Goal: Task Accomplishment & Management: Complete application form

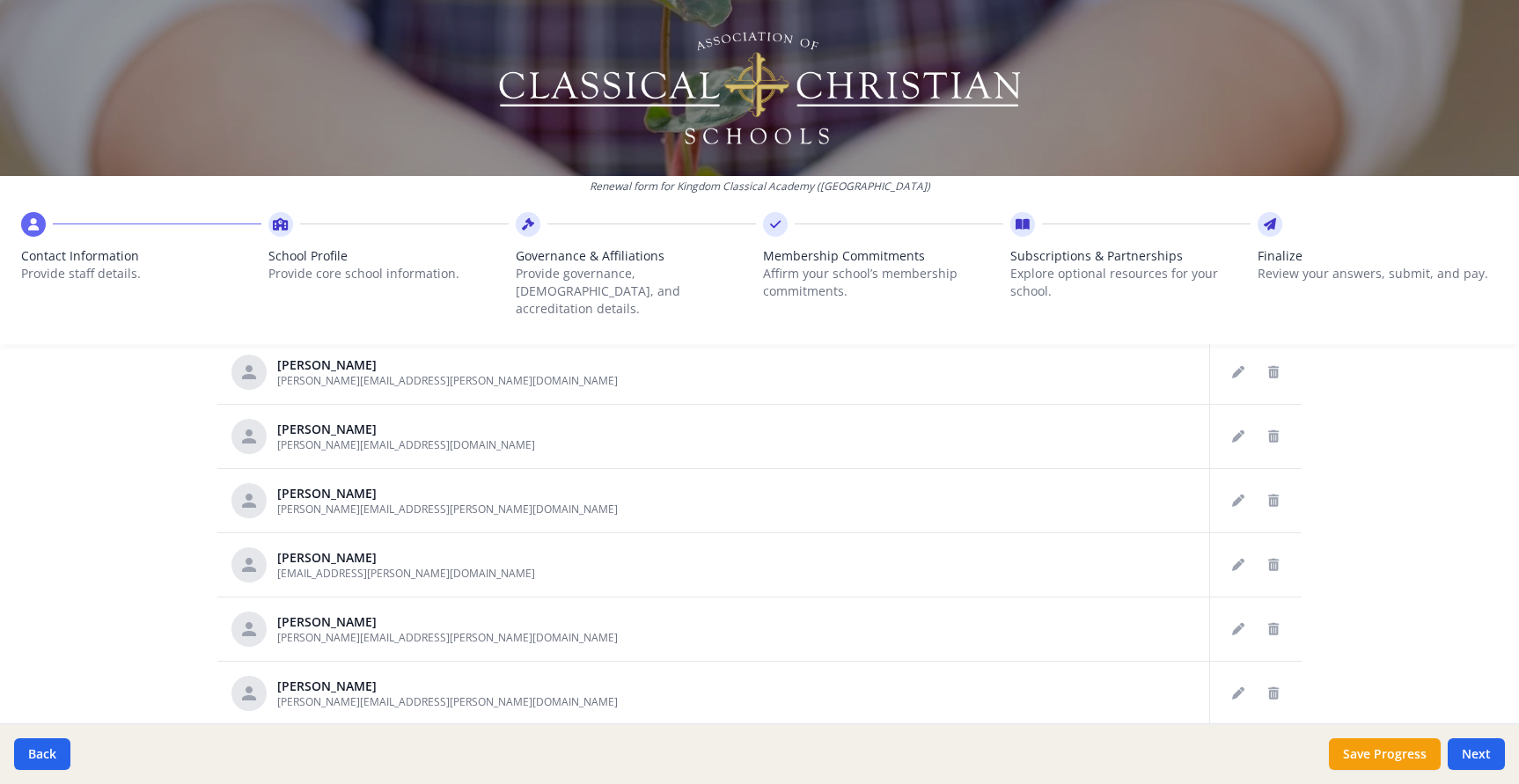
scroll to position [231, 0]
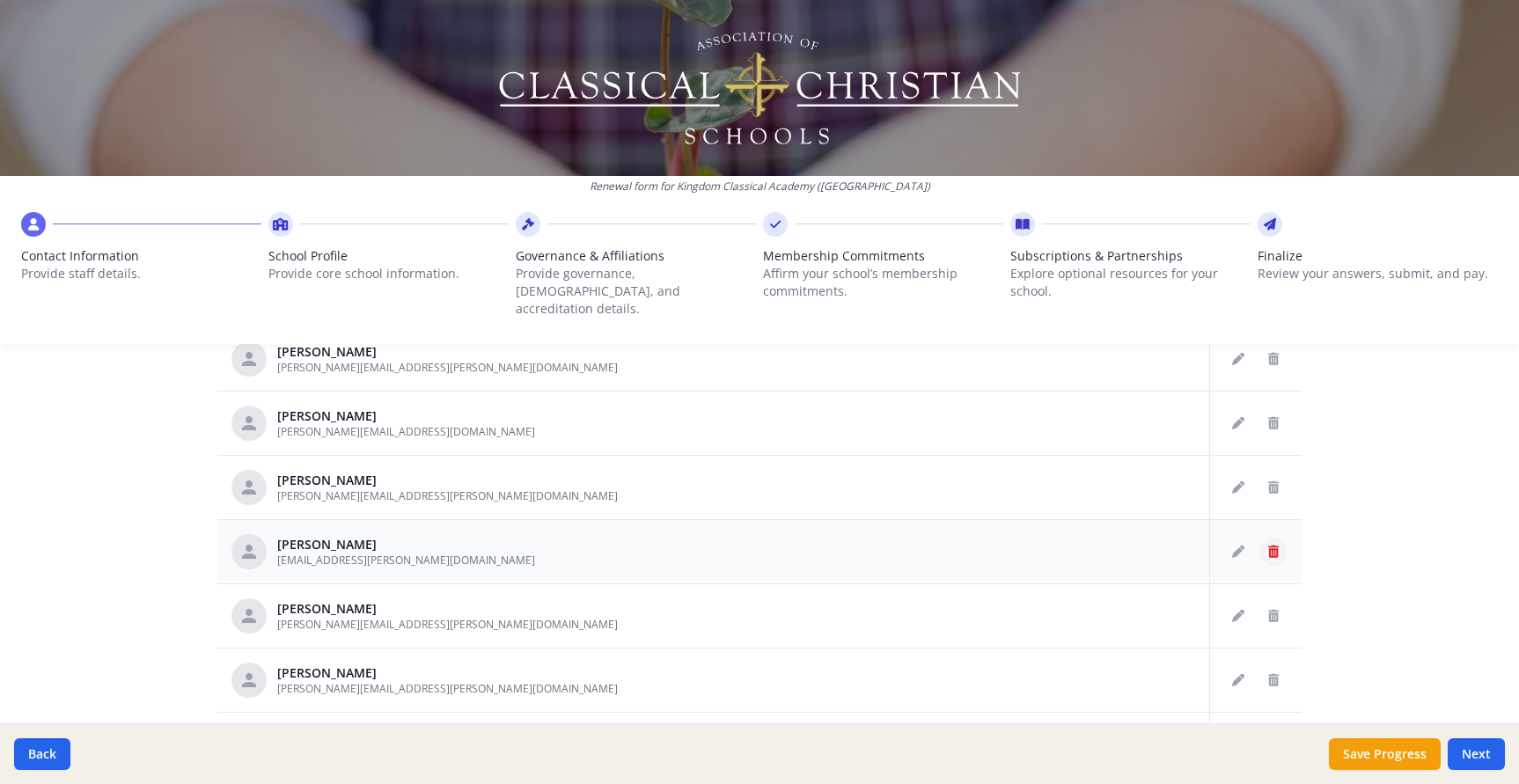
click at [1275, 546] on icon "Delete staff" at bounding box center [1273, 551] width 10 height 12
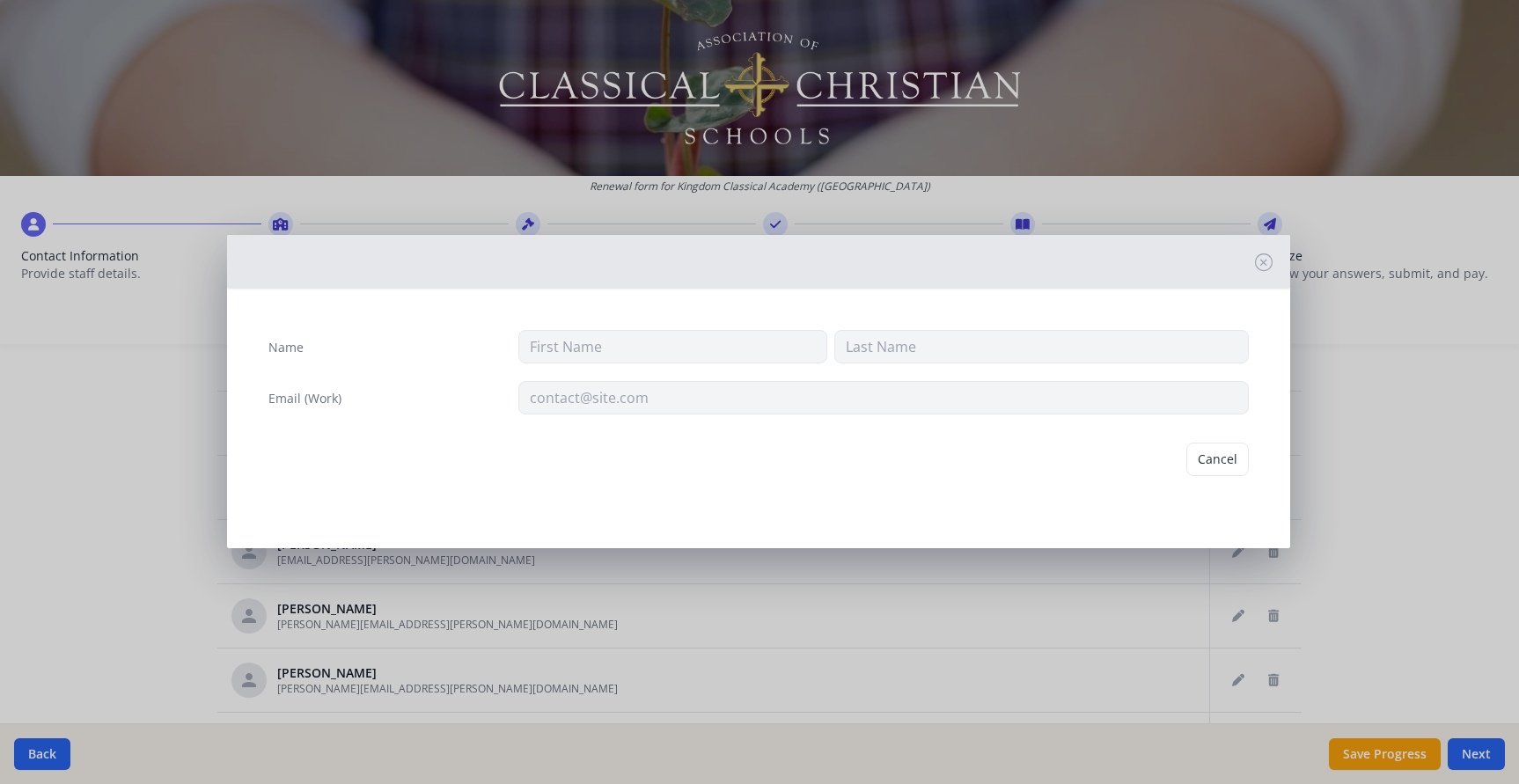
type input "Leta"
type input "[PERSON_NAME]"
type input "[EMAIL_ADDRESS][PERSON_NAME][DOMAIN_NAME]"
click at [1220, 464] on button "Delete" at bounding box center [1218, 459] width 61 height 34
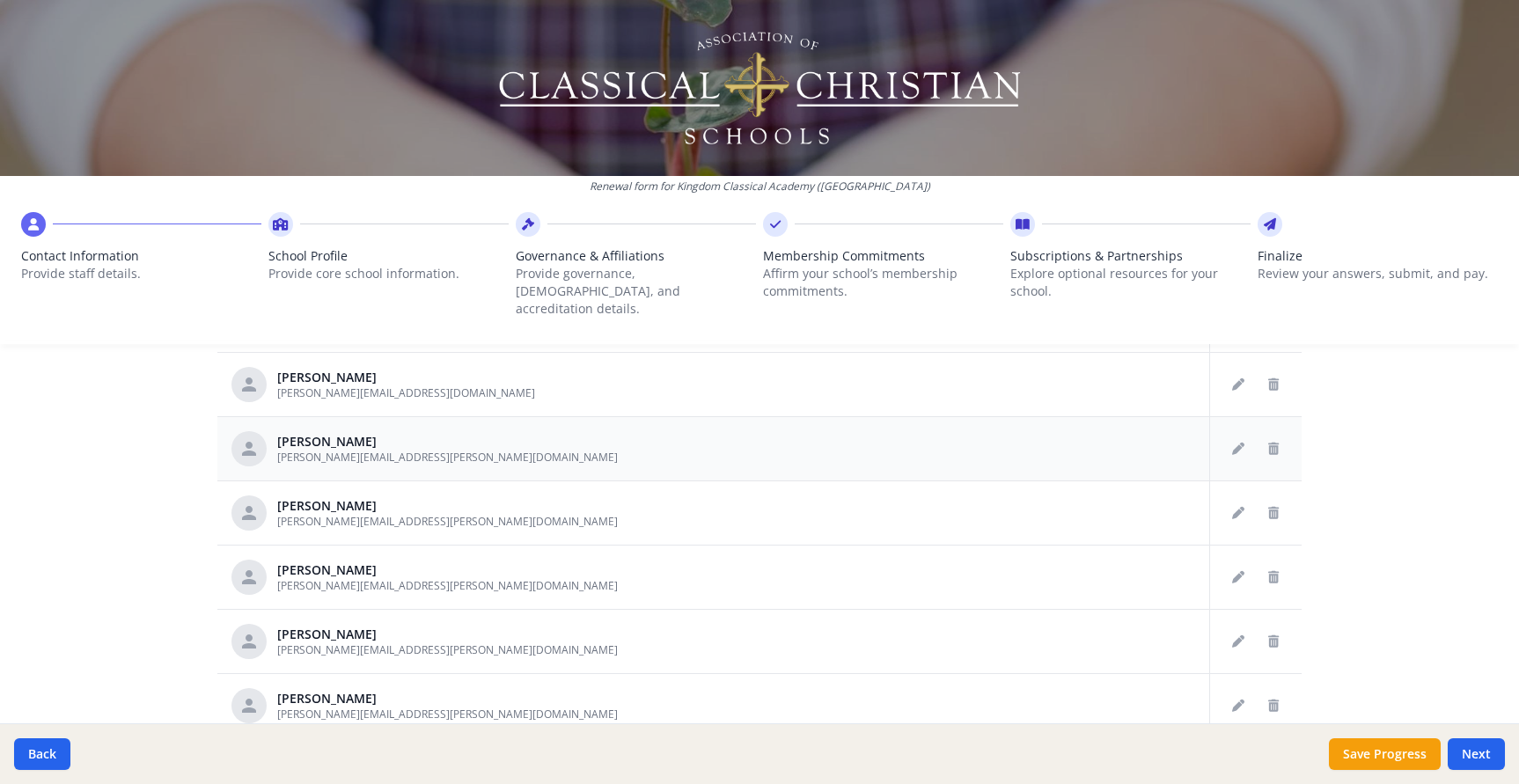
scroll to position [273, 0]
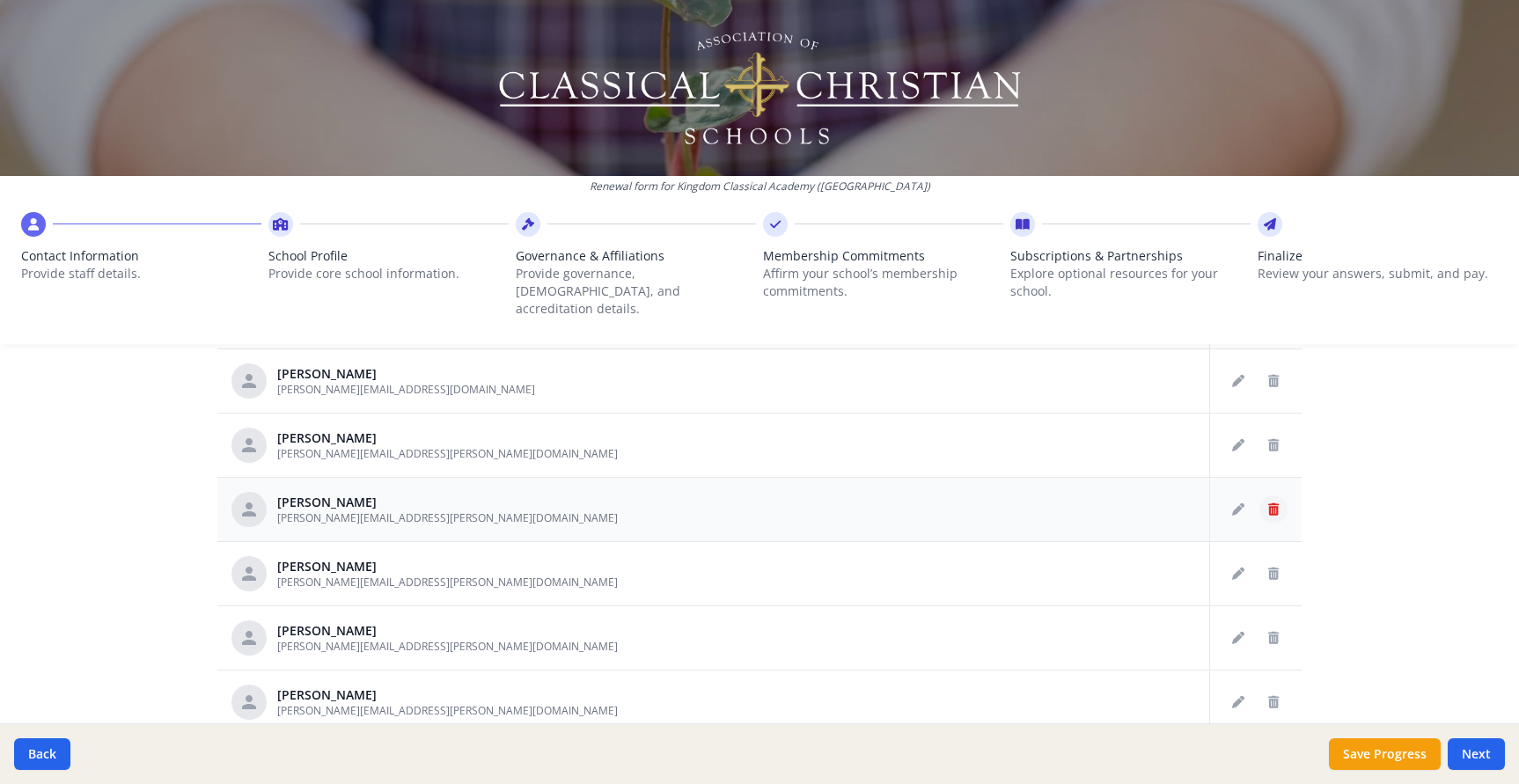
click at [1272, 503] on icon "Delete staff" at bounding box center [1273, 509] width 10 height 12
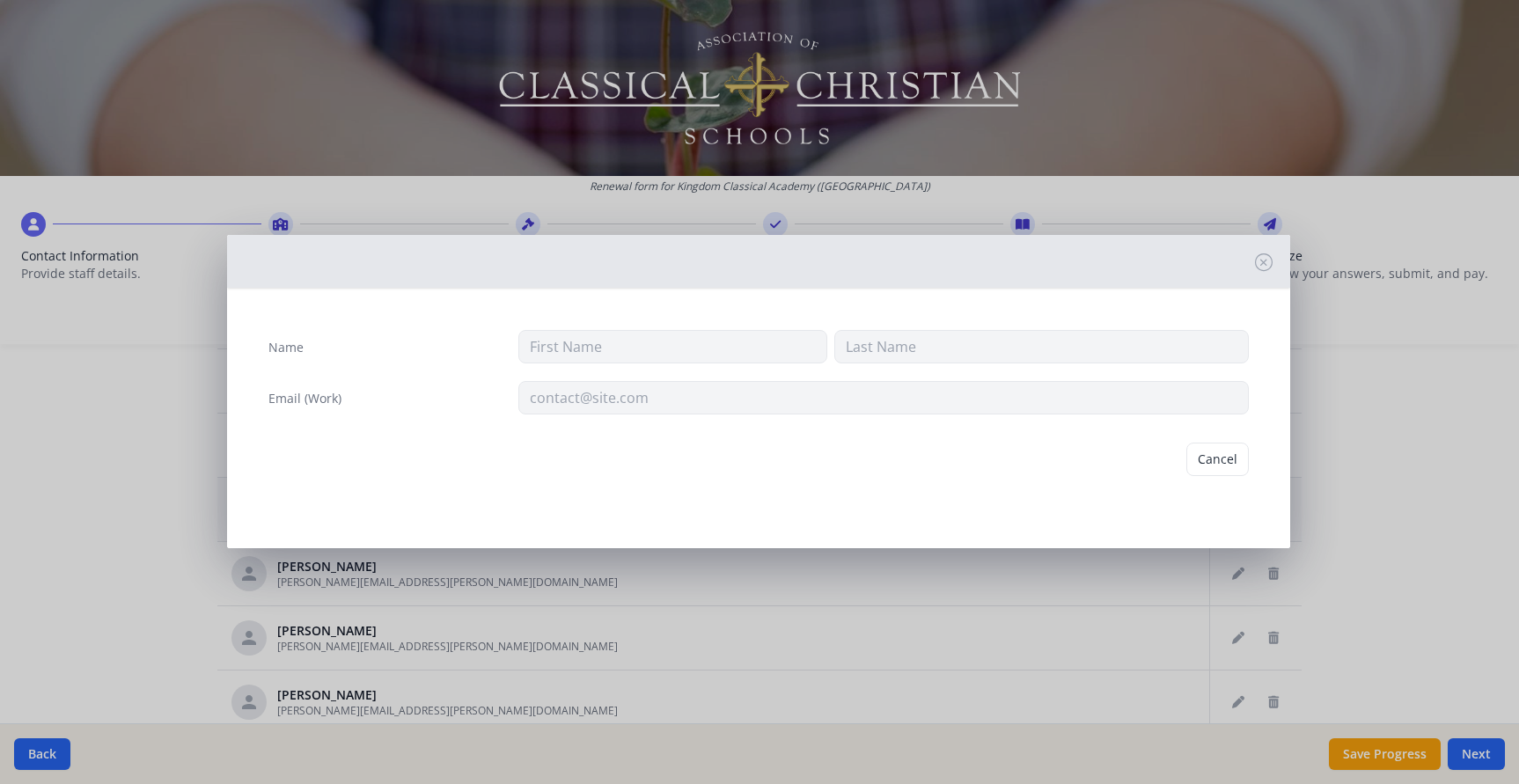
type input "Debra"
type input "Dicker"
type input "debra.dicker@kingdomclassical.com"
click at [1214, 458] on button "Delete" at bounding box center [1218, 459] width 61 height 34
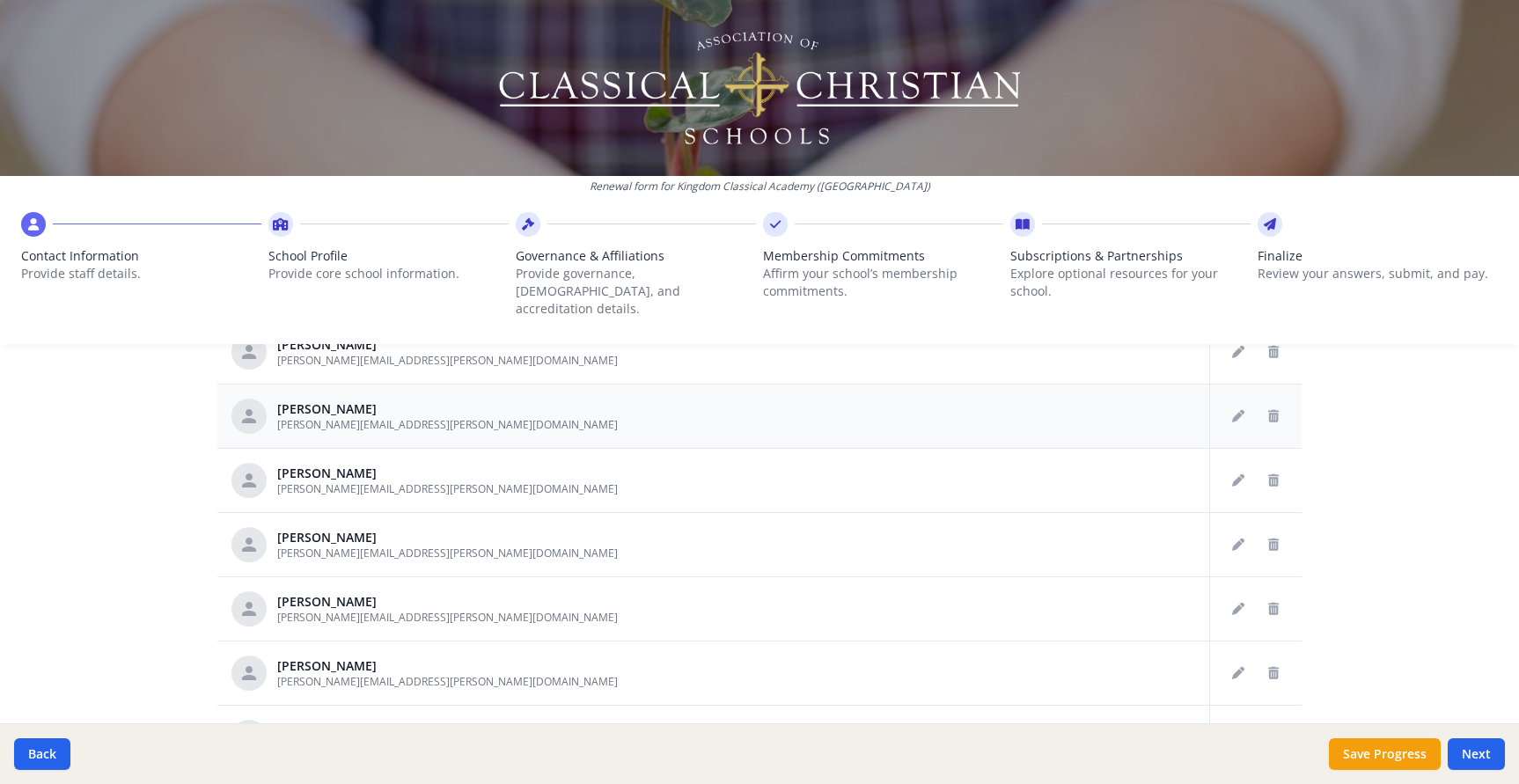
scroll to position [371, 0]
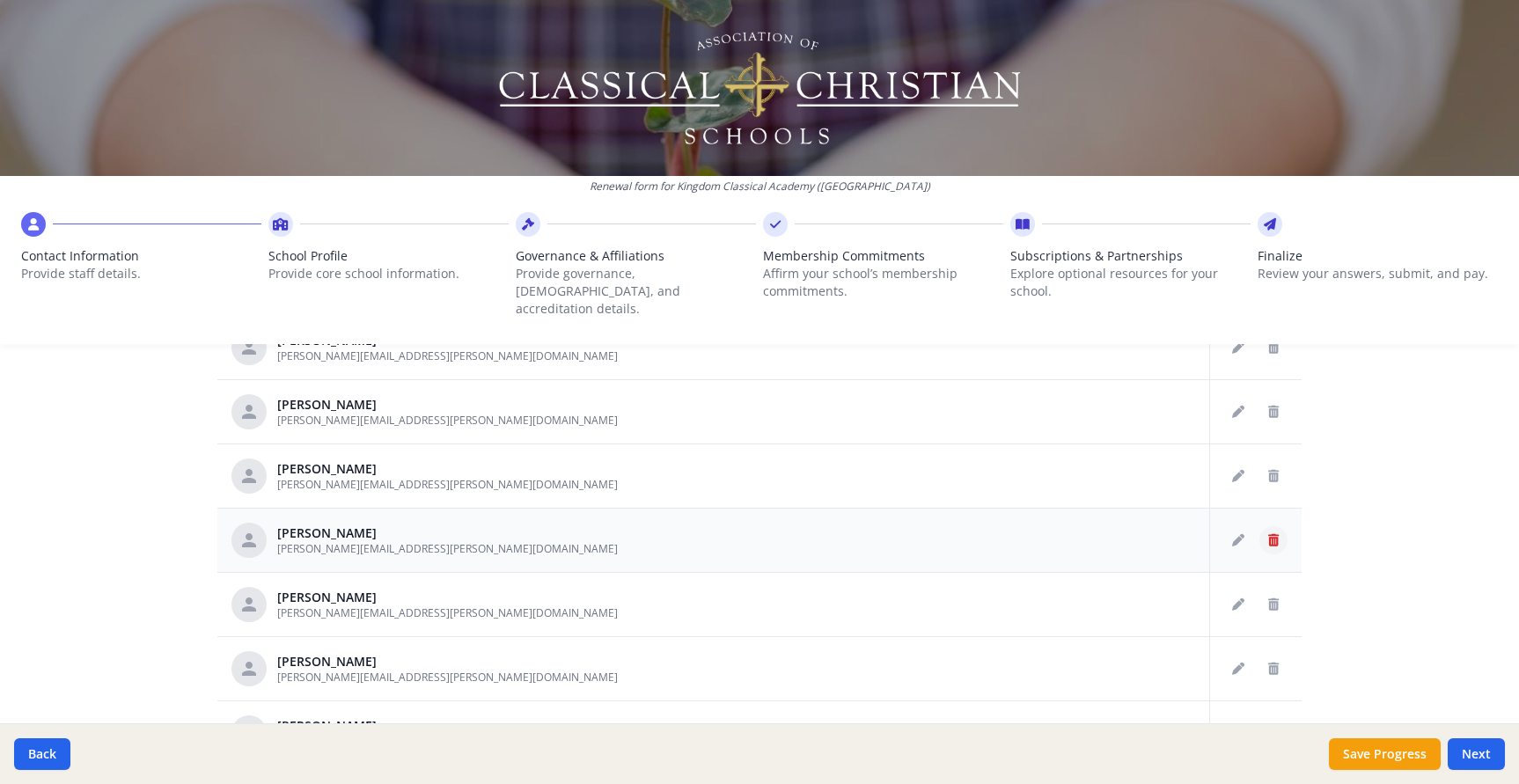
click at [1274, 534] on icon "Delete staff" at bounding box center [1273, 540] width 10 height 12
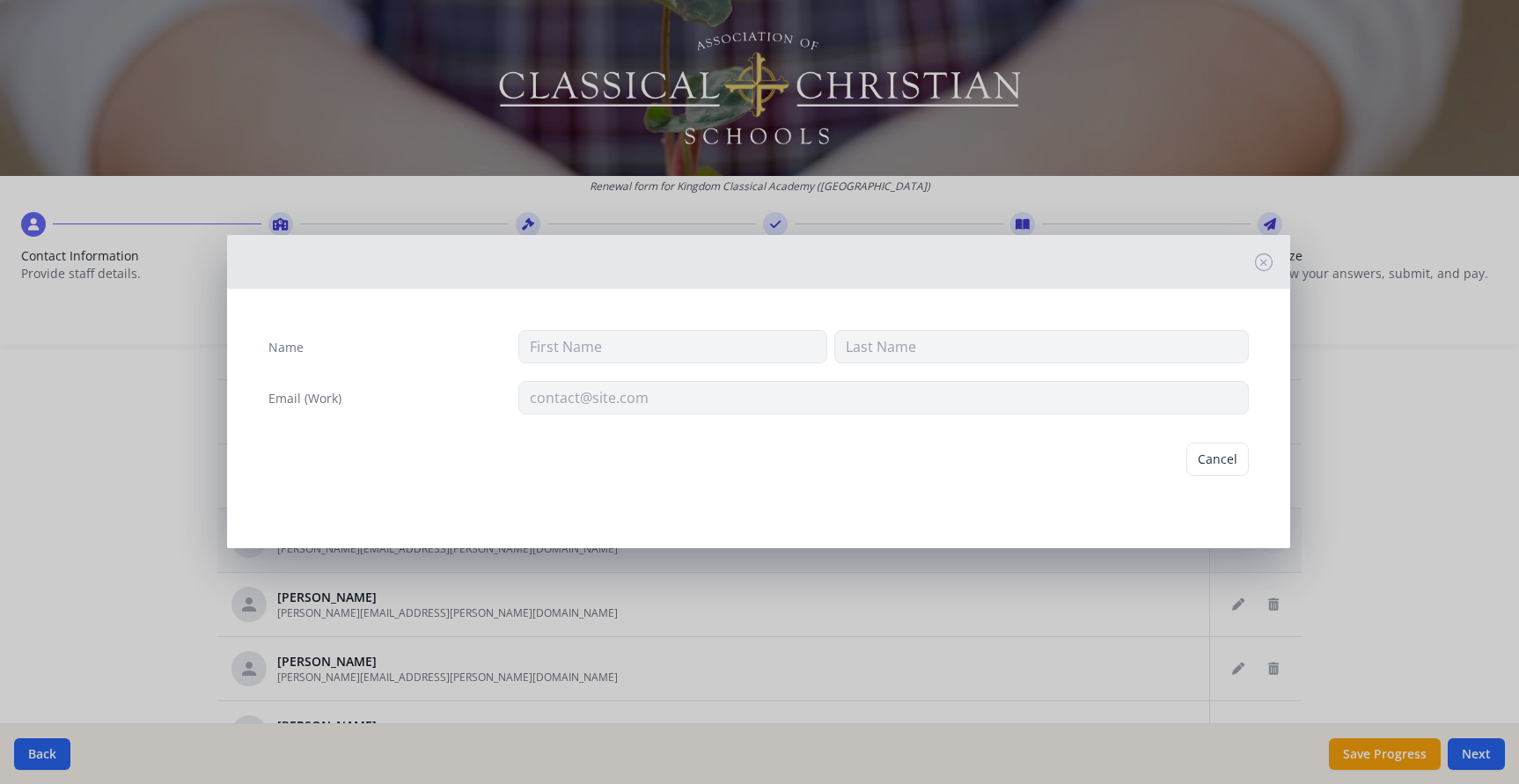
type input "Sharon"
type input "Lehman"
type input "sharon.lehman@kingdomclassical.com"
click at [1209, 466] on button "Delete" at bounding box center [1218, 459] width 61 height 34
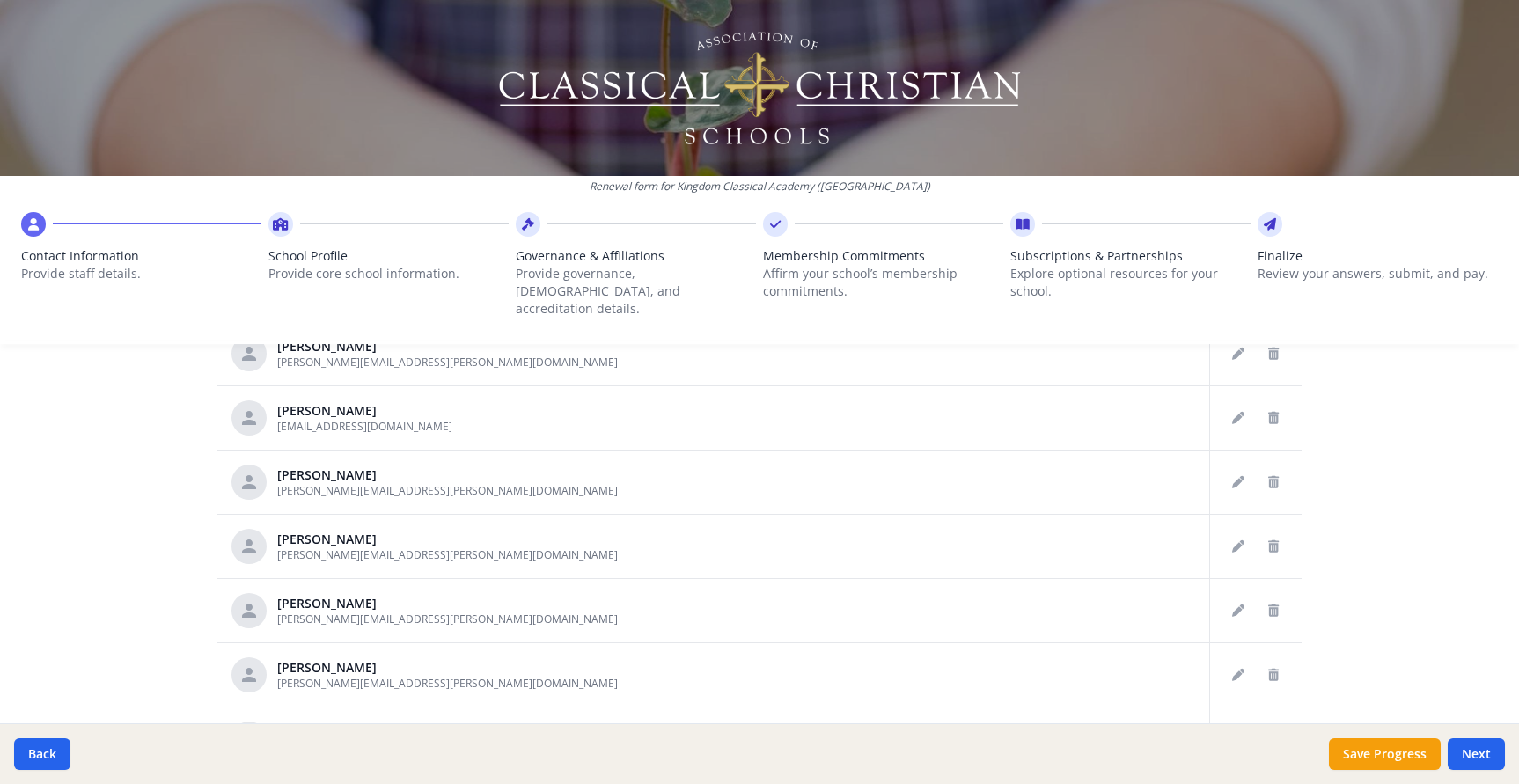
scroll to position [839, 0]
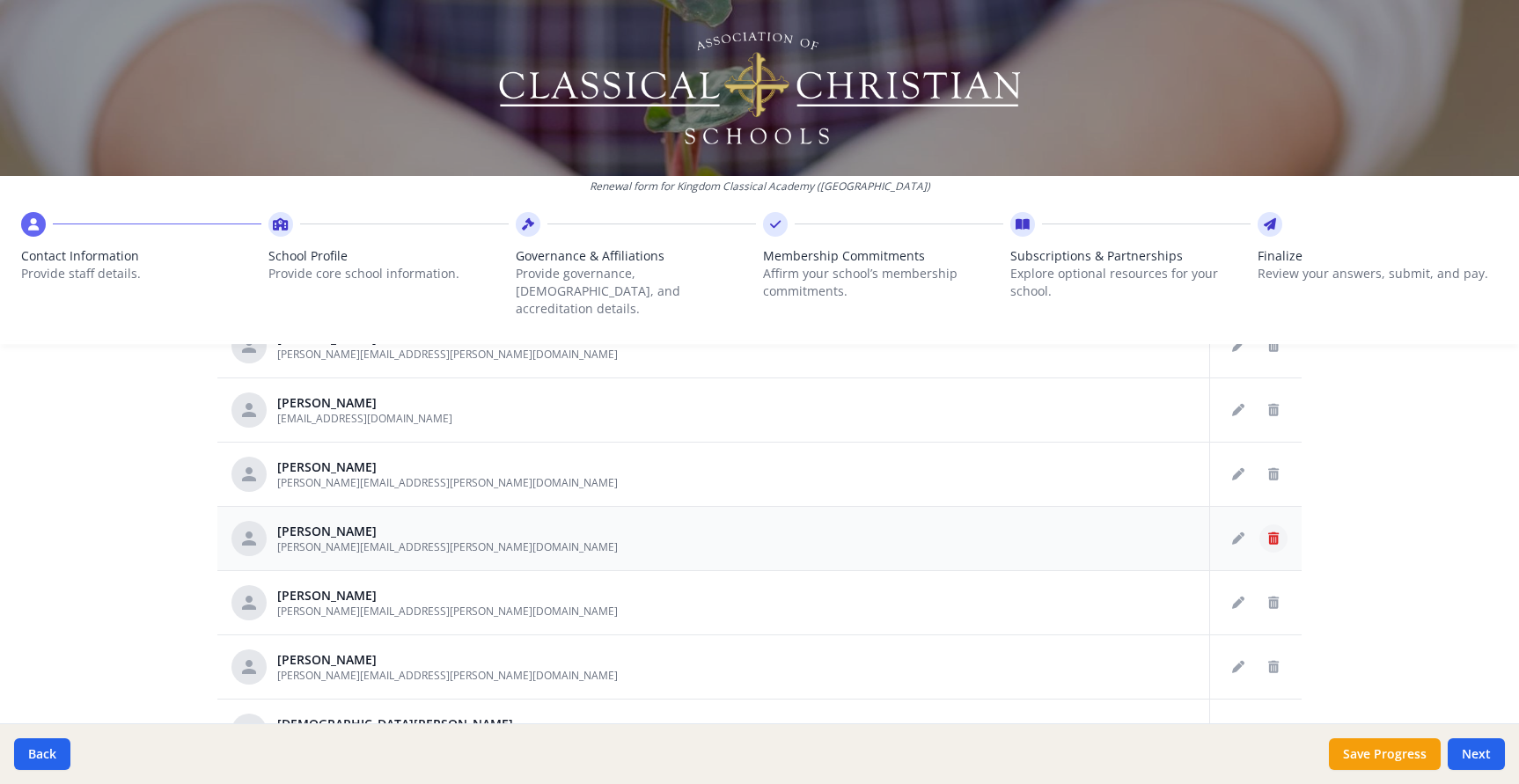
click at [1271, 532] on icon "Delete staff" at bounding box center [1273, 538] width 10 height 12
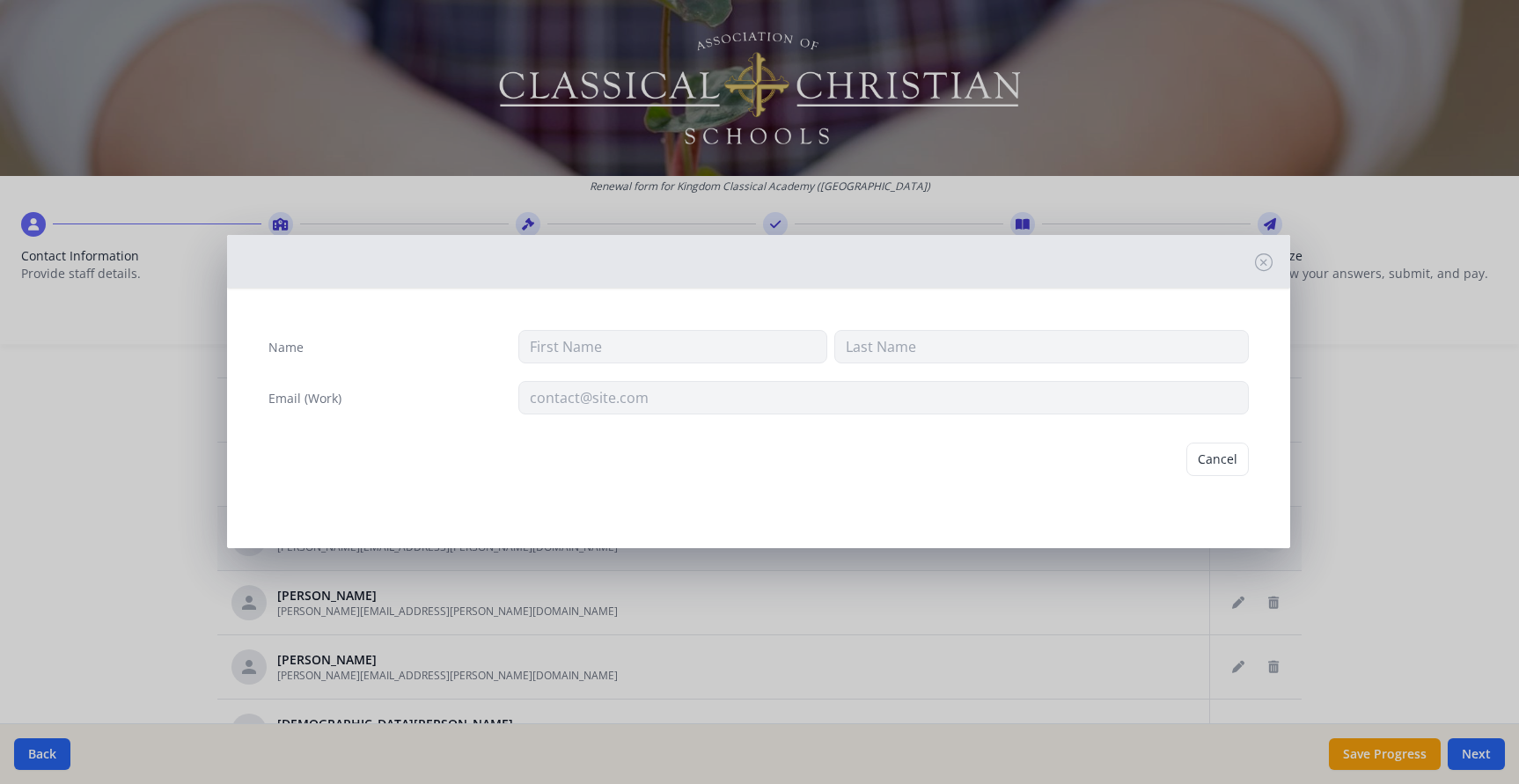
type input "Rachel"
type input "Thomas"
type input "rachel.thomas@kingdomclassical.com"
click at [1218, 467] on button "Delete" at bounding box center [1218, 459] width 61 height 34
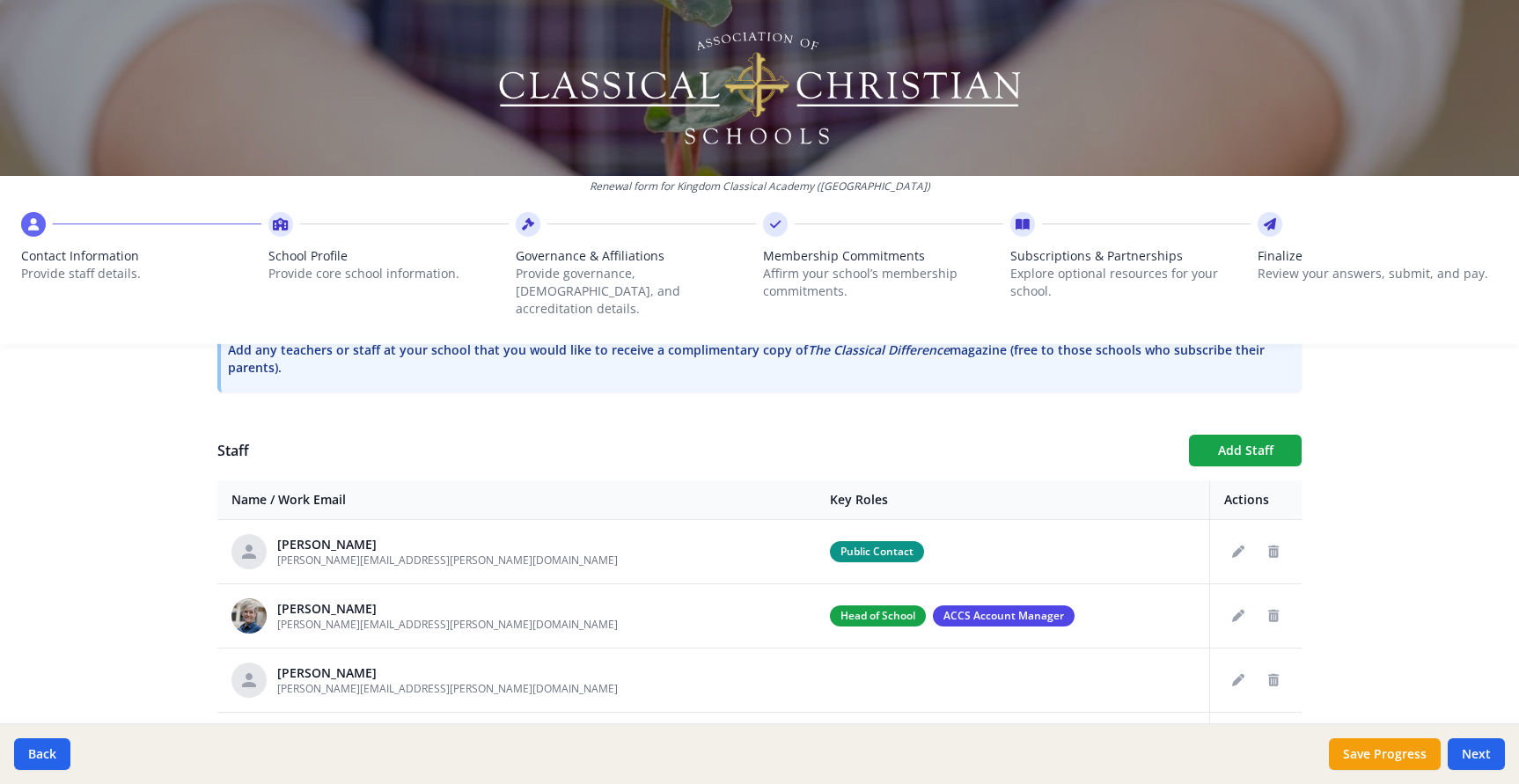
scroll to position [593, 0]
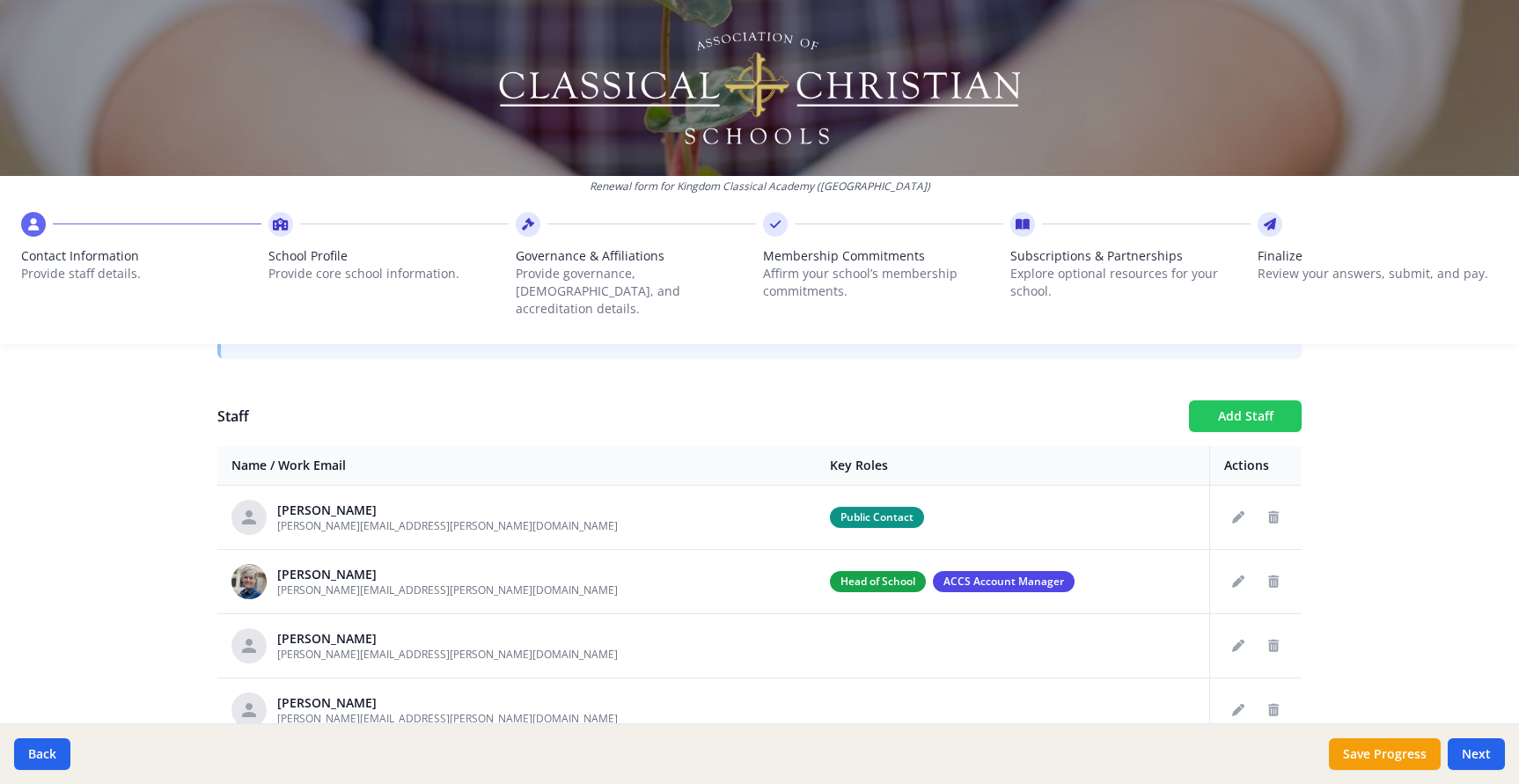
click at [1227, 403] on button "Add Staff" at bounding box center [1246, 416] width 113 height 32
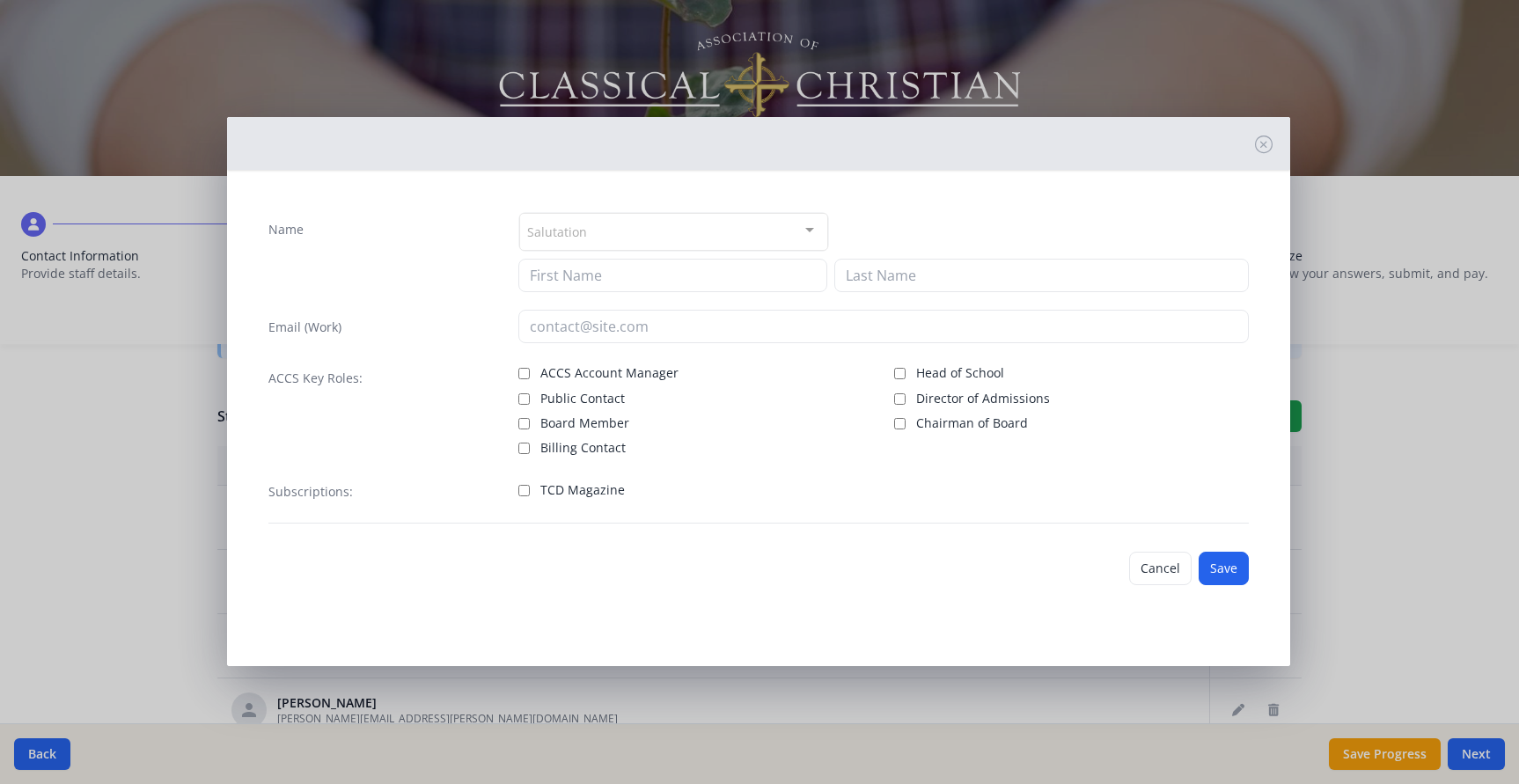
click at [653, 228] on div "Salutation" at bounding box center [674, 232] width 309 height 38
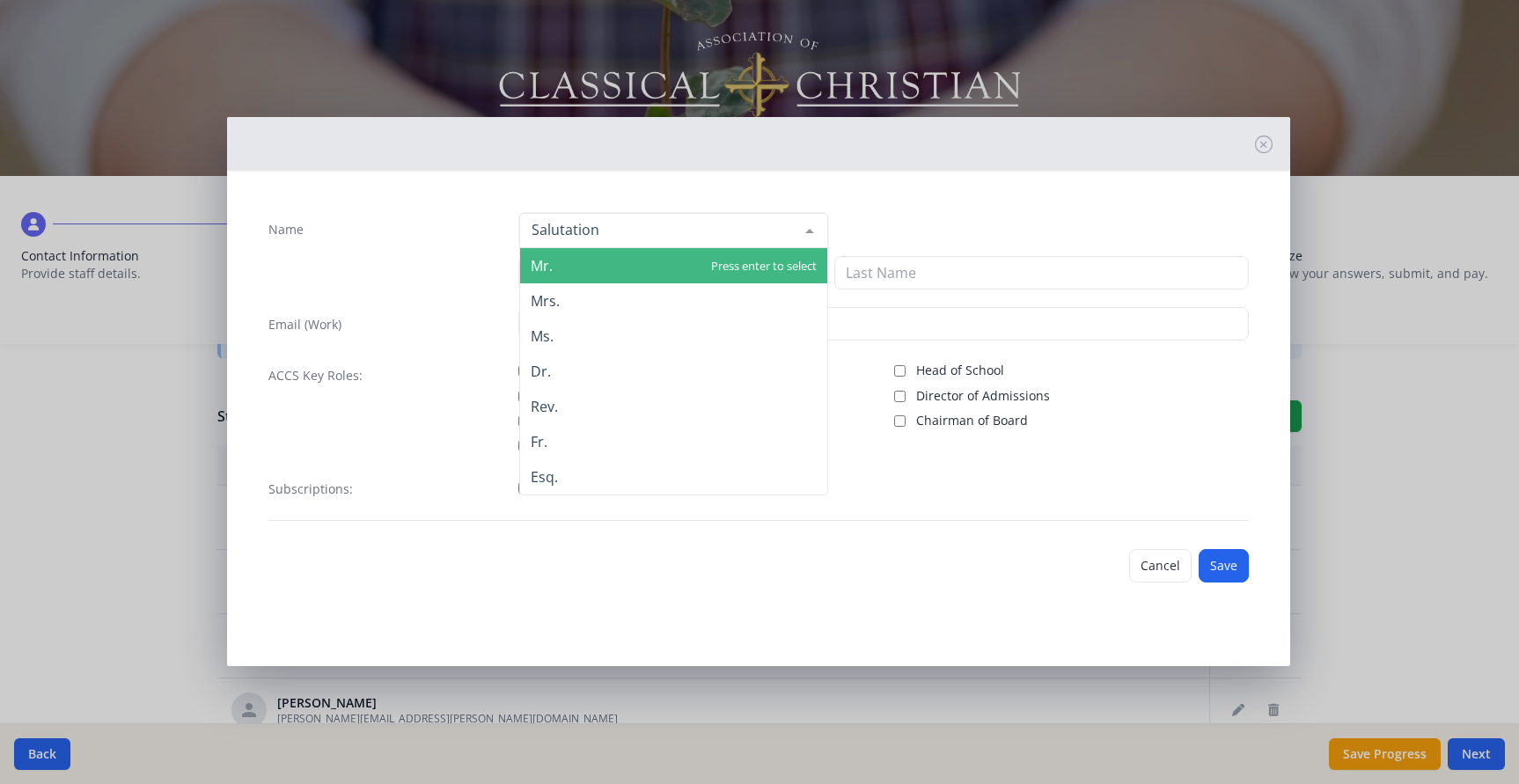
click at [980, 193] on div "Name Mr. Mrs. Ms. Dr. Rev. Fr. Esq. No elements found. Consider changing the se…" at bounding box center [759, 404] width 1063 height 440
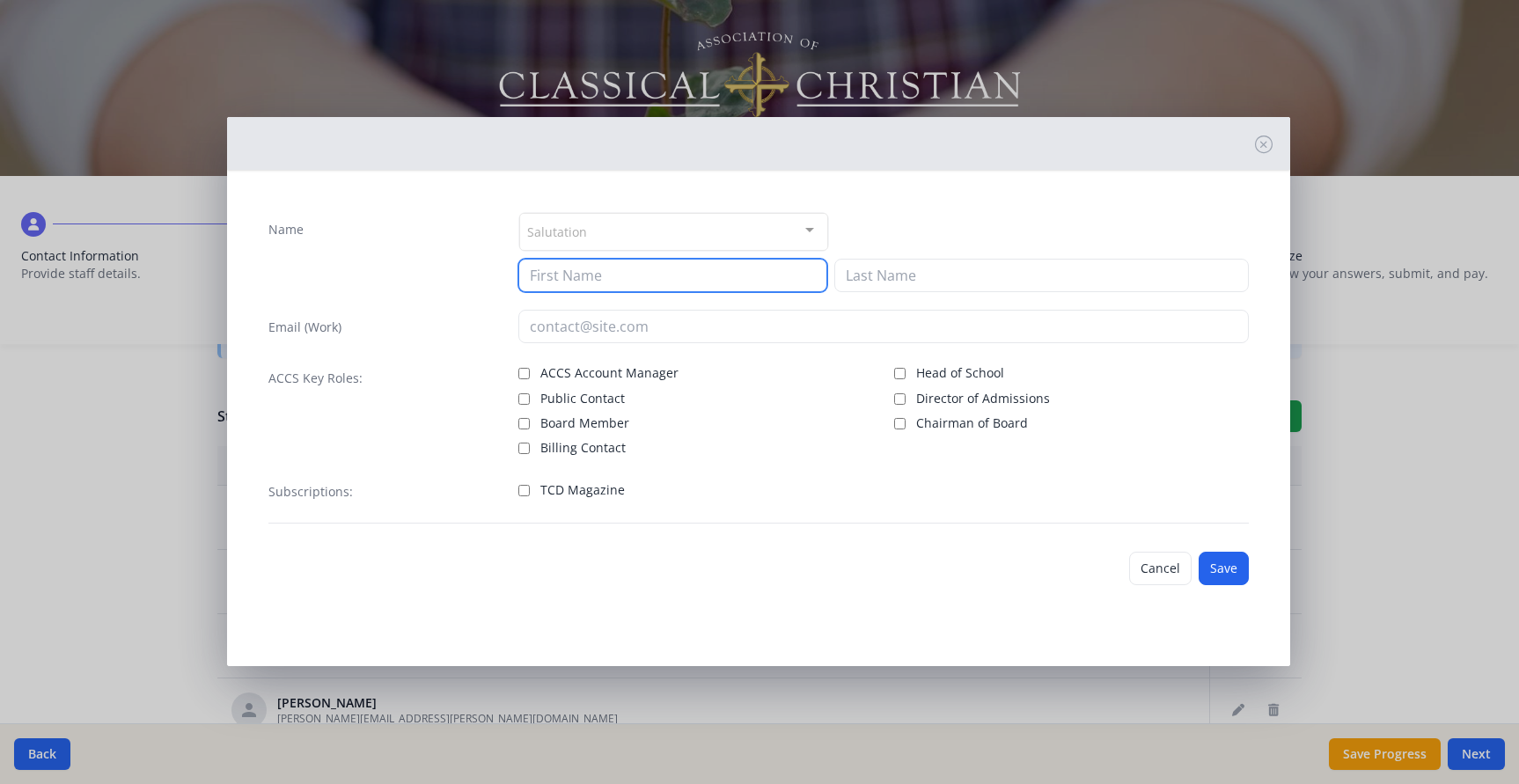
click at [749, 267] on input at bounding box center [673, 275] width 309 height 34
type input "Ronda"
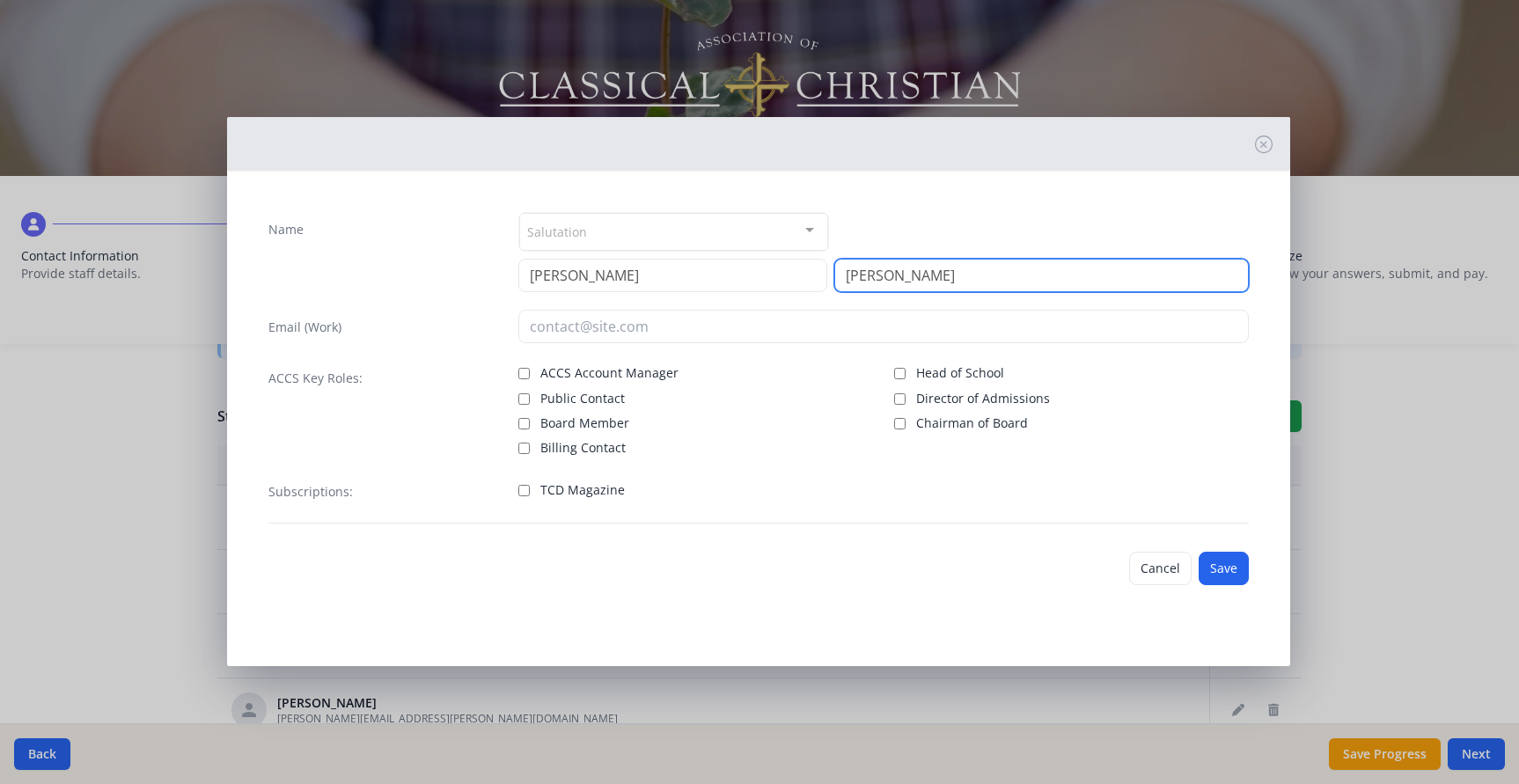
type input "Richards"
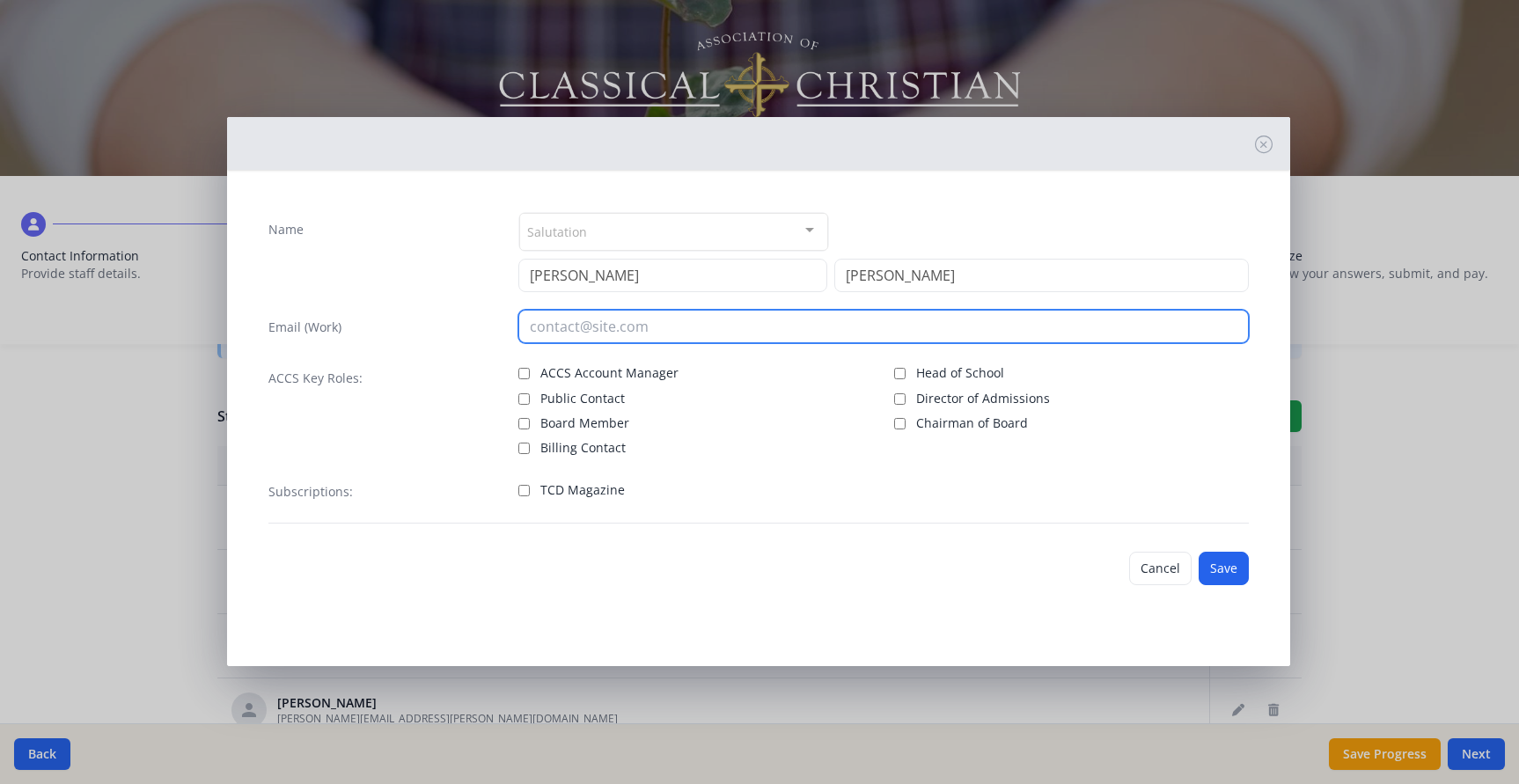
click at [743, 320] on input "email" at bounding box center [884, 327] width 732 height 34
type input "ronda.richards@kingdomclassical.com"
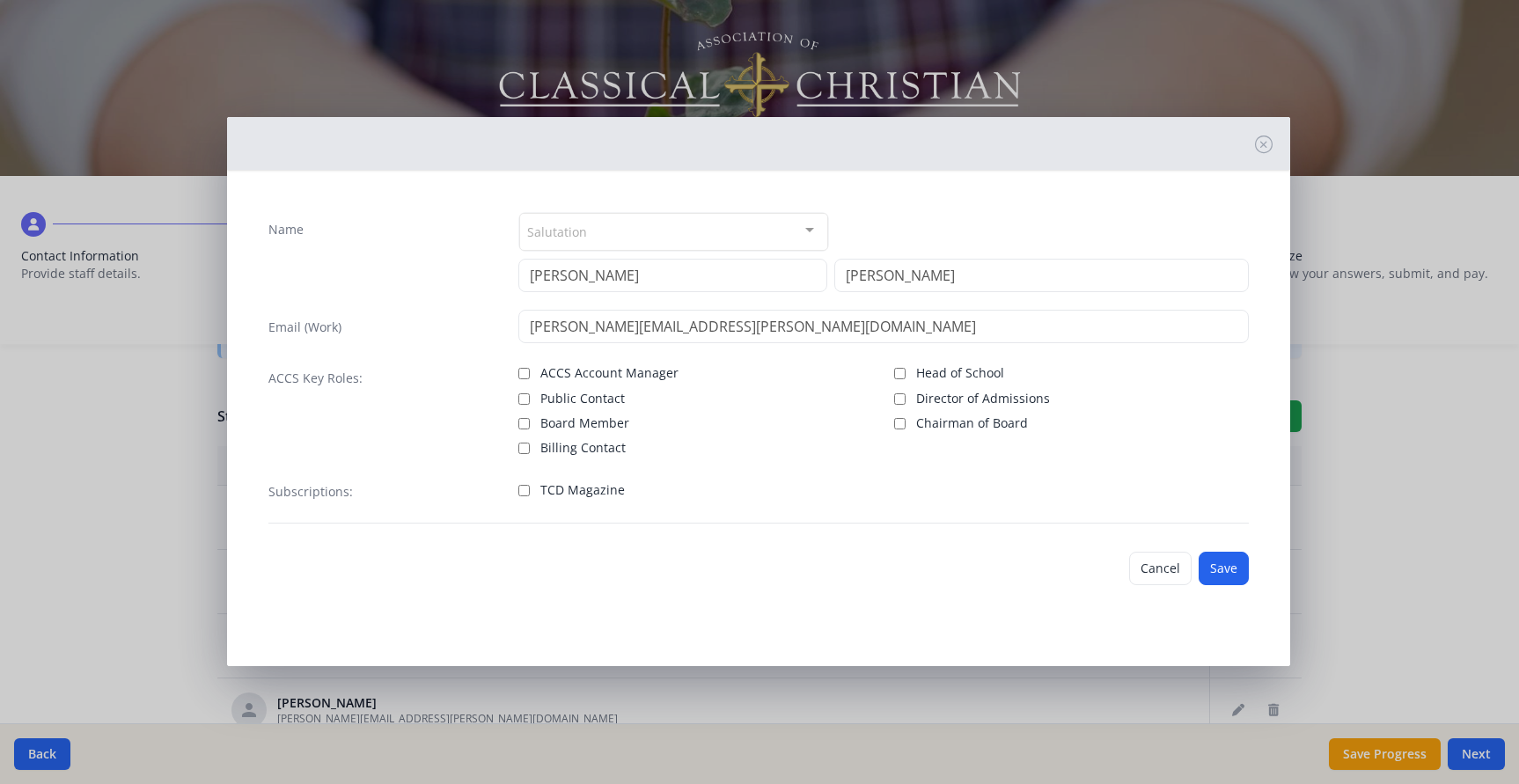
click at [832, 446] on label "Billing Contact" at bounding box center [696, 446] width 355 height 21
click at [530, 446] on input "Billing Contact" at bounding box center [524, 448] width 11 height 11
checkbox input "true"
click at [523, 494] on input "TCD Magazine" at bounding box center [524, 490] width 11 height 11
checkbox input "true"
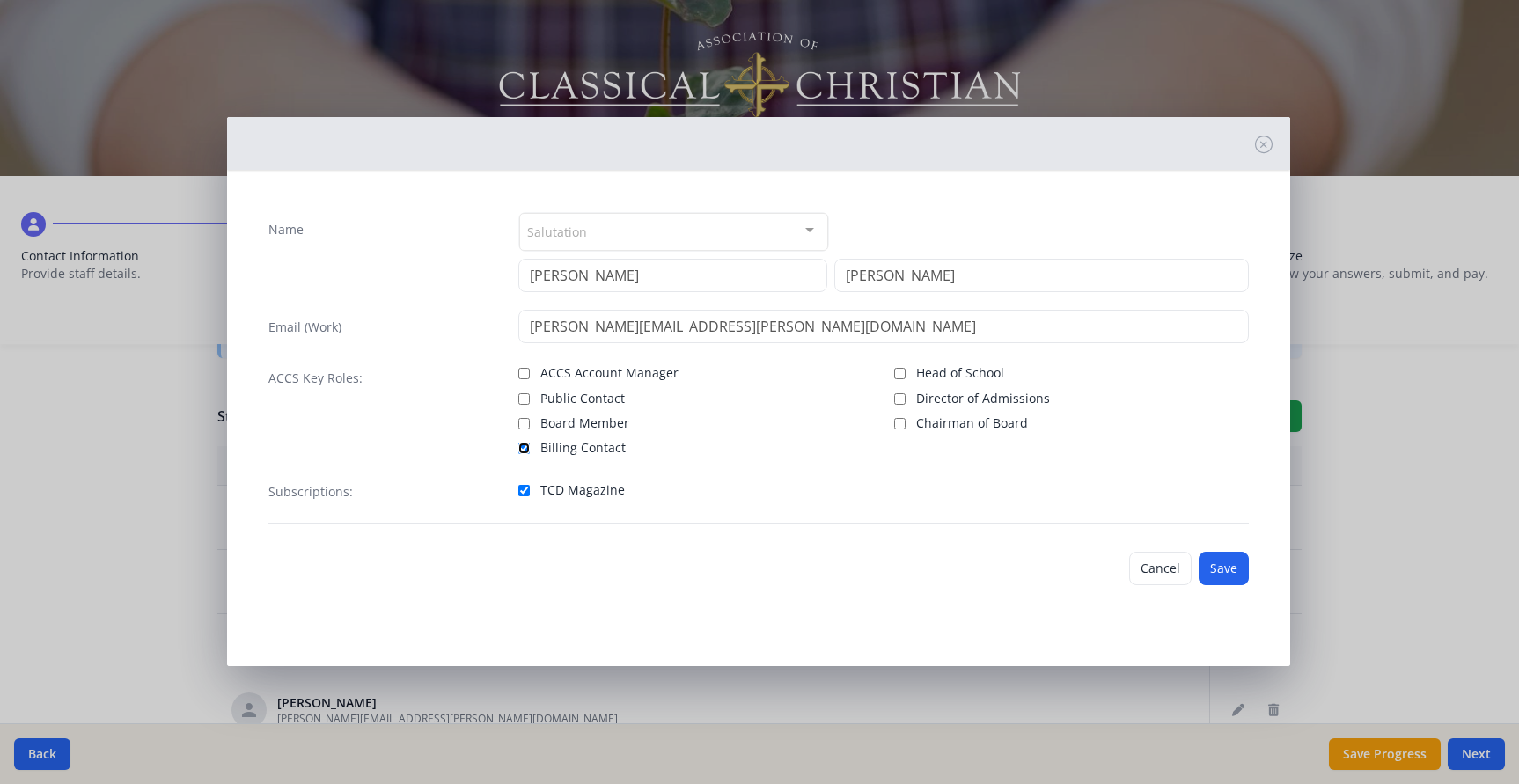
click at [525, 446] on input "Billing Contact" at bounding box center [524, 448] width 11 height 11
checkbox input "false"
click at [1223, 570] on button "Save" at bounding box center [1223, 568] width 50 height 34
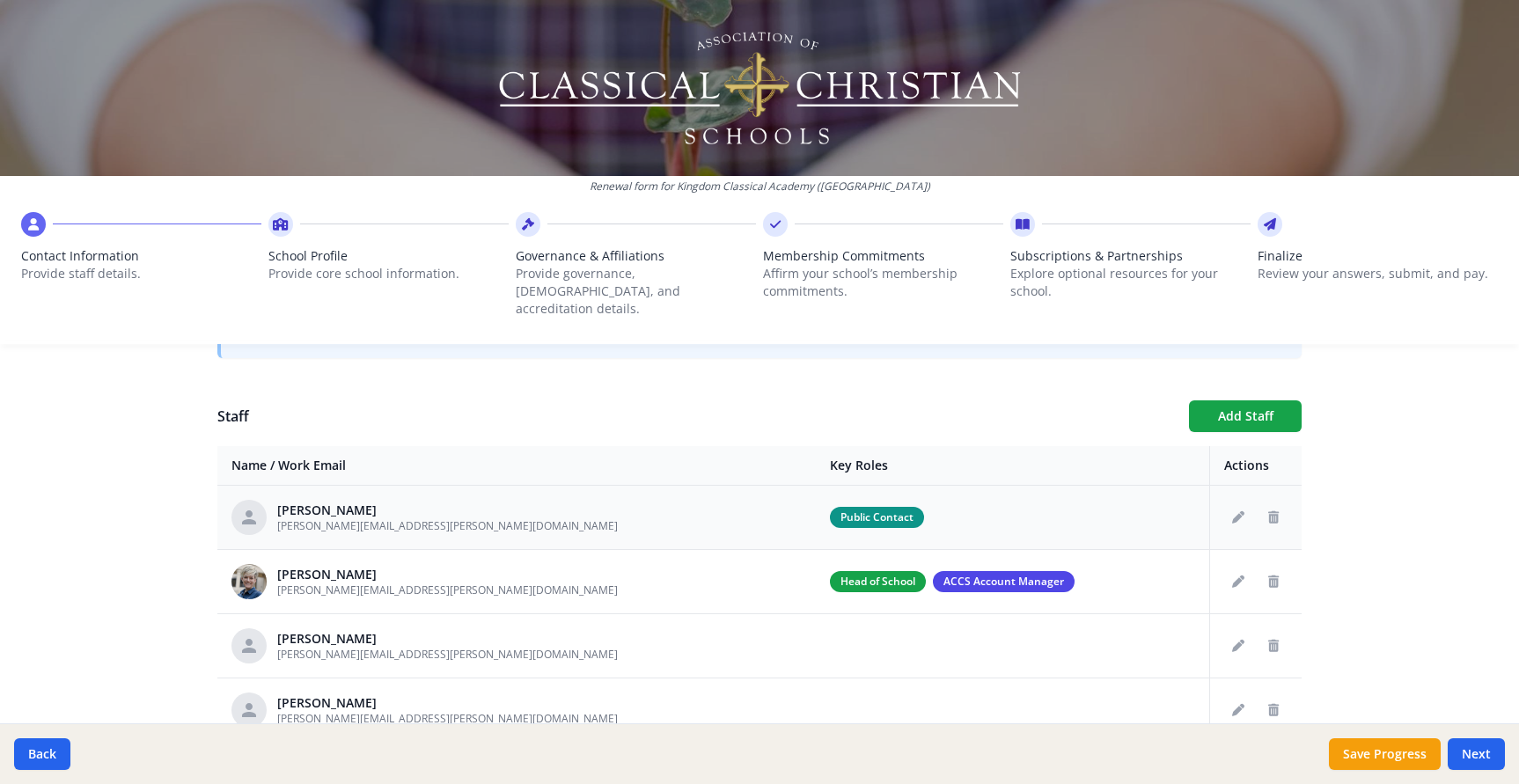
click at [395, 501] on div "Natalie Martin" at bounding box center [447, 510] width 341 height 18
click at [1236, 511] on icon "Edit staff" at bounding box center [1238, 516] width 12 height 12
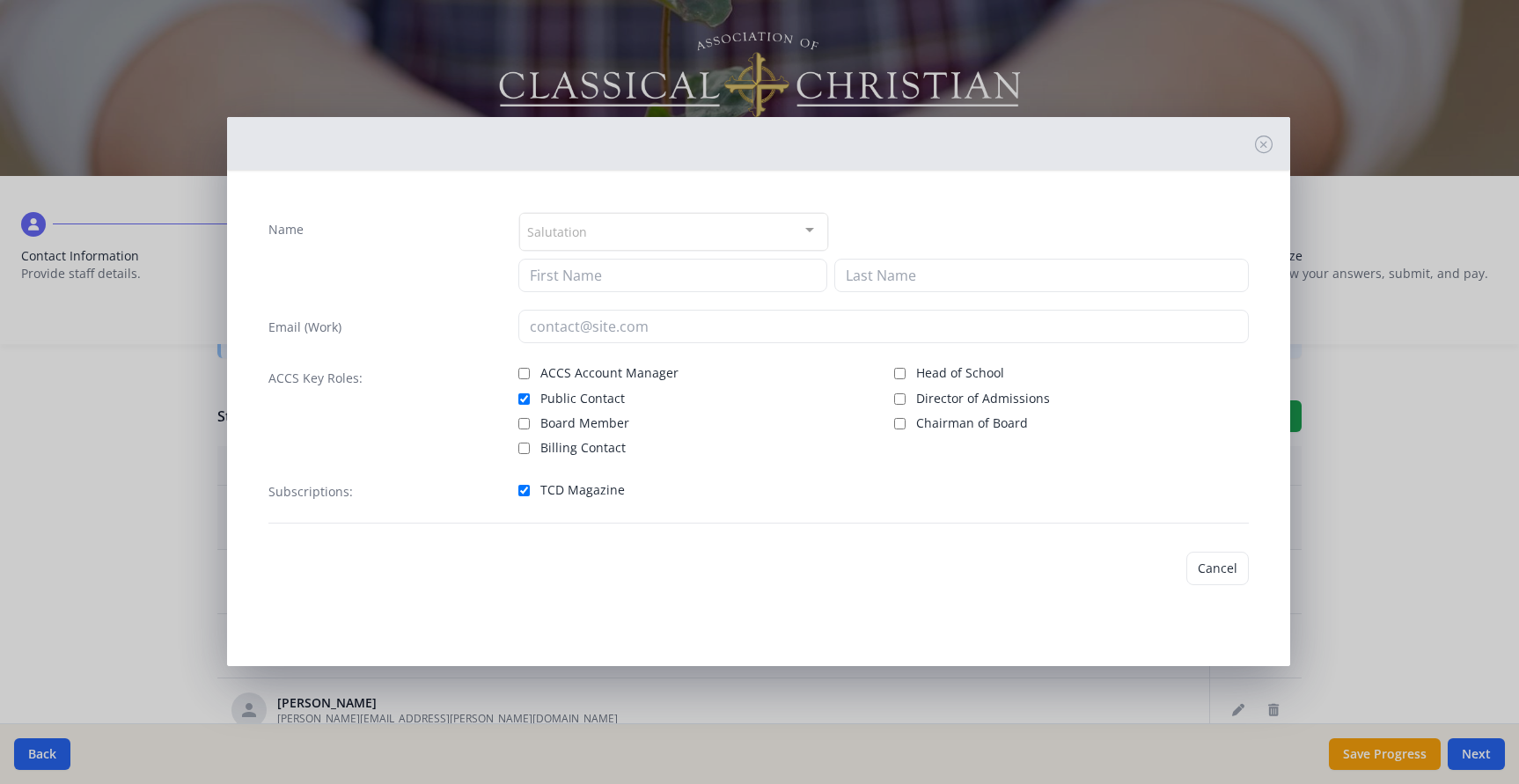
type input "Natalie"
type input "Martin"
type input "natalie.martin@kingdomclassical.com"
checkbox input "true"
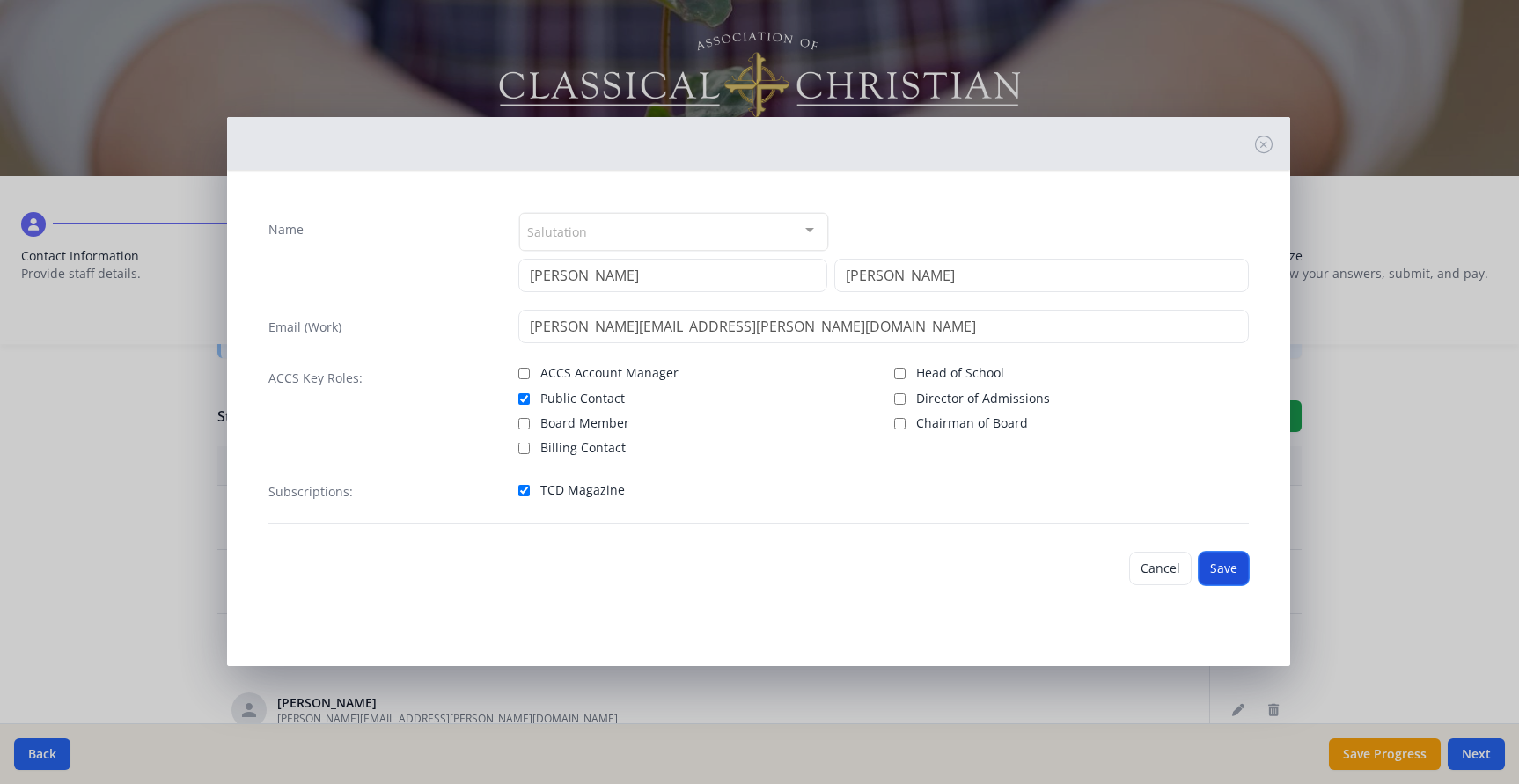
click at [1227, 576] on button "Save" at bounding box center [1223, 568] width 50 height 34
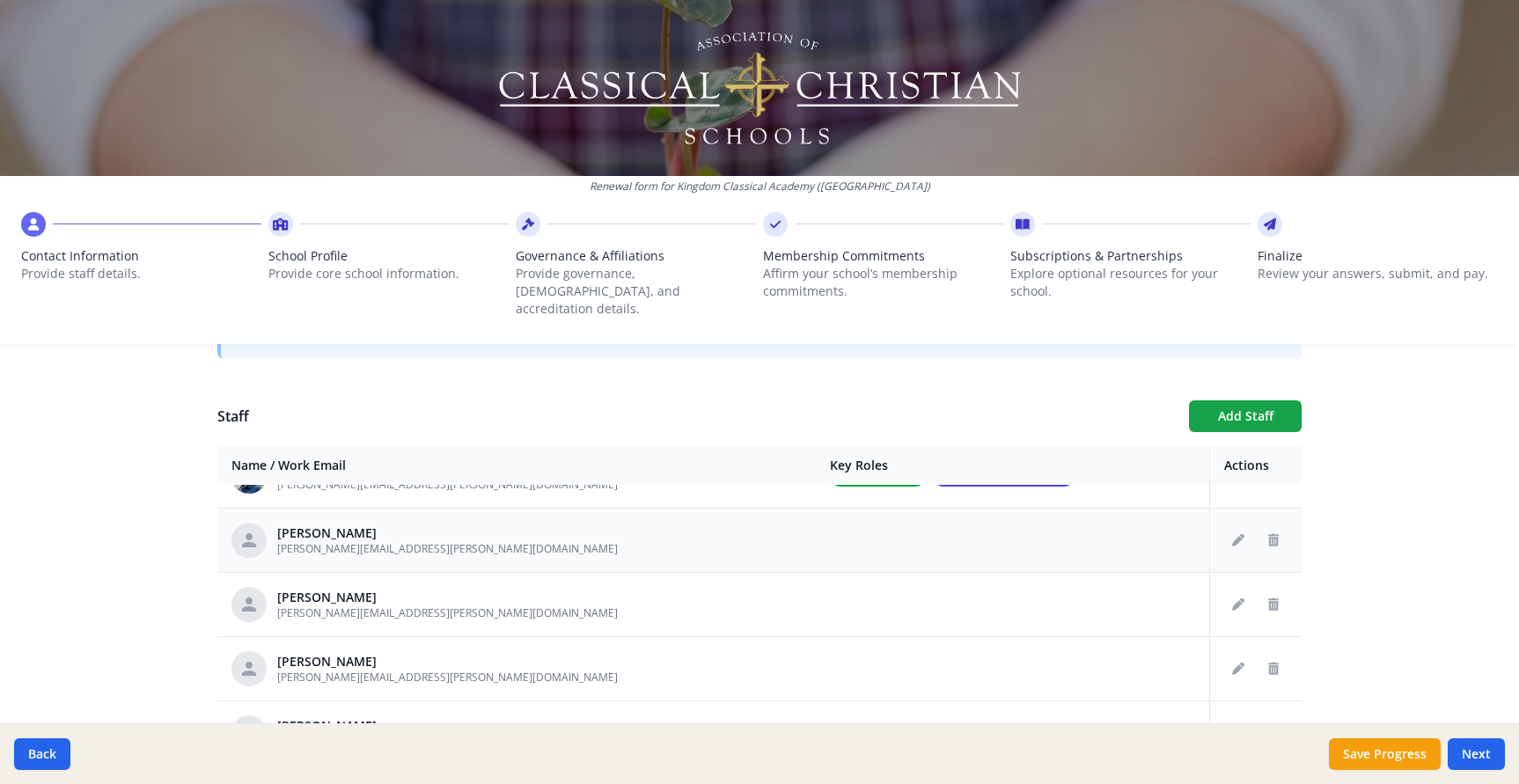
scroll to position [67, 0]
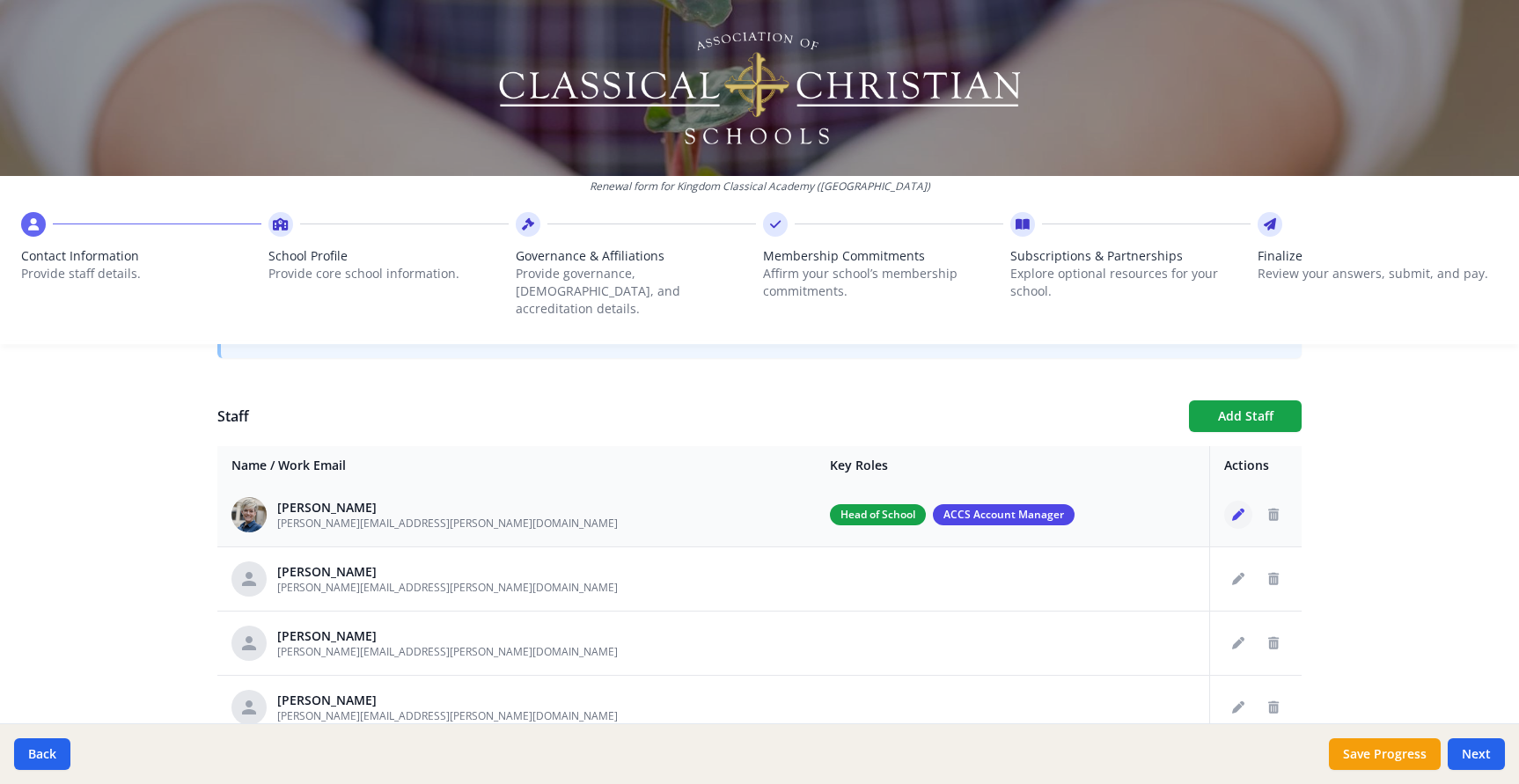
click at [1241, 509] on icon "Edit staff" at bounding box center [1238, 515] width 12 height 12
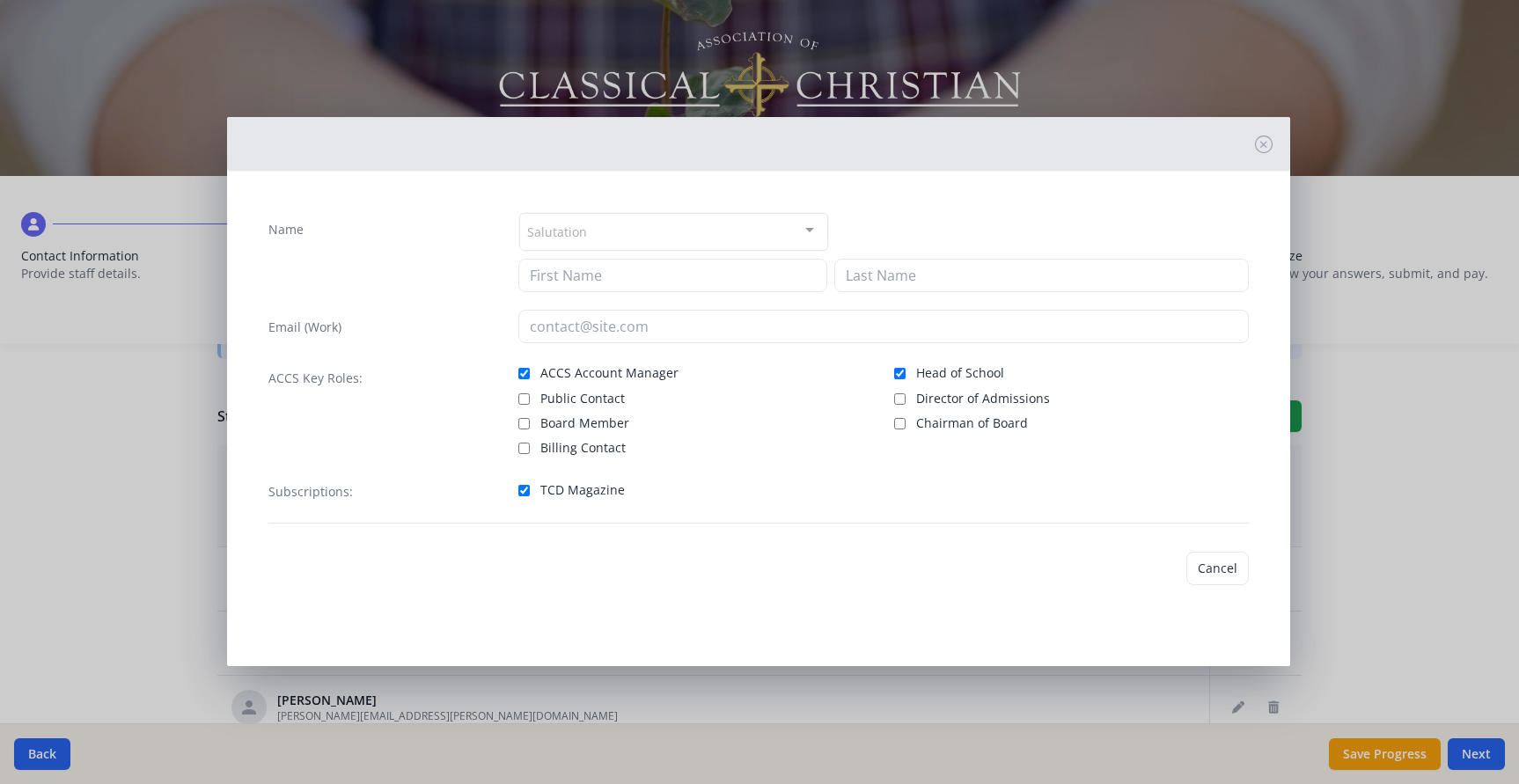
type input "Sarah"
type input "Miller"
type input "sarah.miller@kingdomclassical.com"
checkbox input "true"
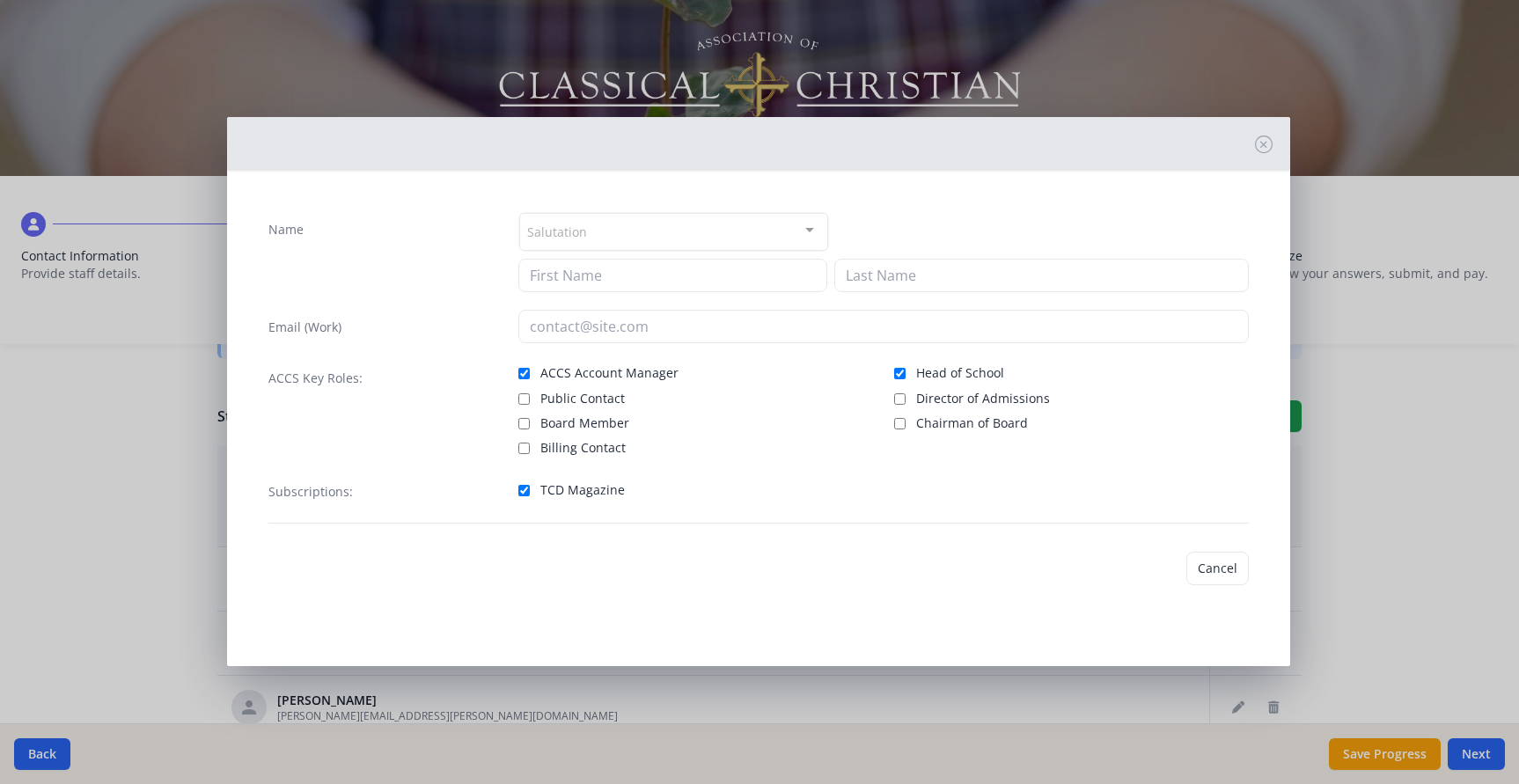
checkbox input "true"
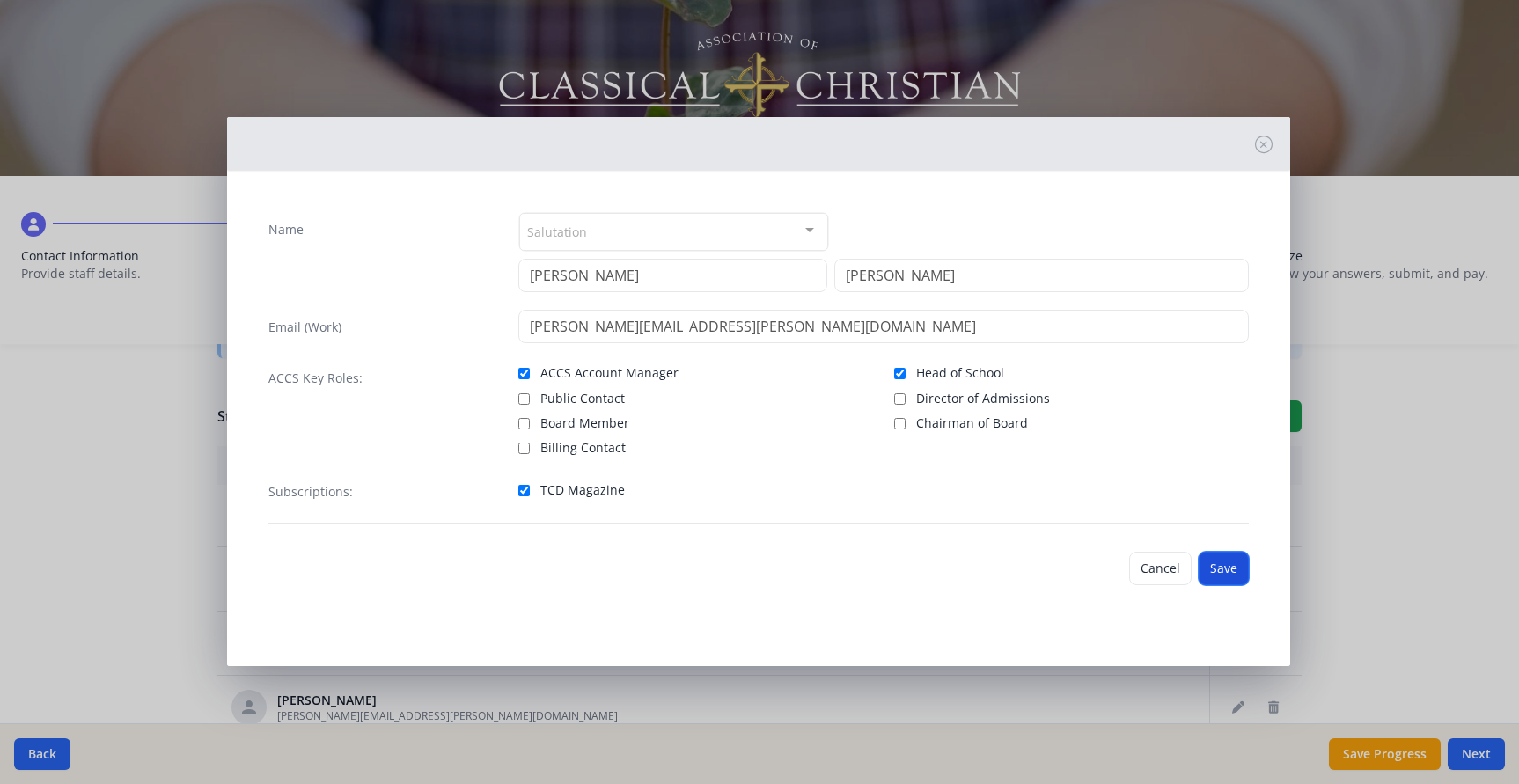
click at [1225, 570] on button "Save" at bounding box center [1223, 568] width 50 height 34
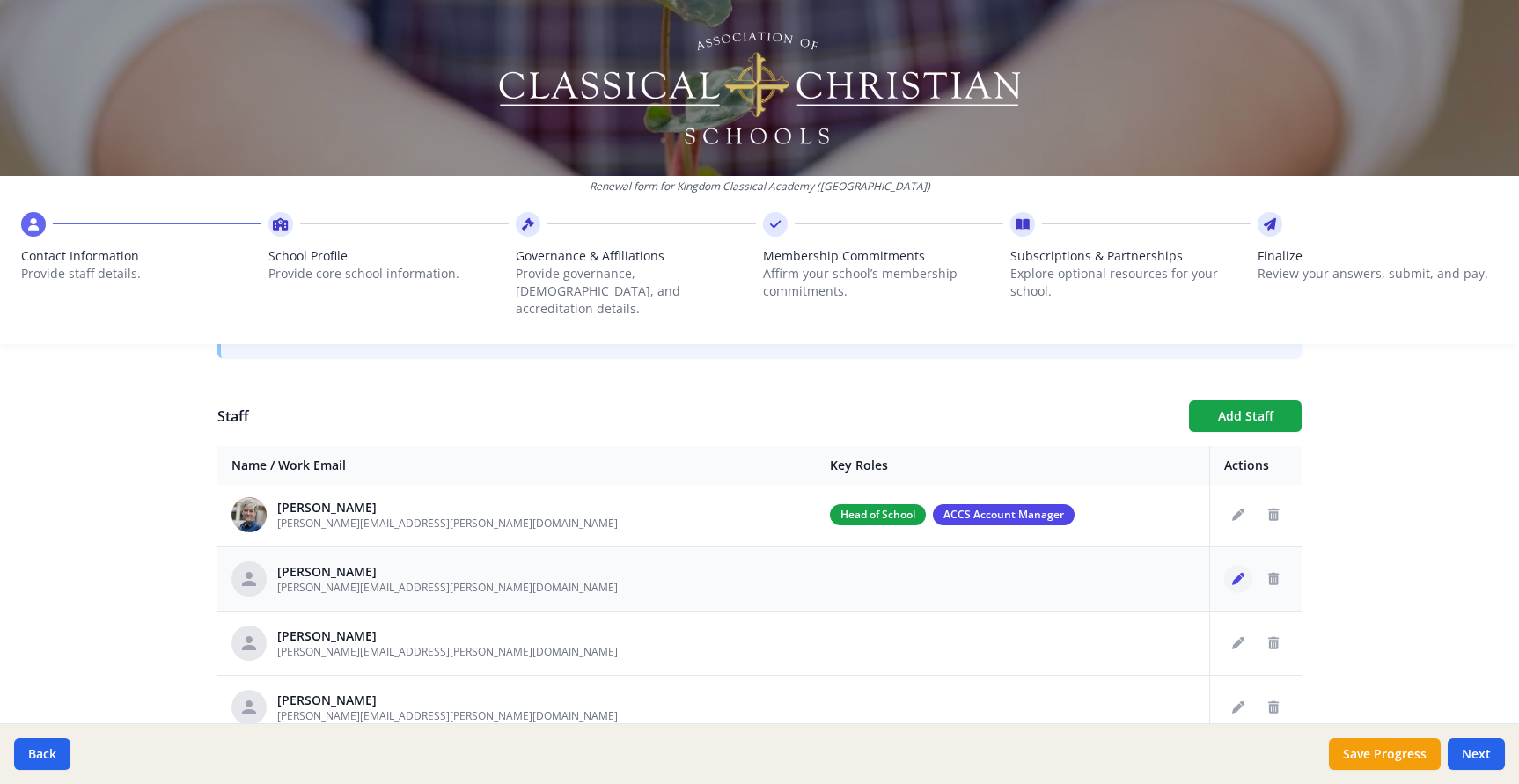
click at [1234, 573] on icon "Edit staff" at bounding box center [1238, 578] width 12 height 12
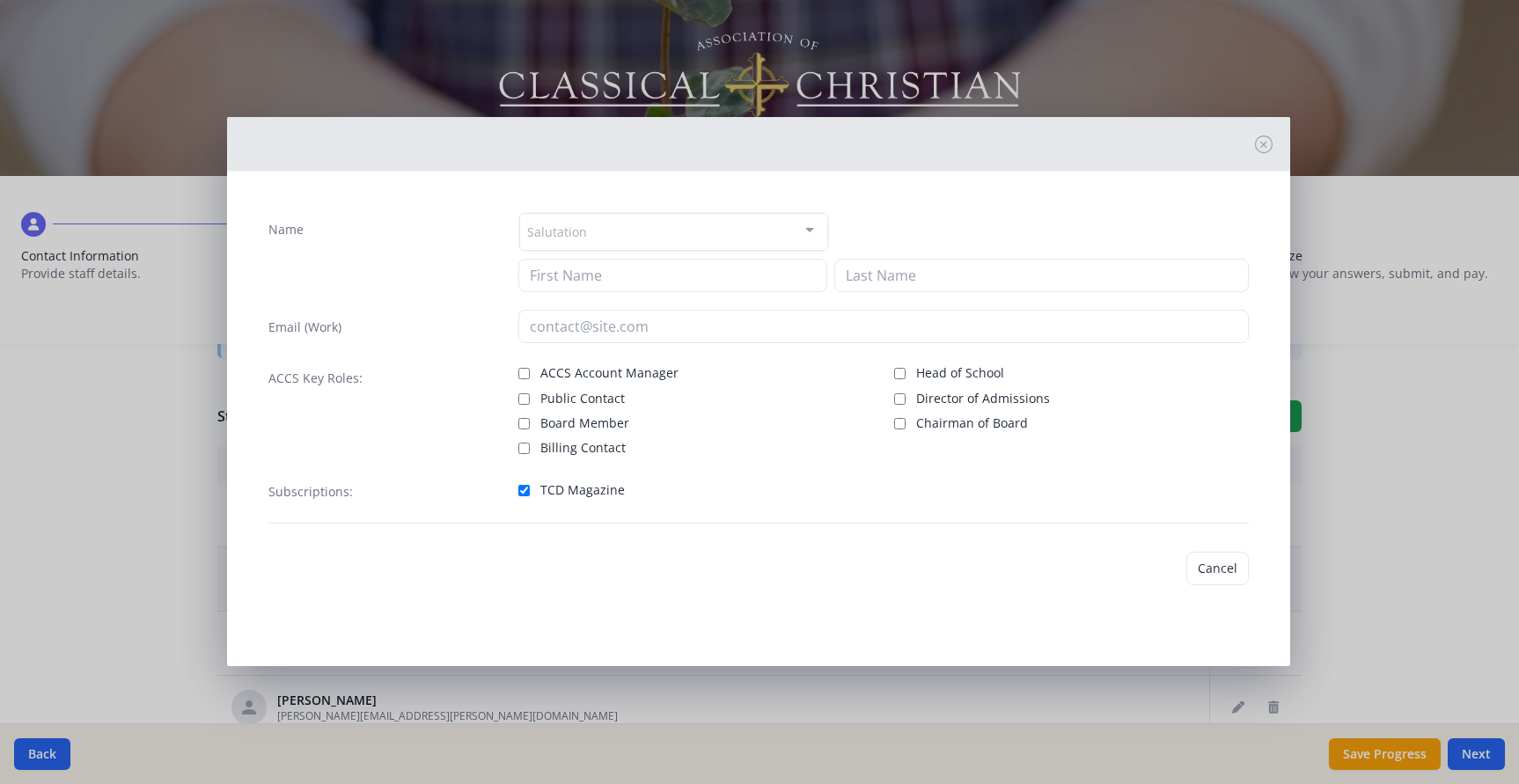
type input "Nila"
type input "Amspacher"
type input "nila.amspacher@kingdomclassical.com"
checkbox input "true"
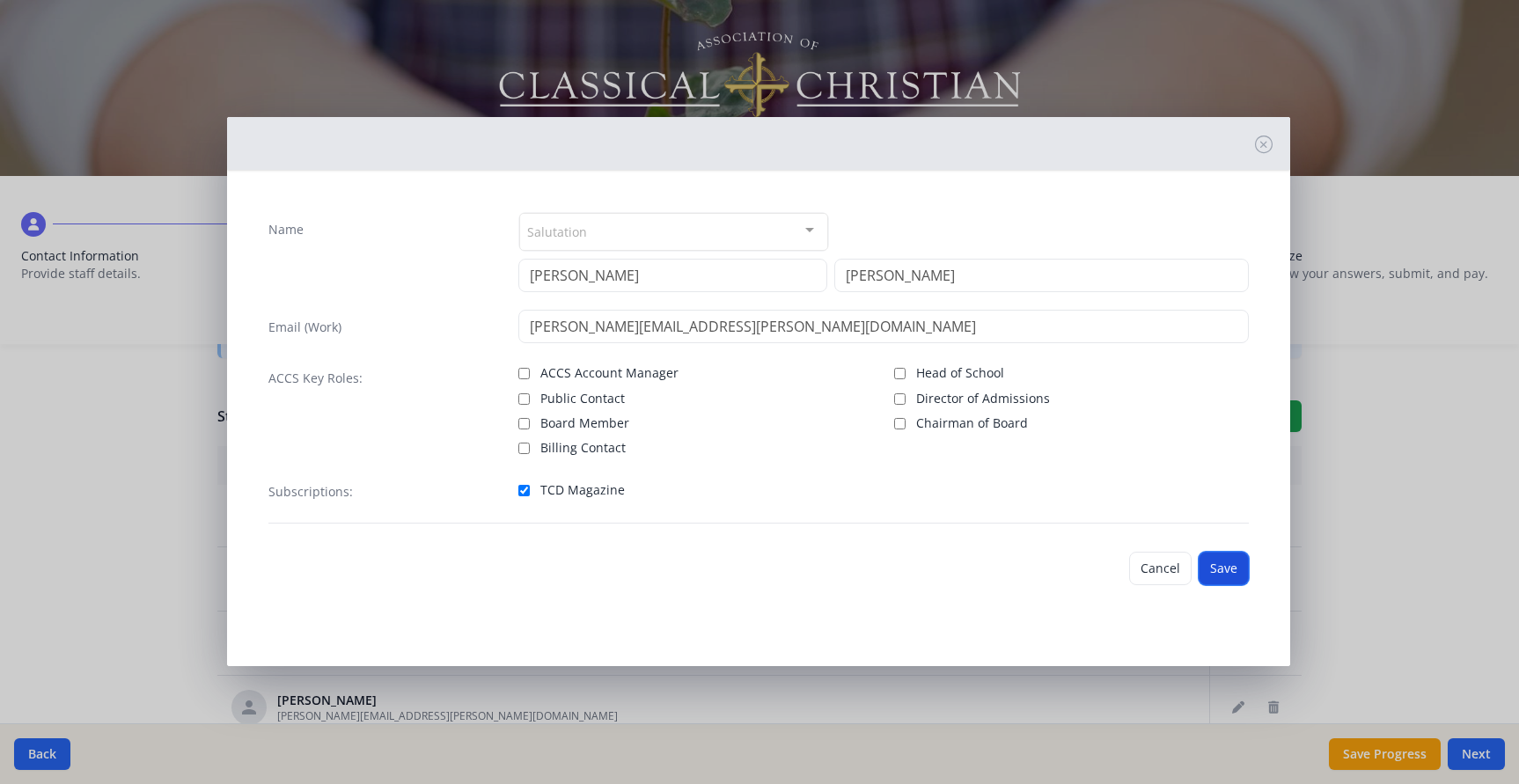
click at [1226, 565] on button "Save" at bounding box center [1223, 568] width 50 height 34
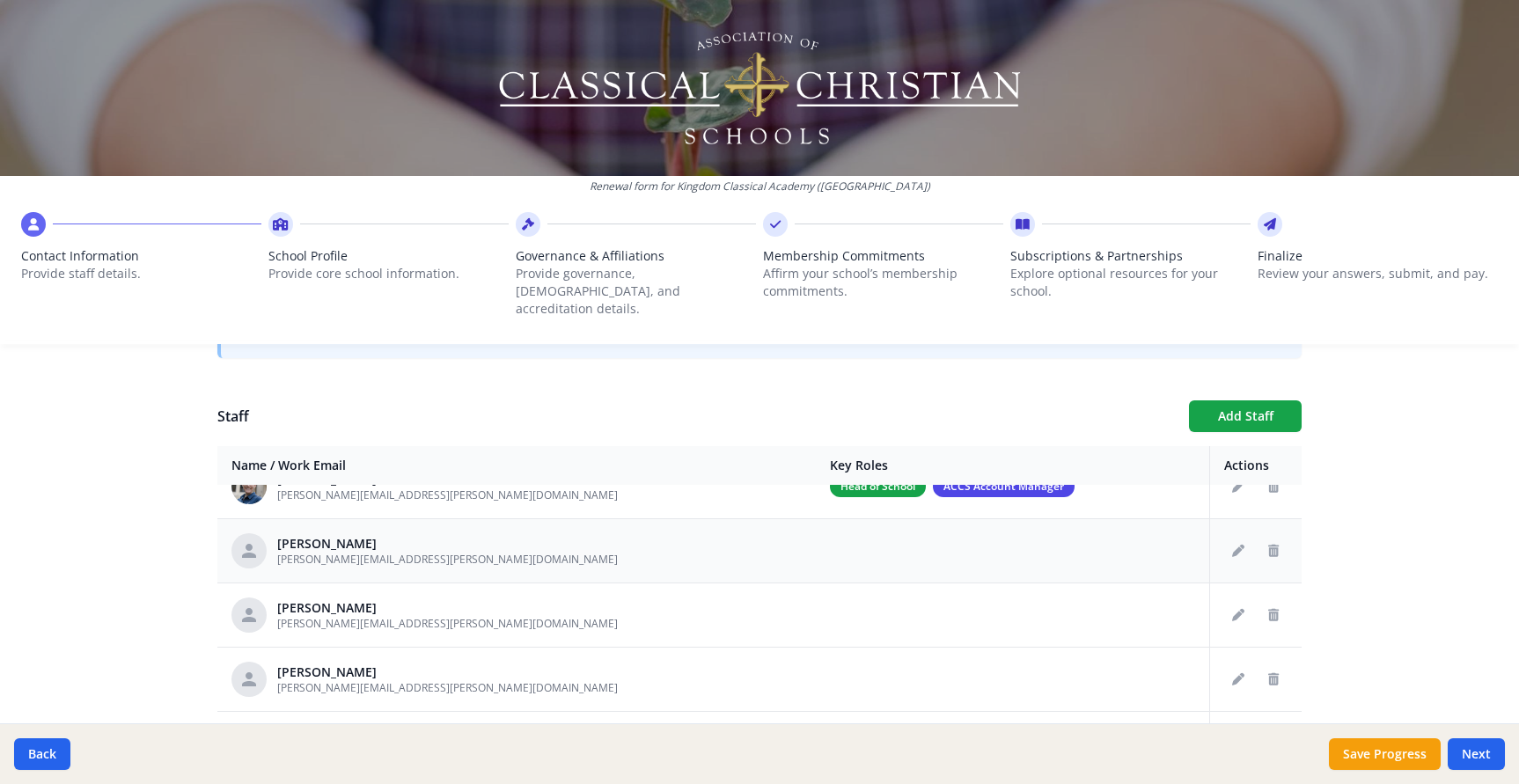
scroll to position [105, 0]
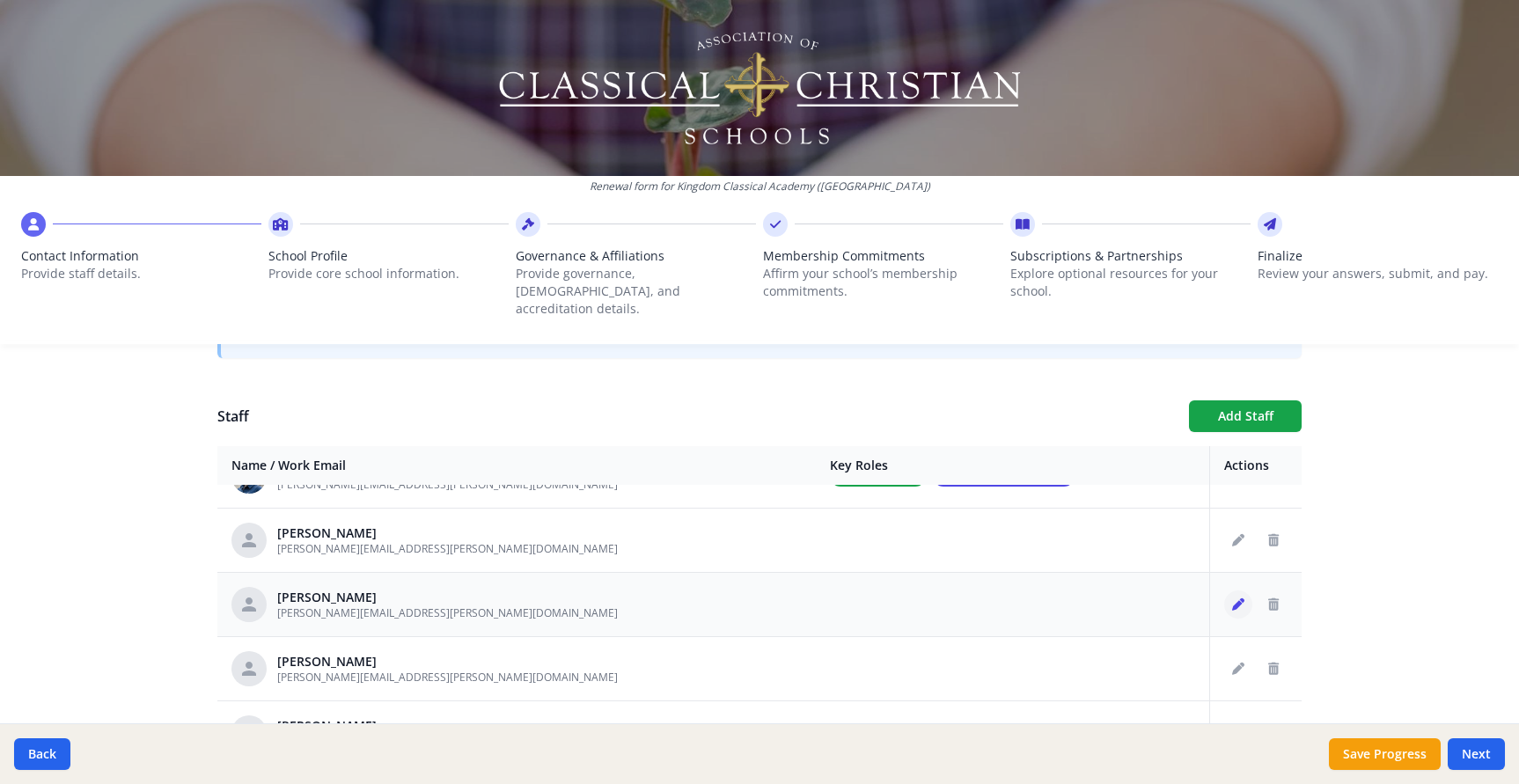
click at [1235, 598] on icon "Edit staff" at bounding box center [1238, 604] width 12 height 12
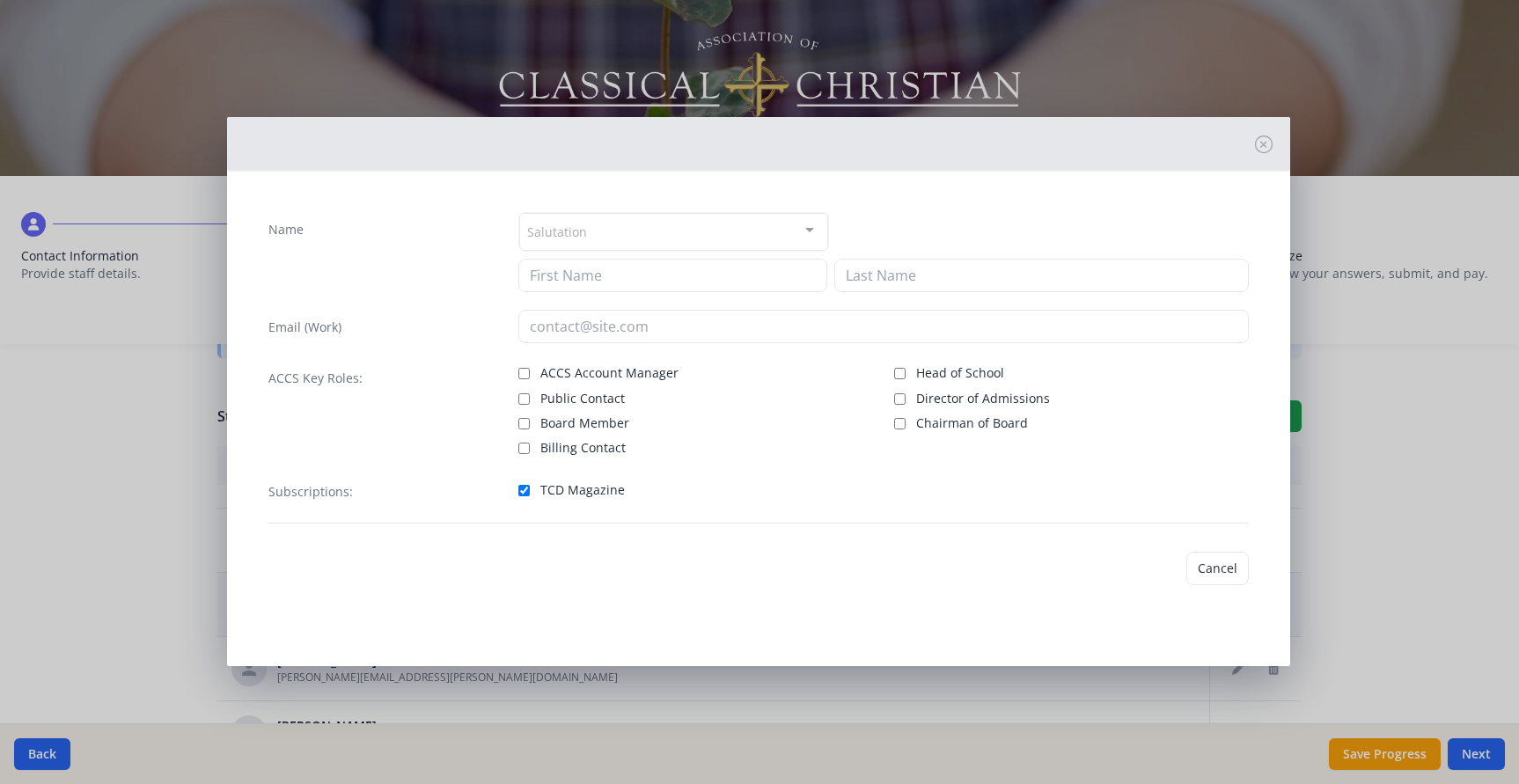
type input "Shea"
type input "Andino"
type input "shea.andino@kingdomclassical.com"
checkbox input "true"
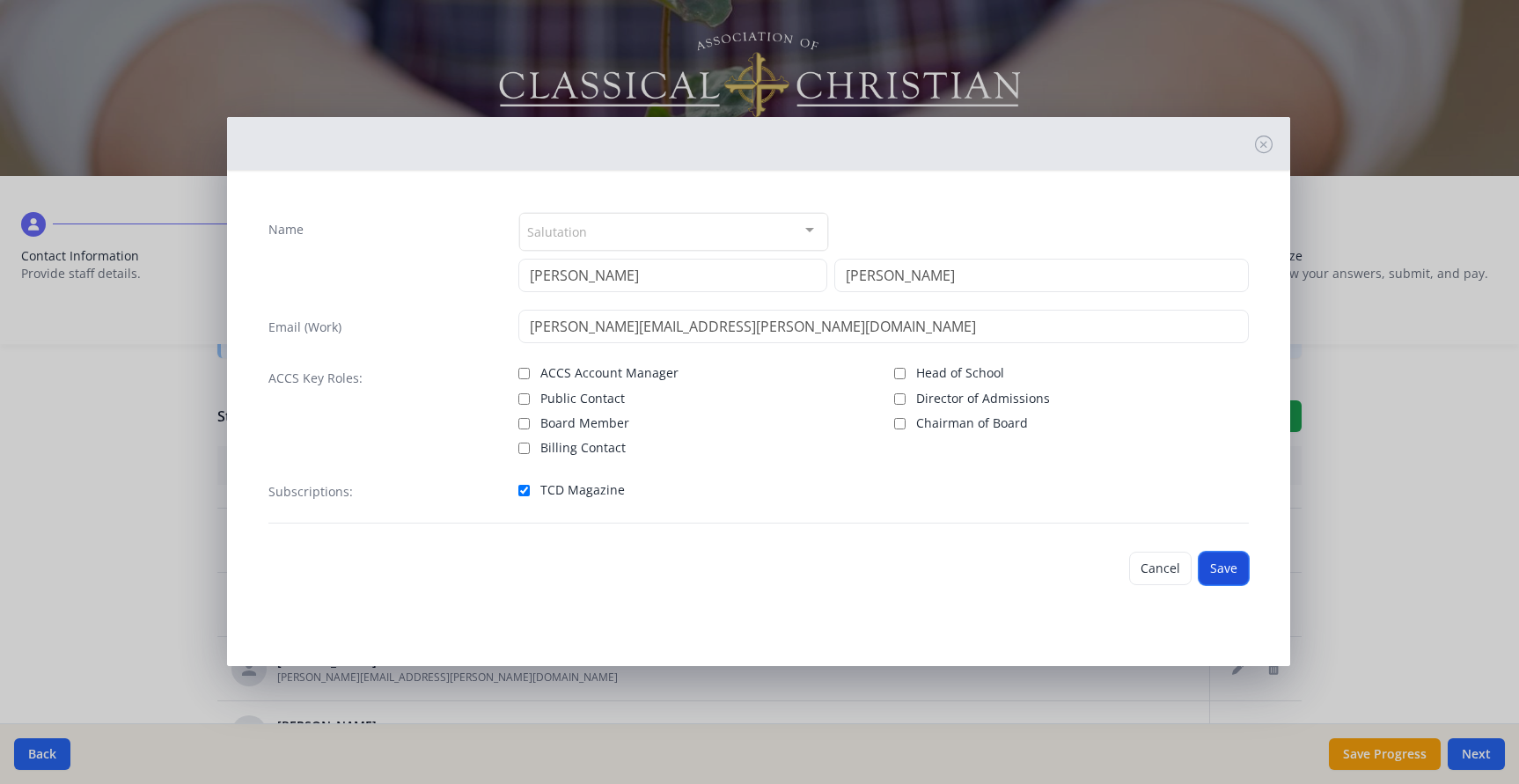
click at [1221, 565] on button "Save" at bounding box center [1223, 568] width 50 height 34
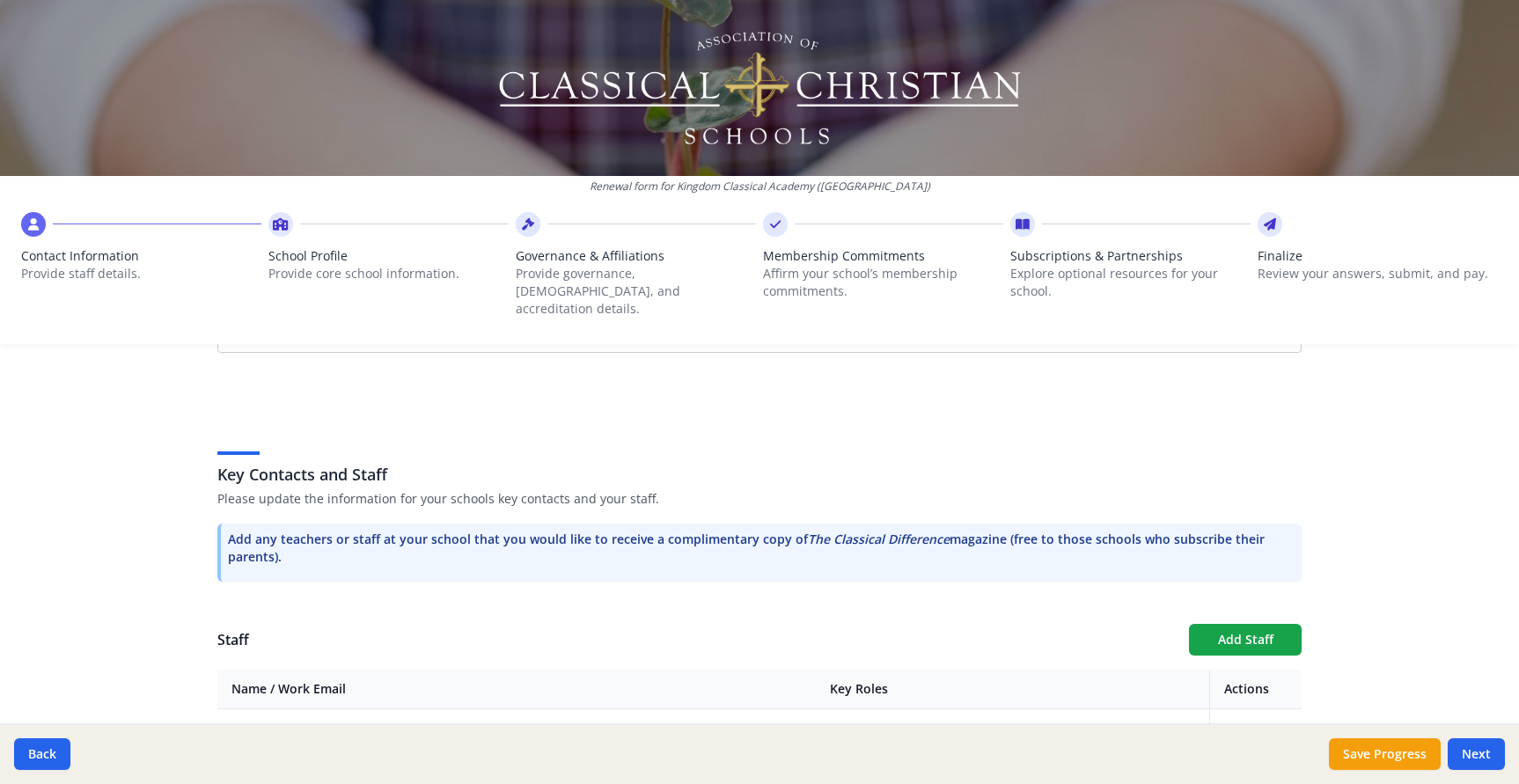
scroll to position [372, 0]
click at [1282, 621] on button "Add Staff" at bounding box center [1246, 637] width 113 height 32
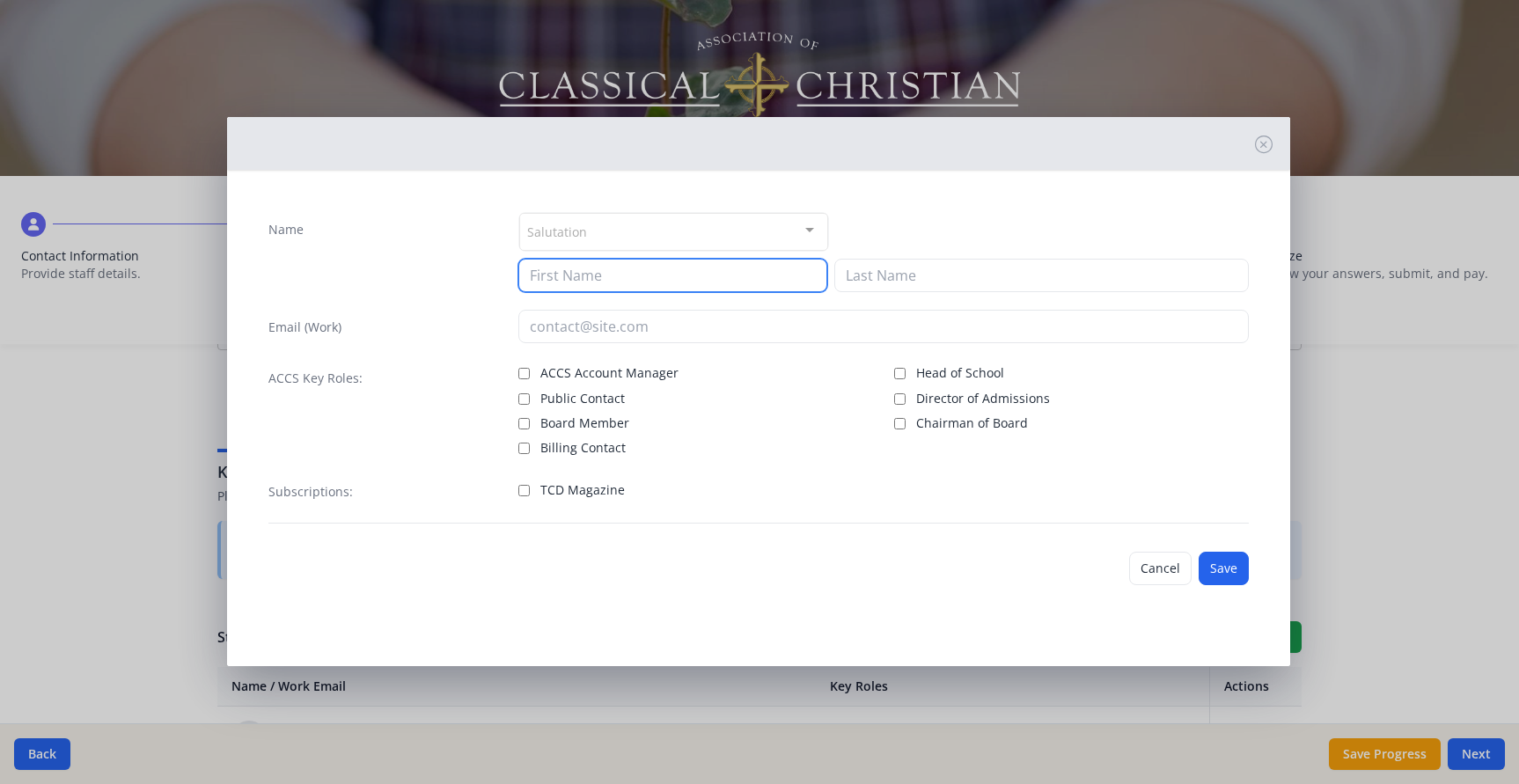
click at [649, 279] on input at bounding box center [673, 275] width 309 height 34
type input "Madelyn"
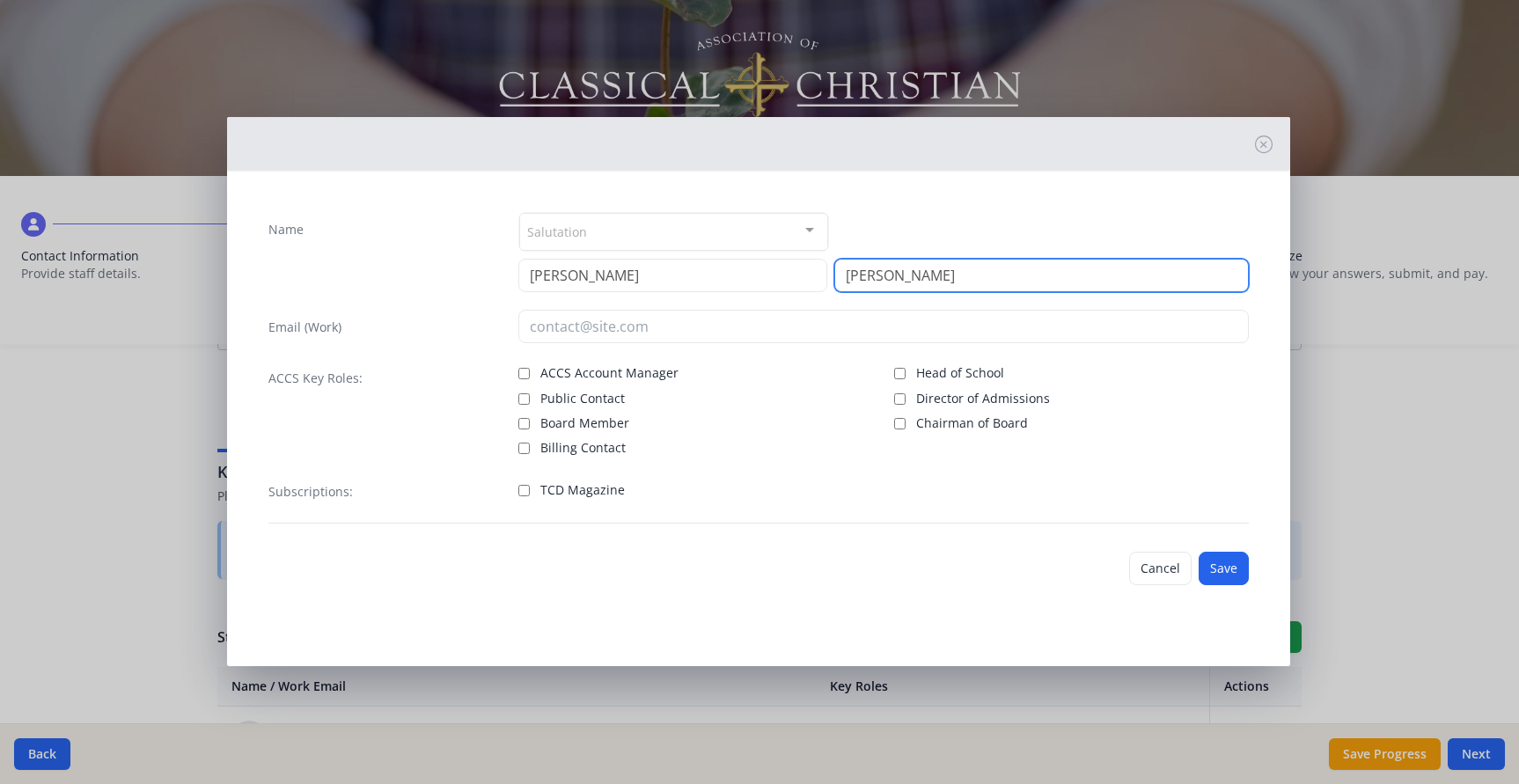
type input "Gleason"
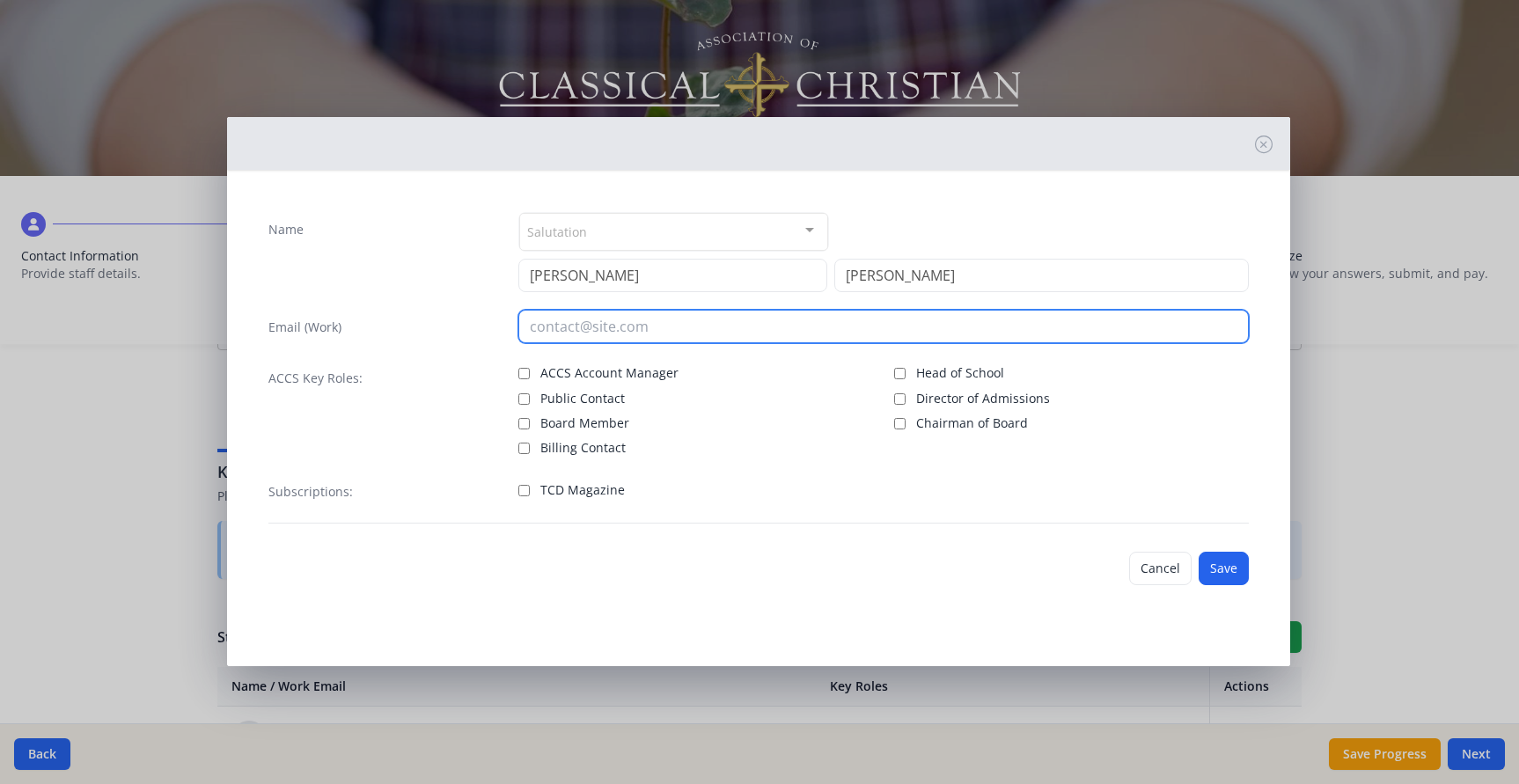
click at [610, 324] on input "email" at bounding box center [884, 327] width 732 height 34
type input "madelyn.gleason@kingdomclassical.com"
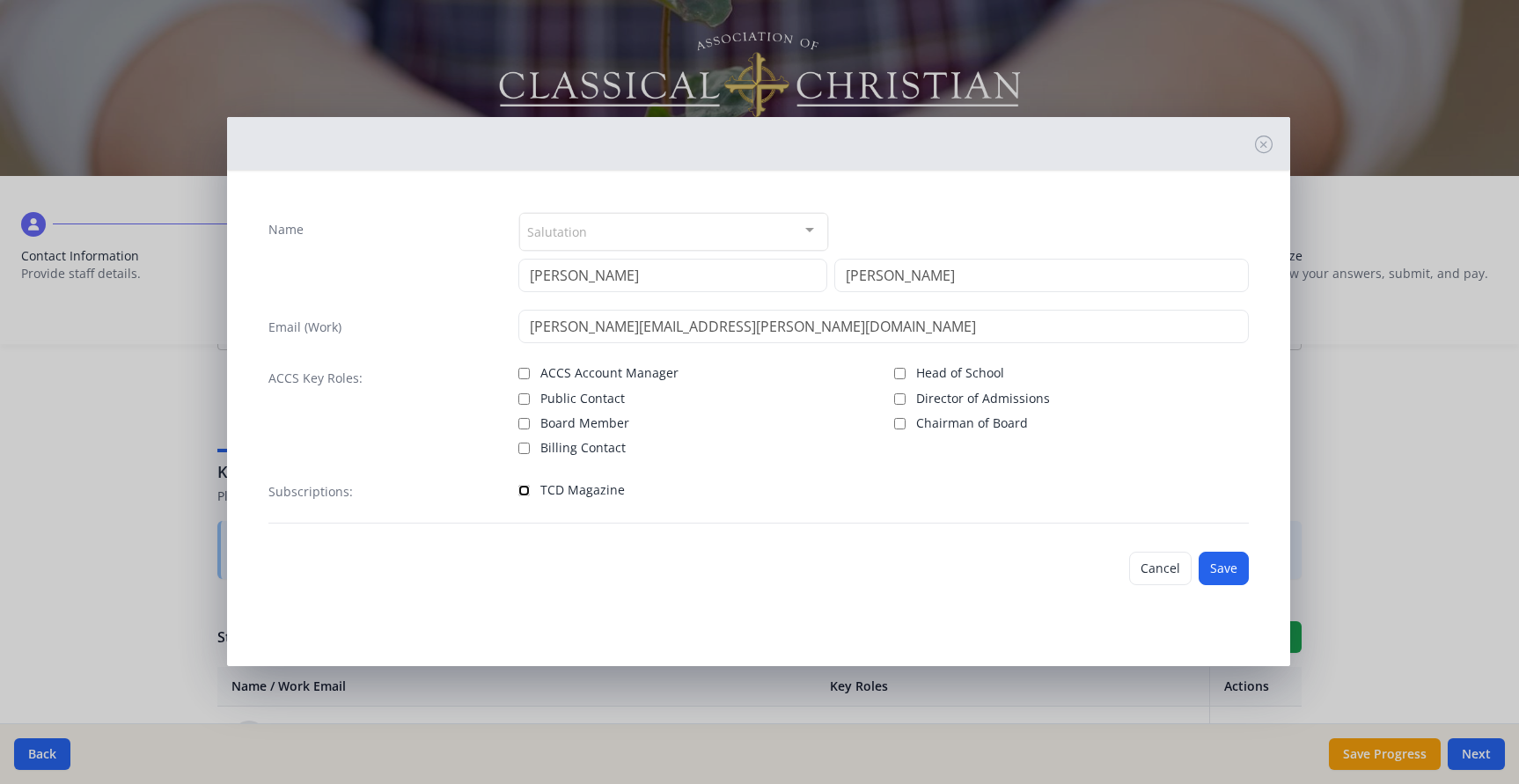
click at [523, 491] on input "TCD Magazine" at bounding box center [524, 490] width 11 height 11
checkbox input "true"
click at [1230, 568] on button "Save" at bounding box center [1223, 568] width 50 height 34
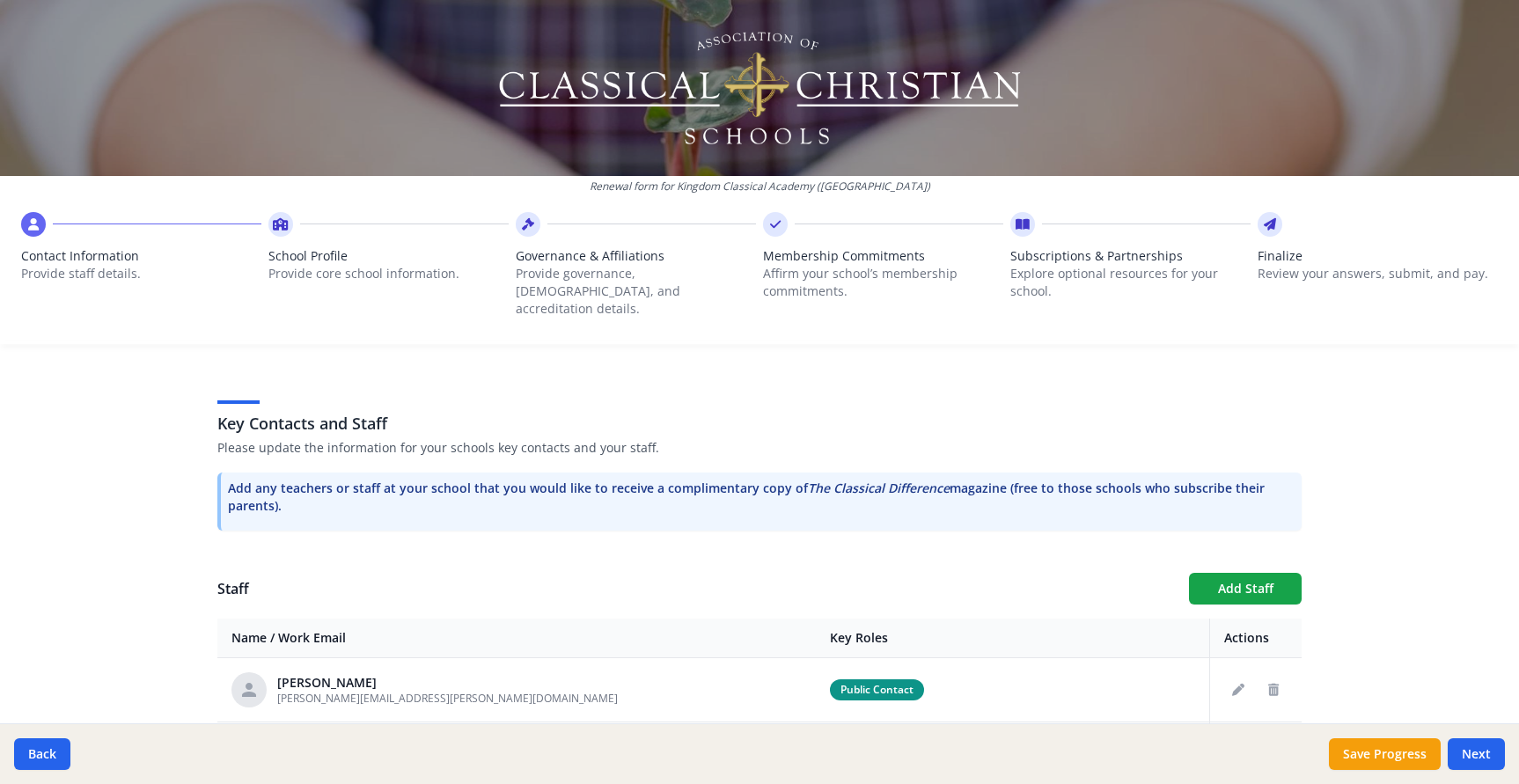
scroll to position [14, 0]
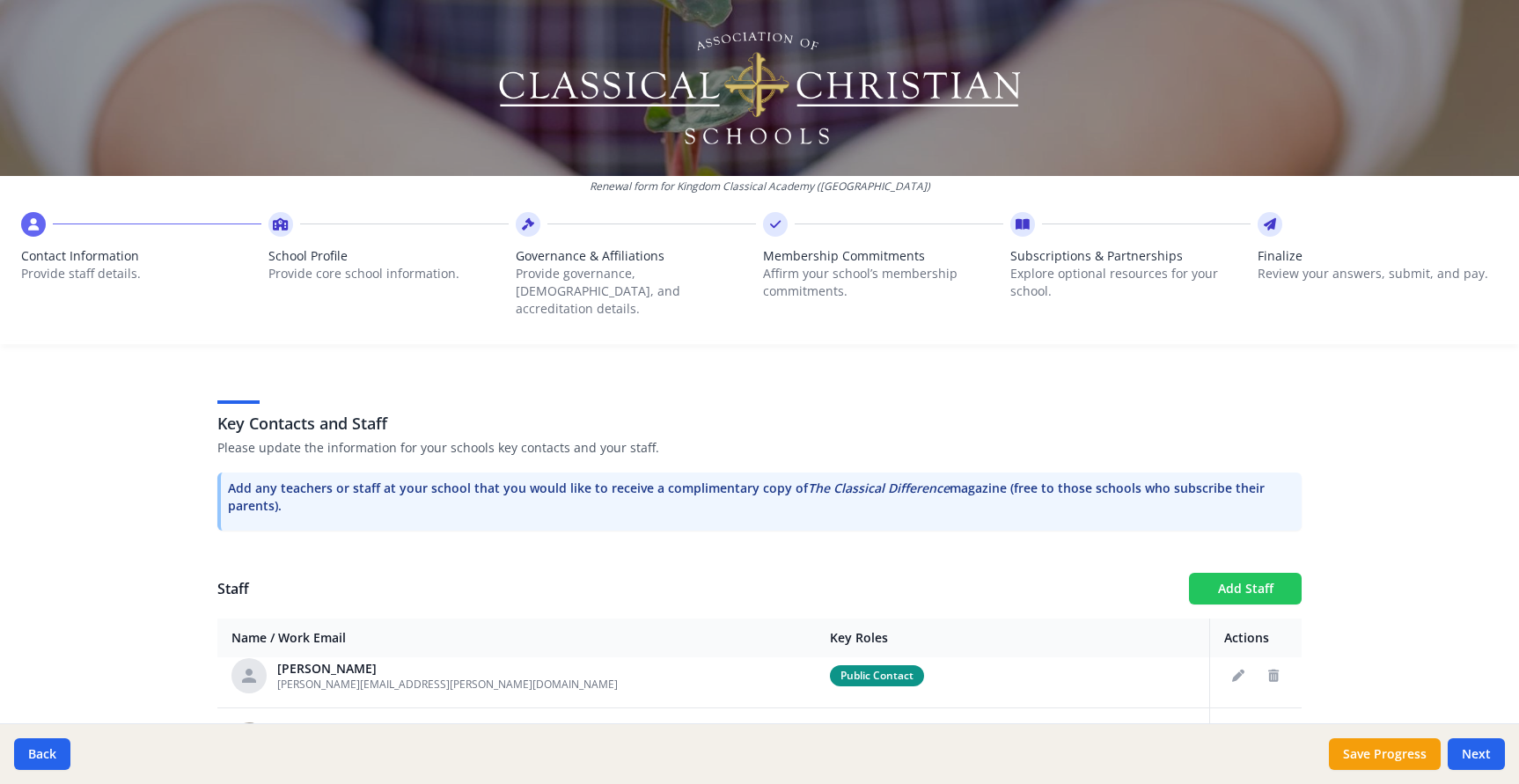
click at [1255, 573] on button "Add Staff" at bounding box center [1246, 589] width 113 height 32
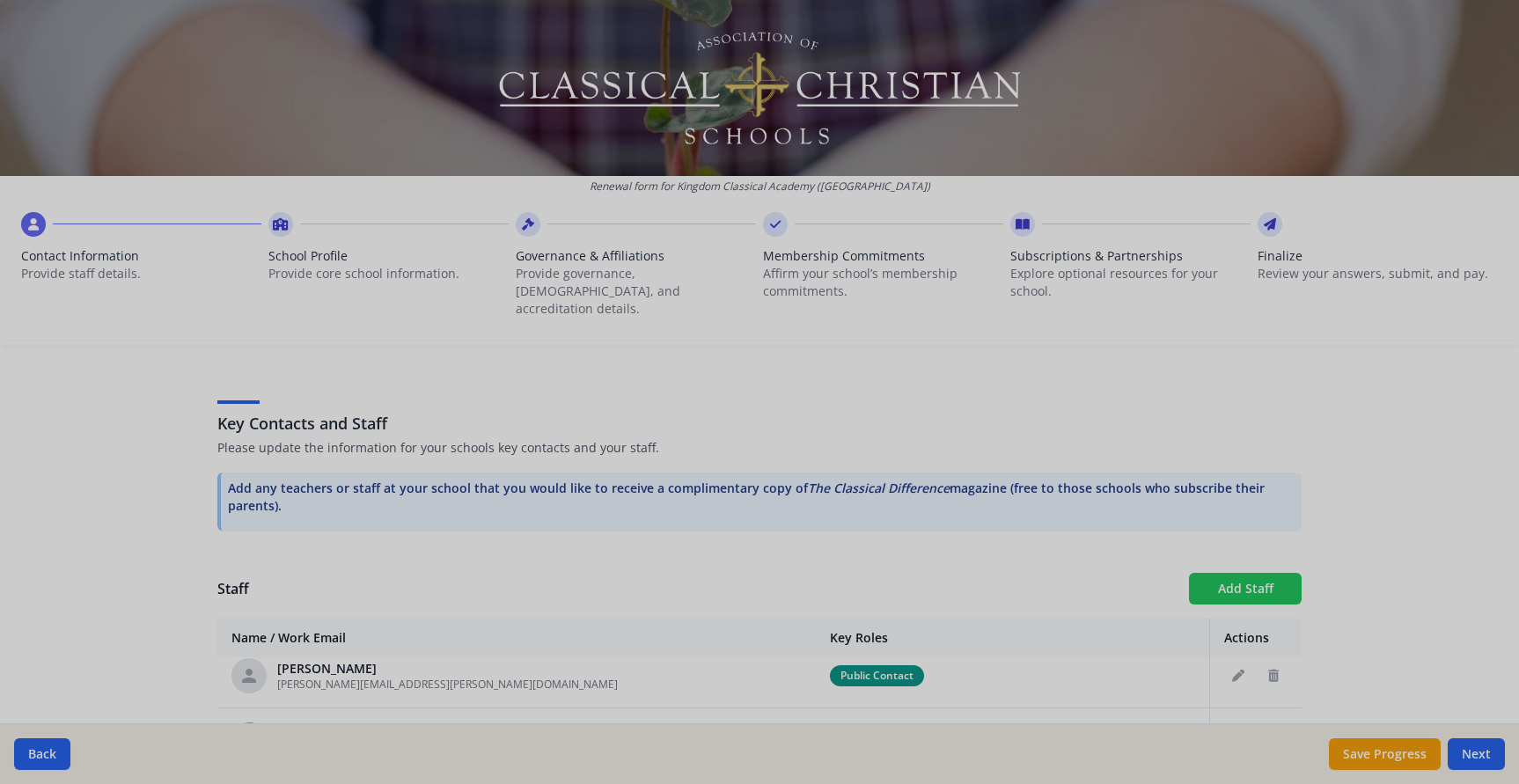
checkbox input "false"
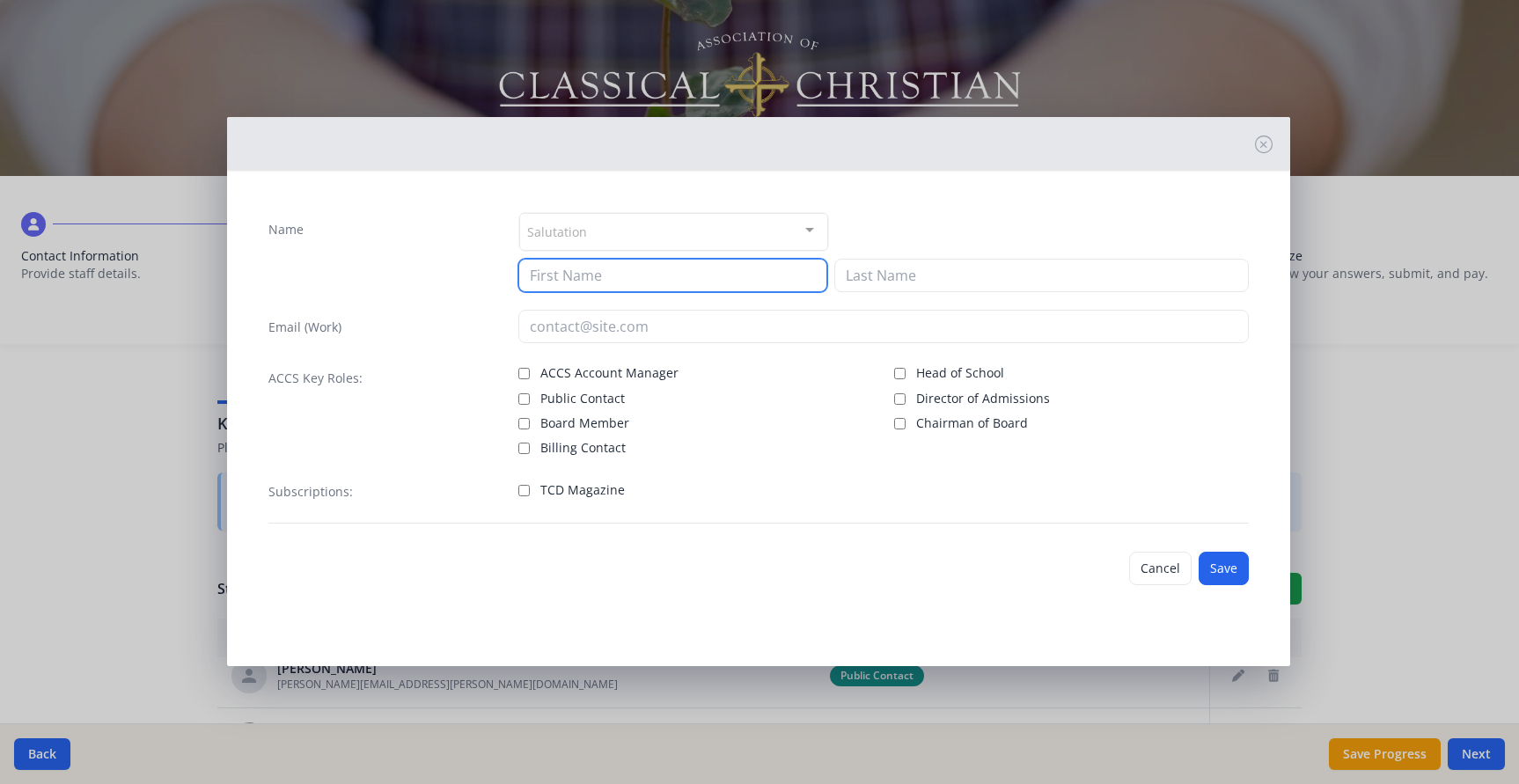
click at [597, 281] on input at bounding box center [673, 275] width 309 height 34
type input "K"
type input "Julie"
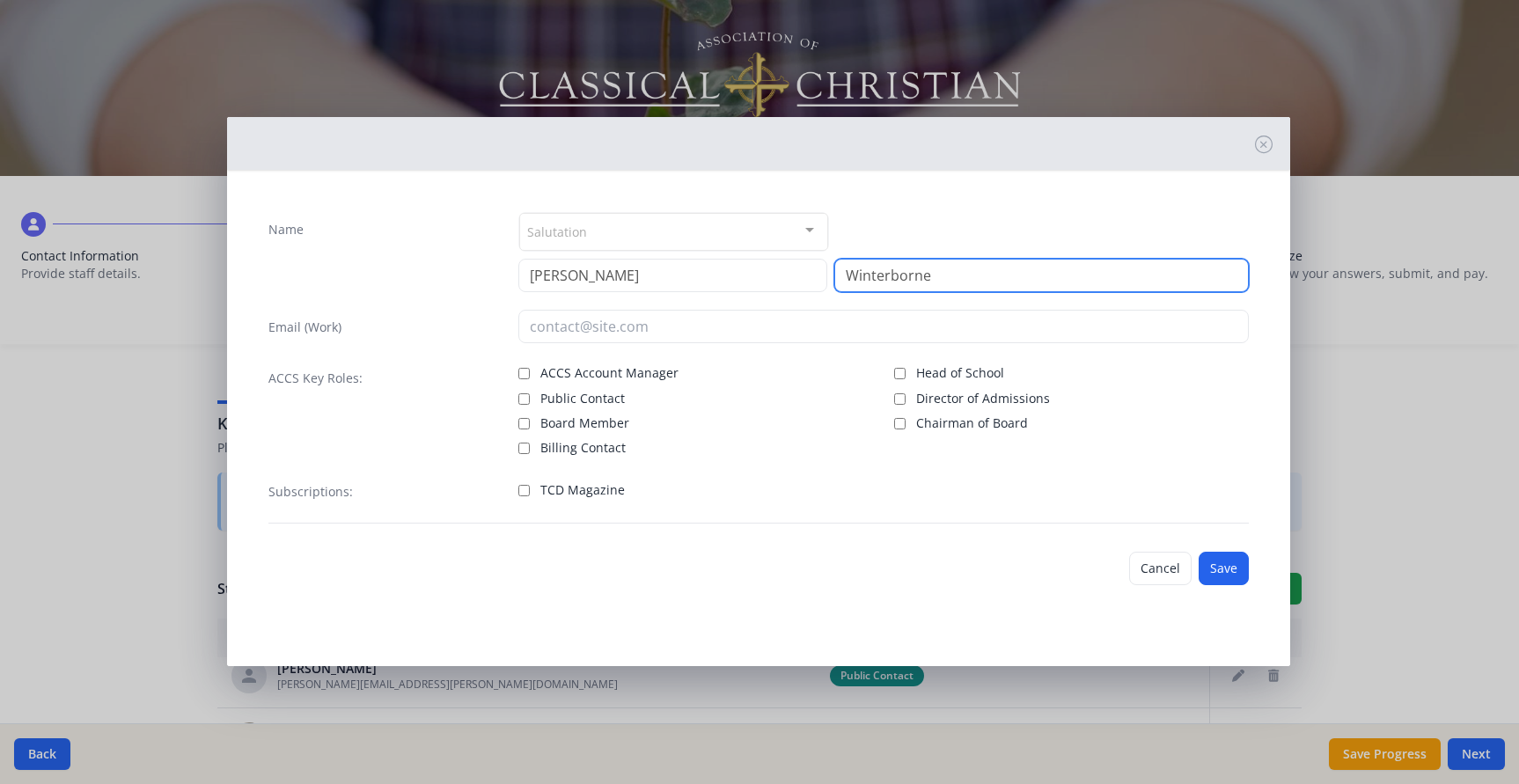
type input "Winterborne"
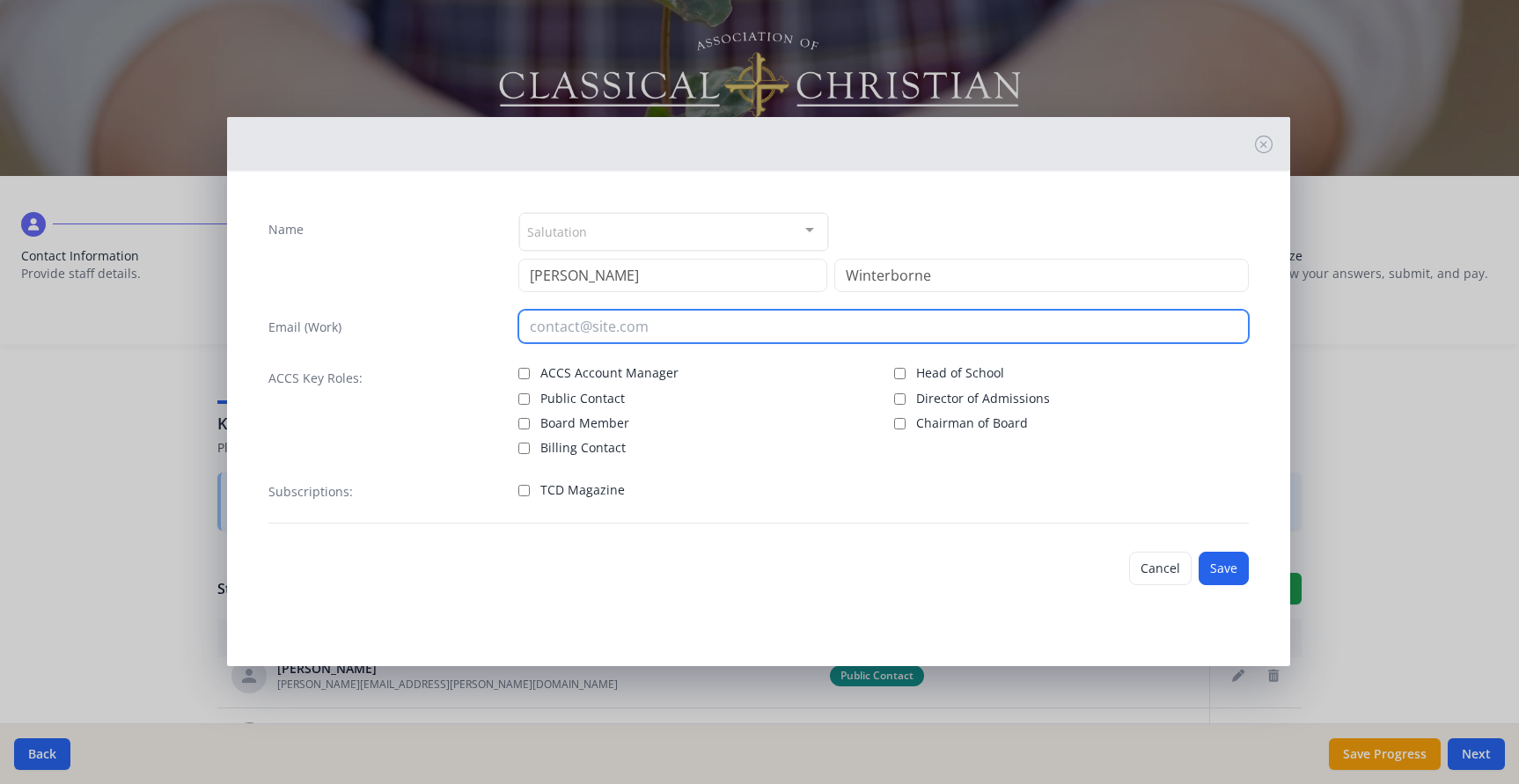
click at [550, 337] on input "email" at bounding box center [884, 327] width 732 height 34
type input "julie.winterborne@kingdomclassical.com"
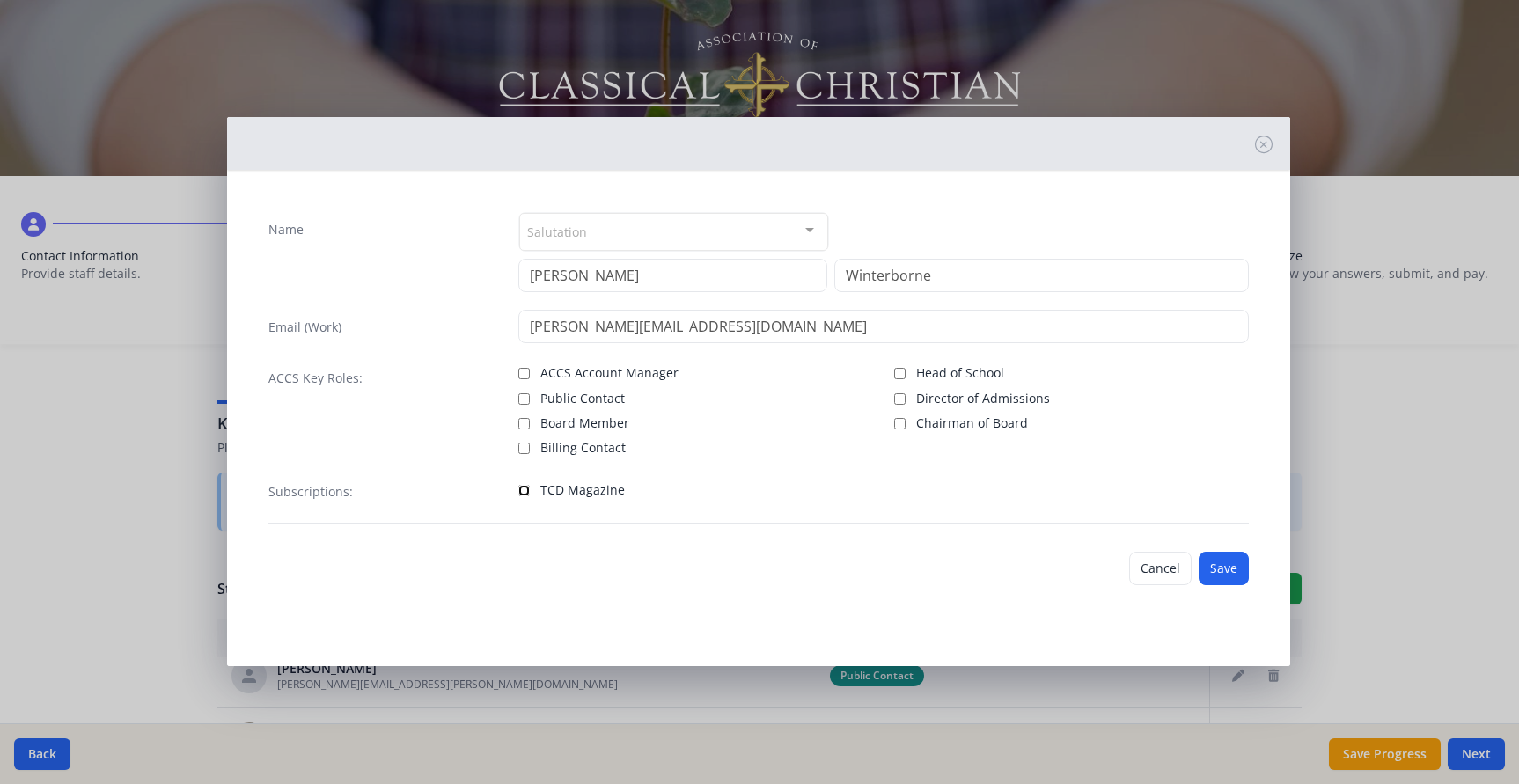
click at [524, 491] on input "TCD Magazine" at bounding box center [524, 490] width 11 height 11
checkbox input "true"
click at [1235, 567] on button "Save" at bounding box center [1223, 568] width 50 height 34
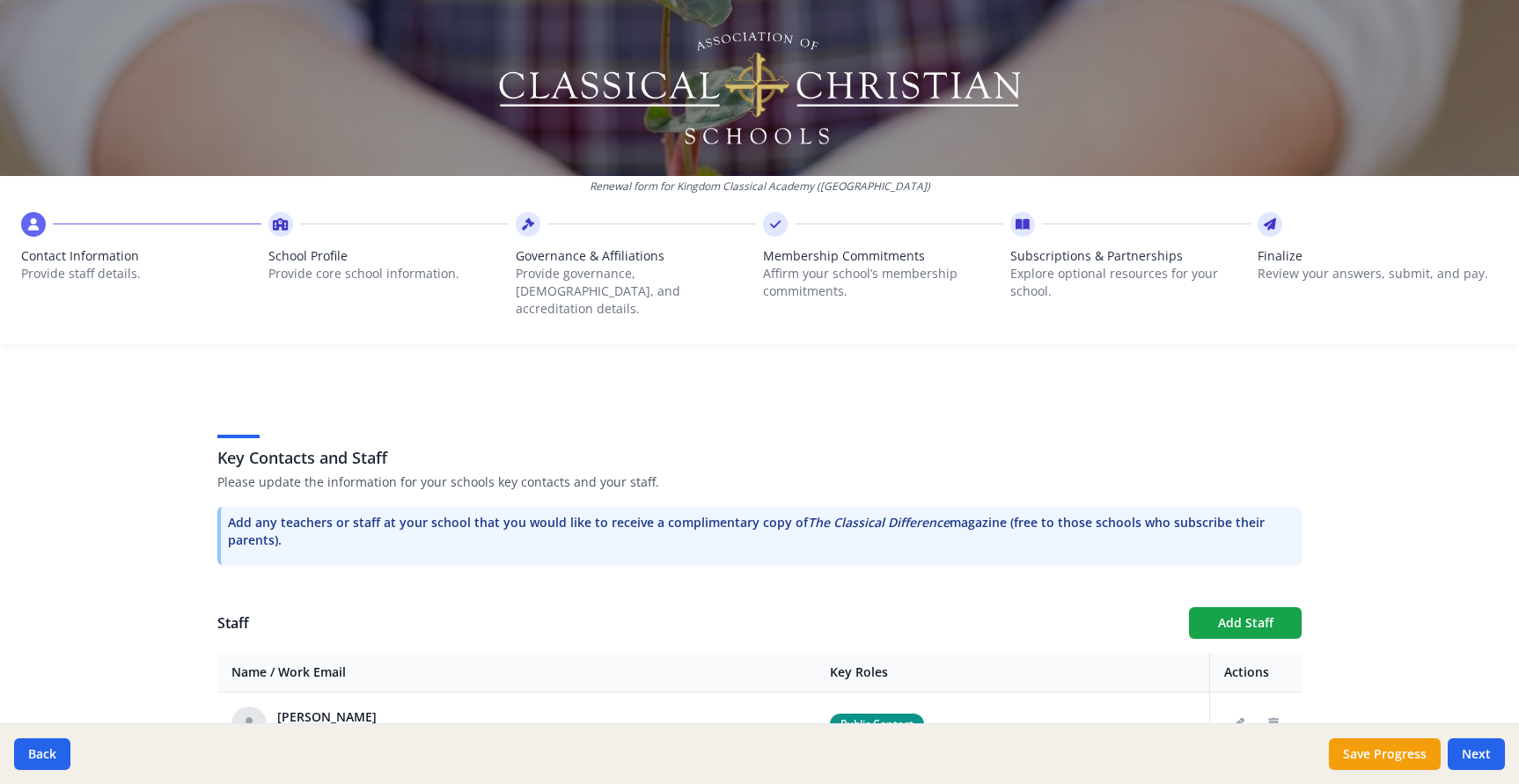
scroll to position [385, 0]
click at [1250, 607] on button "Add Staff" at bounding box center [1246, 623] width 113 height 32
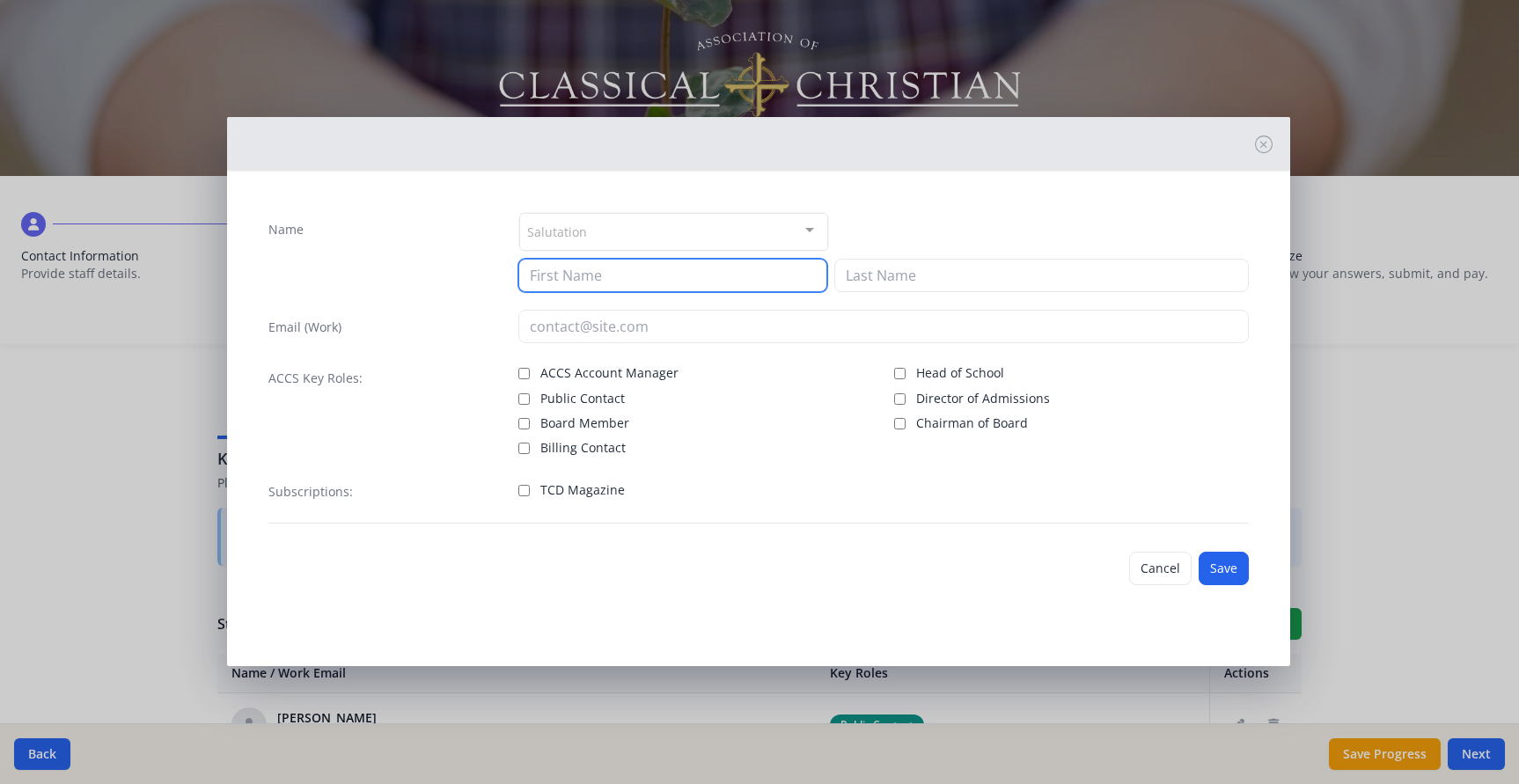
click at [614, 266] on input at bounding box center [673, 275] width 309 height 34
type input "Carolyn"
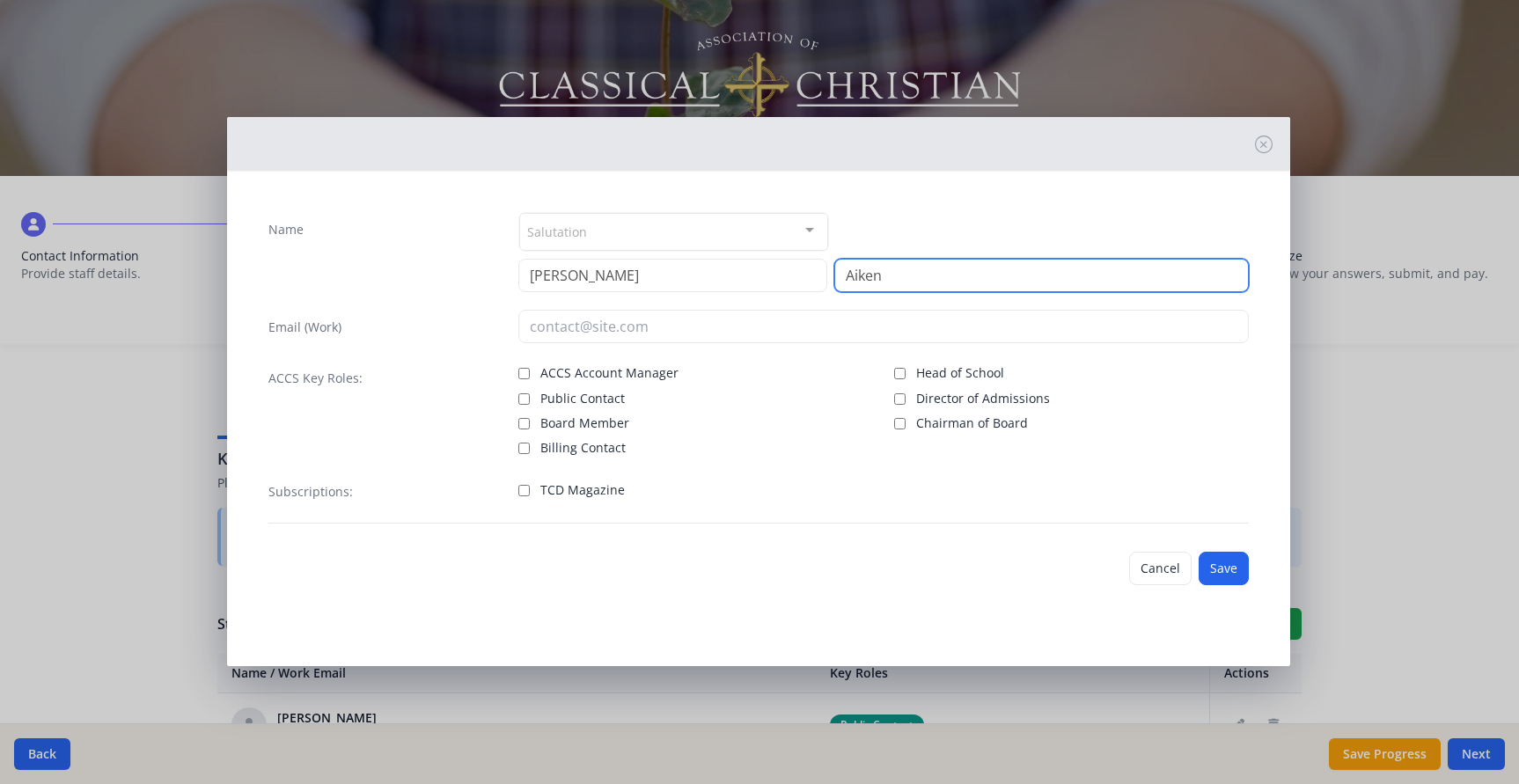
type input "Aiken"
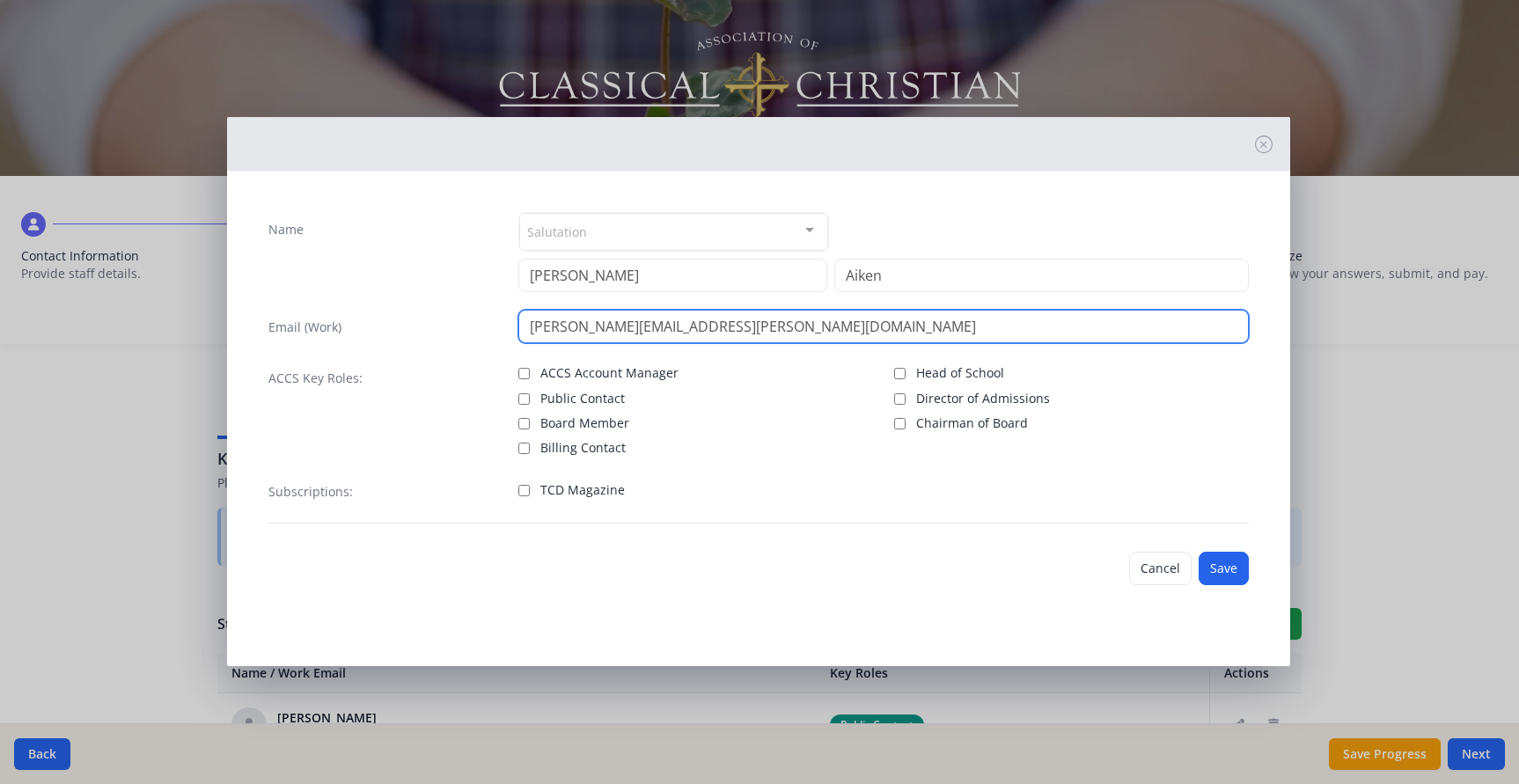
type input "carolyn.aiken@kingdomclassical.com"
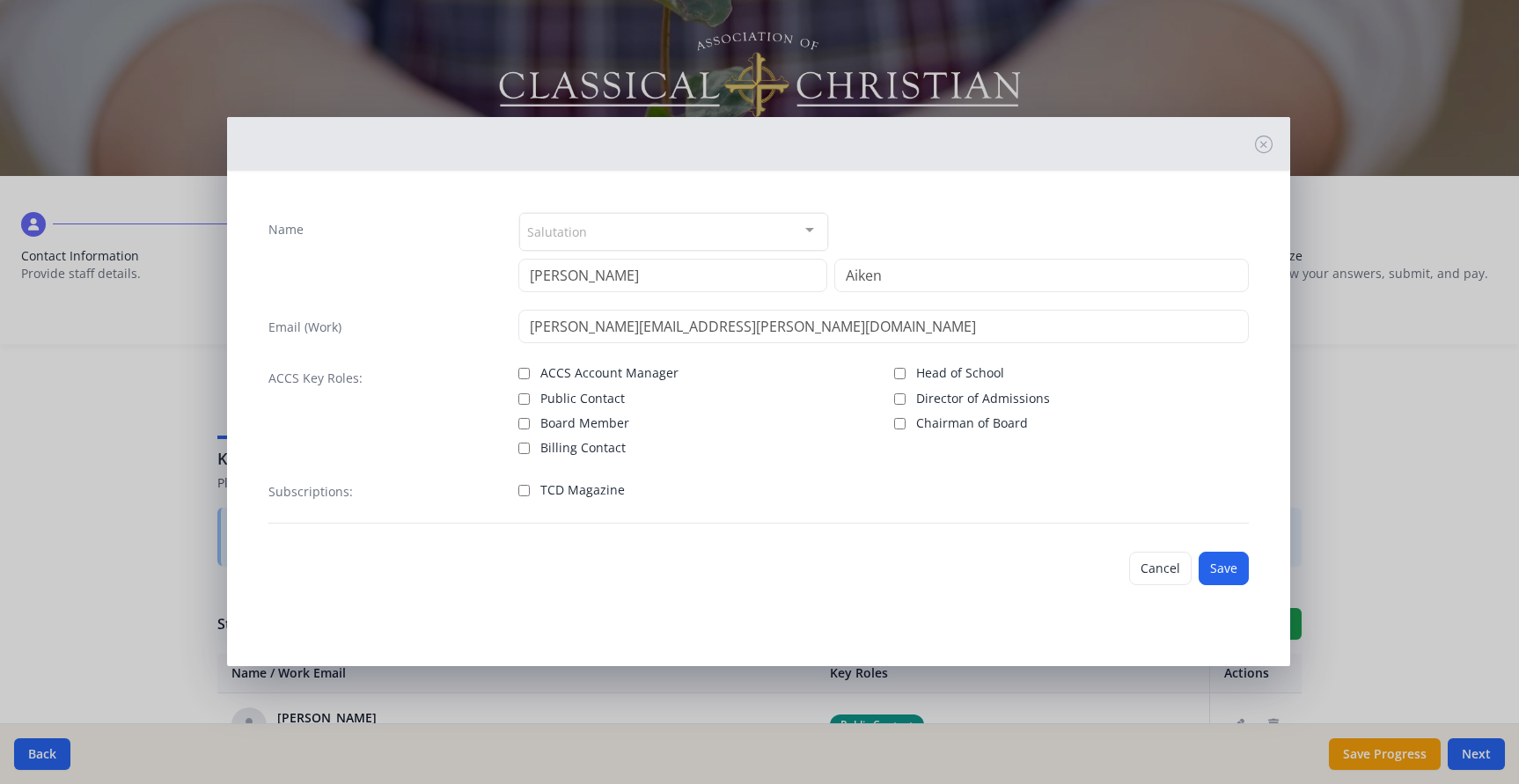
click at [519, 498] on label "TCD Magazine" at bounding box center [696, 488] width 355 height 21
click at [519, 496] on input "TCD Magazine" at bounding box center [524, 490] width 11 height 11
checkbox input "true"
click at [1221, 569] on button "Save" at bounding box center [1223, 568] width 50 height 34
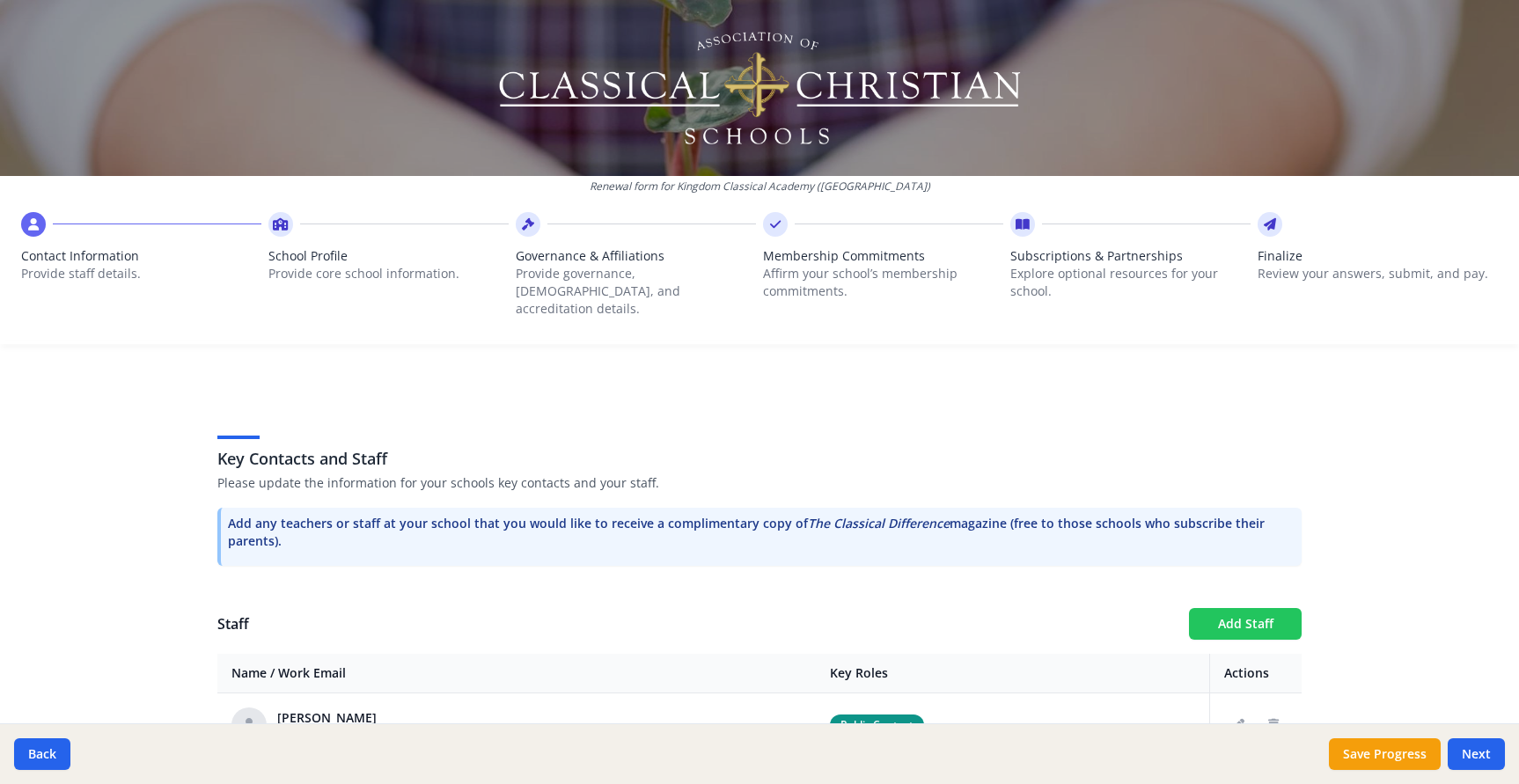
click at [1235, 607] on button "Add Staff" at bounding box center [1246, 623] width 113 height 32
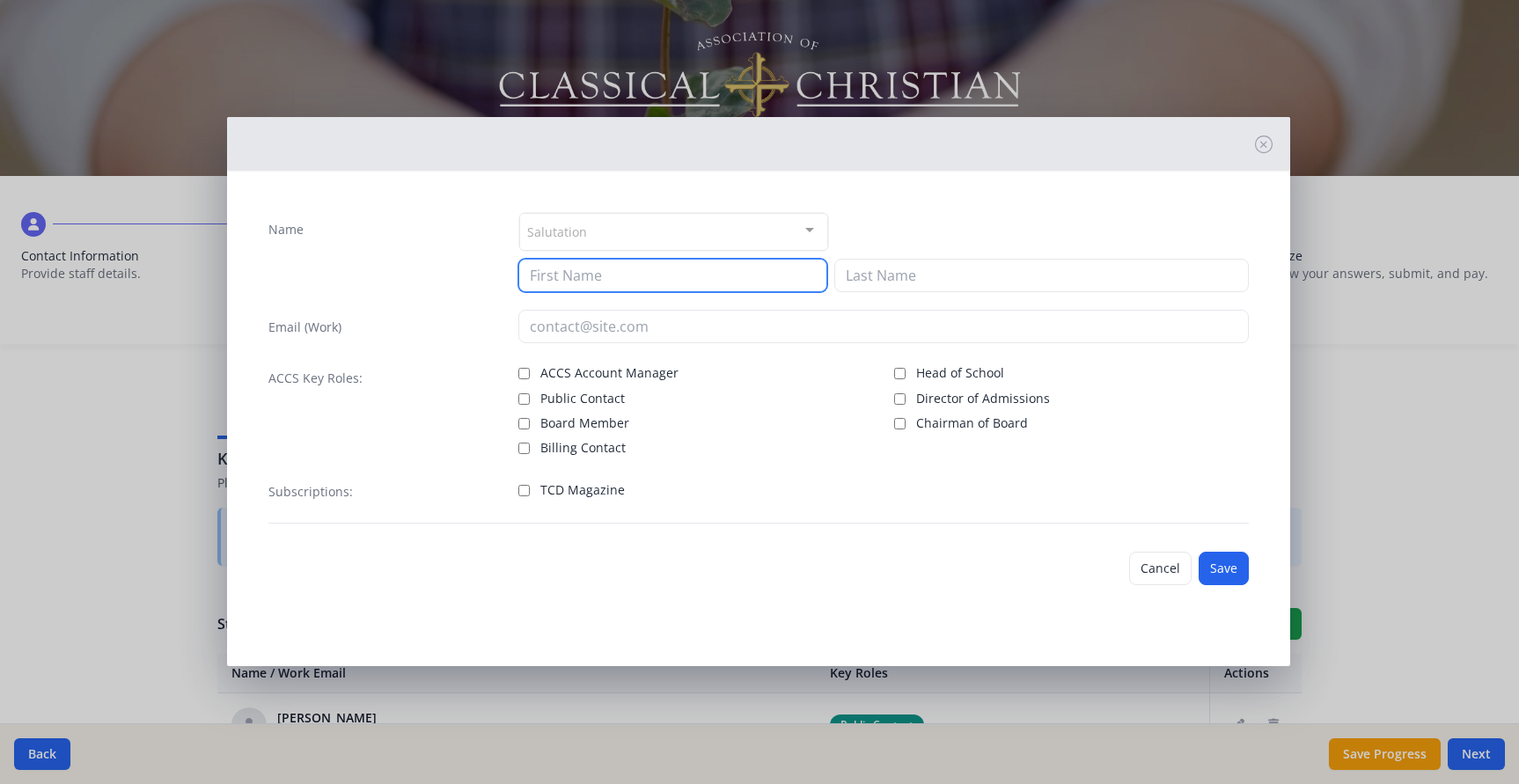
click at [613, 273] on input at bounding box center [673, 275] width 309 height 34
type input "Jena"
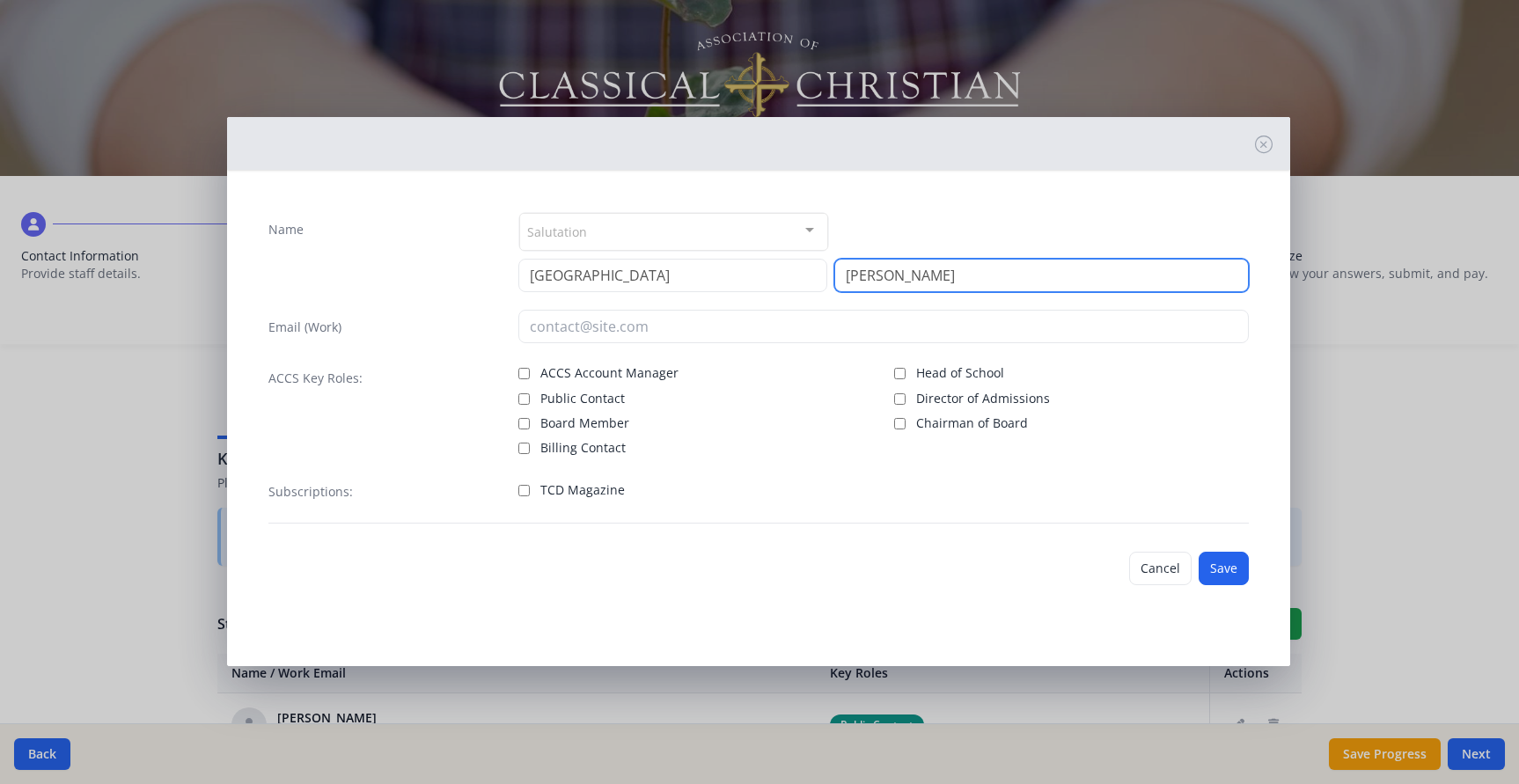
type input "Harrison"
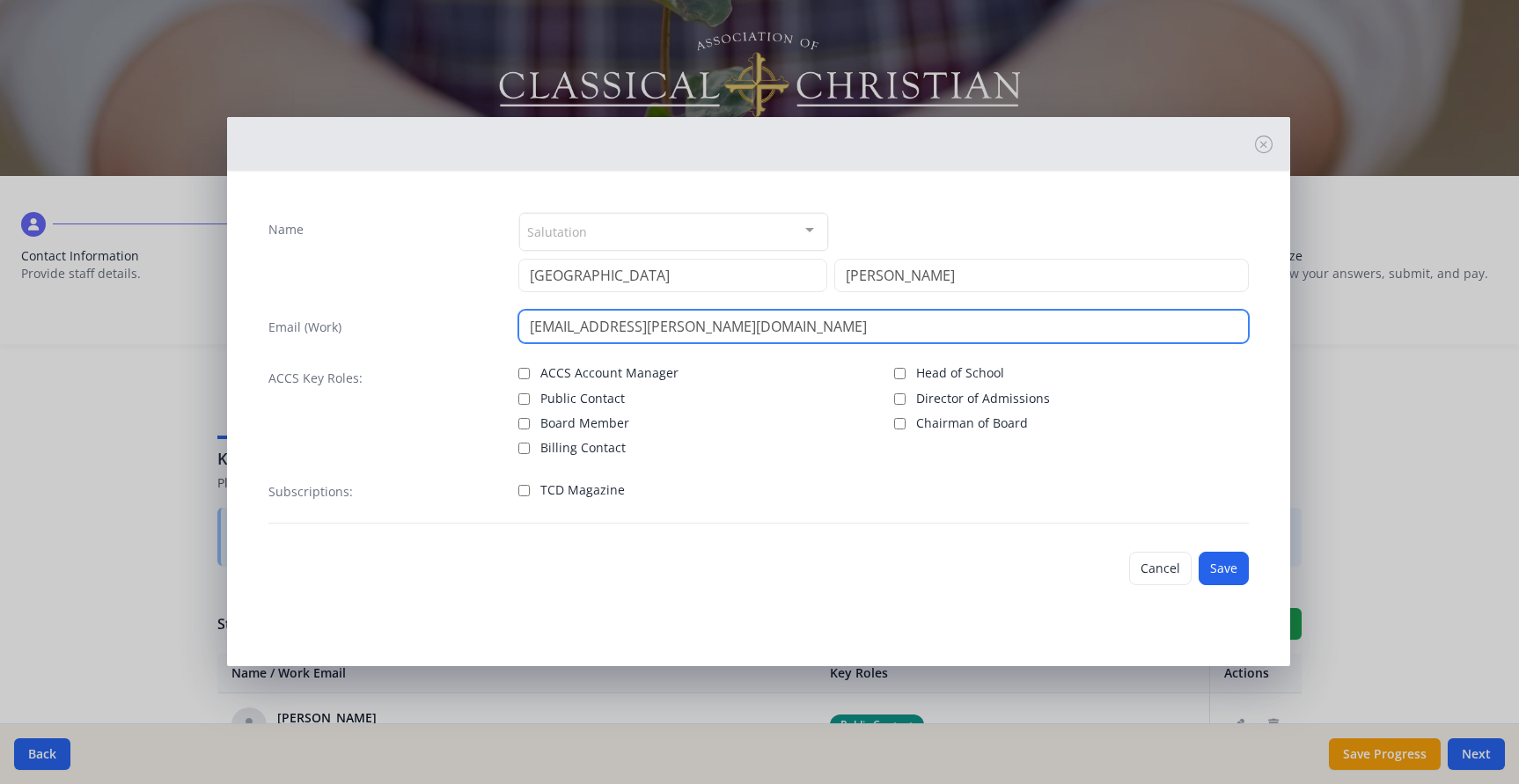
type input "jena.harrison@kingdomclassical.com"
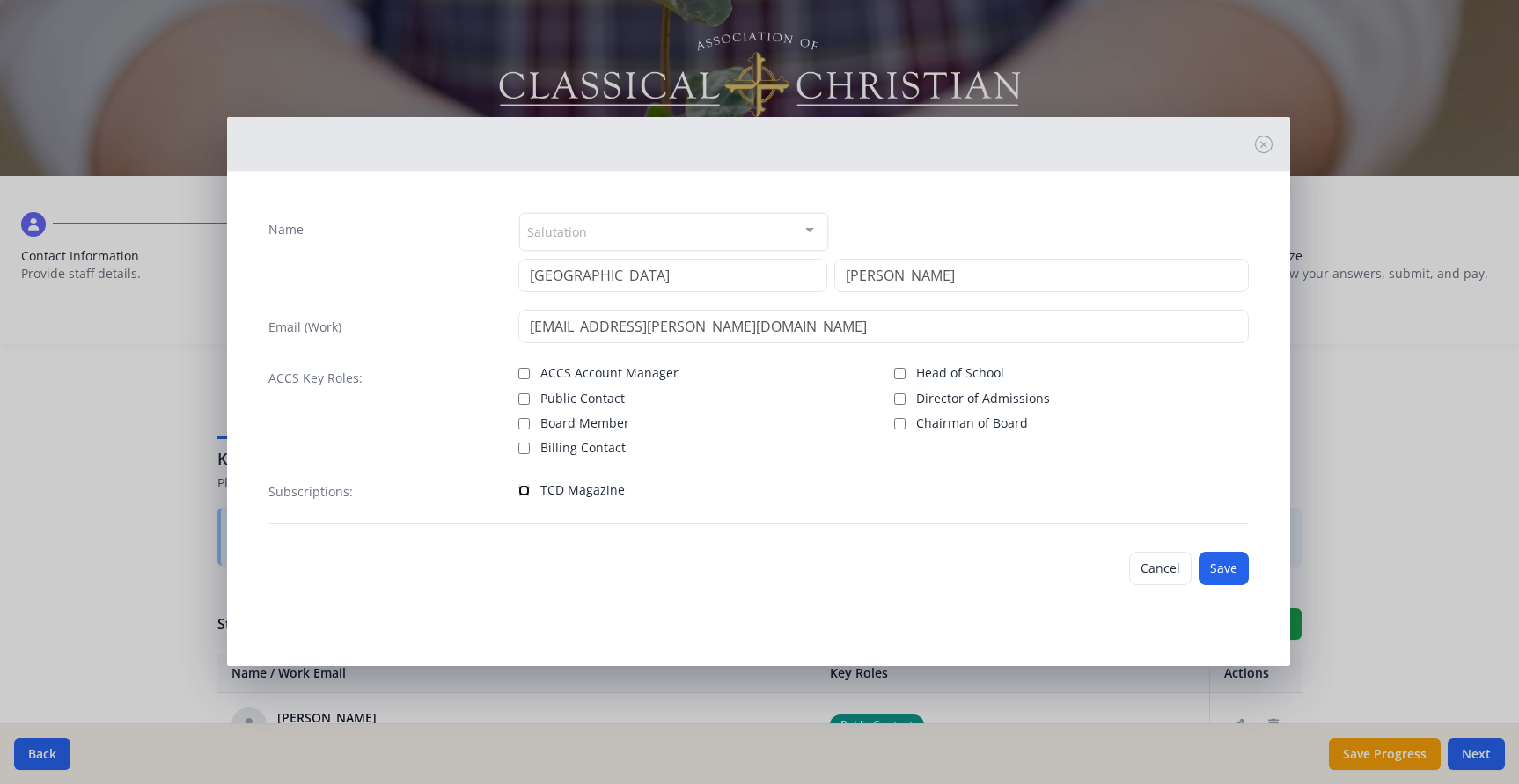
click at [525, 485] on input "TCD Magazine" at bounding box center [524, 490] width 11 height 11
checkbox input "true"
click at [1229, 577] on button "Save" at bounding box center [1223, 568] width 50 height 34
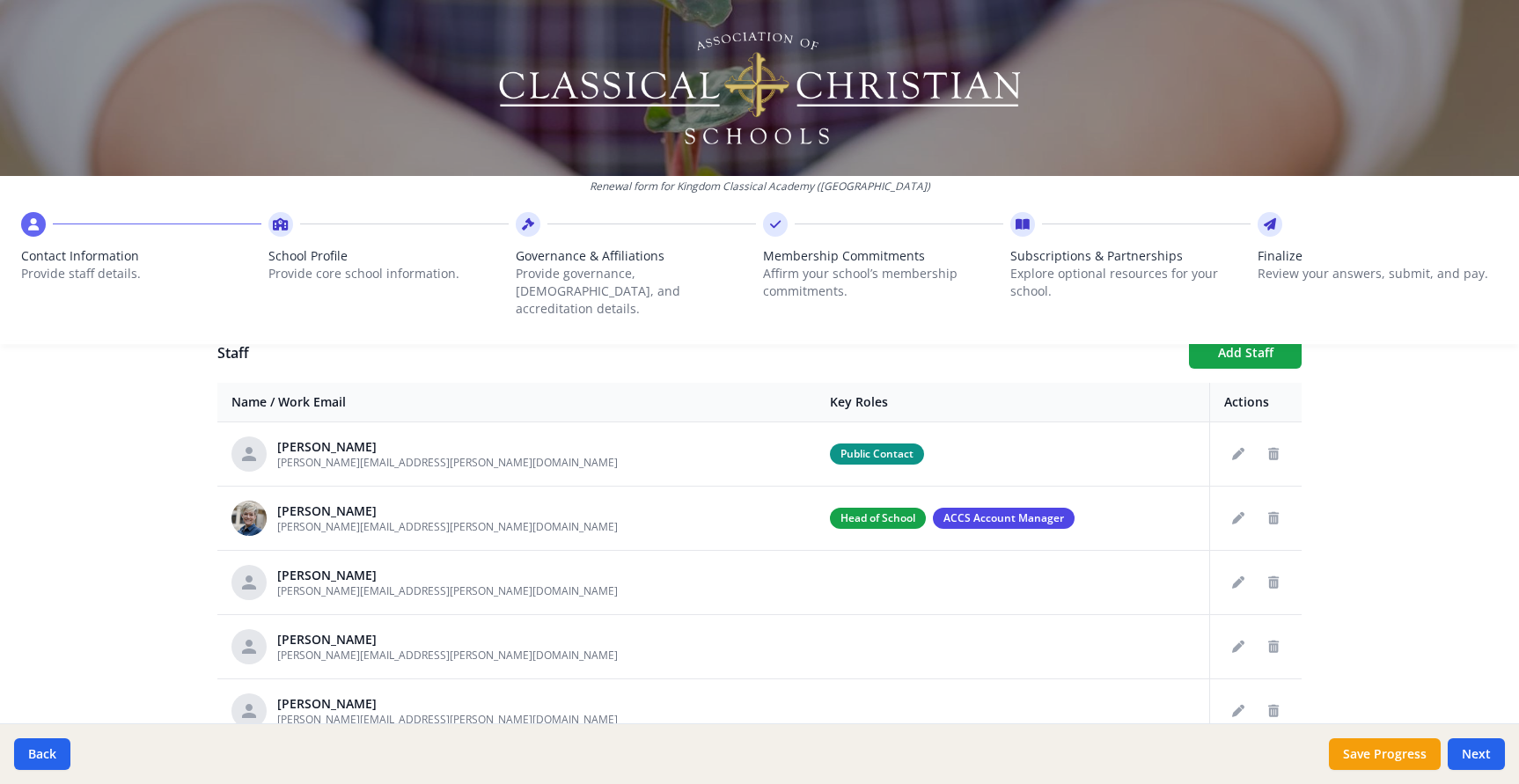
scroll to position [619, 0]
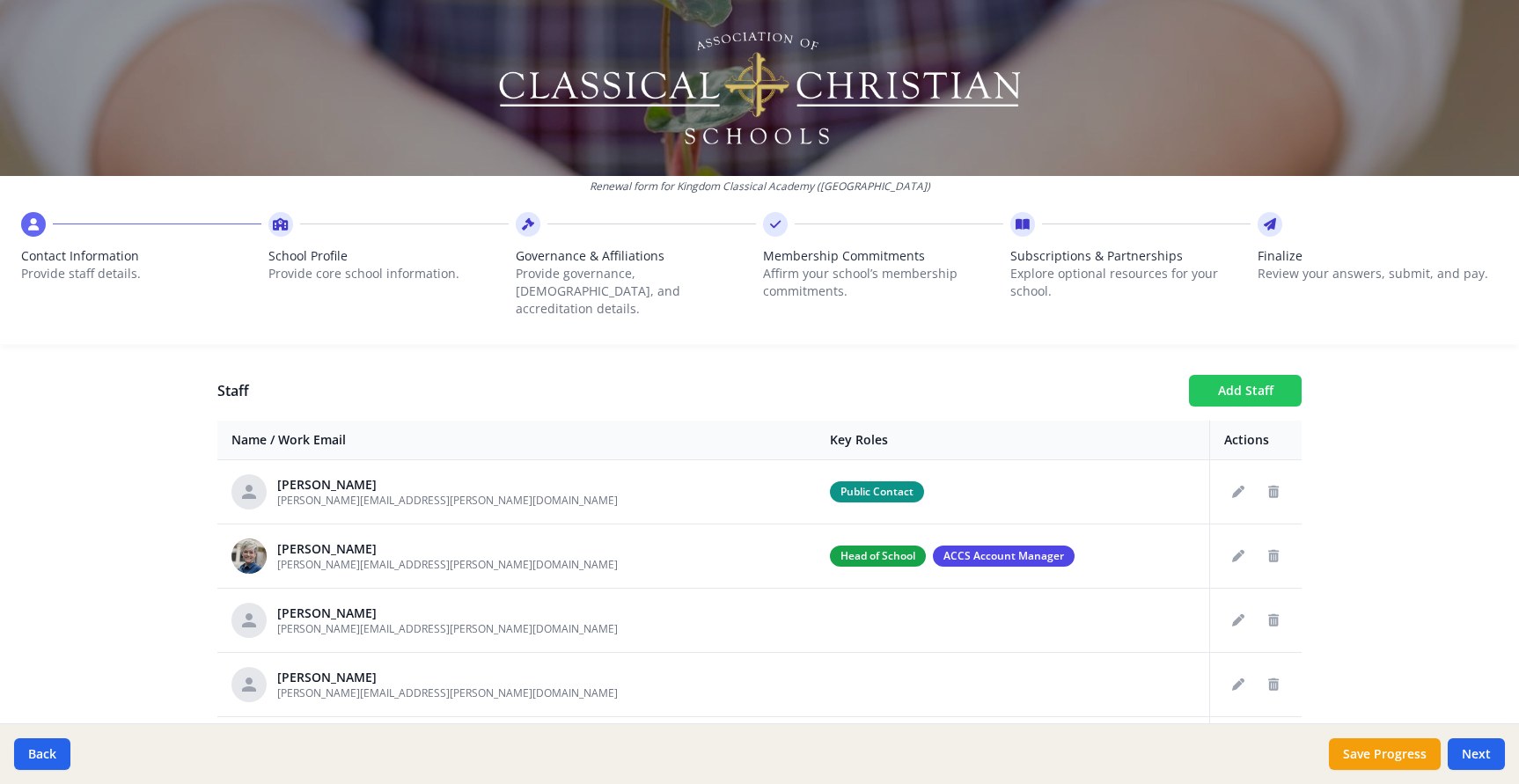
click at [1263, 375] on button "Add Staff" at bounding box center [1246, 391] width 113 height 32
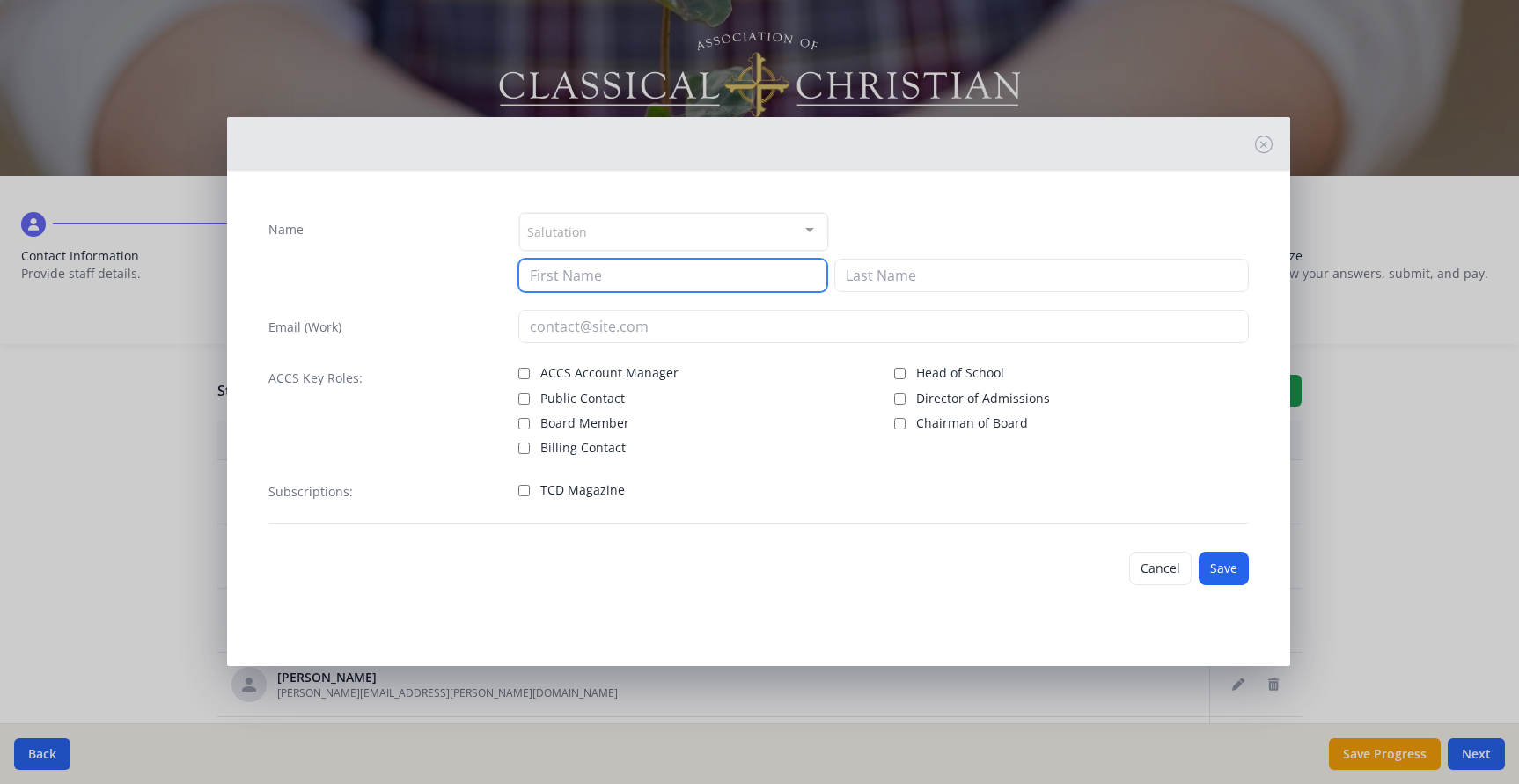
click at [635, 278] on input at bounding box center [673, 275] width 309 height 34
type input "Chelsea"
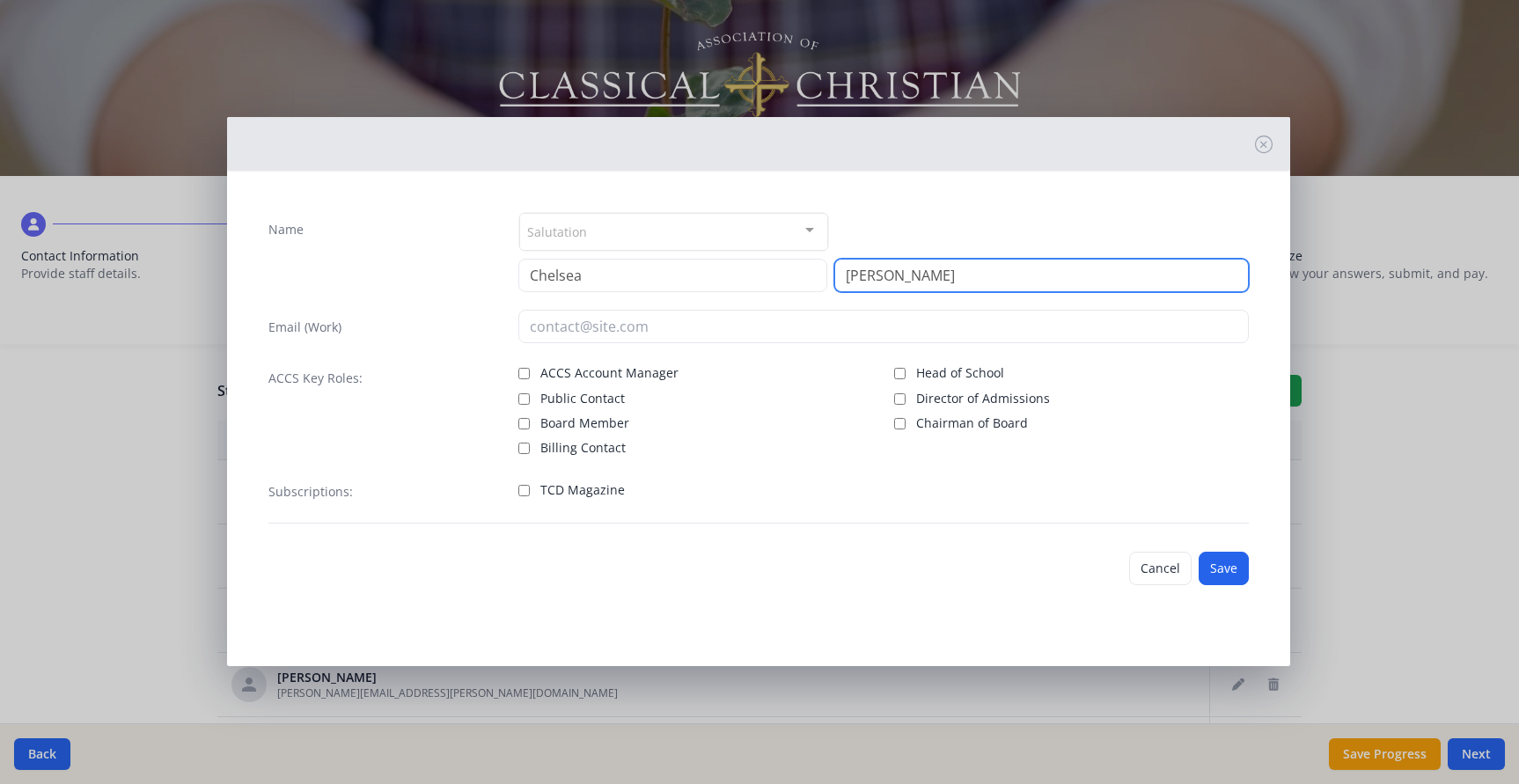
type input "Hammar"
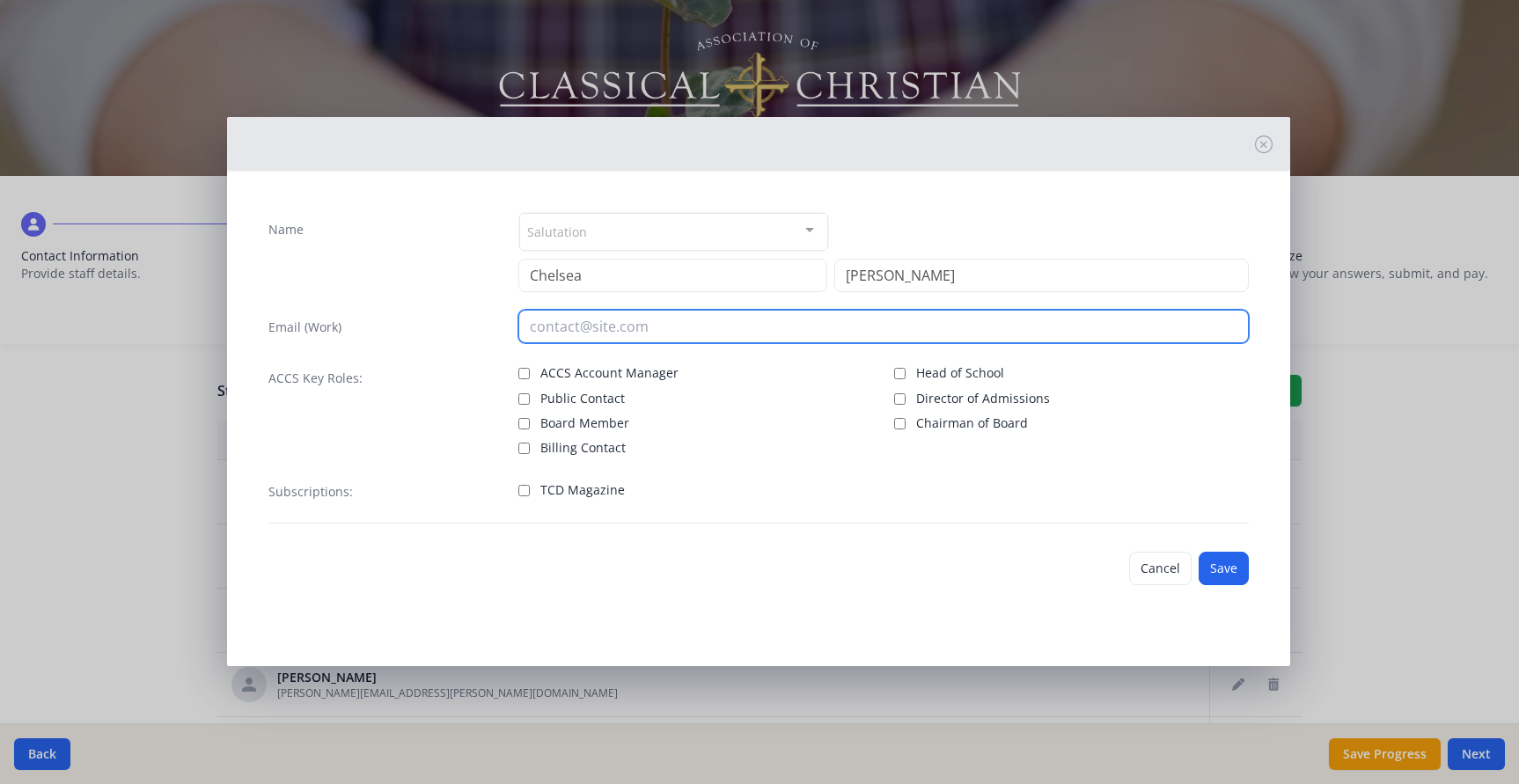
click at [598, 335] on input "email" at bounding box center [884, 327] width 732 height 34
type input "chelsea.hammar@kingdomclassical.com"
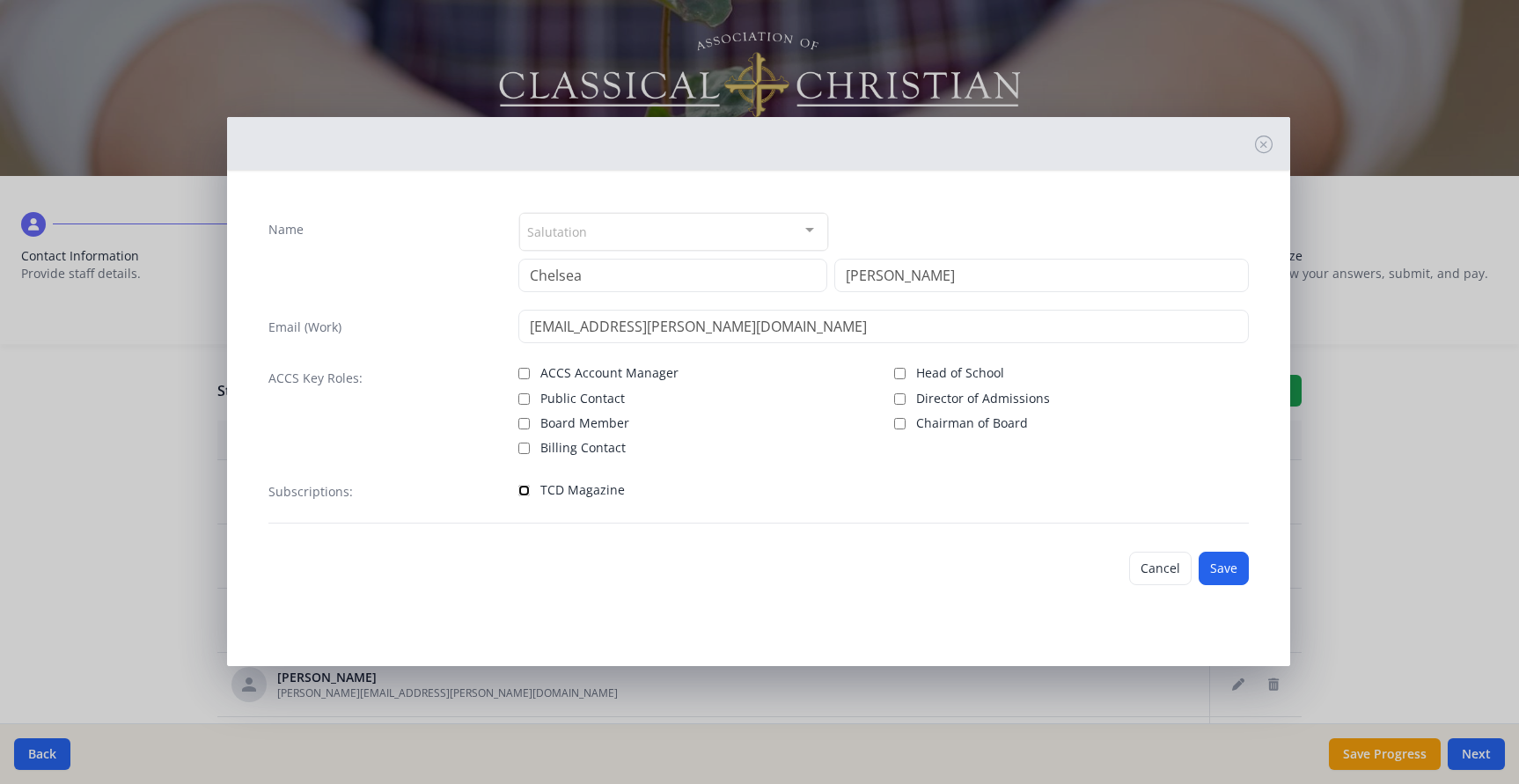
click at [526, 492] on input "TCD Magazine" at bounding box center [524, 490] width 11 height 11
checkbox input "true"
click at [1231, 568] on button "Save" at bounding box center [1223, 568] width 50 height 34
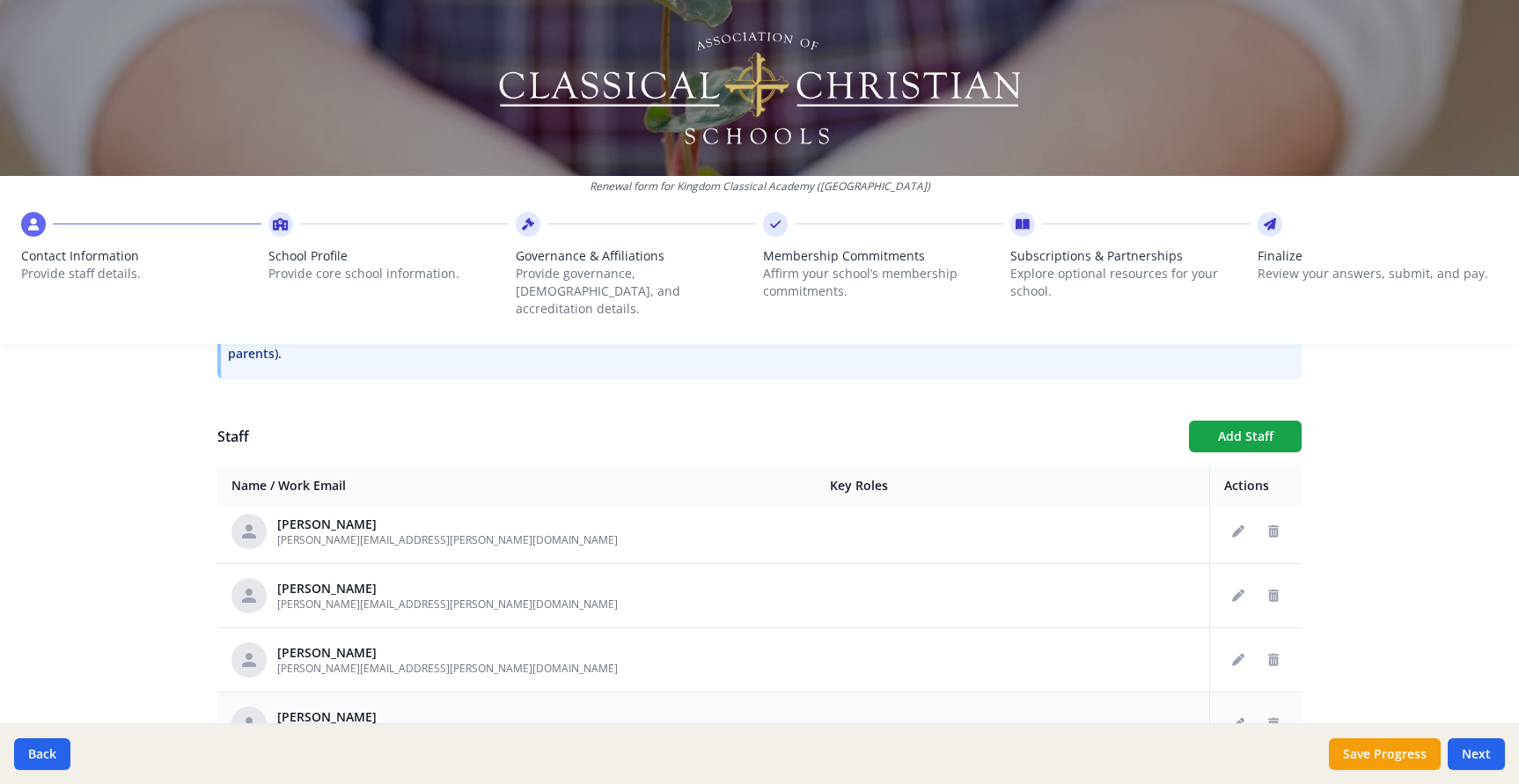
scroll to position [1017, 0]
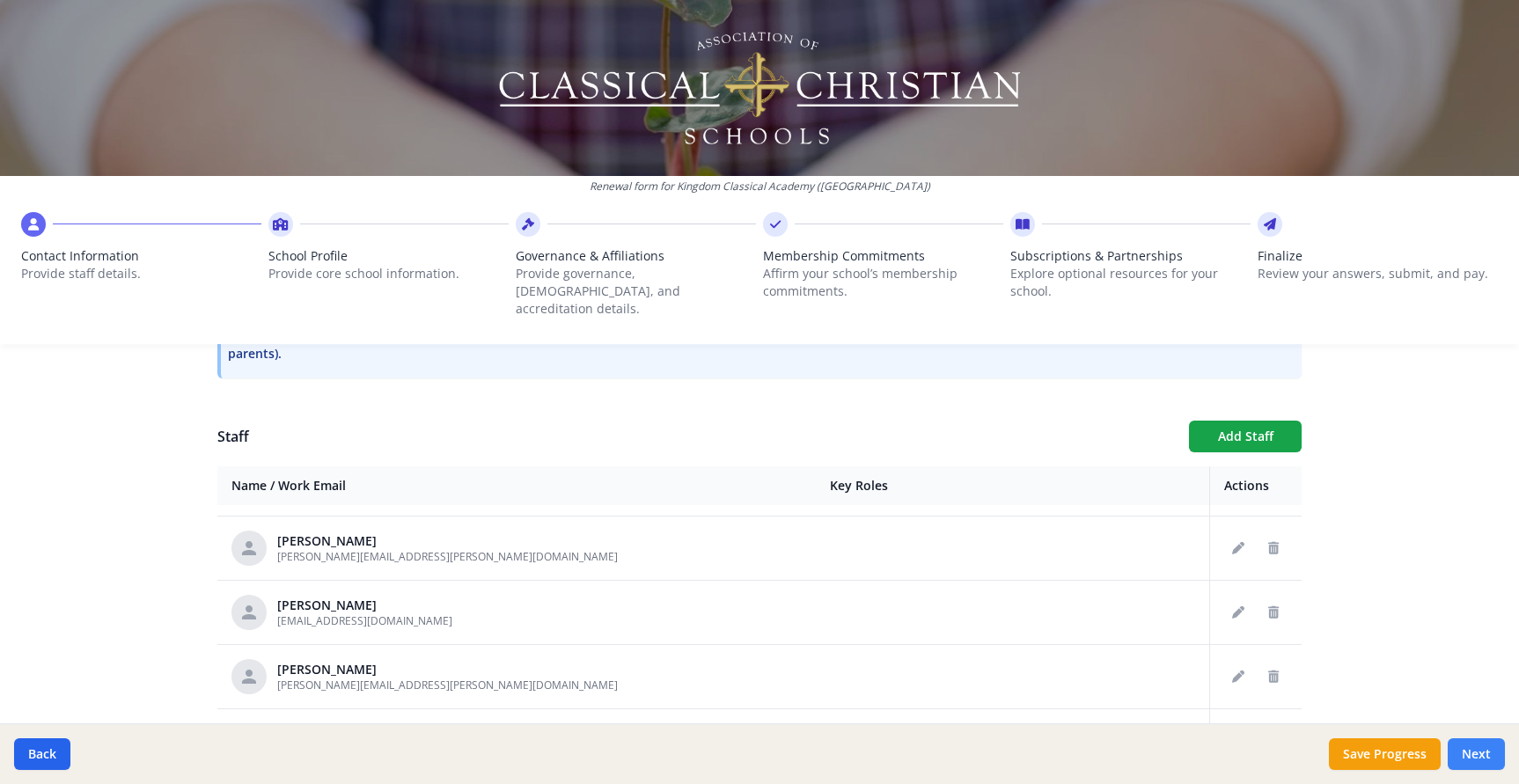
click at [1485, 759] on button "Next" at bounding box center [1476, 754] width 57 height 32
type input "(717) 478-3740"
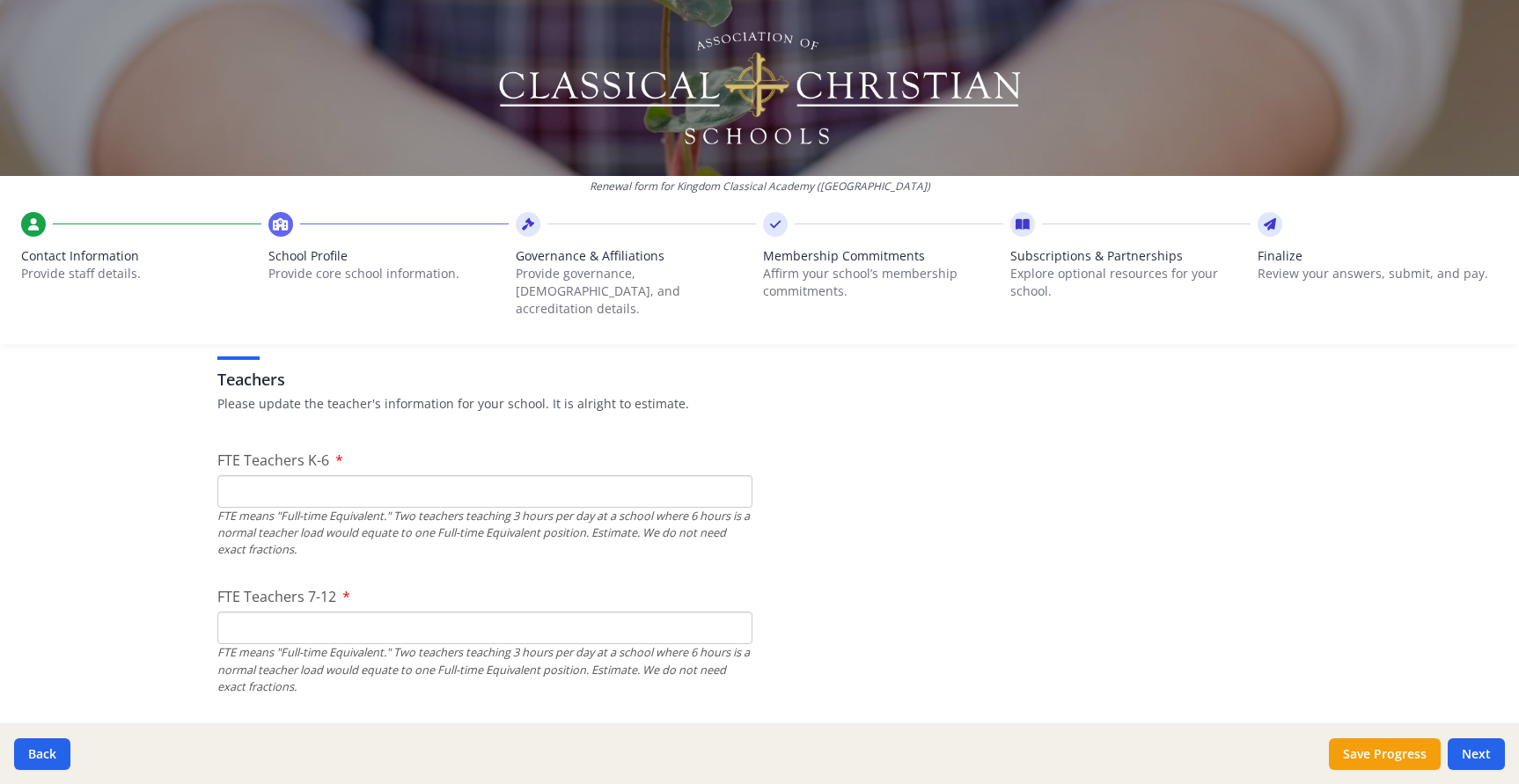
scroll to position [1027, 0]
click at [687, 474] on input "FTE Teachers K-6" at bounding box center [485, 490] width 535 height 33
type input "0"
click at [610, 610] on input "FTE Teachers 7-12" at bounding box center [485, 626] width 535 height 33
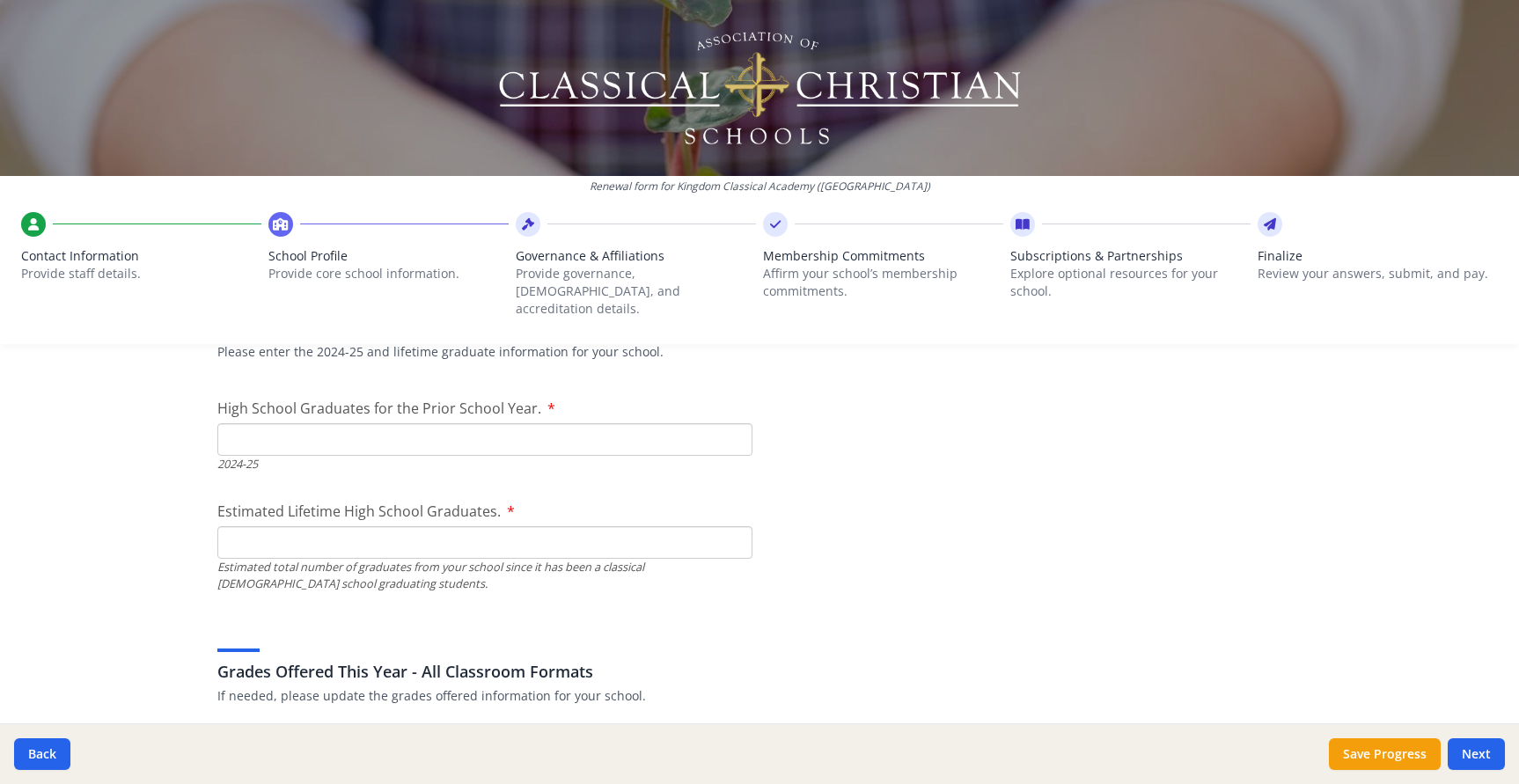
scroll to position [2492, 0]
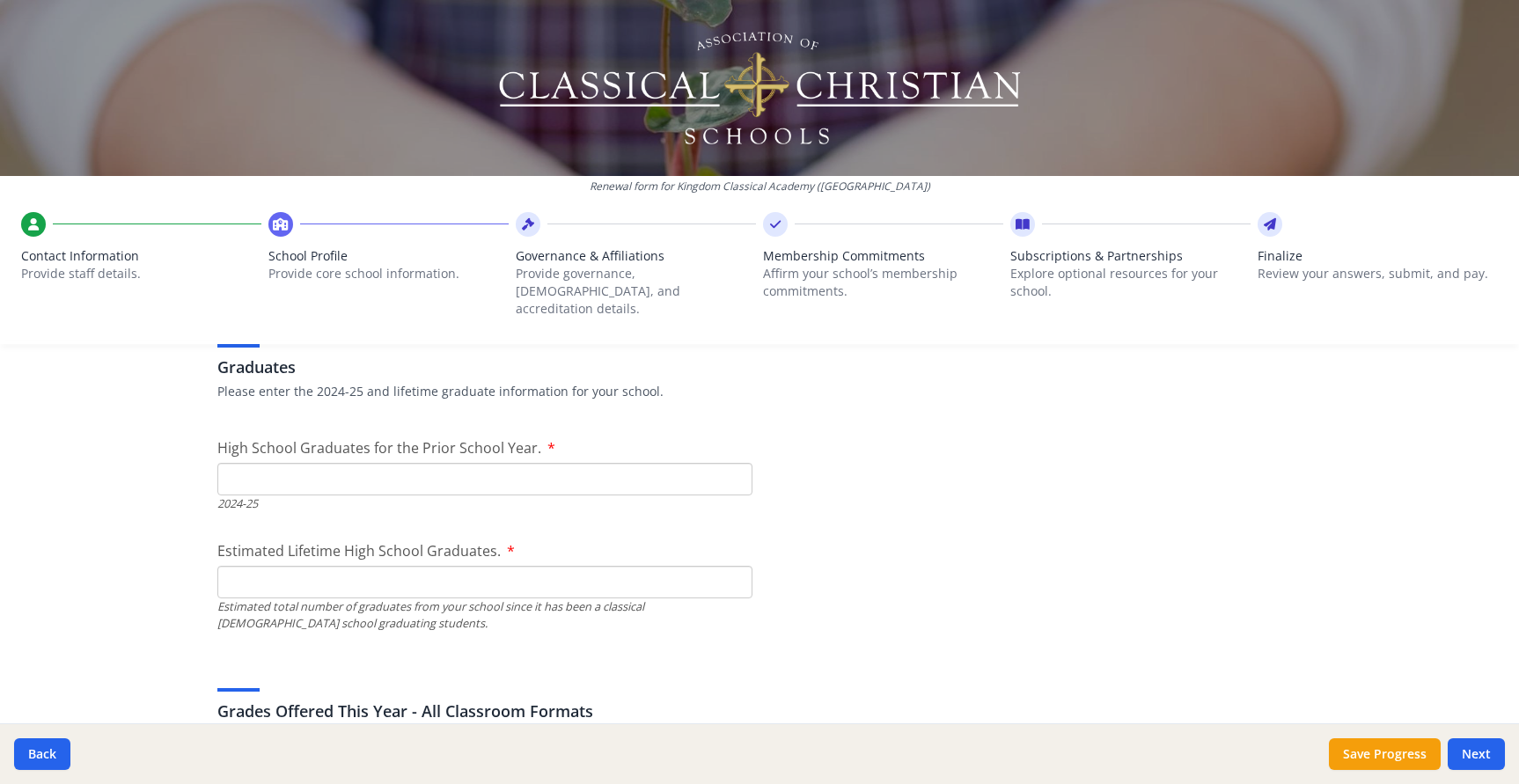
type input "0"
click at [628, 468] on input "High School Graduates for the Prior School Year." at bounding box center [485, 479] width 535 height 33
type input "0"
click at [588, 566] on input "Estimated Lifetime High School Graduates." at bounding box center [485, 581] width 535 height 33
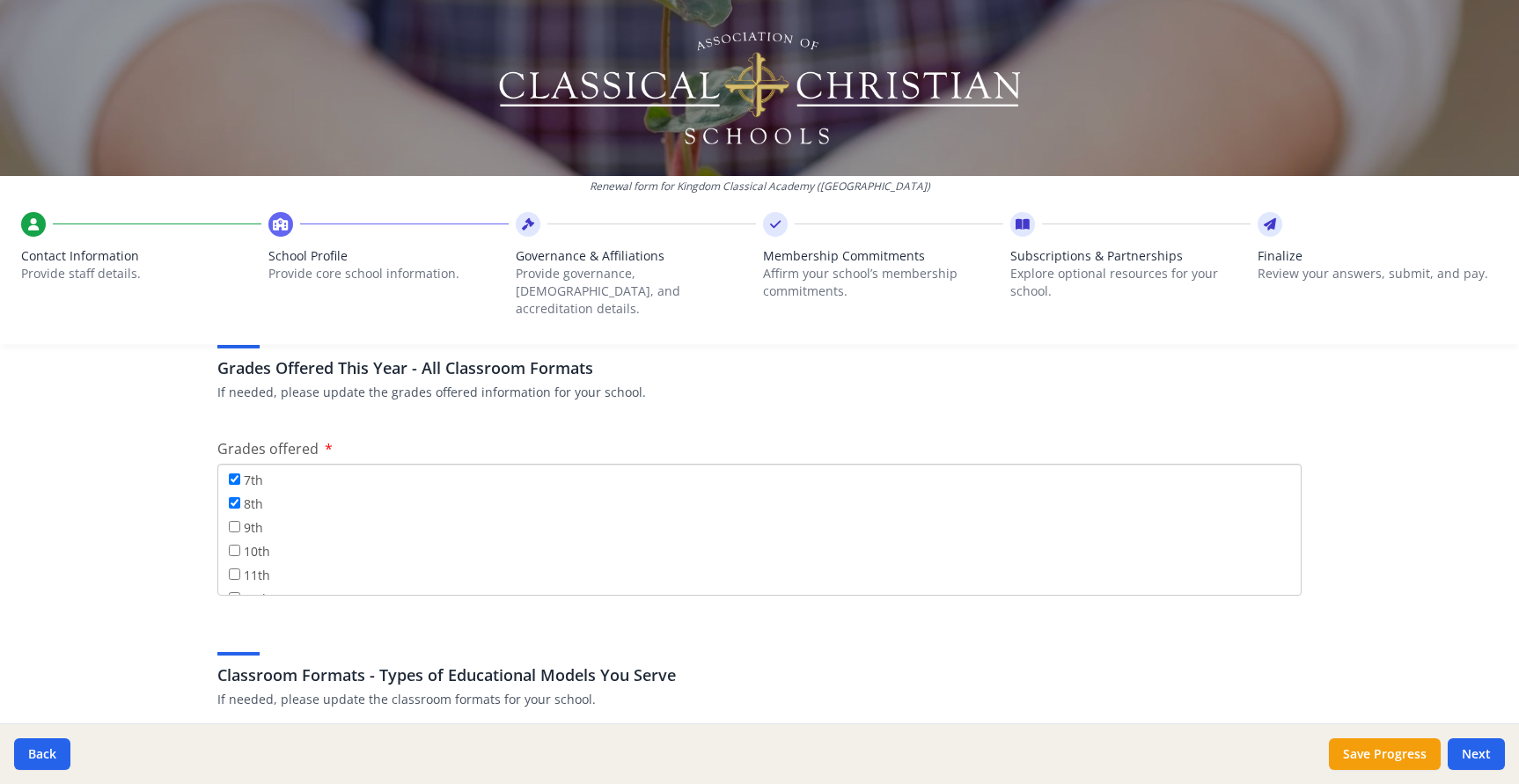
scroll to position [207, 0]
type input "0"
click at [235, 504] on input "9th" at bounding box center [235, 510] width 11 height 11
checkbox input "true"
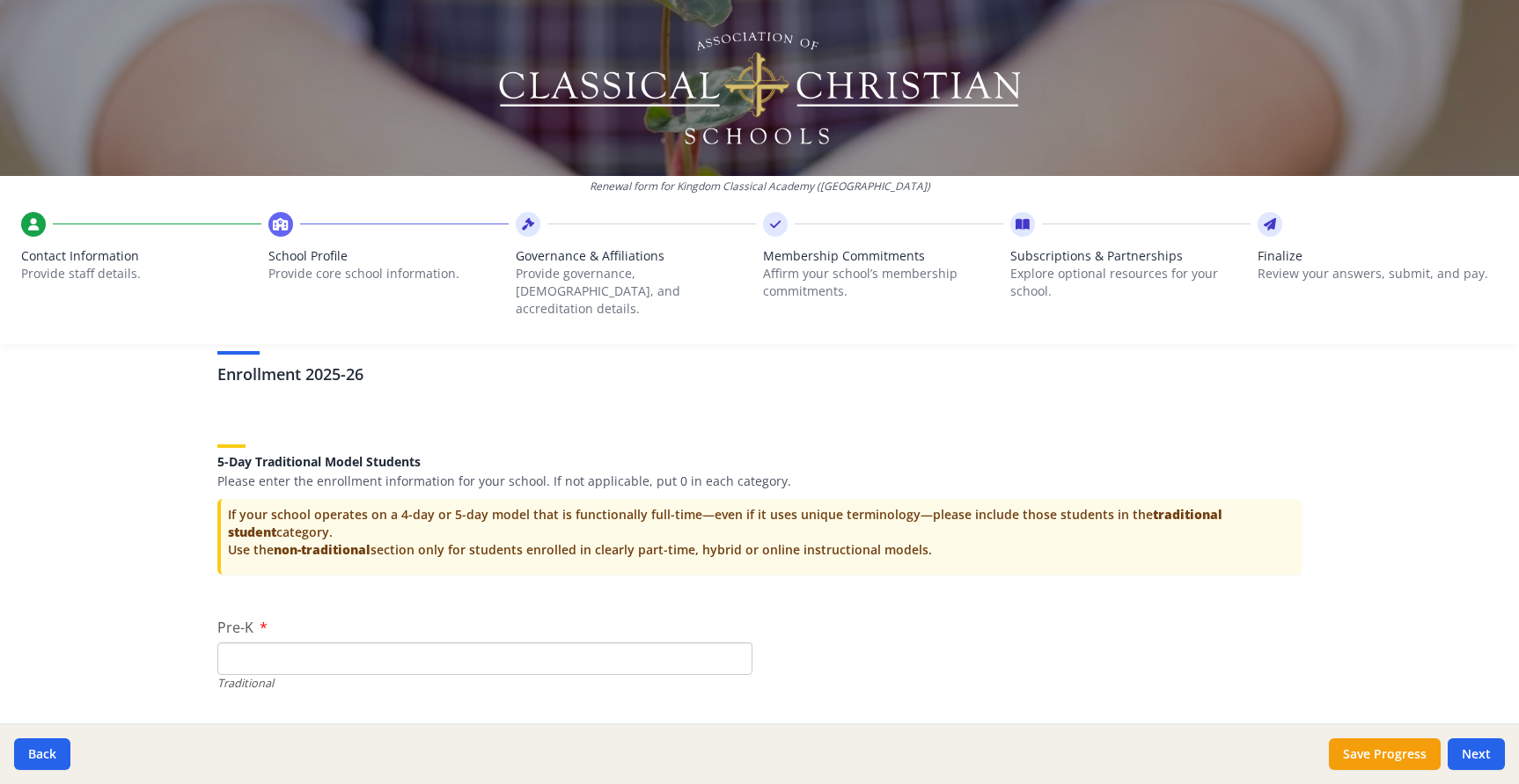
scroll to position [3492, 0]
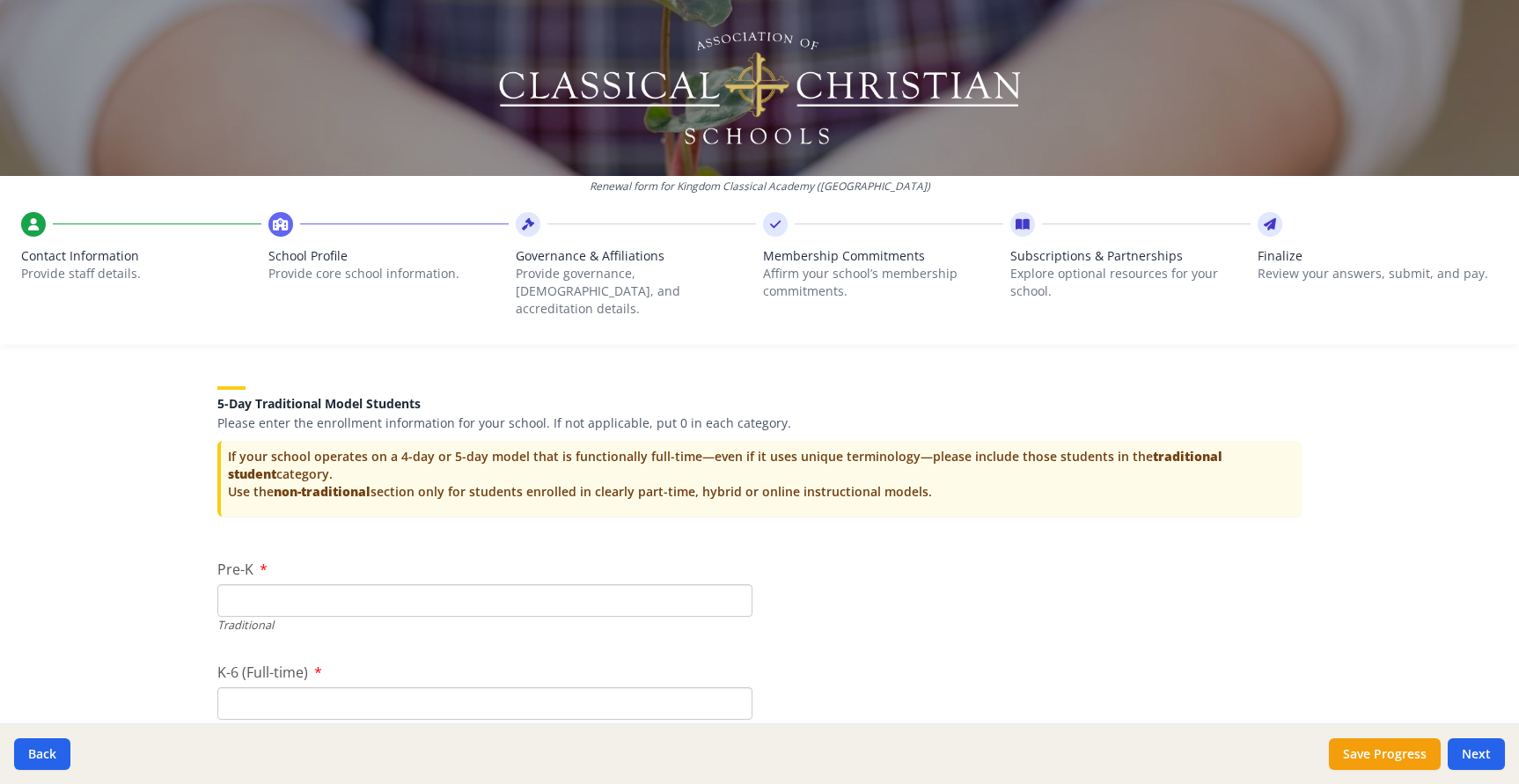
click at [500, 585] on input "Pre-K" at bounding box center [485, 600] width 535 height 33
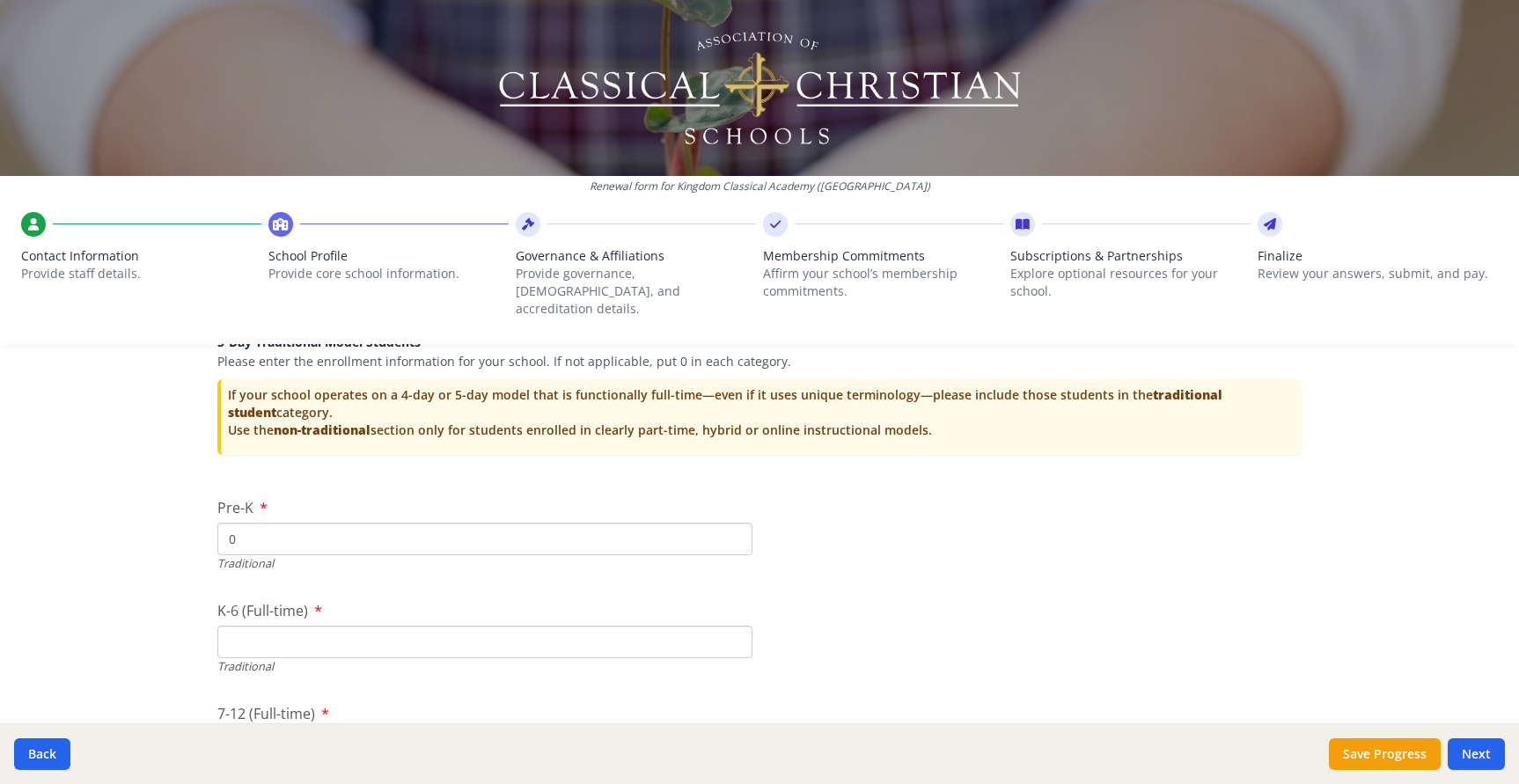
scroll to position [3568, 0]
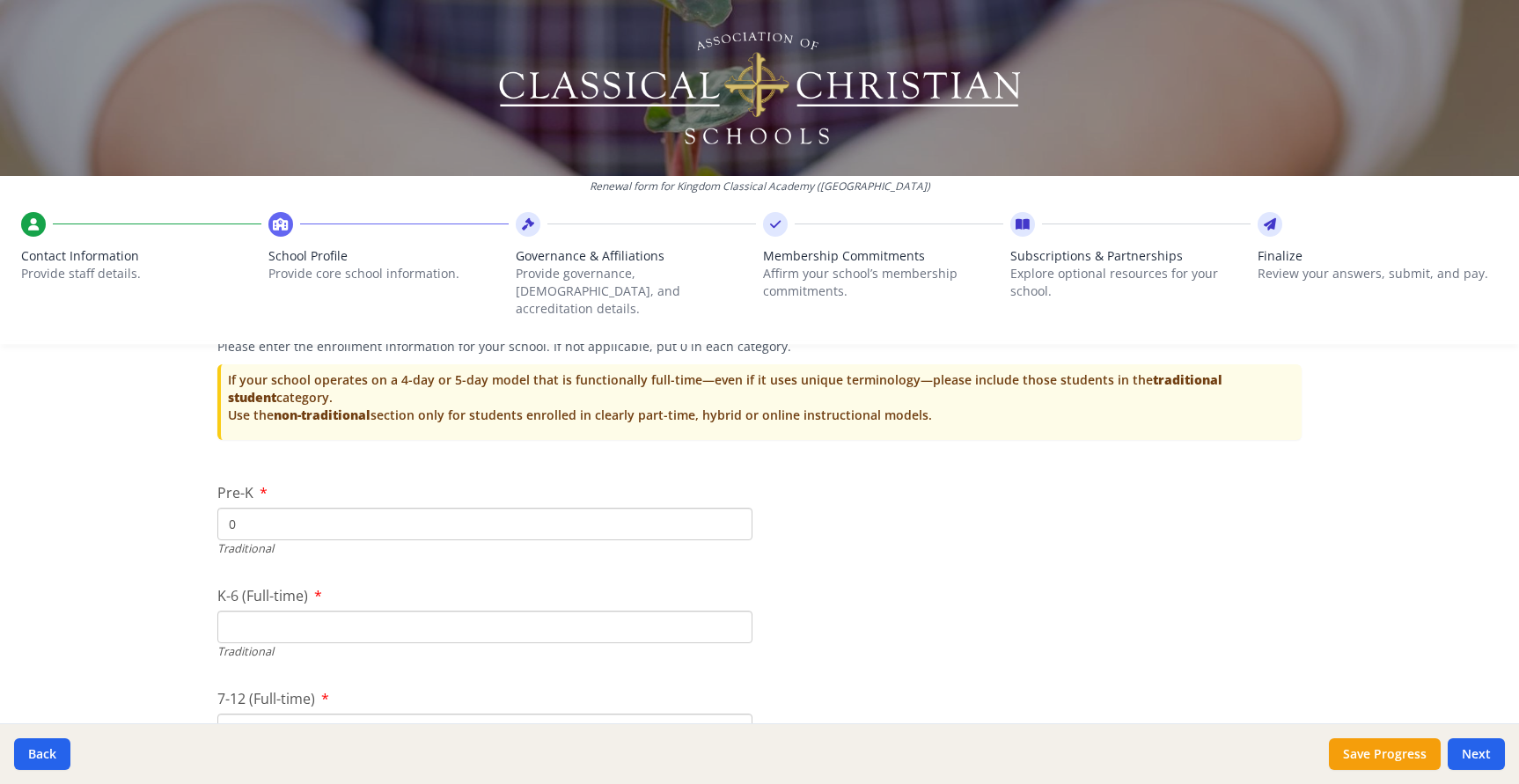
type input "0"
click at [488, 610] on input "K-6 (Full-time)" at bounding box center [485, 626] width 535 height 33
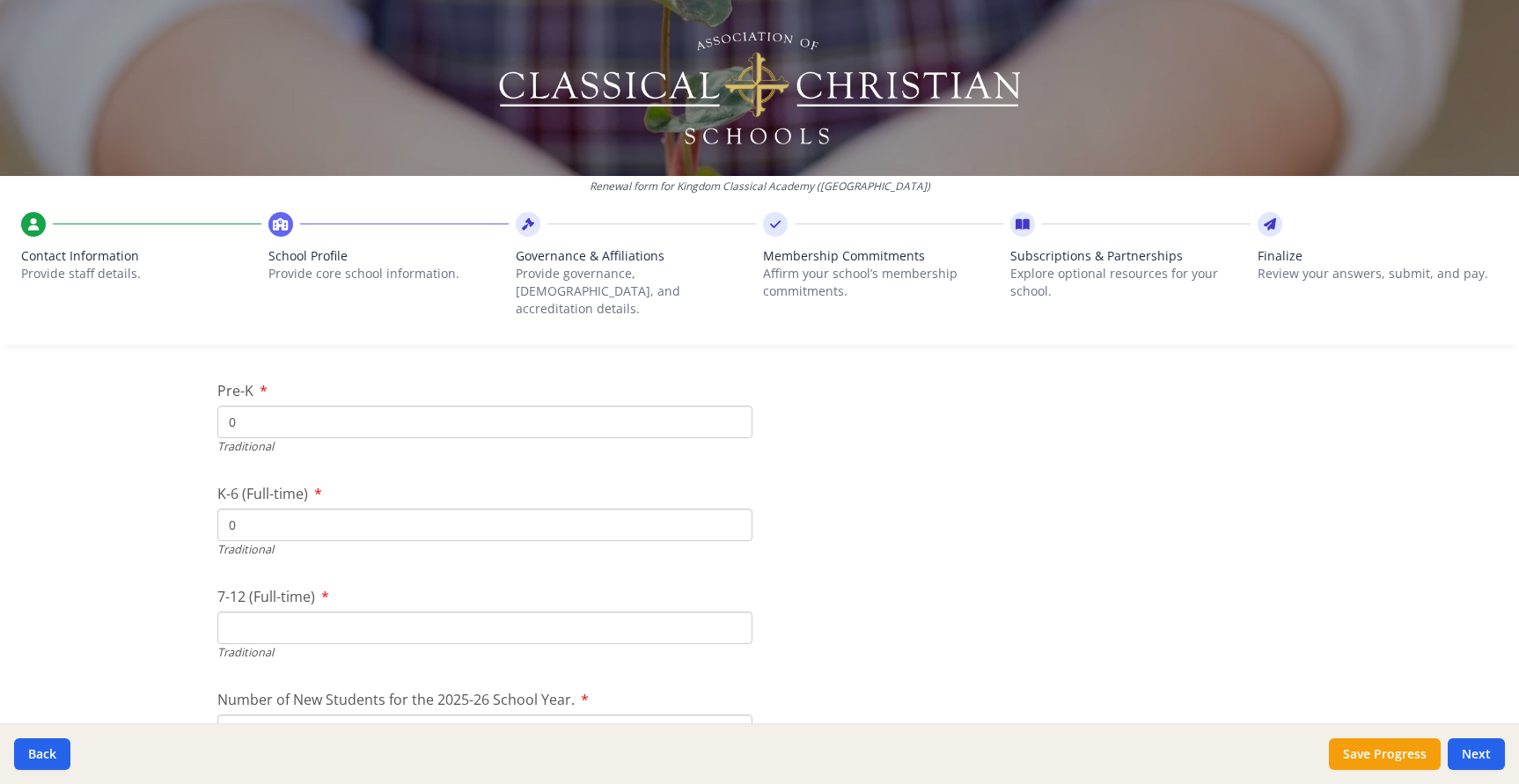
scroll to position [3679, 0]
type input "0"
click at [480, 603] on input "7-12 (Full-time)" at bounding box center [485, 619] width 535 height 33
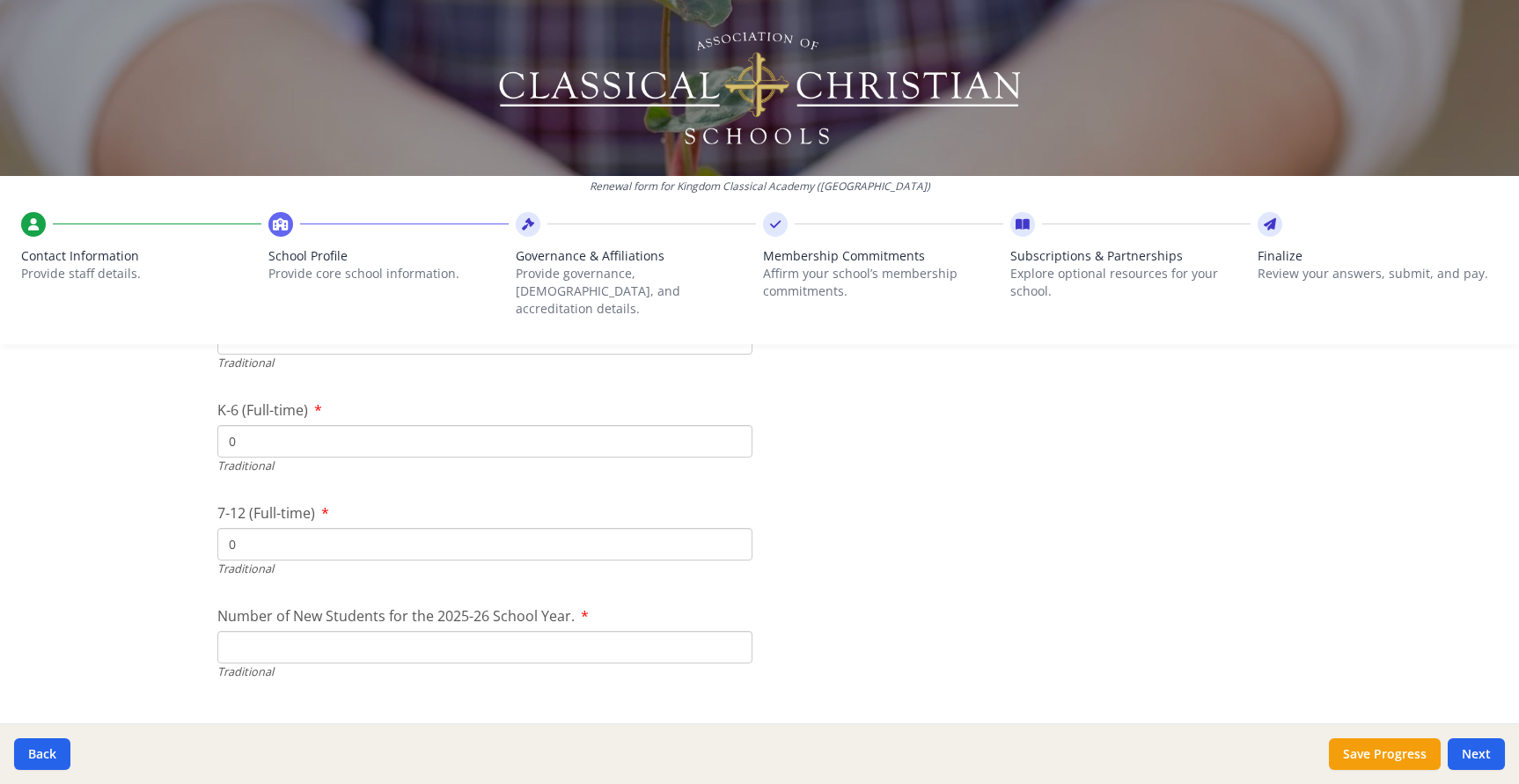
scroll to position [3760, 0]
type input "0"
click at [478, 623] on input "Number of New Students for the 2025-26 School Year." at bounding box center [485, 639] width 535 height 33
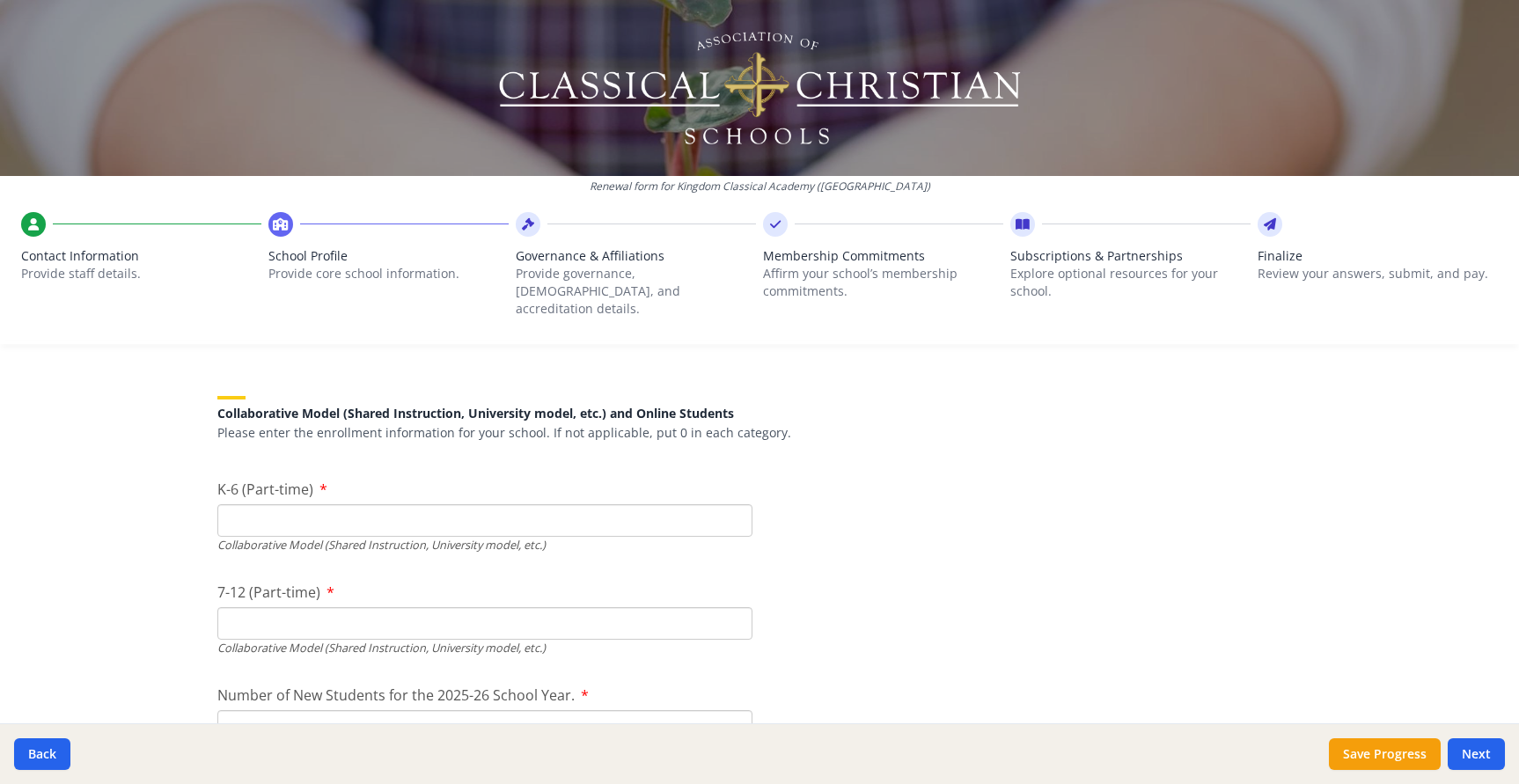
scroll to position [4090, 0]
type input "0"
click at [458, 501] on input "K-6 (Part-time)" at bounding box center [485, 517] width 535 height 33
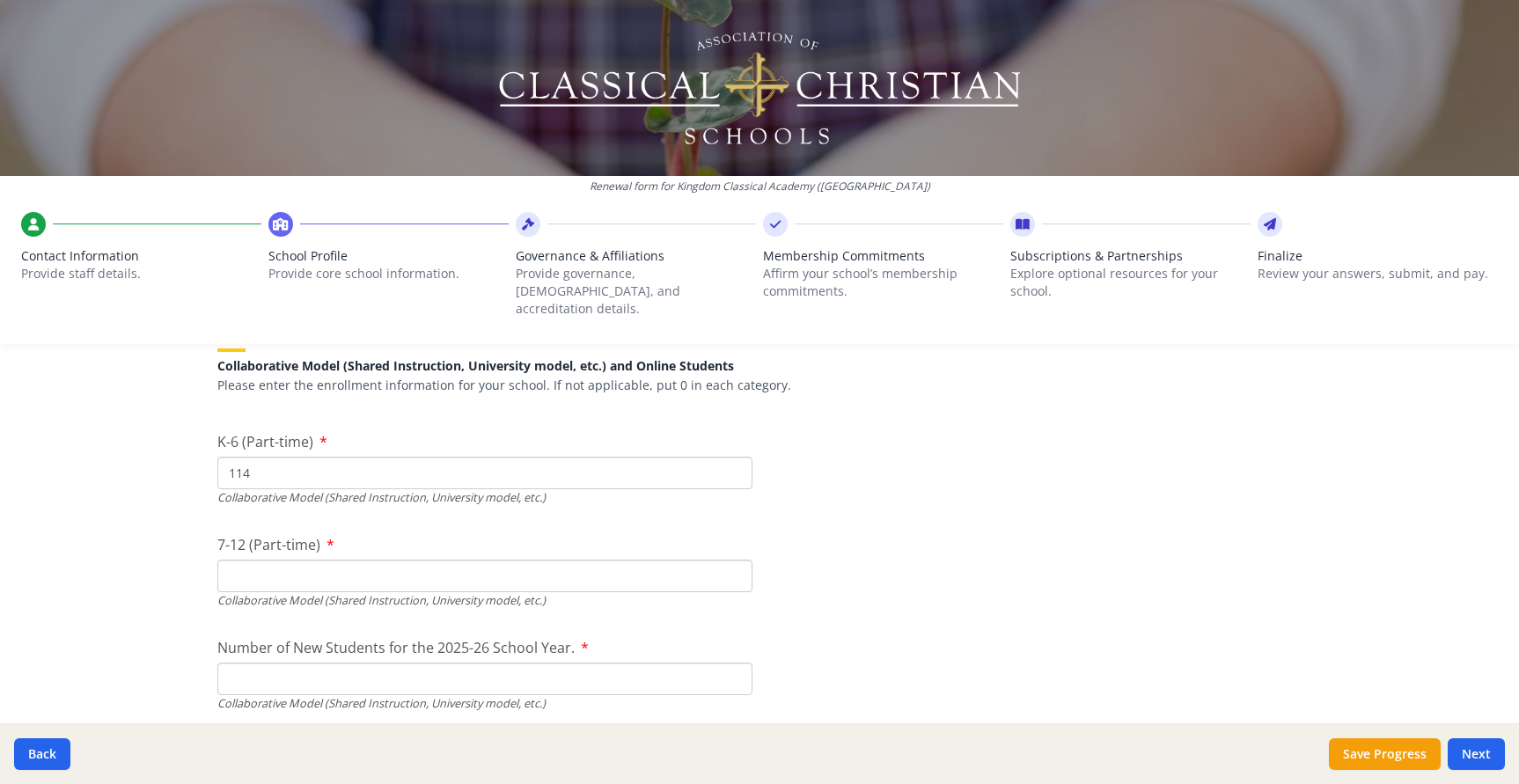
scroll to position [4143, 0]
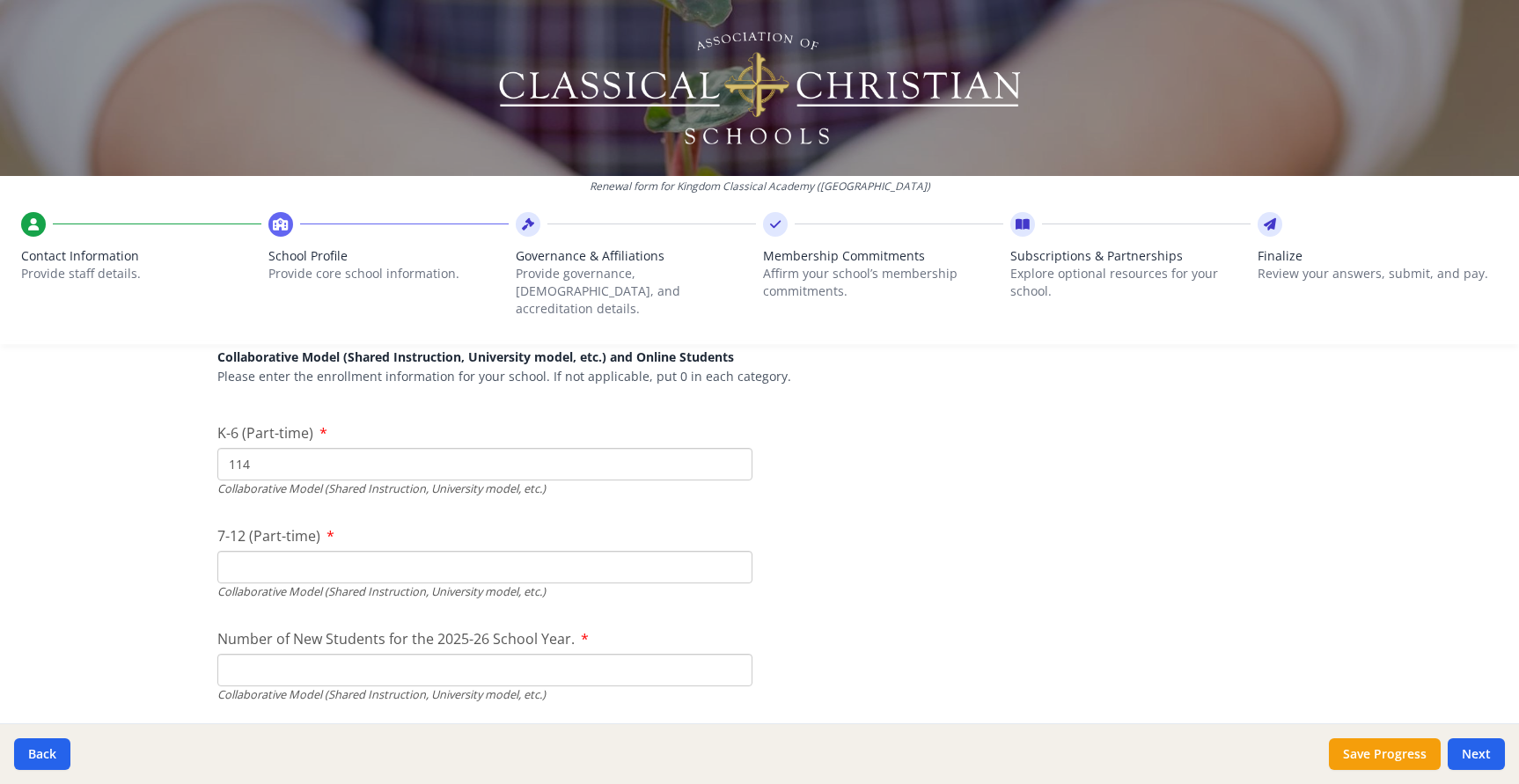
type input "114"
click at [375, 552] on input "7-12 (Part-time)" at bounding box center [485, 567] width 535 height 33
type input "11"
click at [911, 525] on div at bounding box center [1034, 525] width 535 height 1
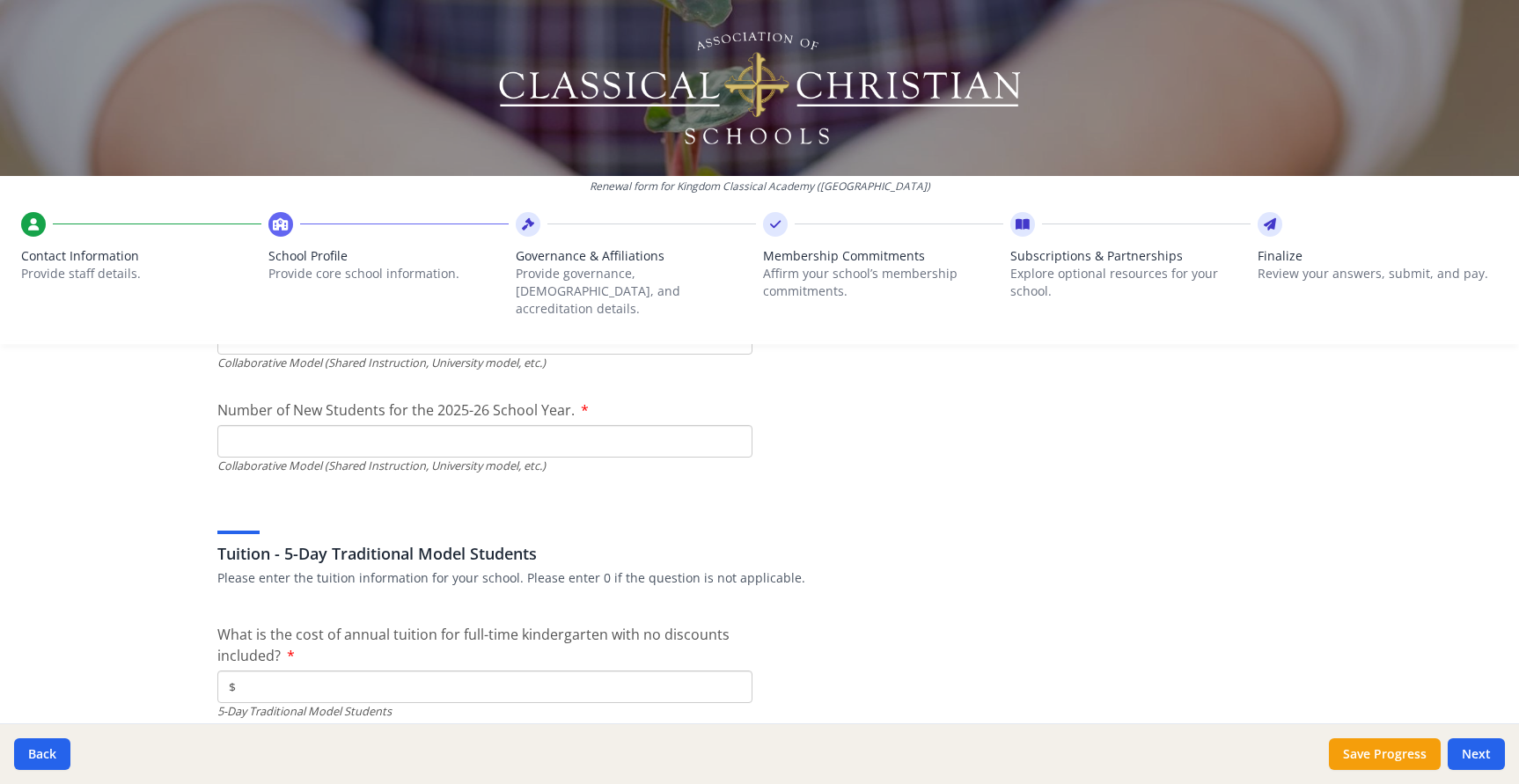
scroll to position [4388, 0]
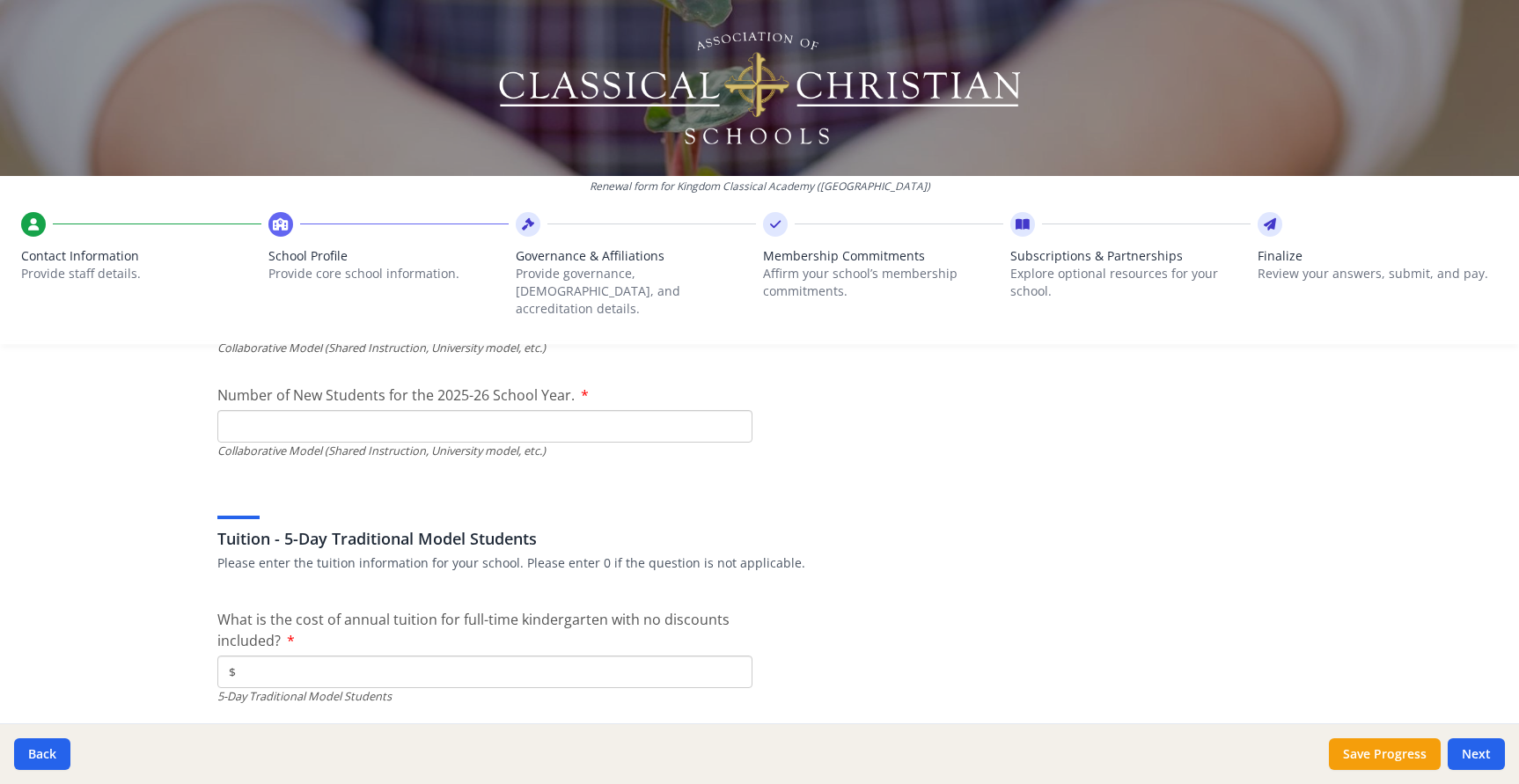
click at [704, 410] on input "Number of New Students for the 2025-26 School Year." at bounding box center [485, 426] width 535 height 33
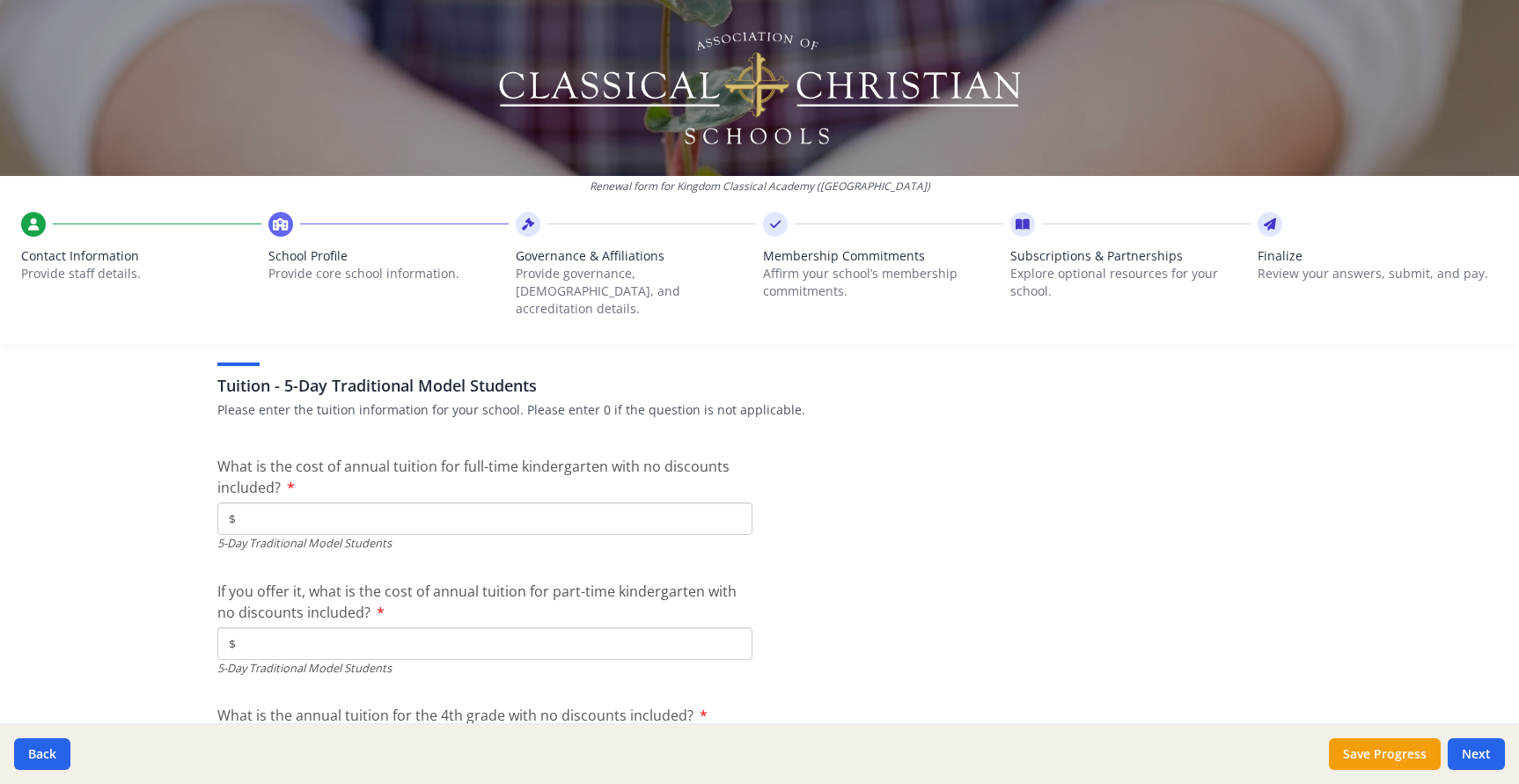
scroll to position [4549, 0]
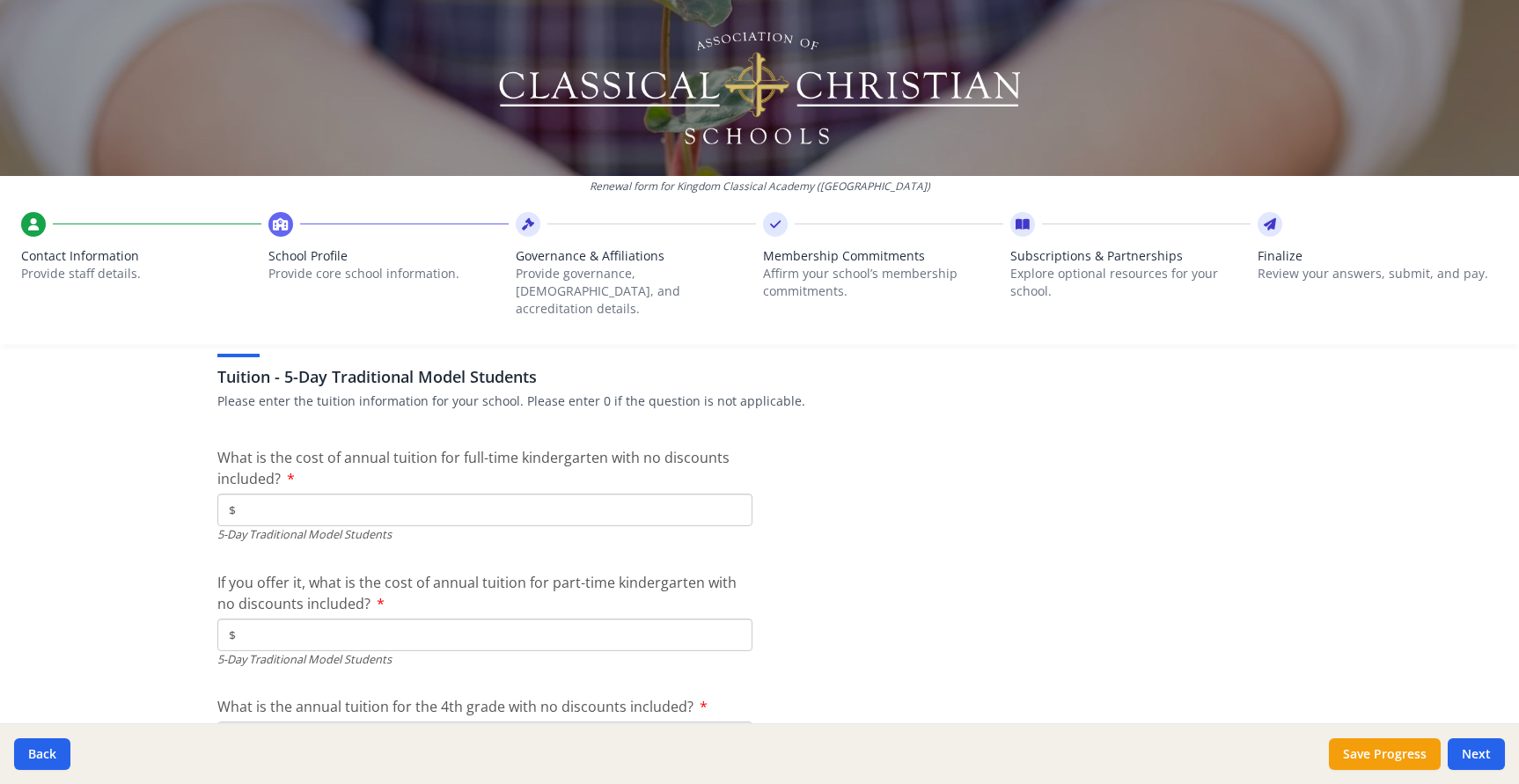
type input "33"
click at [399, 495] on input "$" at bounding box center [485, 510] width 535 height 33
type input "$0"
click at [378, 619] on input "$" at bounding box center [485, 635] width 535 height 33
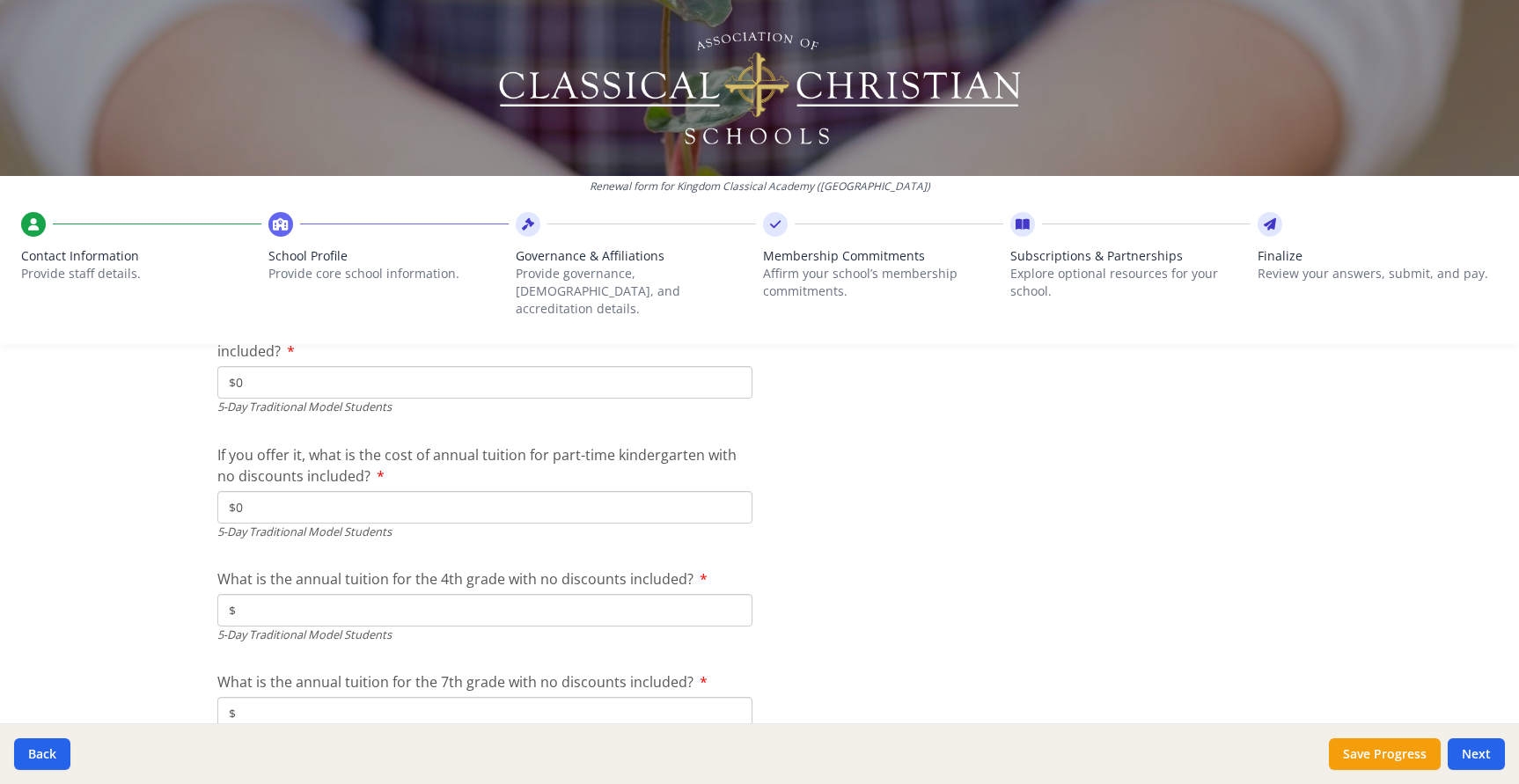
scroll to position [4691, 0]
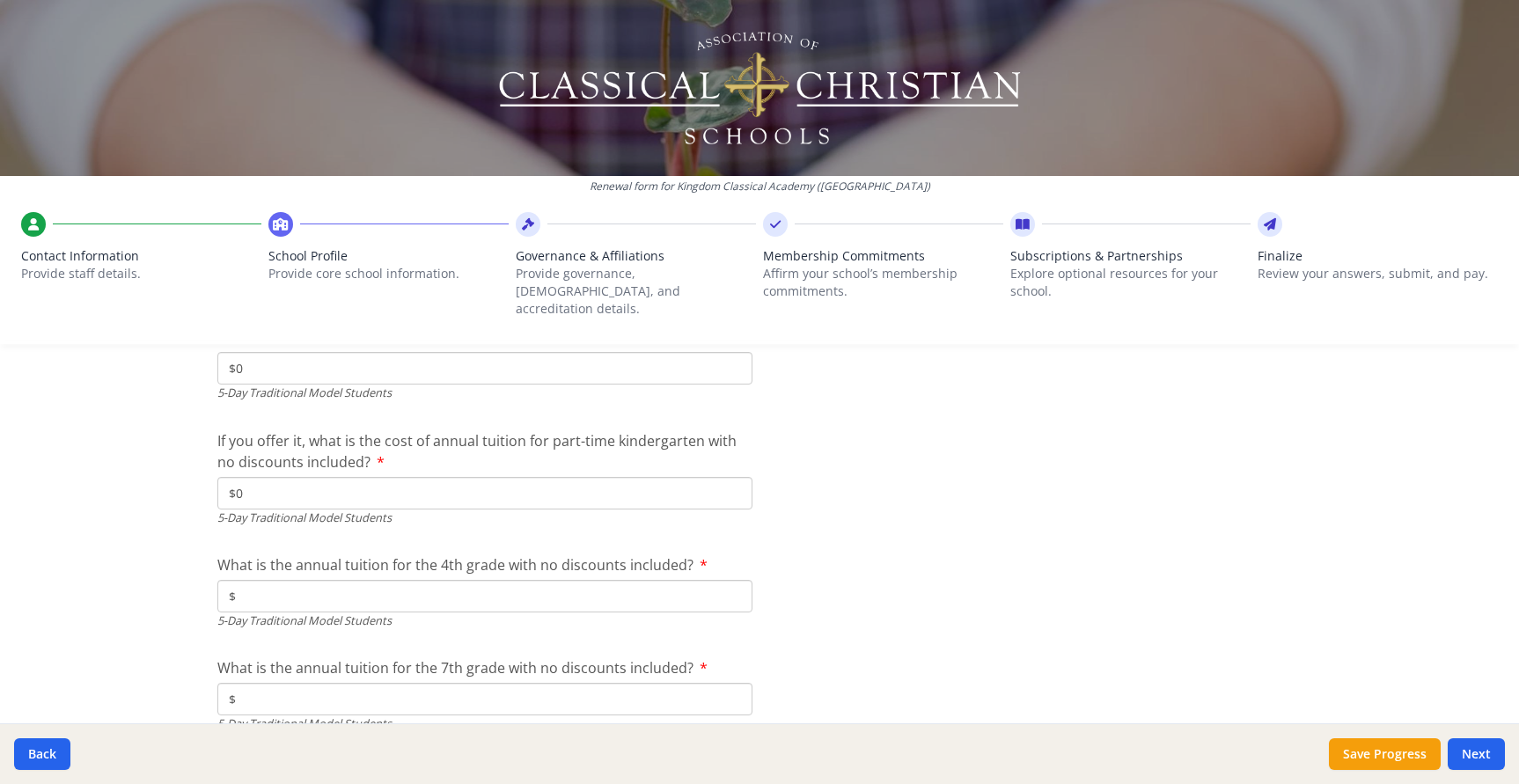
type input "$0"
click at [373, 585] on input "$" at bounding box center [485, 595] width 535 height 33
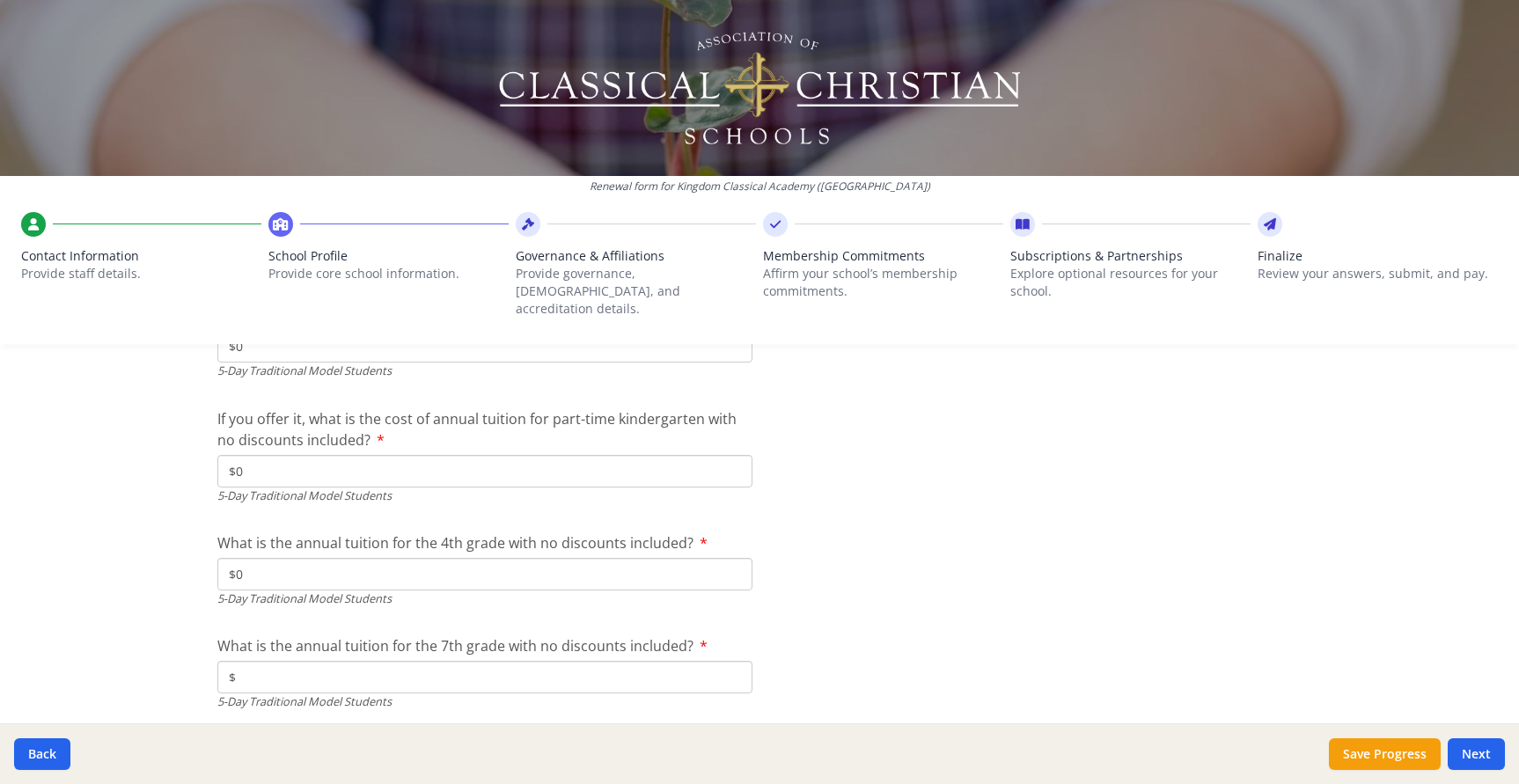
scroll to position [4732, 0]
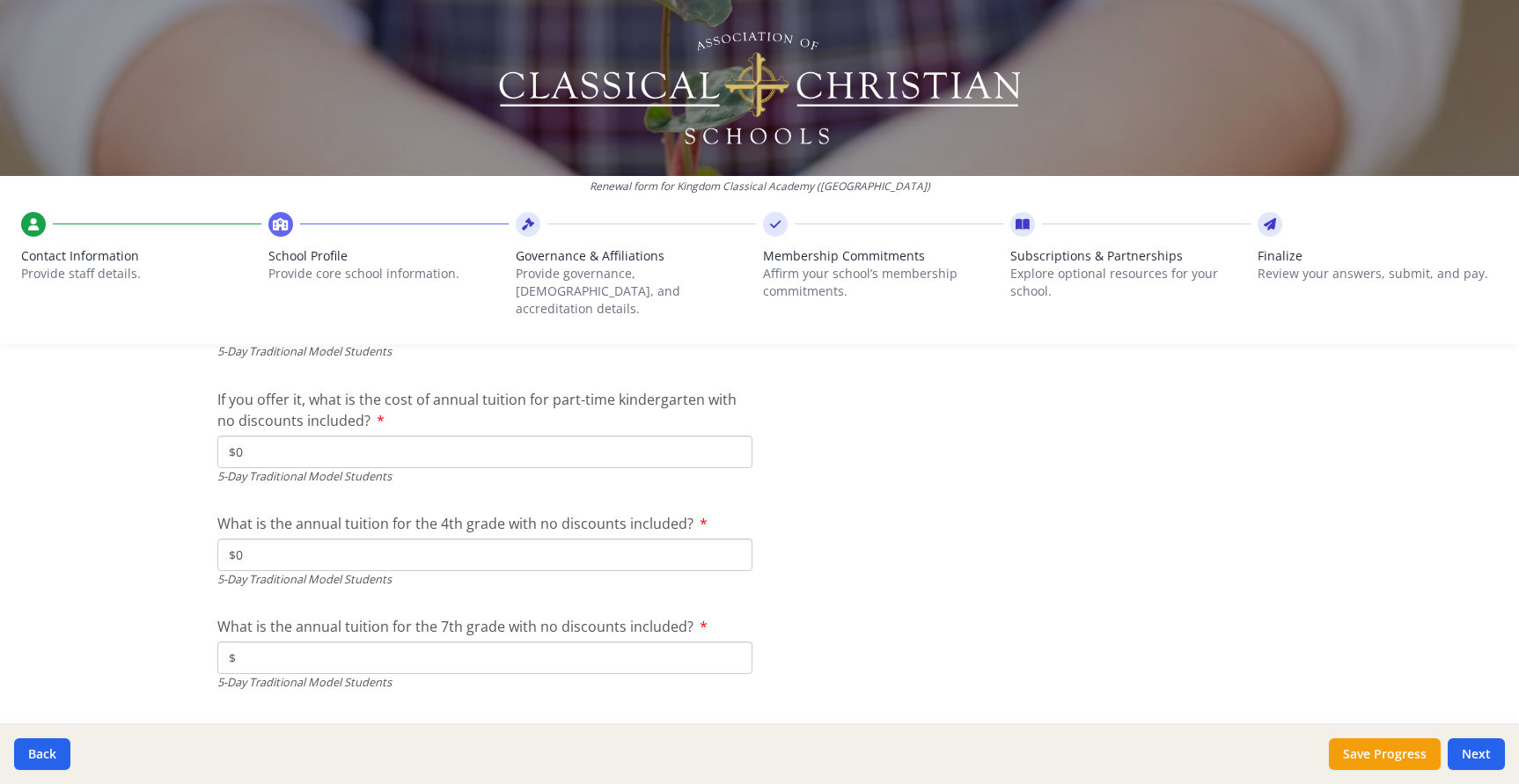
type input "$0"
click at [362, 645] on input "$" at bounding box center [485, 657] width 535 height 33
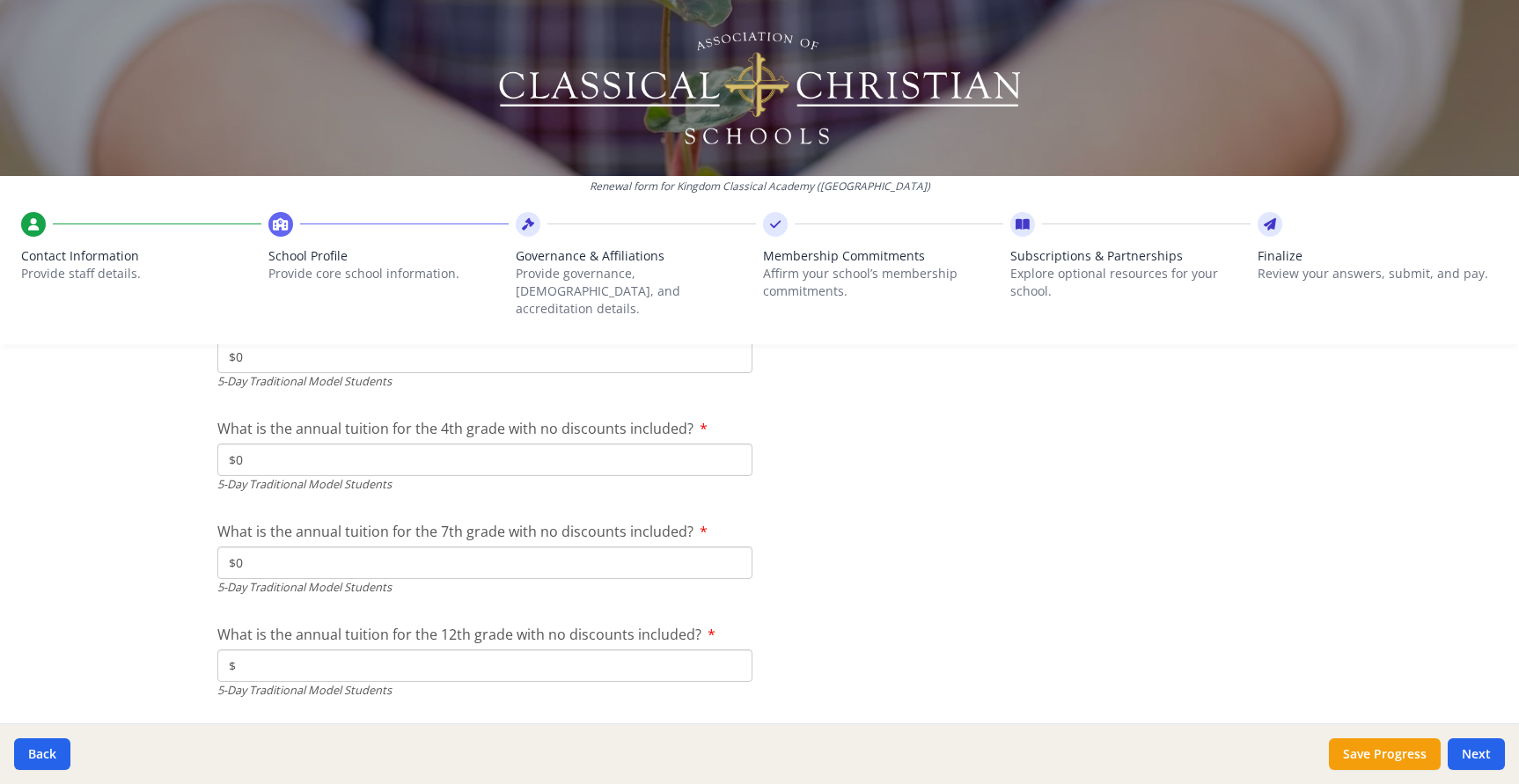
scroll to position [4831, 0]
type input "$0"
click at [362, 646] on input "$" at bounding box center [485, 662] width 535 height 33
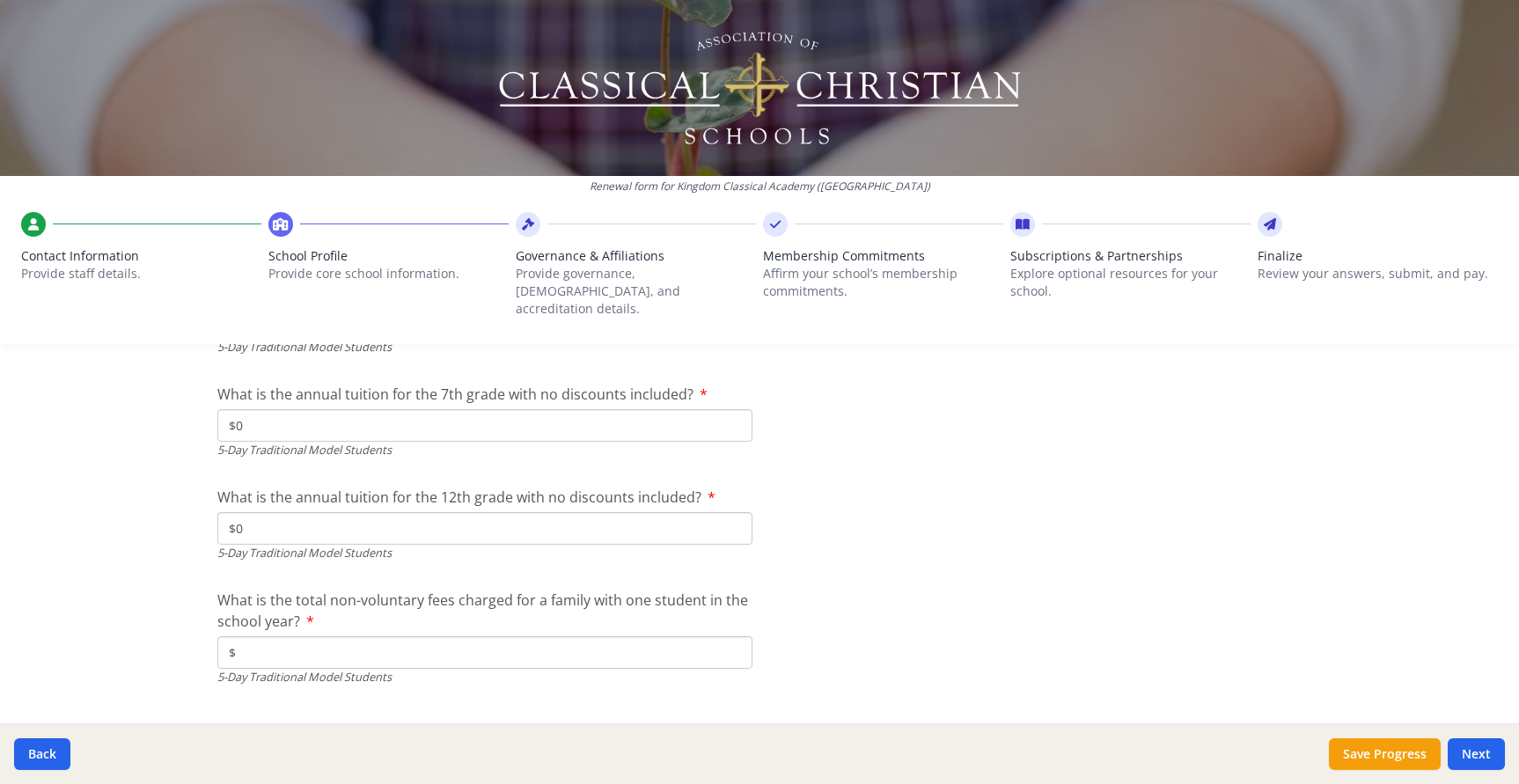
scroll to position [5010, 0]
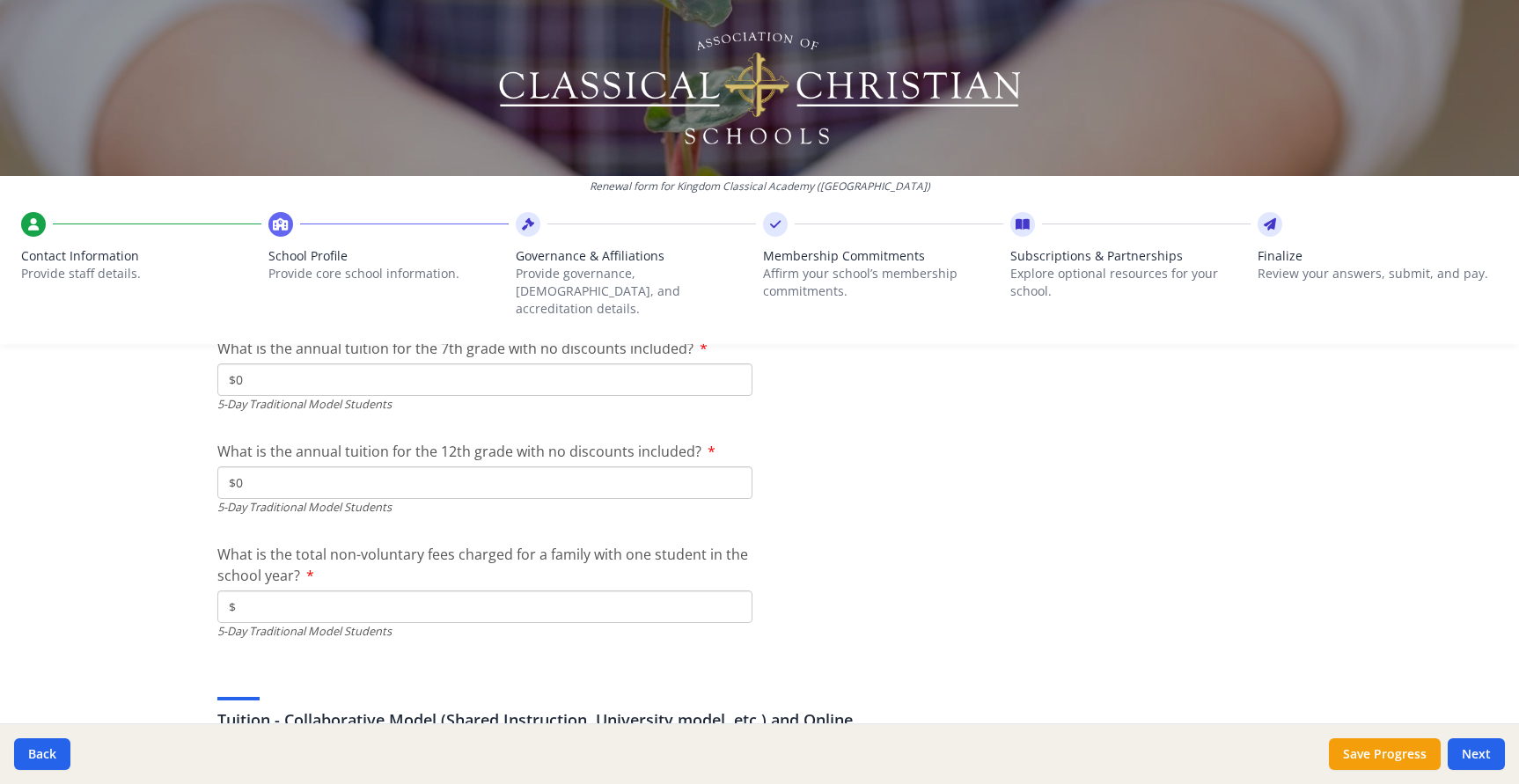
type input "$0"
click at [336, 591] on input "$" at bounding box center [485, 607] width 535 height 33
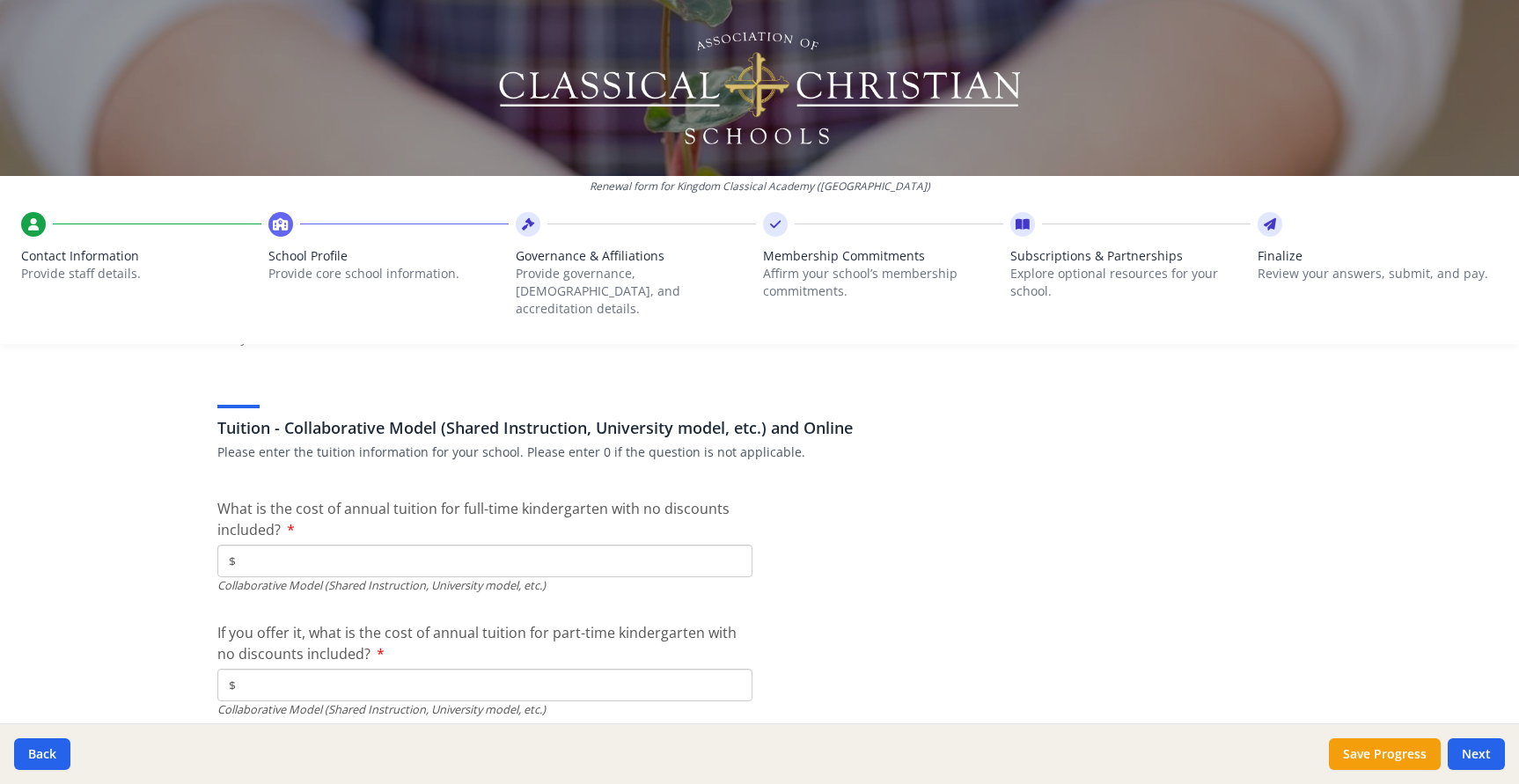
scroll to position [5309, 0]
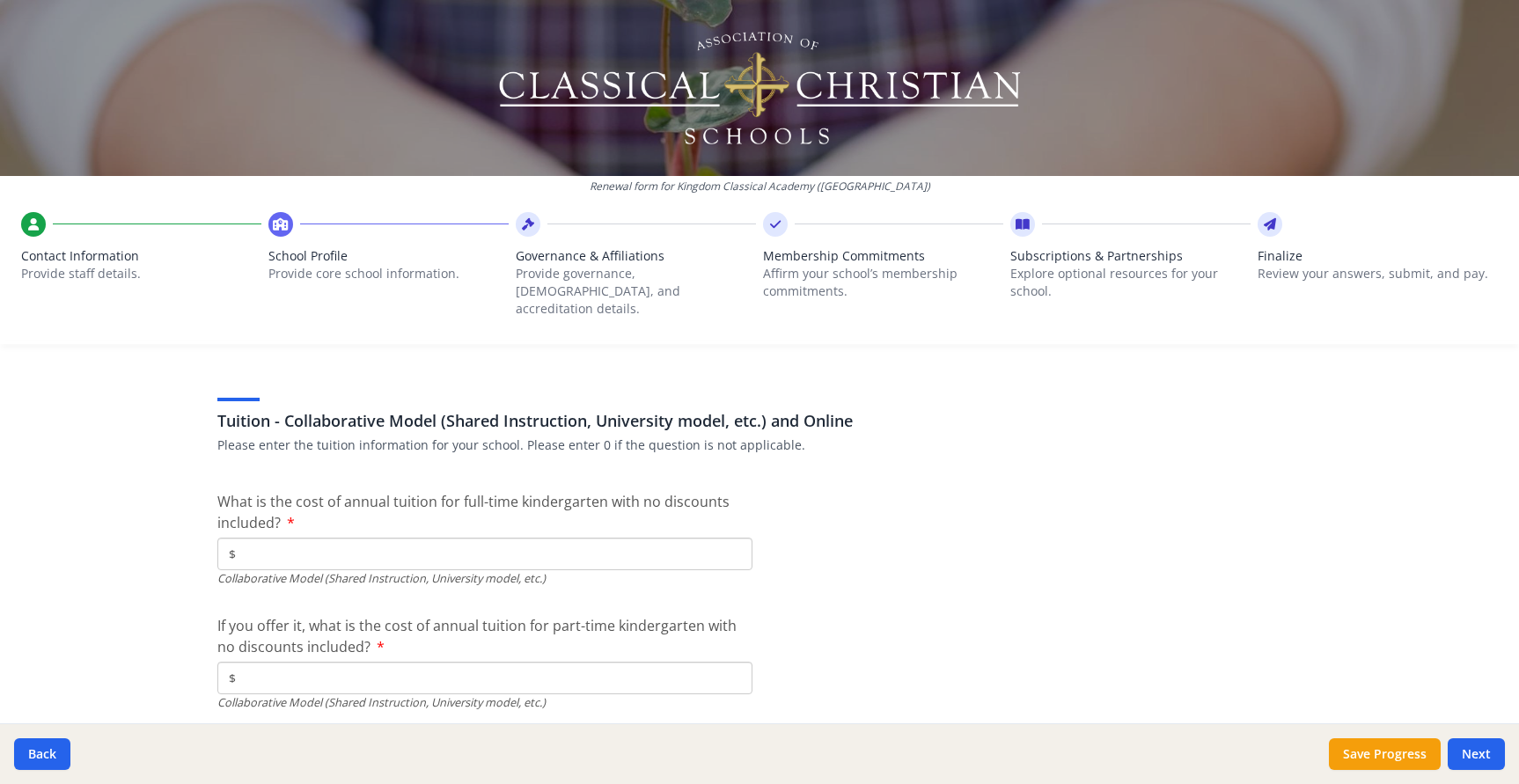
type input "$0"
click at [341, 537] on input "$" at bounding box center [485, 553] width 535 height 33
type input "$0"
click at [383, 674] on input "$" at bounding box center [485, 678] width 535 height 33
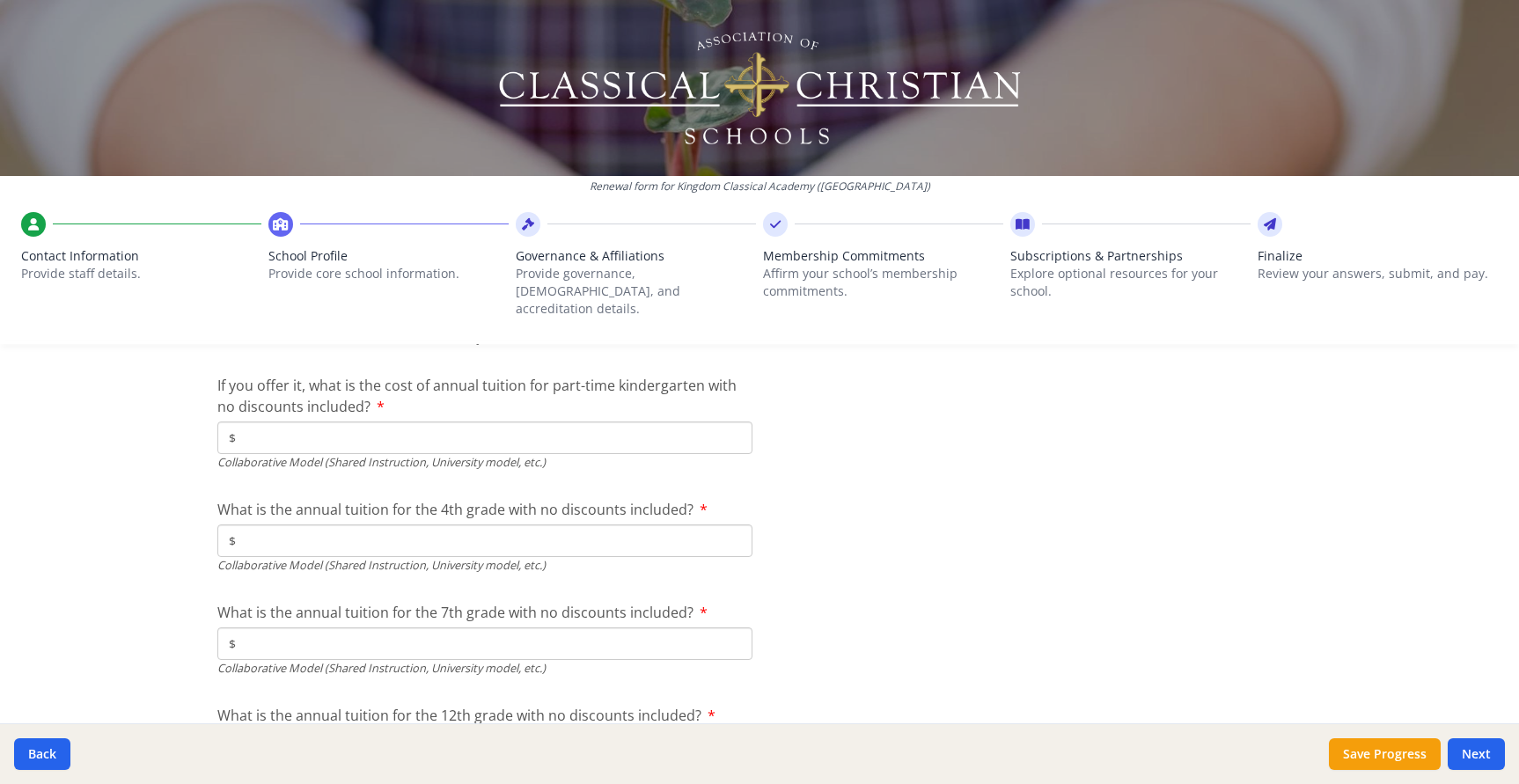
scroll to position [5537, 0]
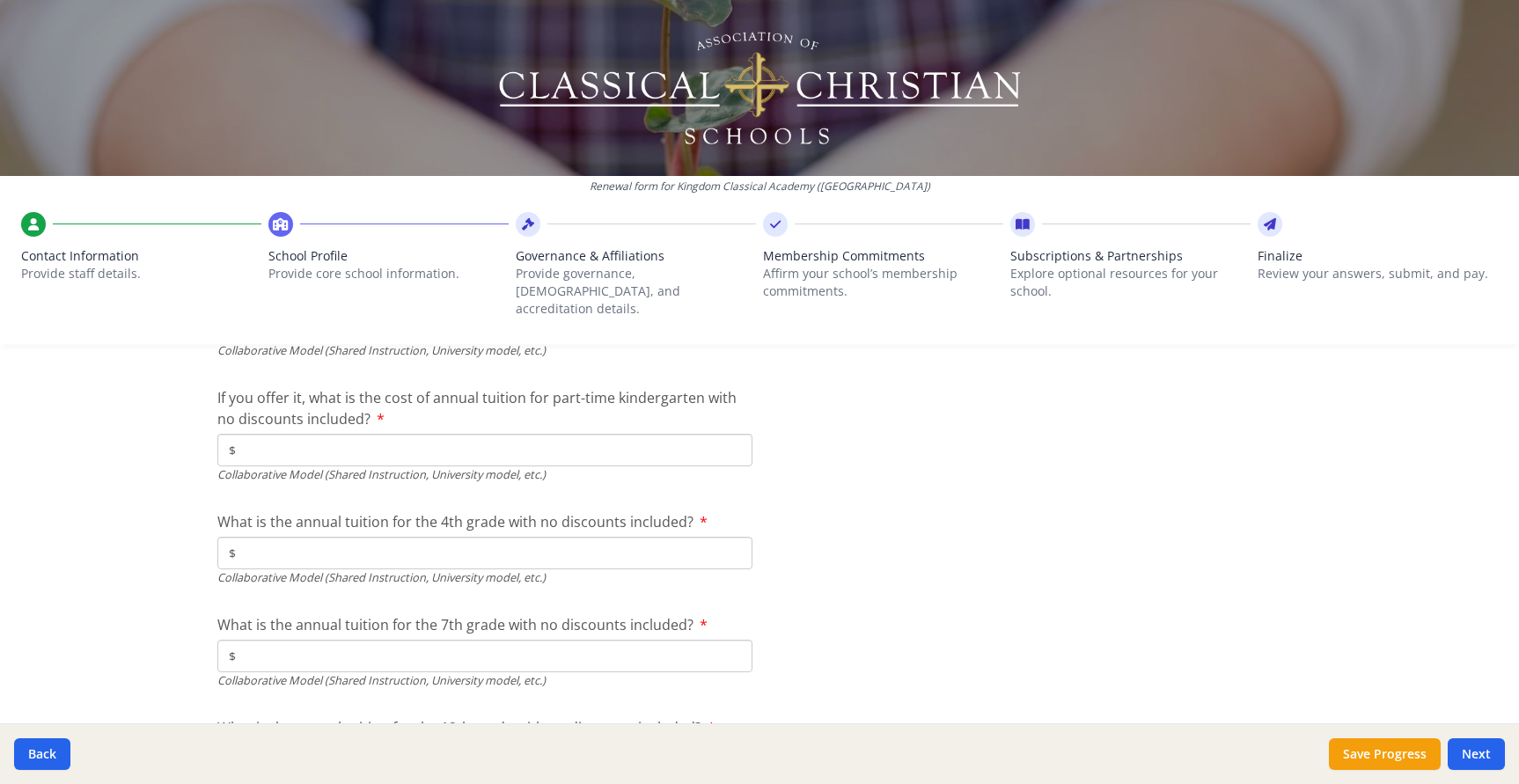
click at [427, 537] on input "$" at bounding box center [485, 553] width 535 height 33
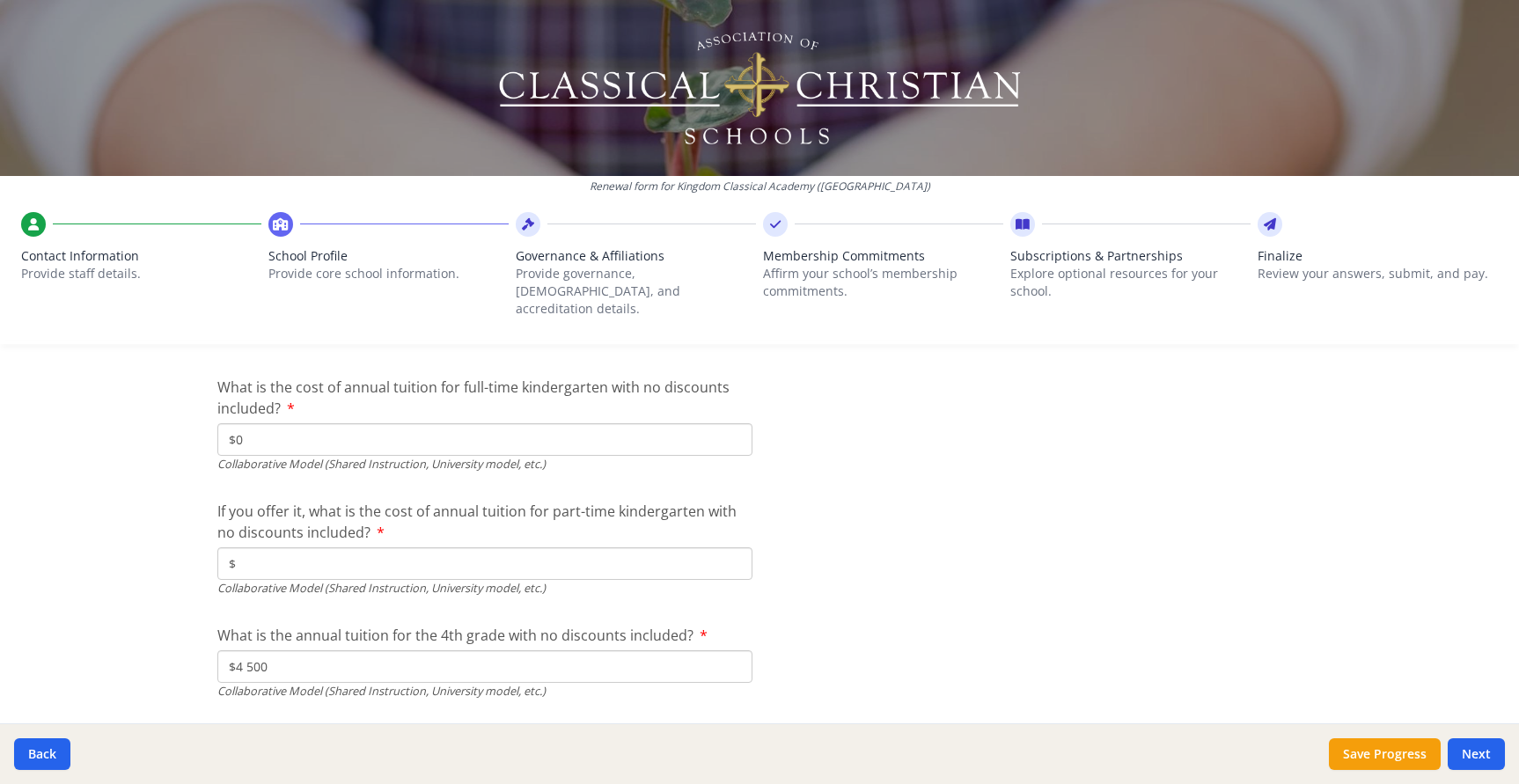
scroll to position [5403, 0]
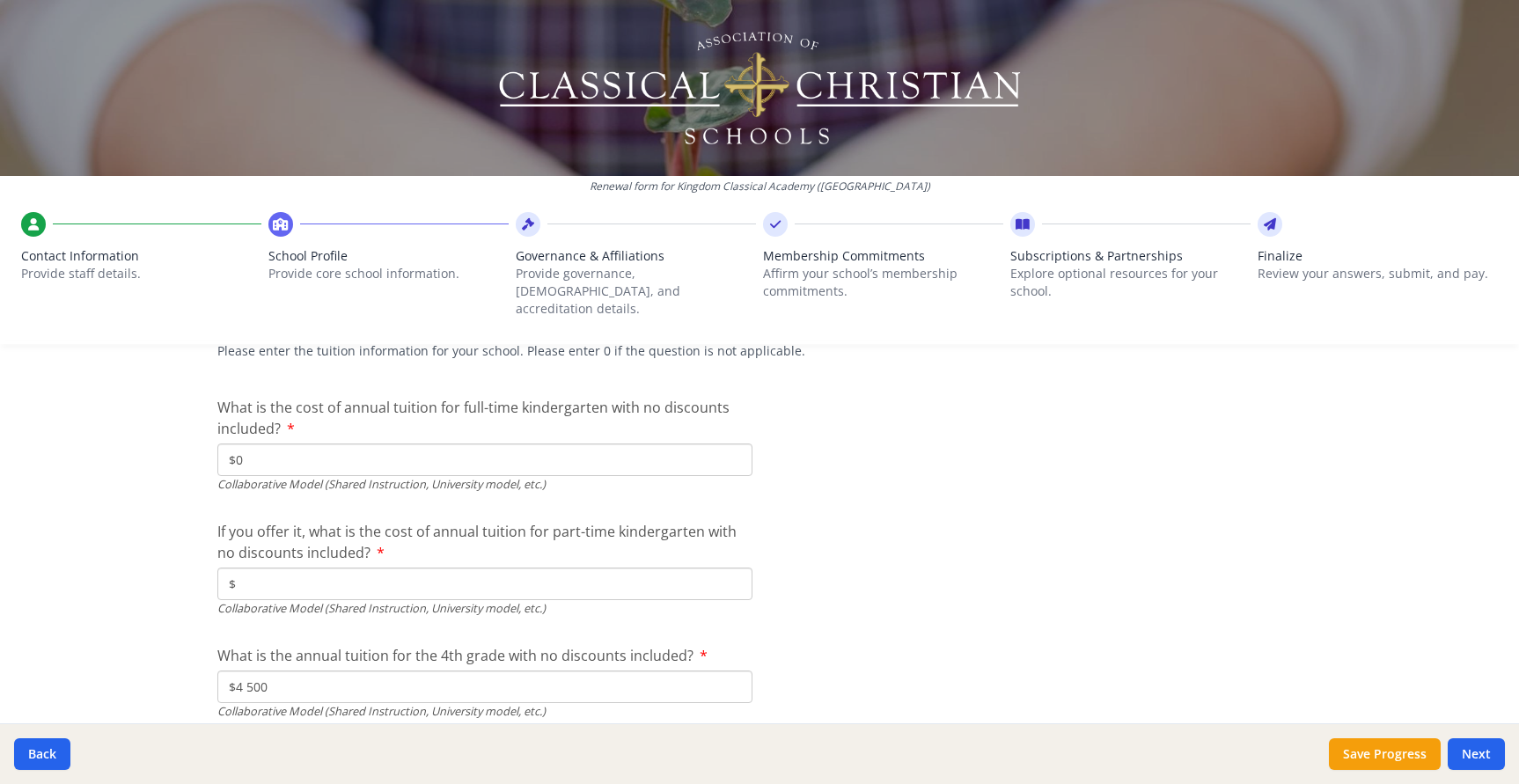
type input "$4 500"
click at [249, 443] on input "$0" at bounding box center [485, 459] width 535 height 33
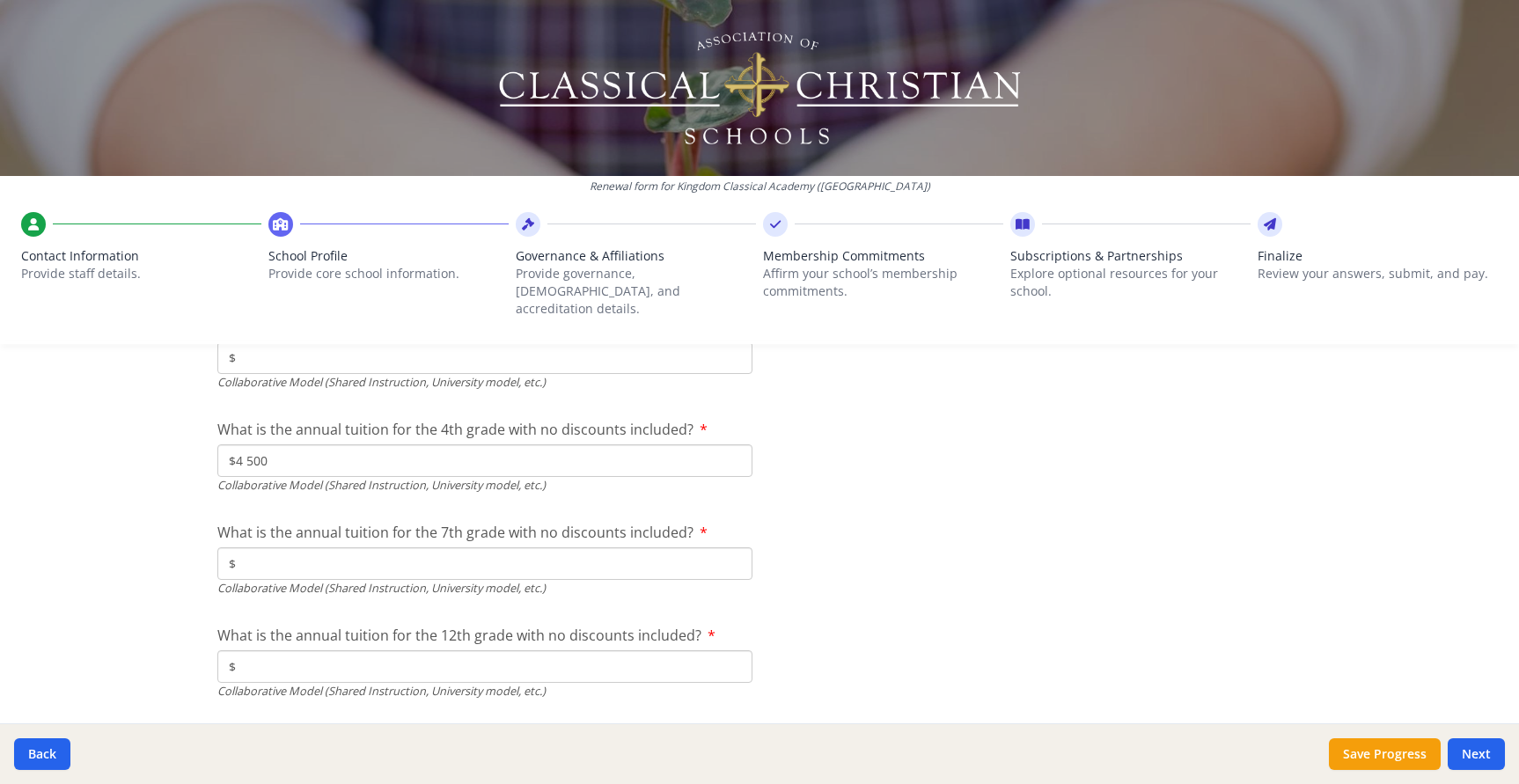
scroll to position [5630, 0]
type input "$4 500"
click at [289, 336] on div "Renewal form for Kingdom Classical Academy (PA) Contact Information Provide sta…" at bounding box center [759, 178] width 1519 height 358
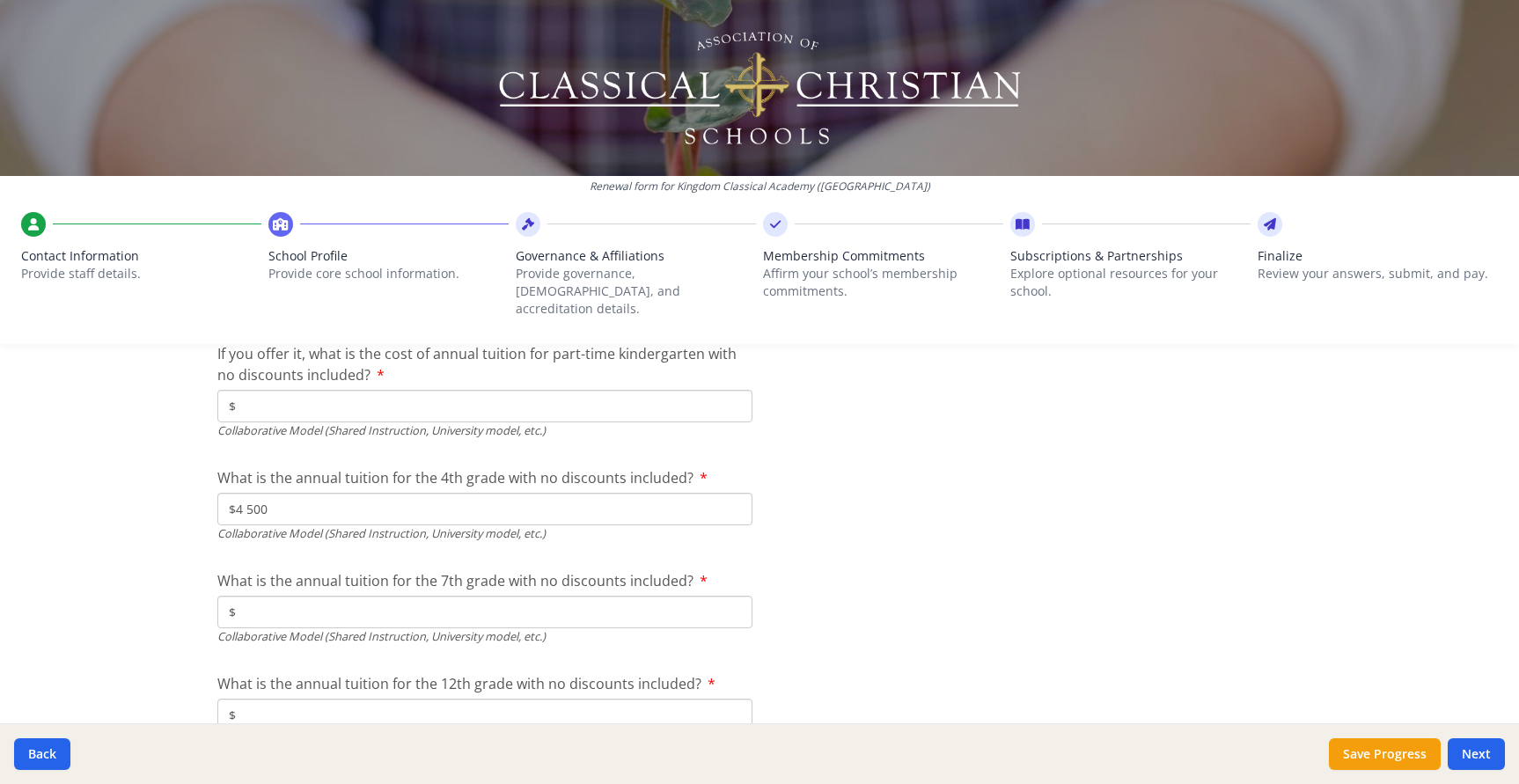
scroll to position [5579, 0]
click at [344, 392] on input "$" at bounding box center [485, 407] width 535 height 33
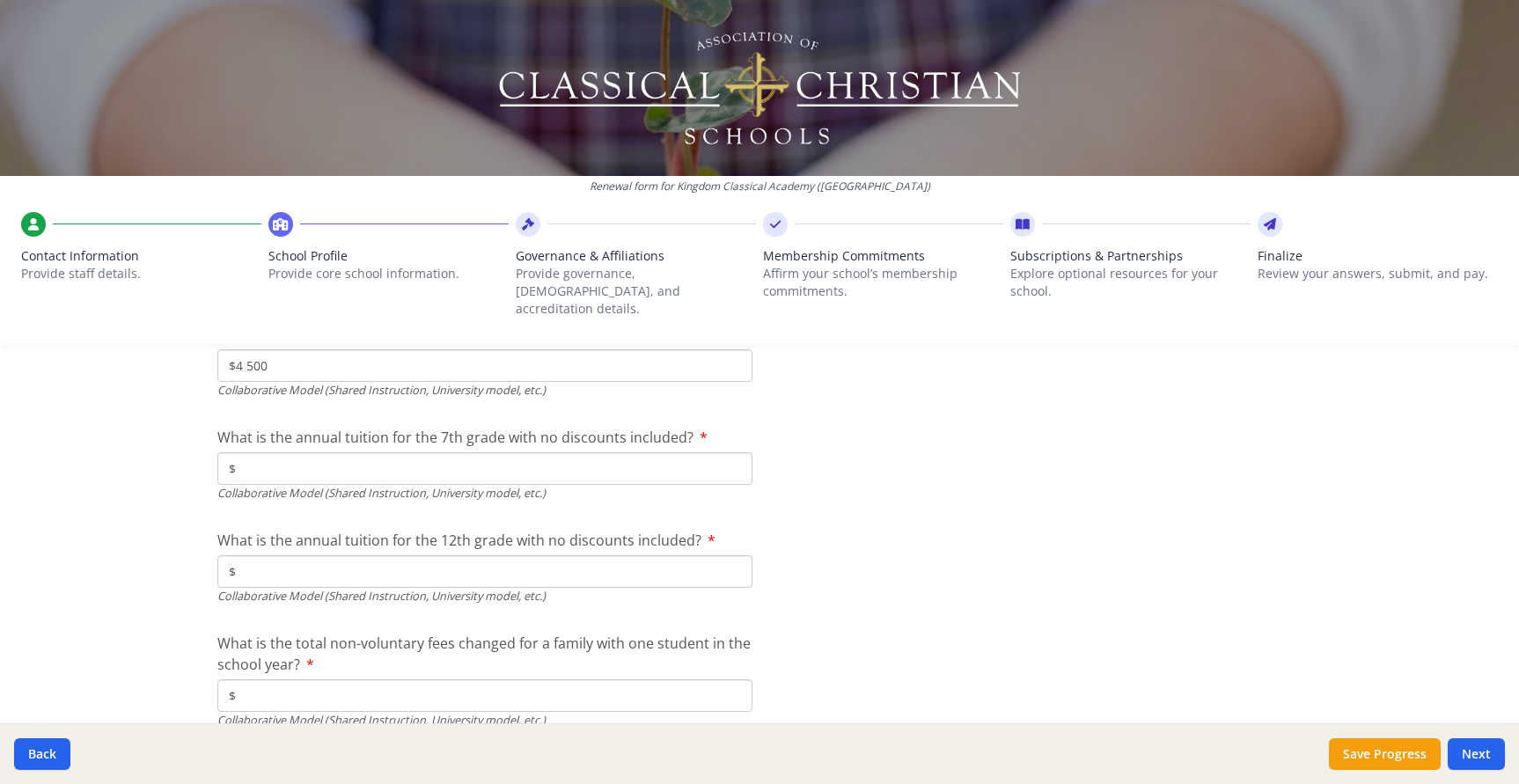
scroll to position [5726, 0]
type input "$0"
click at [328, 455] on input "$" at bounding box center [485, 468] width 535 height 33
type input "$4 500"
click at [370, 561] on input "$" at bounding box center [485, 570] width 535 height 33
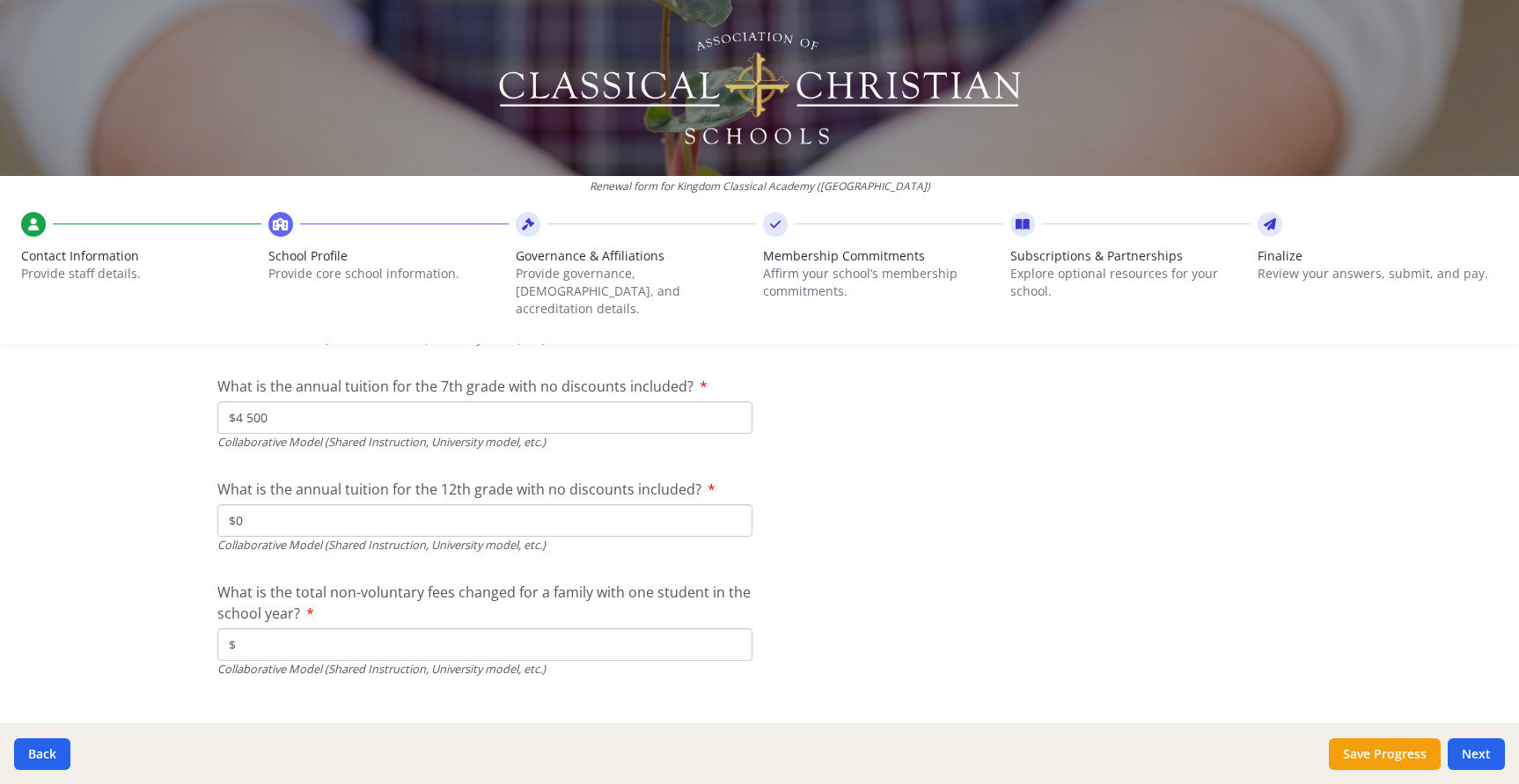
scroll to position [5785, 0]
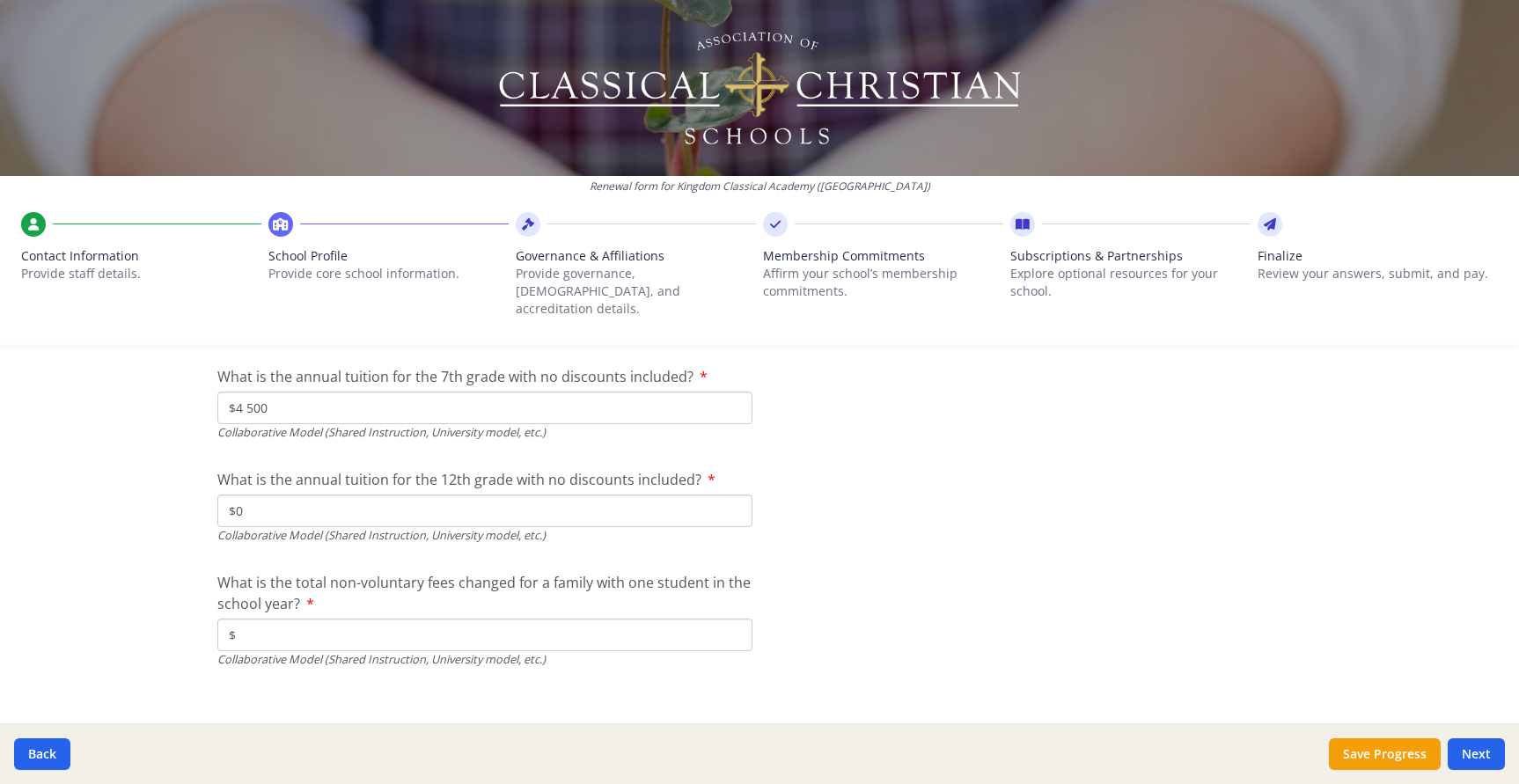
type input "$0"
click at [361, 619] on input "$" at bounding box center [485, 635] width 535 height 33
type input "$500"
click at [1468, 750] on button "Next" at bounding box center [1476, 754] width 57 height 32
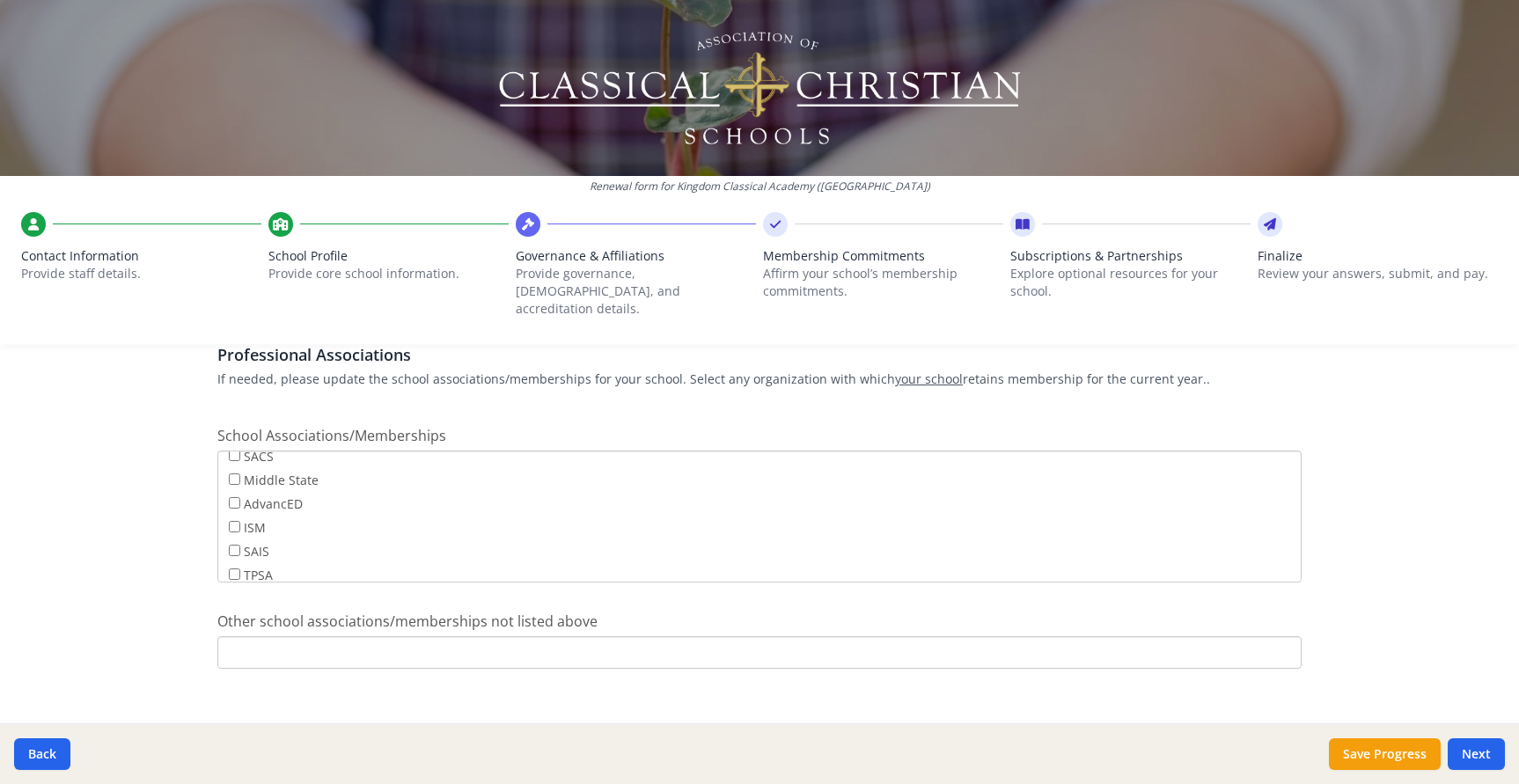
scroll to position [136, 0]
click at [1475, 755] on button "Next" at bounding box center [1476, 754] width 57 height 32
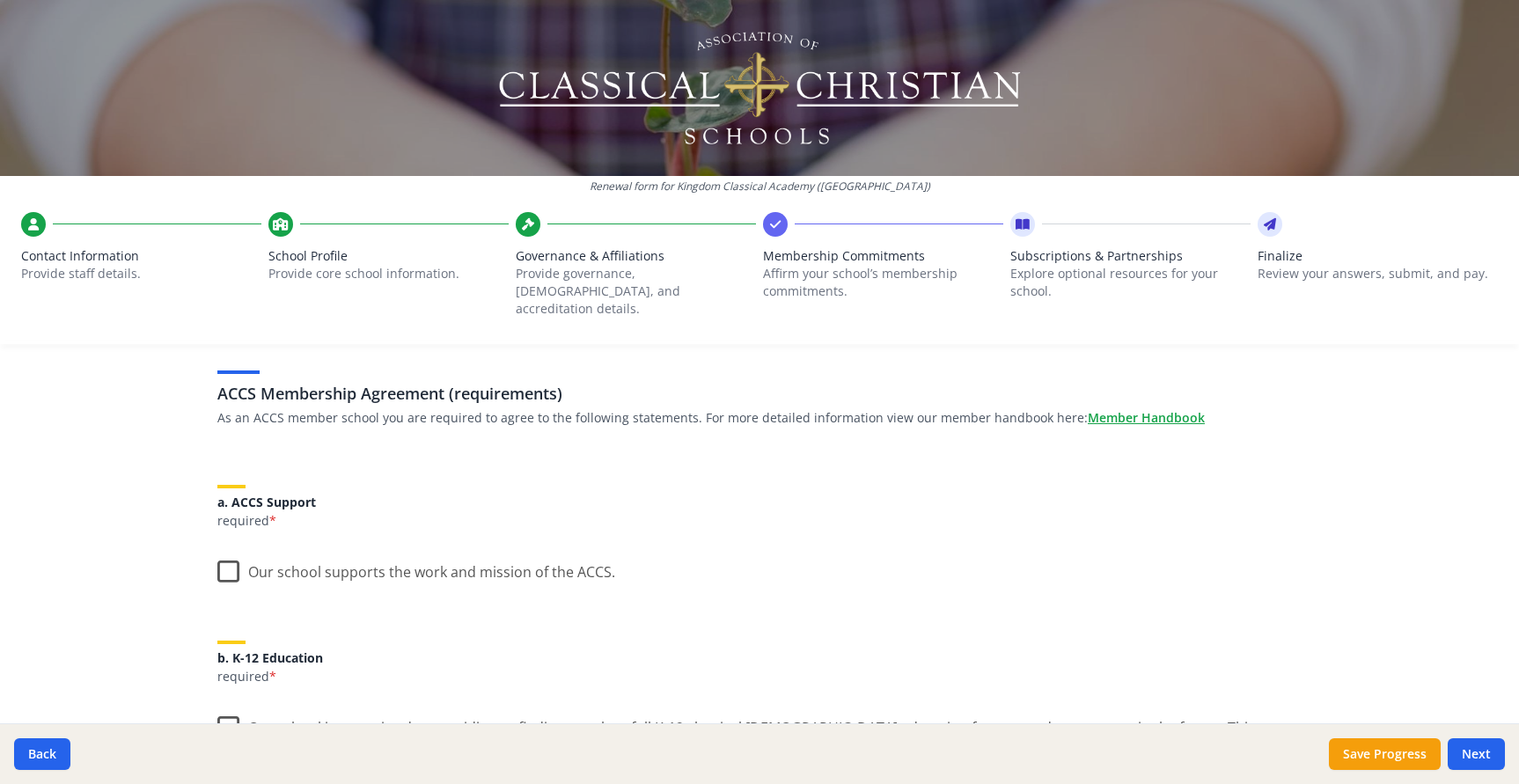
scroll to position [115, 0]
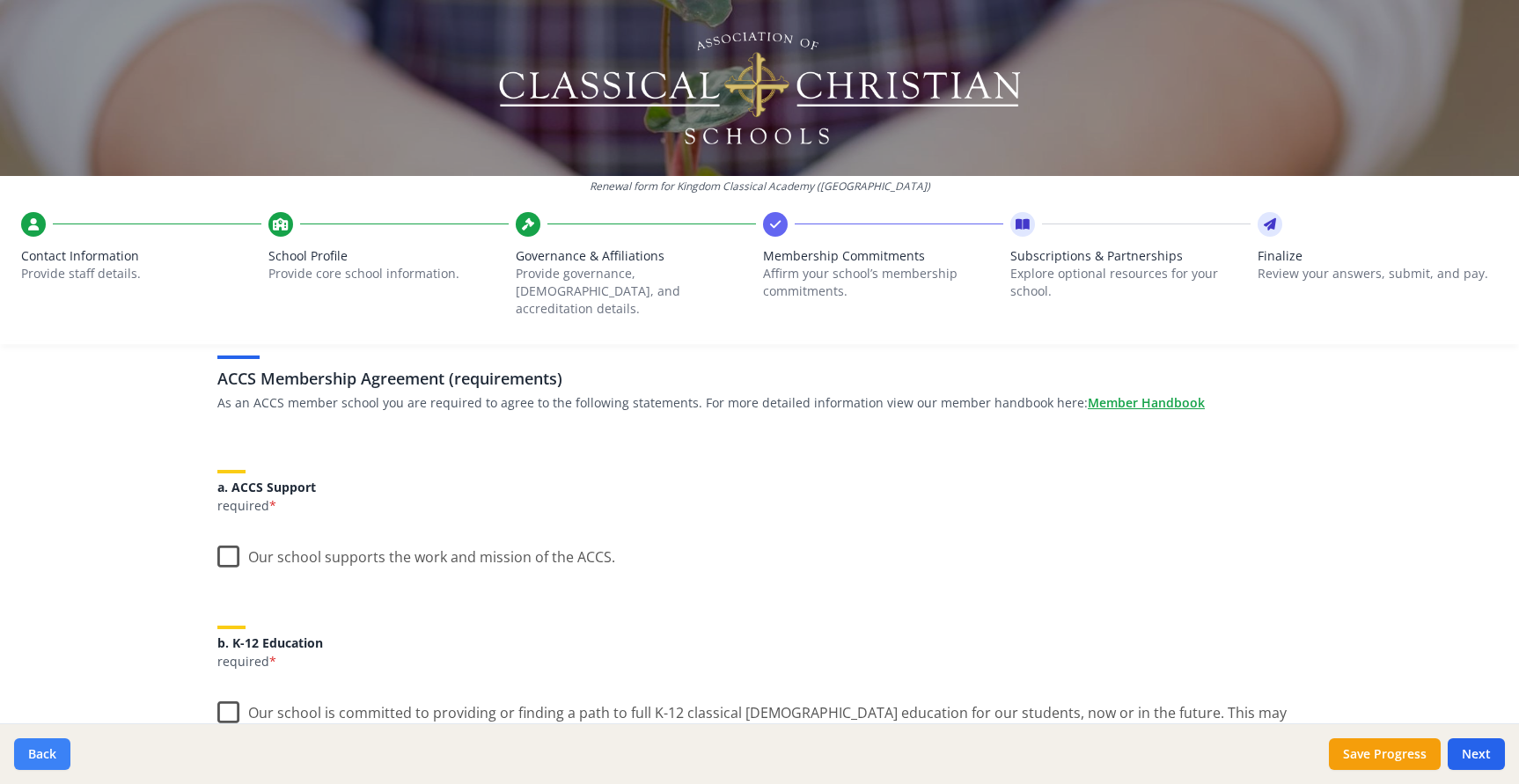
click at [54, 758] on button "Back" at bounding box center [42, 754] width 56 height 32
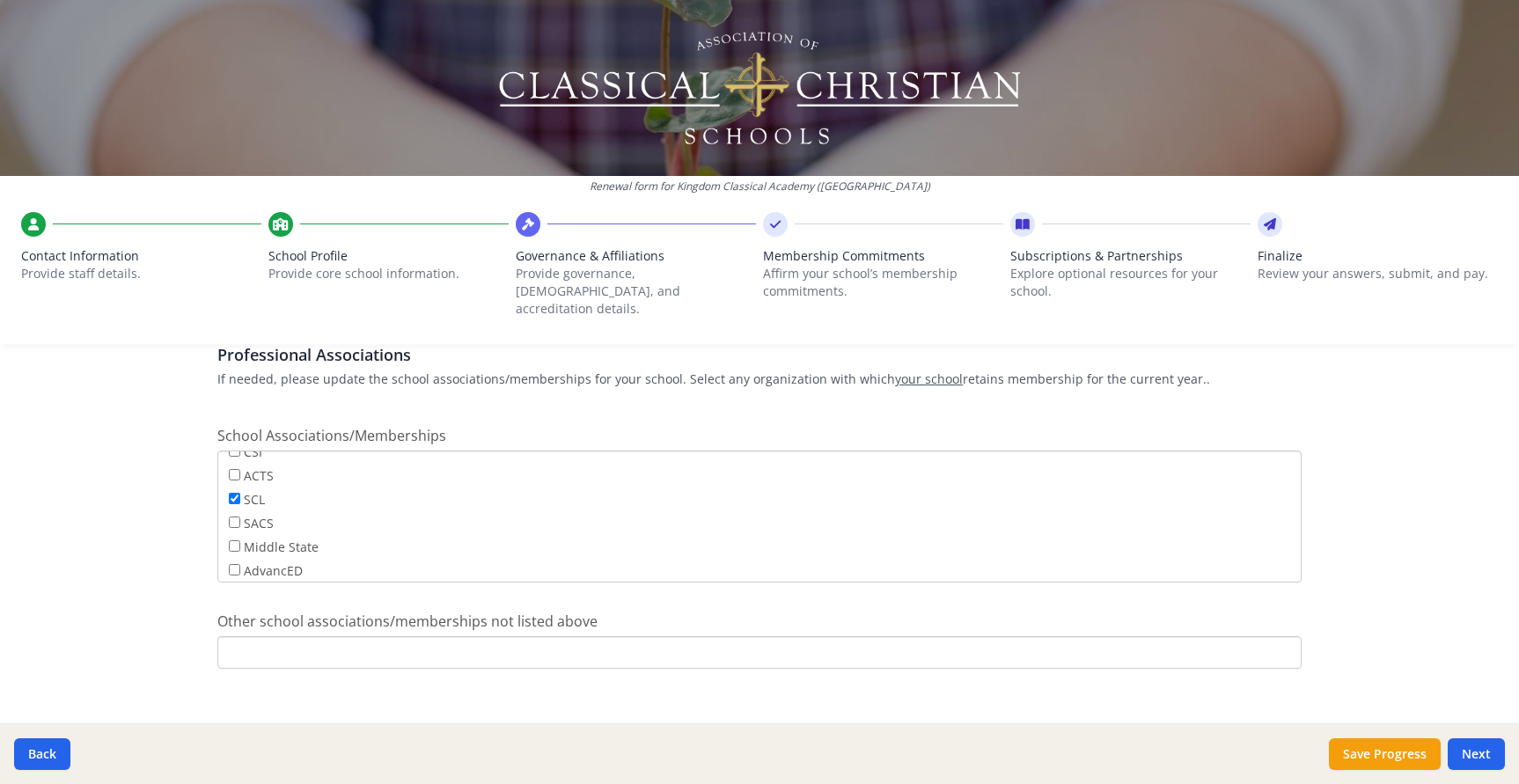
scroll to position [50, 0]
click at [1489, 750] on button "Next" at bounding box center [1476, 754] width 57 height 32
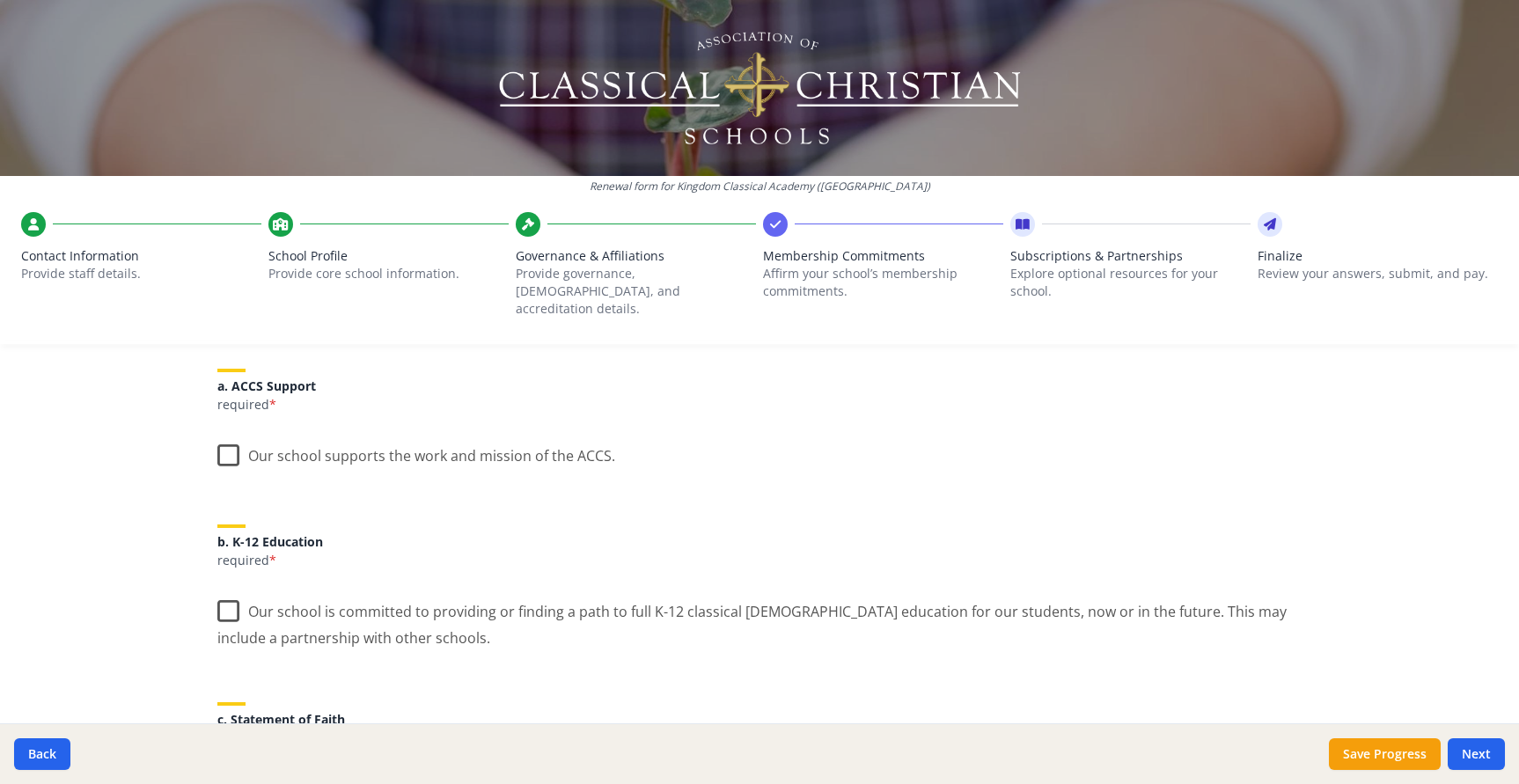
scroll to position [225, 0]
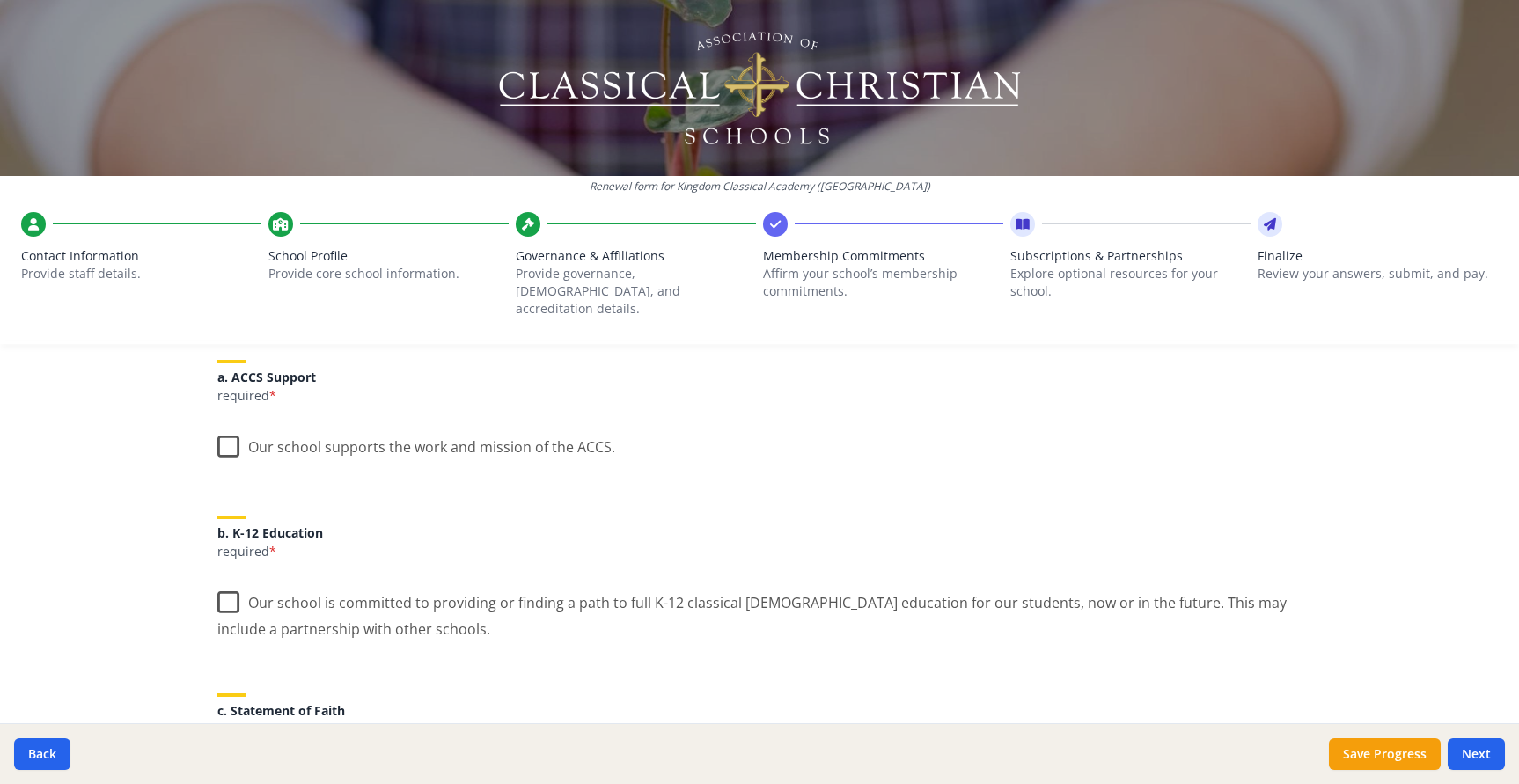
click at [229, 426] on label "Our school supports the work and mission of the ACCS." at bounding box center [415, 443] width 397 height 38
click at [0, 0] on input "Our school supports the work and mission of the ACCS." at bounding box center [0, 0] width 0 height 0
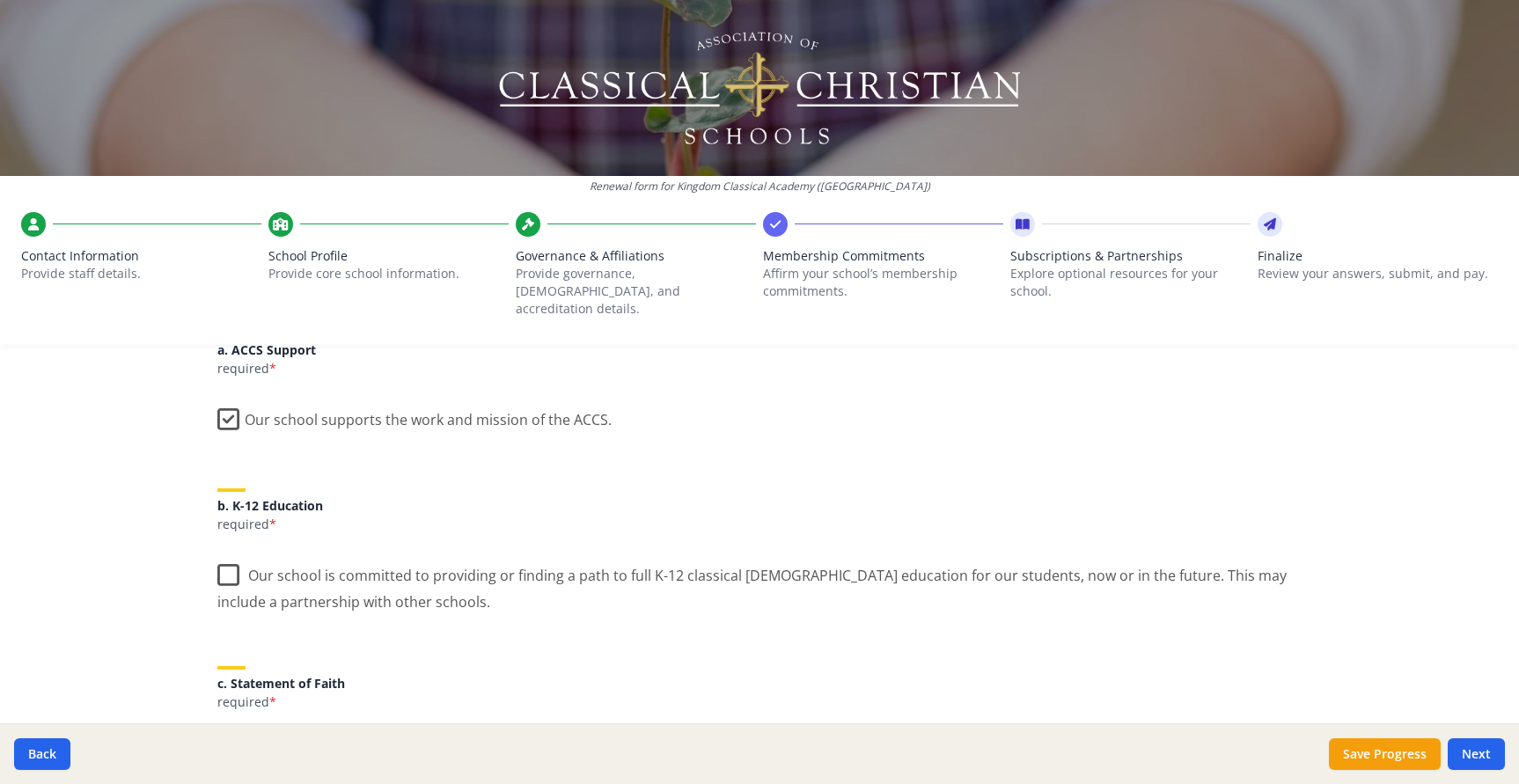
scroll to position [254, 0]
click at [234, 569] on label "Our school is committed to providing or finding a path to full K-12 classical C…" at bounding box center [759, 580] width 1084 height 59
click at [0, 0] on input "Our school is committed to providing or finding a path to full K-12 classical C…" at bounding box center [0, 0] width 0 height 0
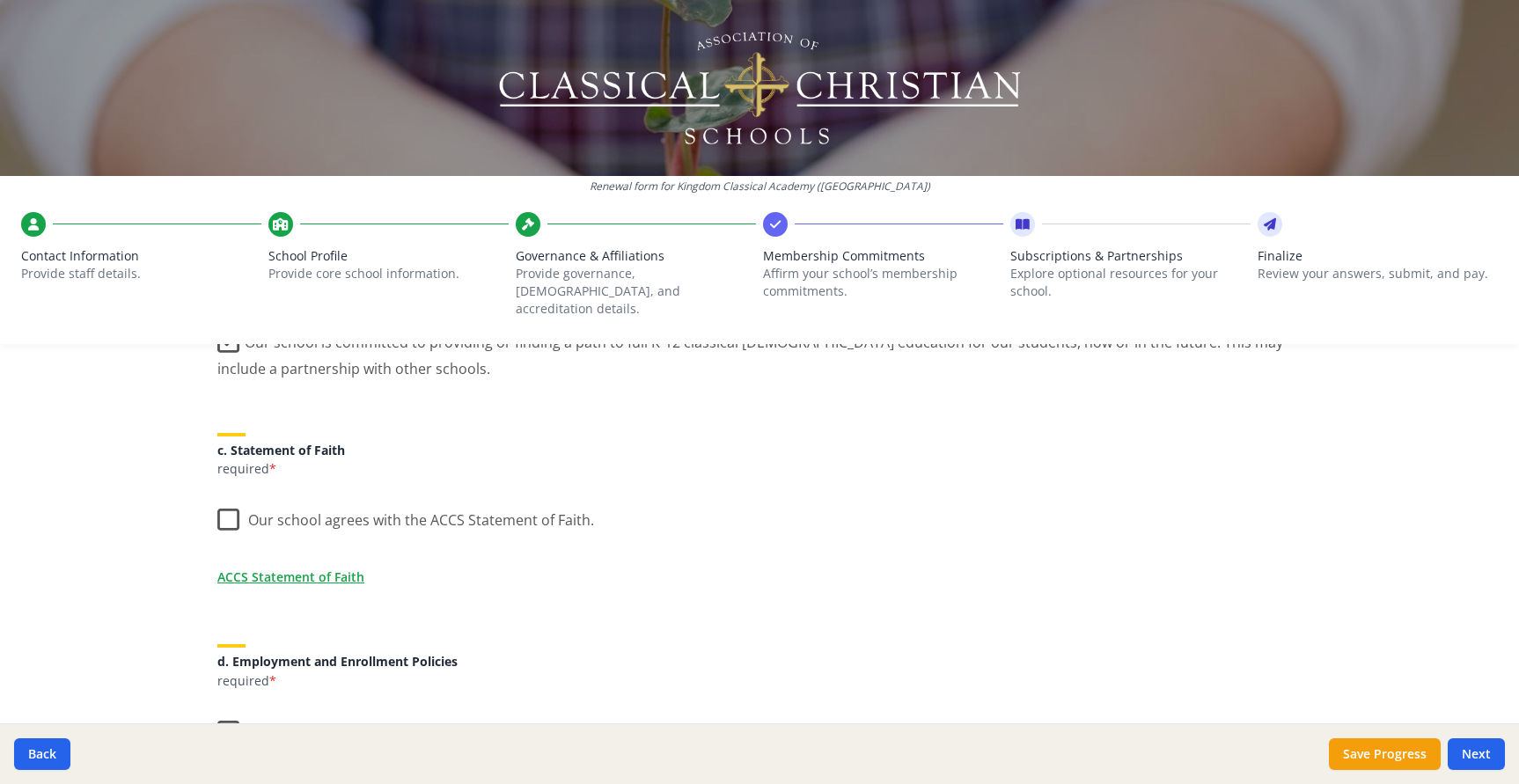
scroll to position [490, 0]
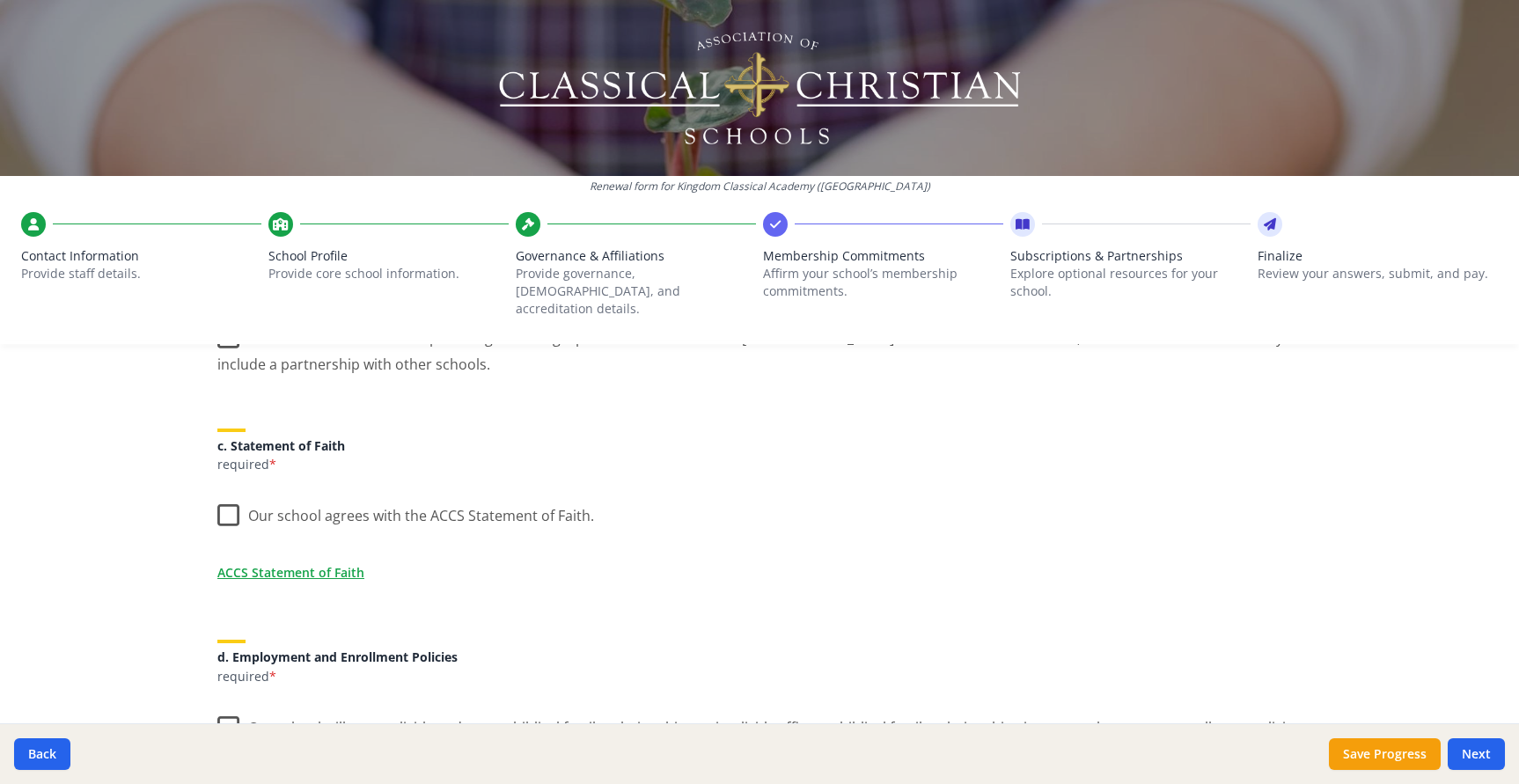
click at [228, 500] on label "Our school agrees with the ACCS Statement of Faith." at bounding box center [405, 512] width 377 height 38
click at [0, 0] on input "Our school agrees with the ACCS Statement of Faith." at bounding box center [0, 0] width 0 height 0
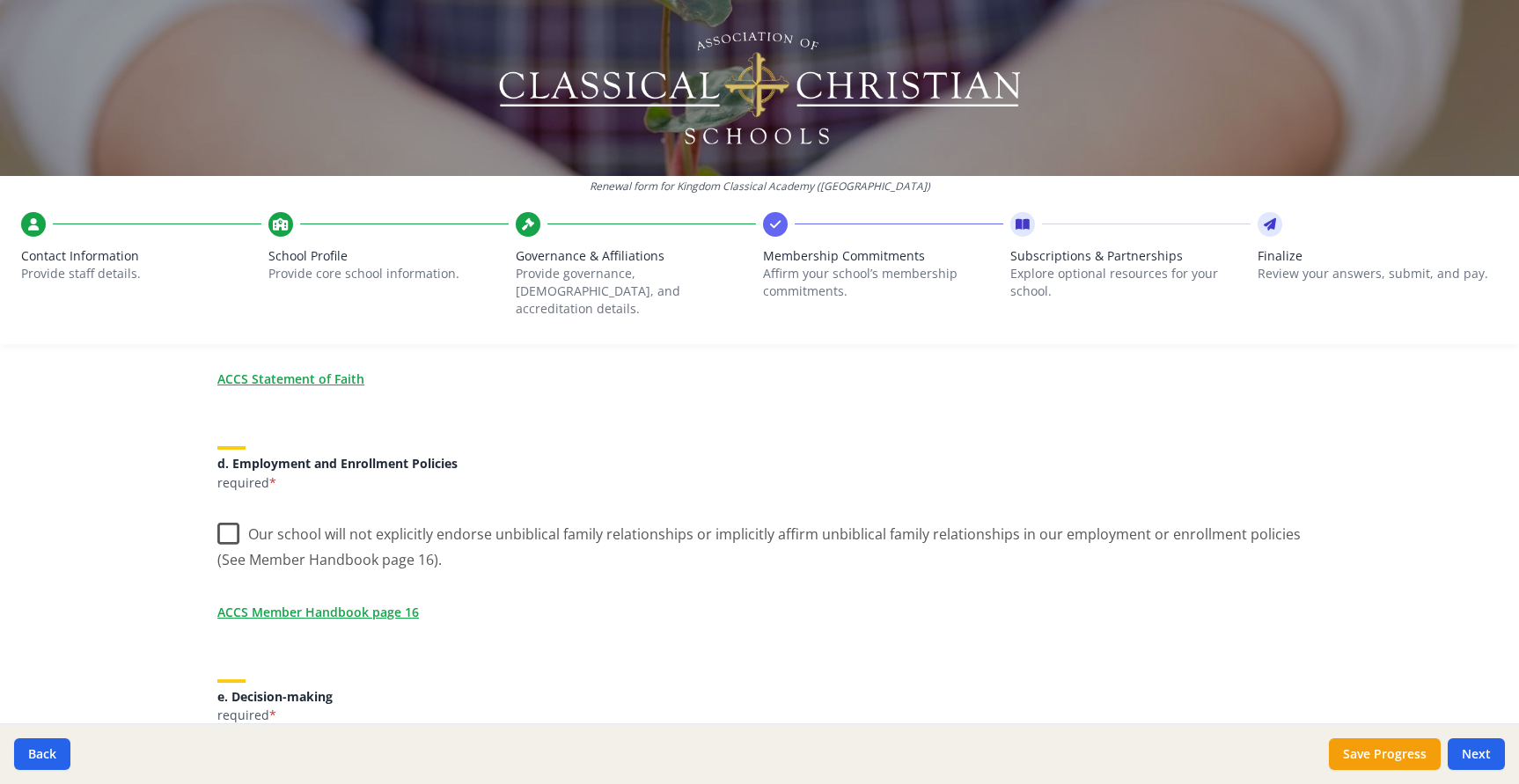
scroll to position [704, 0]
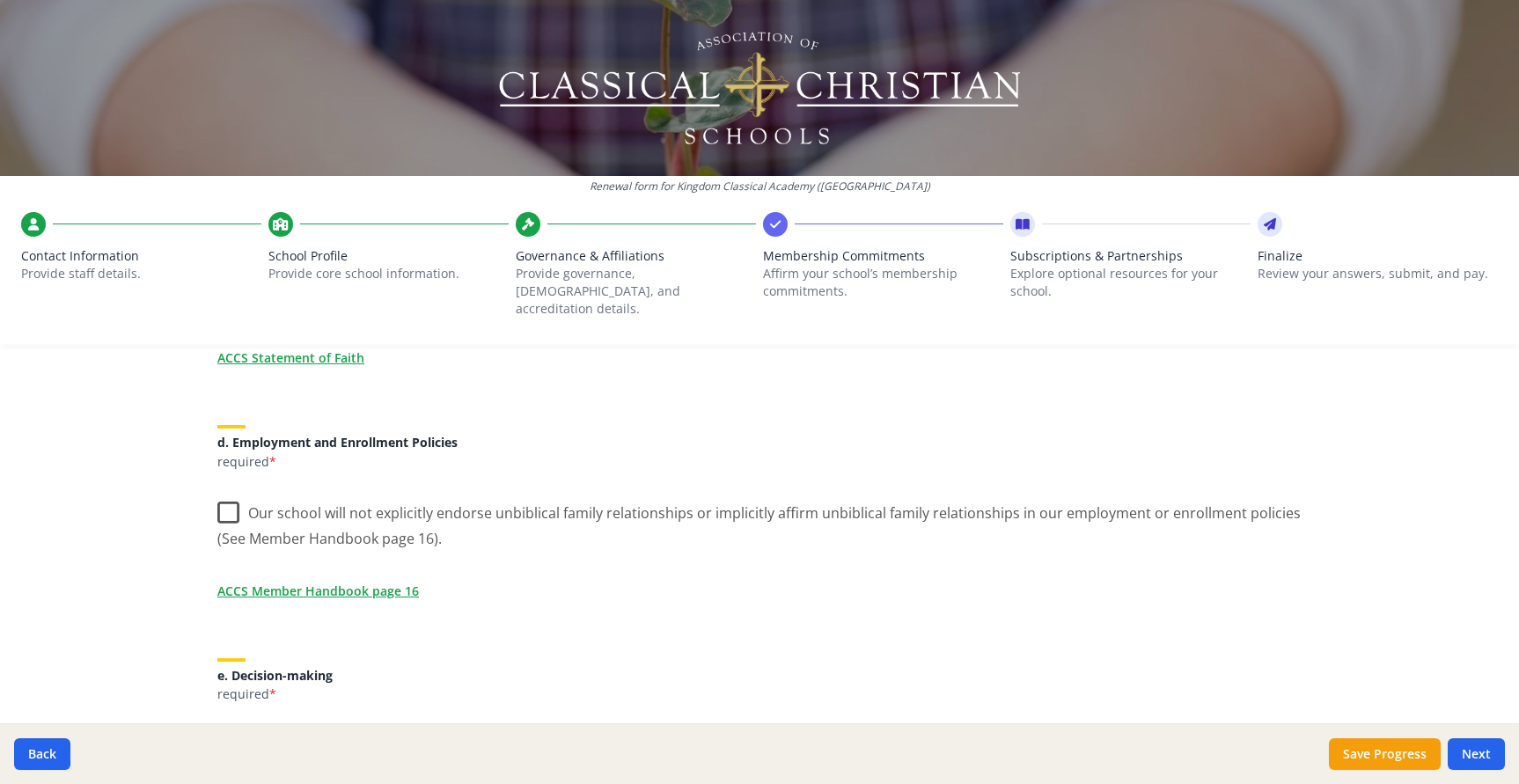
click at [230, 493] on label "Our school will not explicitly endorse unbiblical family relationships or impli…" at bounding box center [759, 519] width 1084 height 59
click at [0, 0] on input "Our school will not explicitly endorse unbiblical family relationships or impli…" at bounding box center [0, 0] width 0 height 0
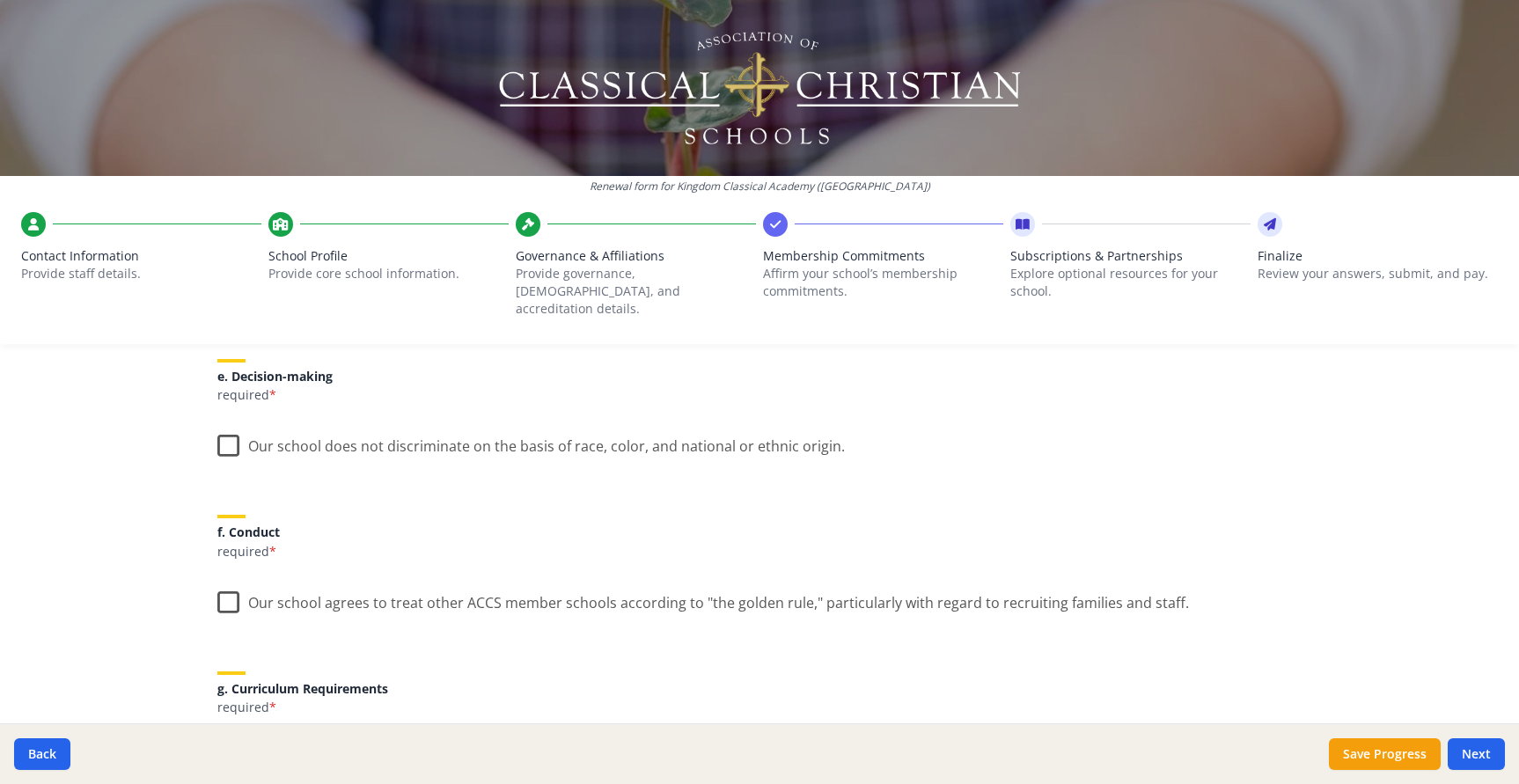
scroll to position [1014, 0]
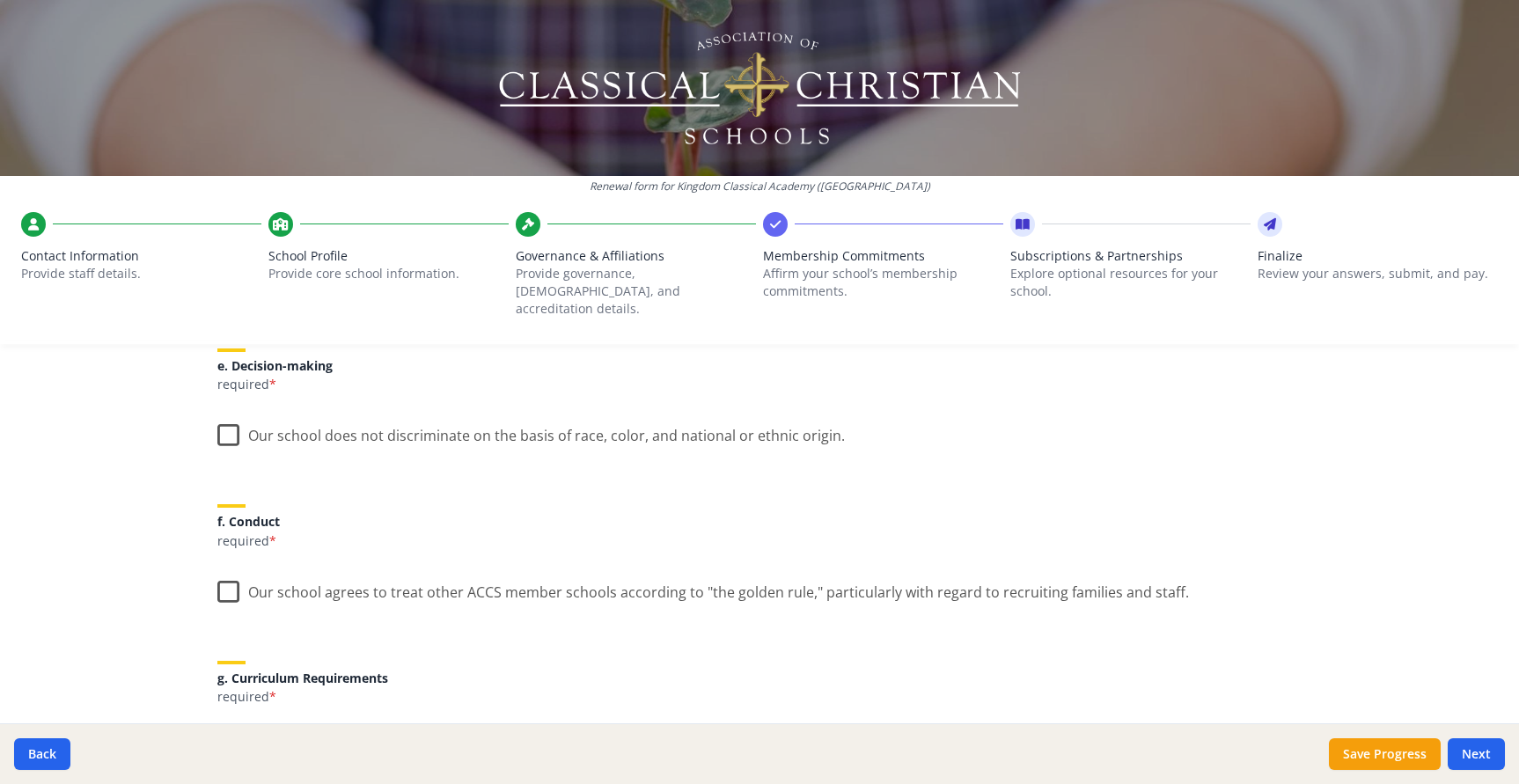
click at [225, 421] on label "Our school does not discriminate on the basis of race, color, and national or e…" at bounding box center [531, 431] width 628 height 38
click at [0, 0] on input "Our school does not discriminate on the basis of race, color, and national or e…" at bounding box center [0, 0] width 0 height 0
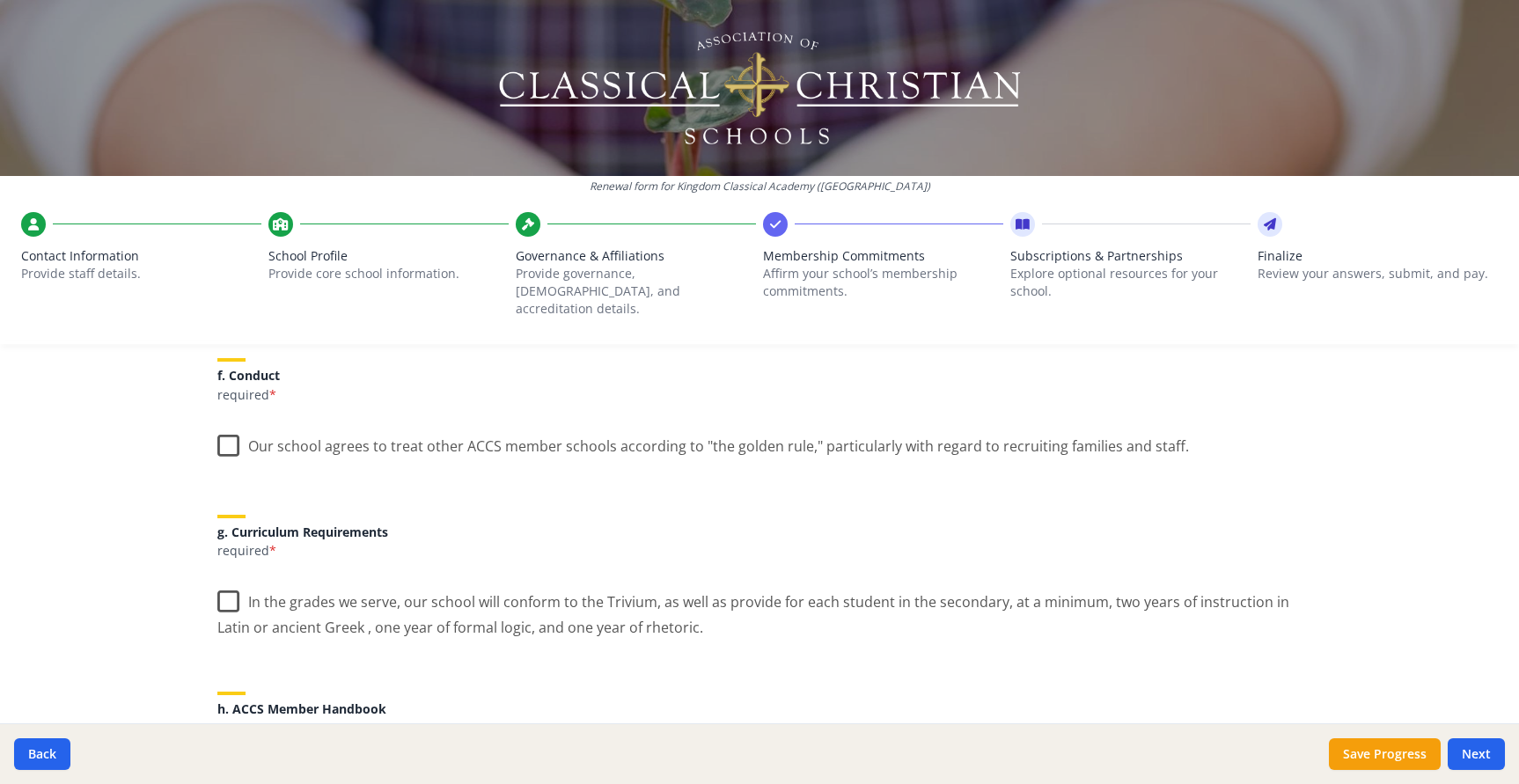
scroll to position [1162, 0]
click at [233, 425] on label "Our school agrees to treat other ACCS member schools according to "the golden r…" at bounding box center [703, 440] width 971 height 38
click at [0, 0] on input "Our school agrees to treat other ACCS member schools according to "the golden r…" at bounding box center [0, 0] width 0 height 0
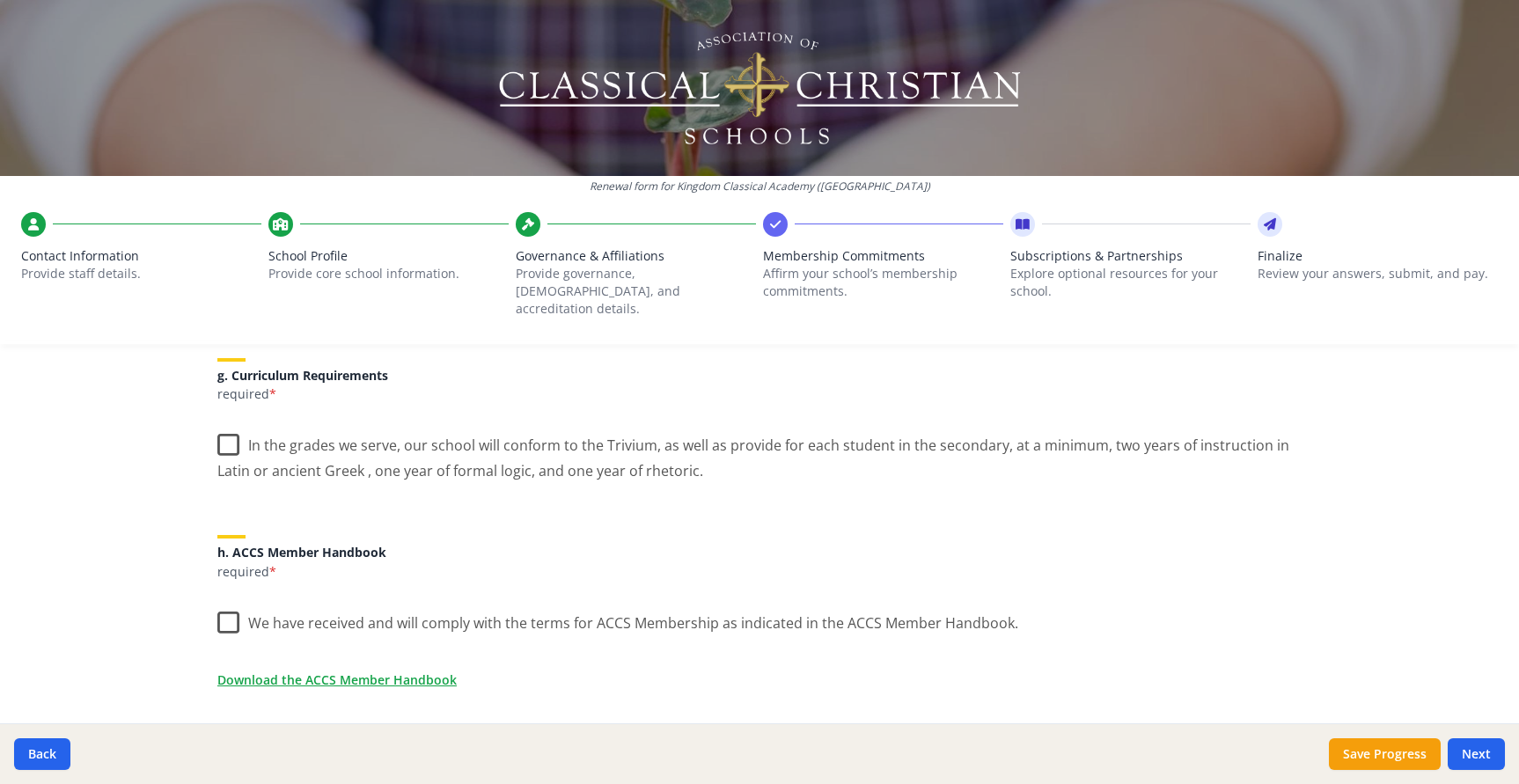
scroll to position [1321, 0]
click at [233, 427] on label "In the grades we serve, our school will conform to the Trivium, as well as prov…" at bounding box center [759, 447] width 1084 height 59
click at [0, 0] on input "In the grades we serve, our school will conform to the Trivium, as well as prov…" at bounding box center [0, 0] width 0 height 0
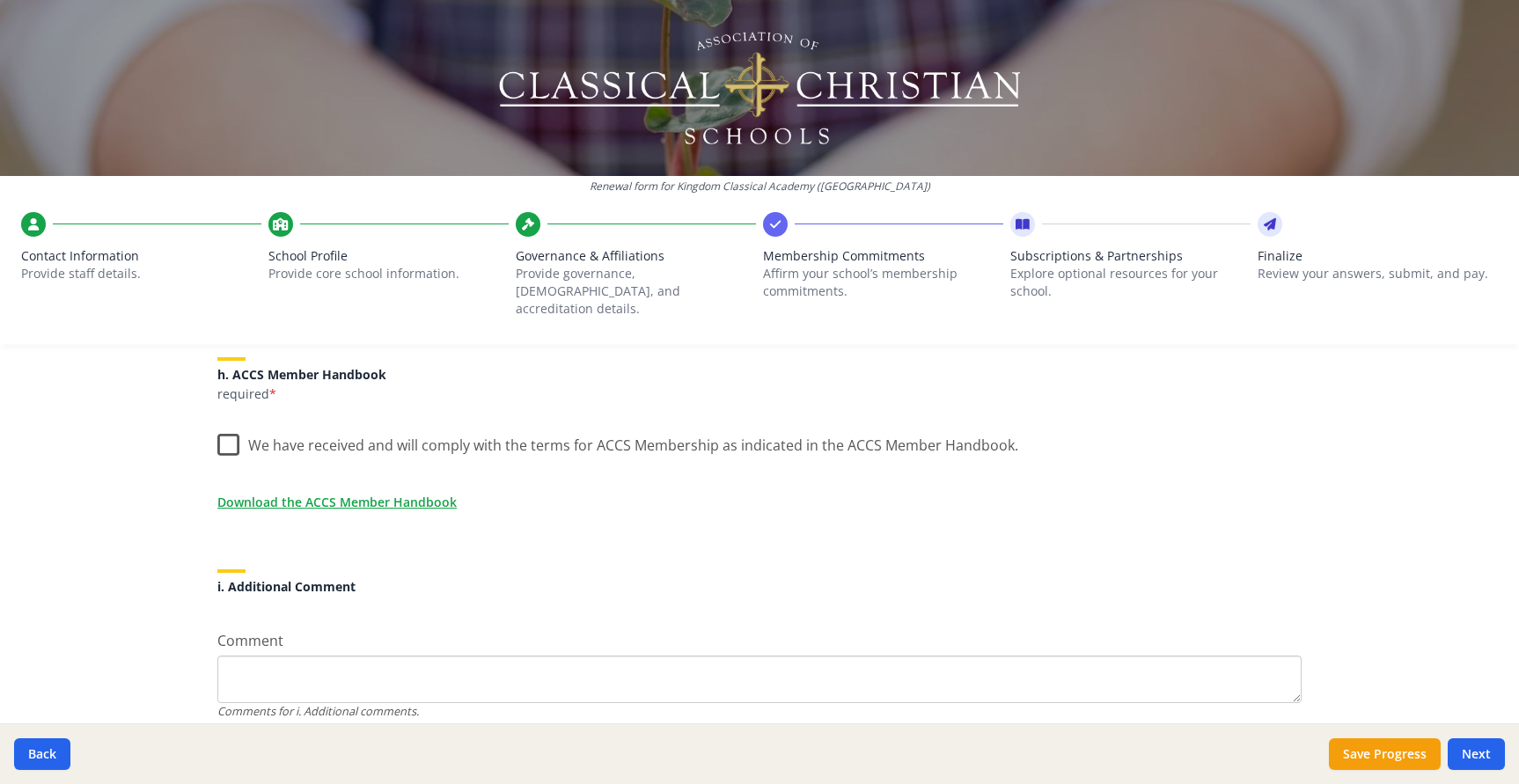
scroll to position [1512, 0]
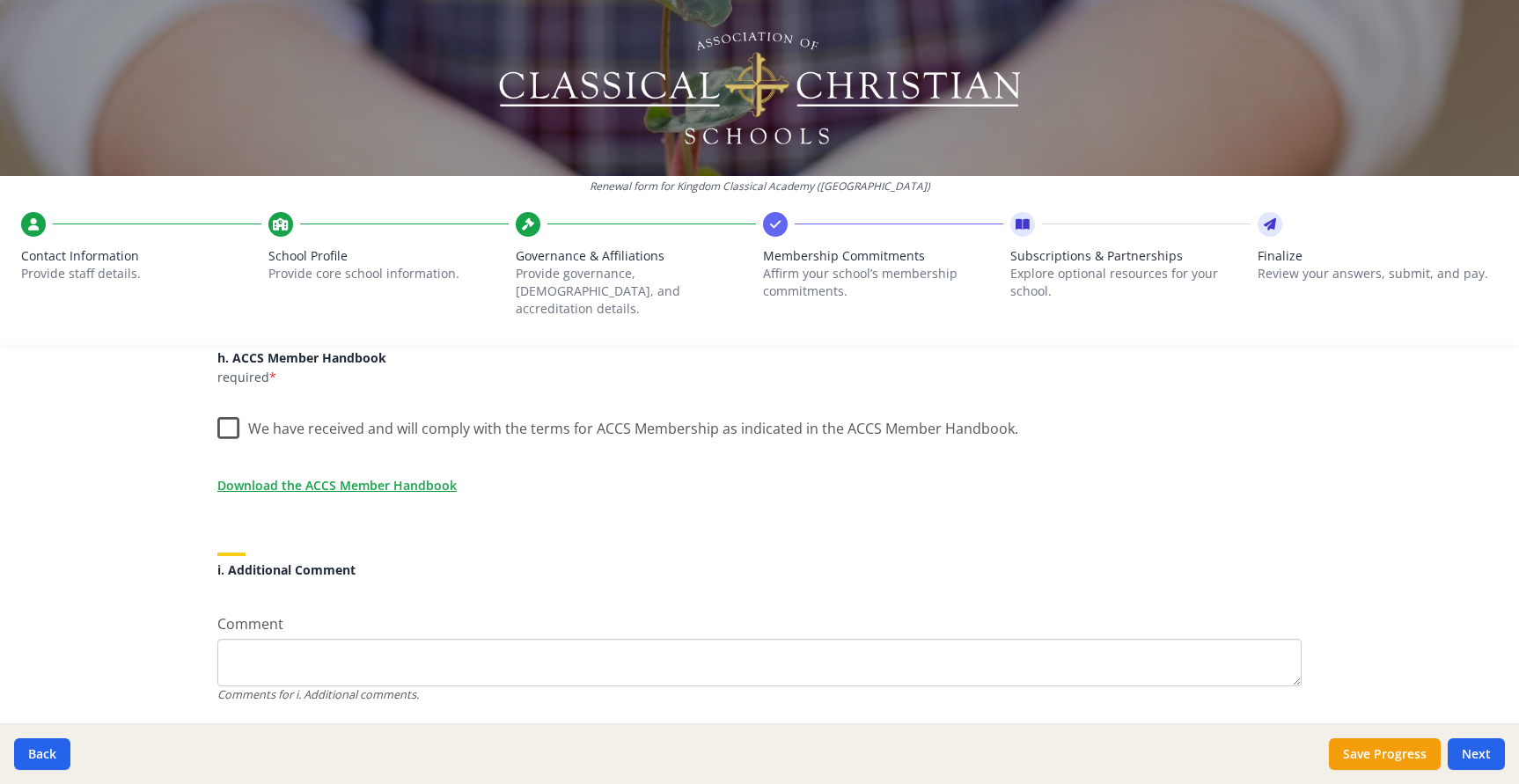
click at [226, 411] on label "We have received and will comply with the terms for ACCS Membership as indicate…" at bounding box center [617, 424] width 801 height 38
click at [0, 0] on input "We have received and will comply with the terms for ACCS Membership as indicate…" at bounding box center [0, 0] width 0 height 0
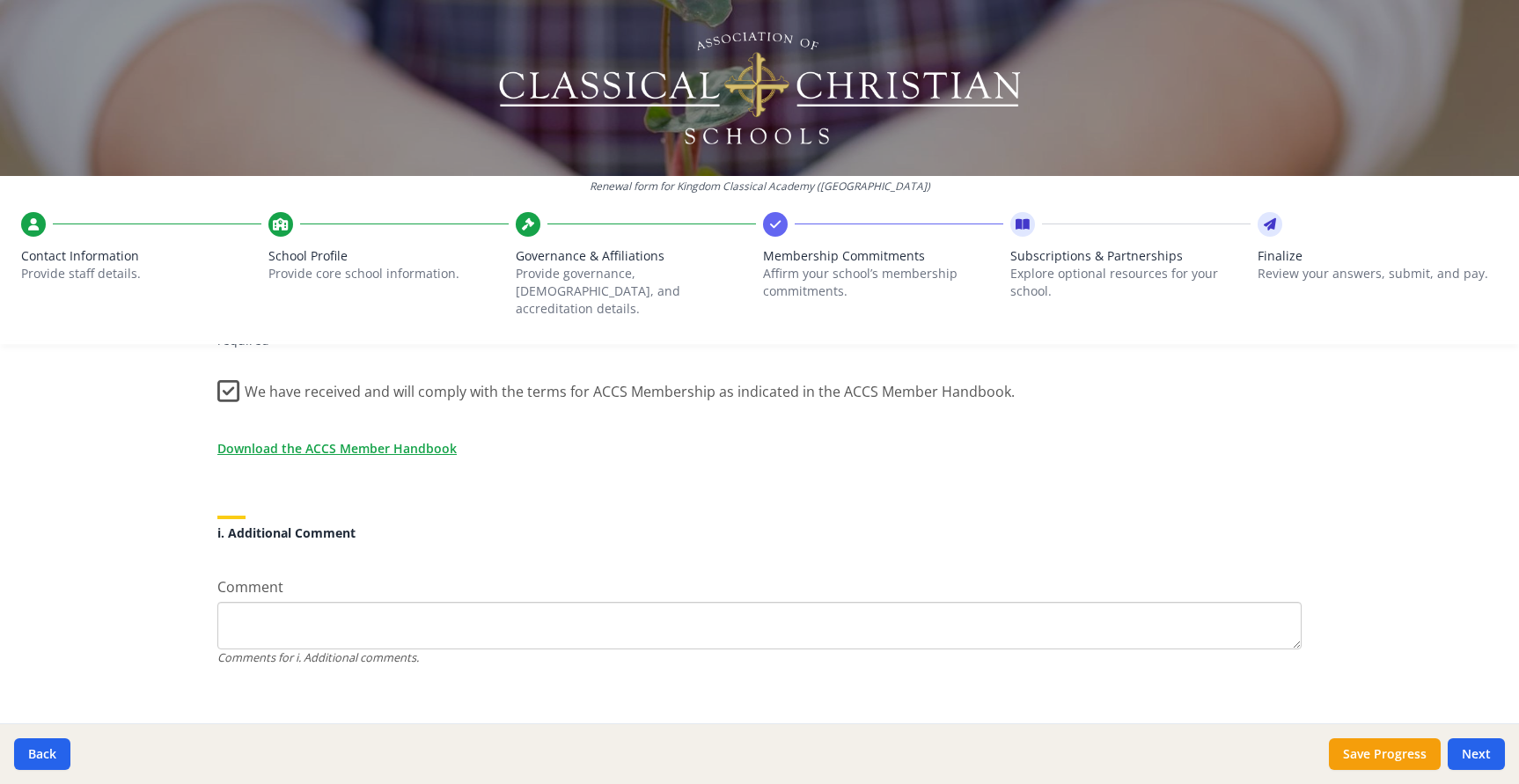
click at [408, 602] on textarea "Comment" at bounding box center [759, 625] width 1084 height 48
type textarea "Thank you for all you do!"
click at [1482, 762] on button "Next" at bounding box center [1476, 754] width 57 height 32
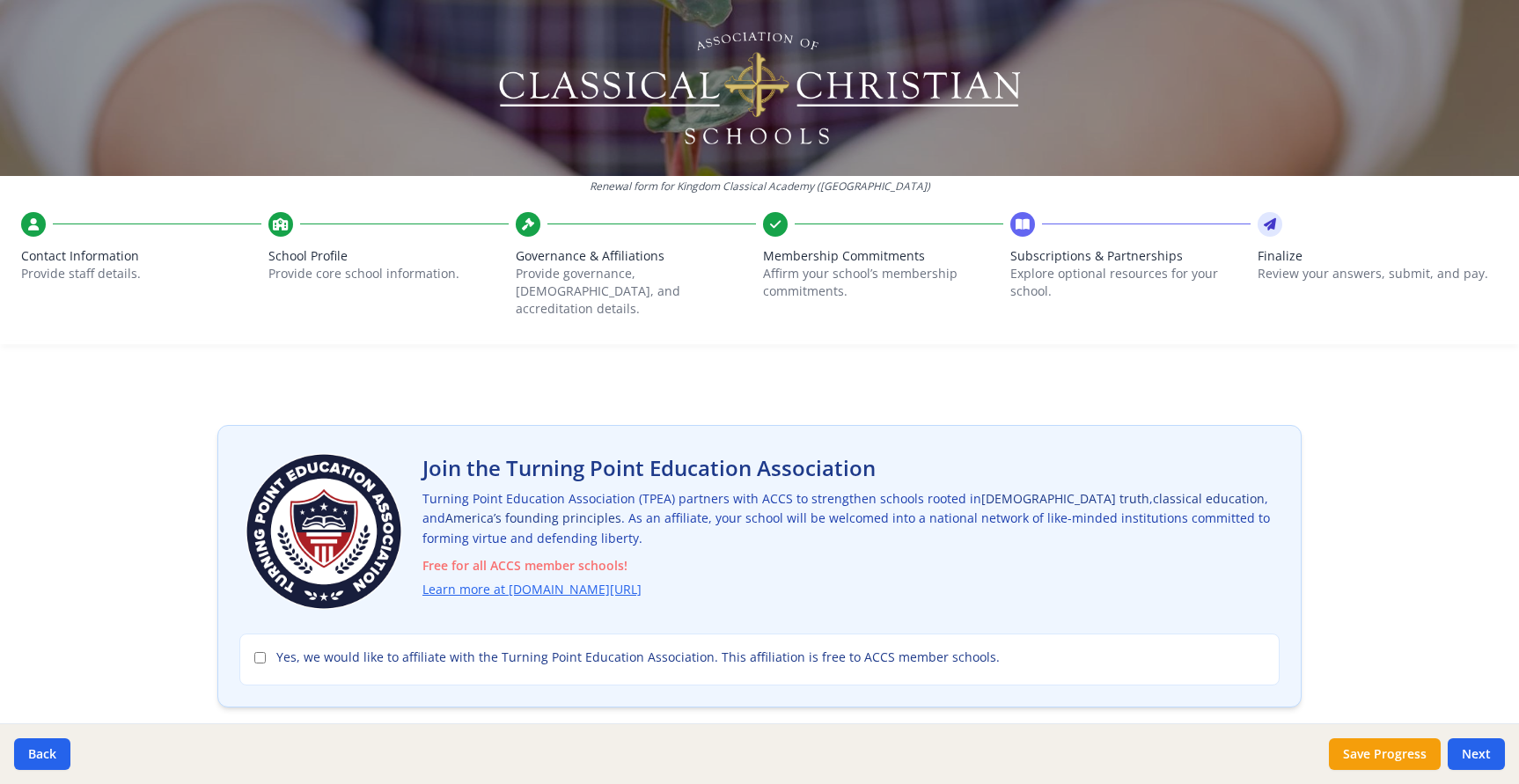
scroll to position [26, 0]
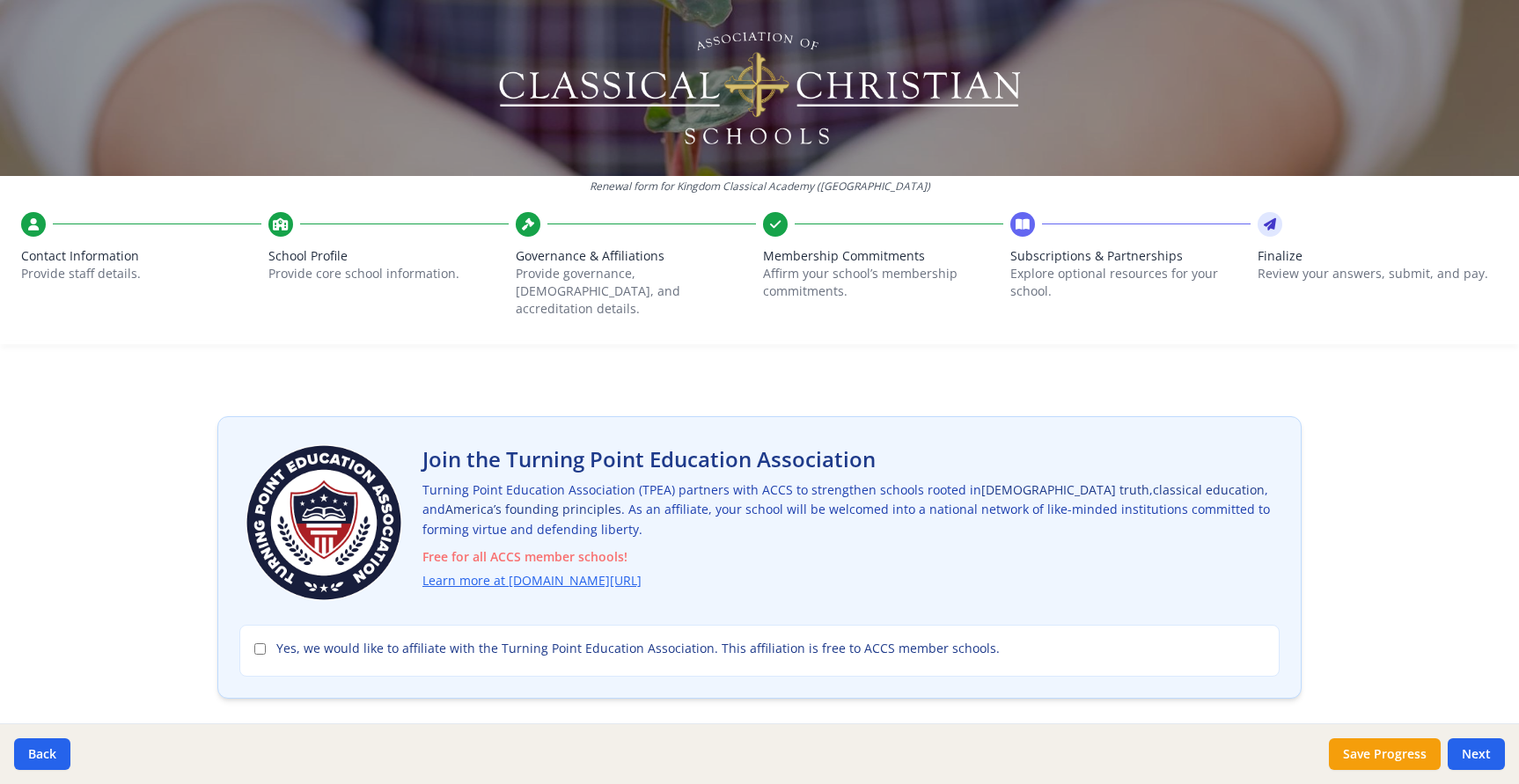
click at [268, 639] on label "Yes, we would like to affiliate with the Turning Point Education Association. T…" at bounding box center [760, 648] width 1011 height 18
click at [266, 643] on input "Yes, we would like to affiliate with the Turning Point Education Association. T…" at bounding box center [260, 649] width 11 height 11
checkbox input "true"
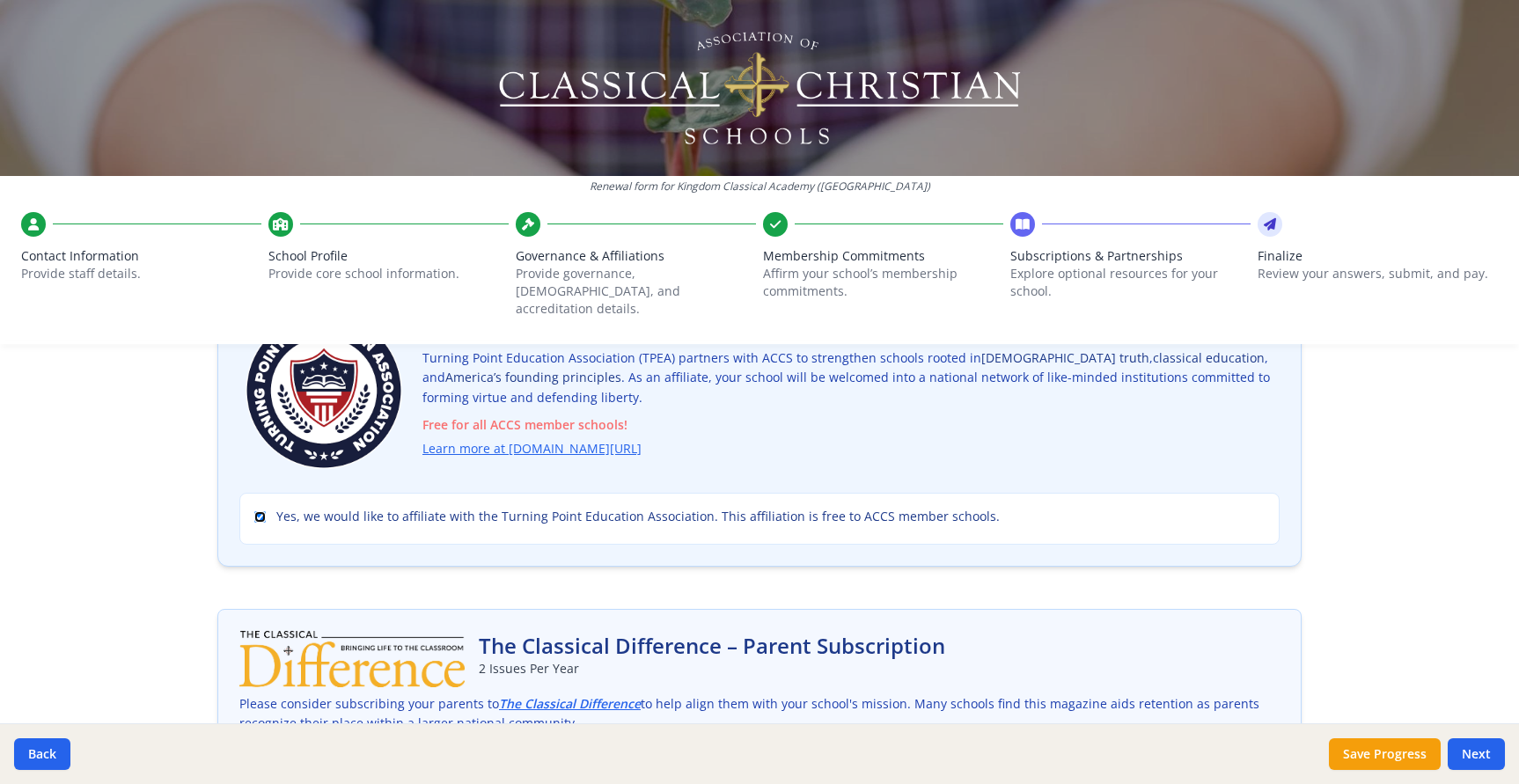
scroll to position [157, 0]
click at [601, 440] on link "Learn more at turningpointed.com/accs" at bounding box center [535, 451] width 219 height 21
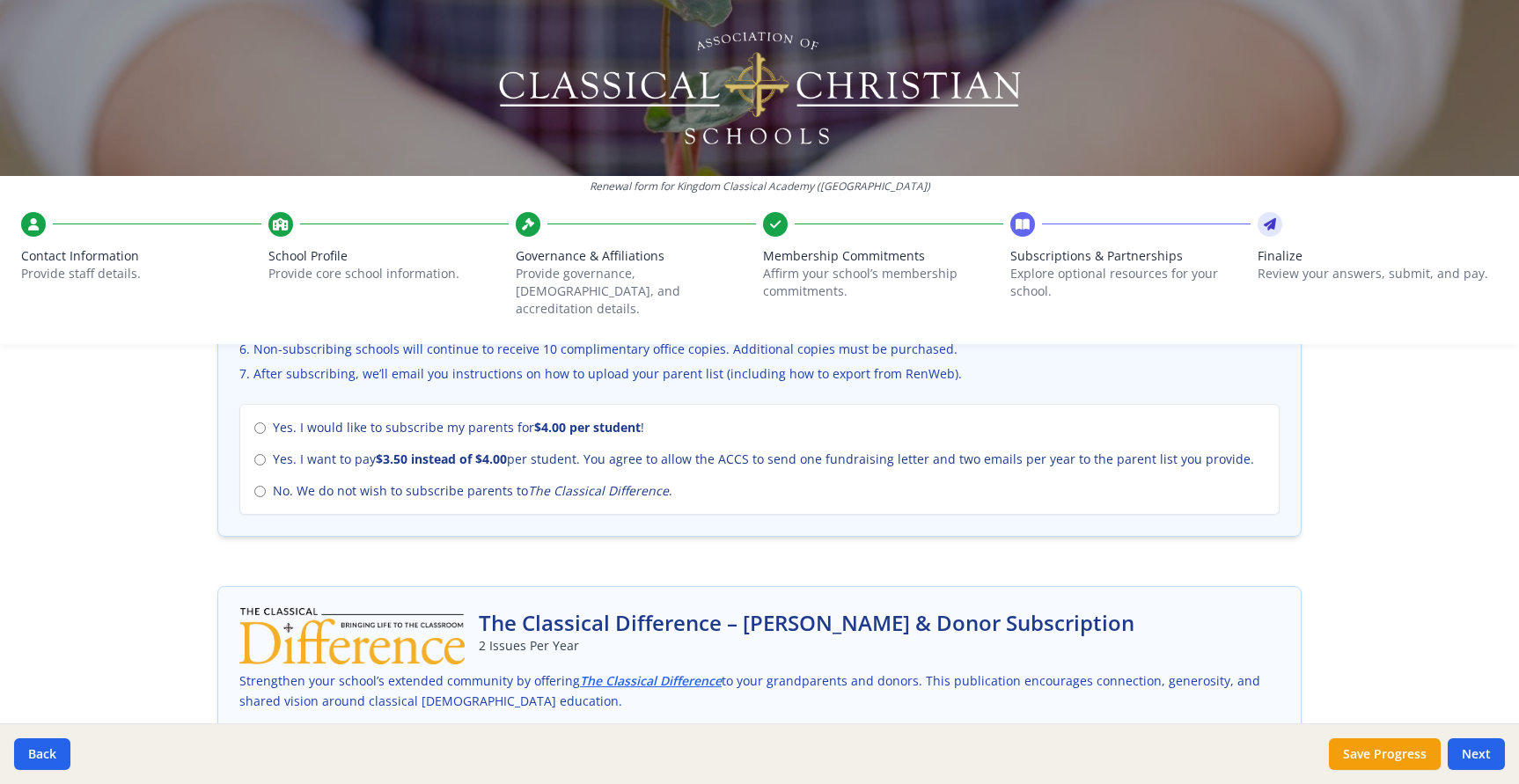
scroll to position [777, 0]
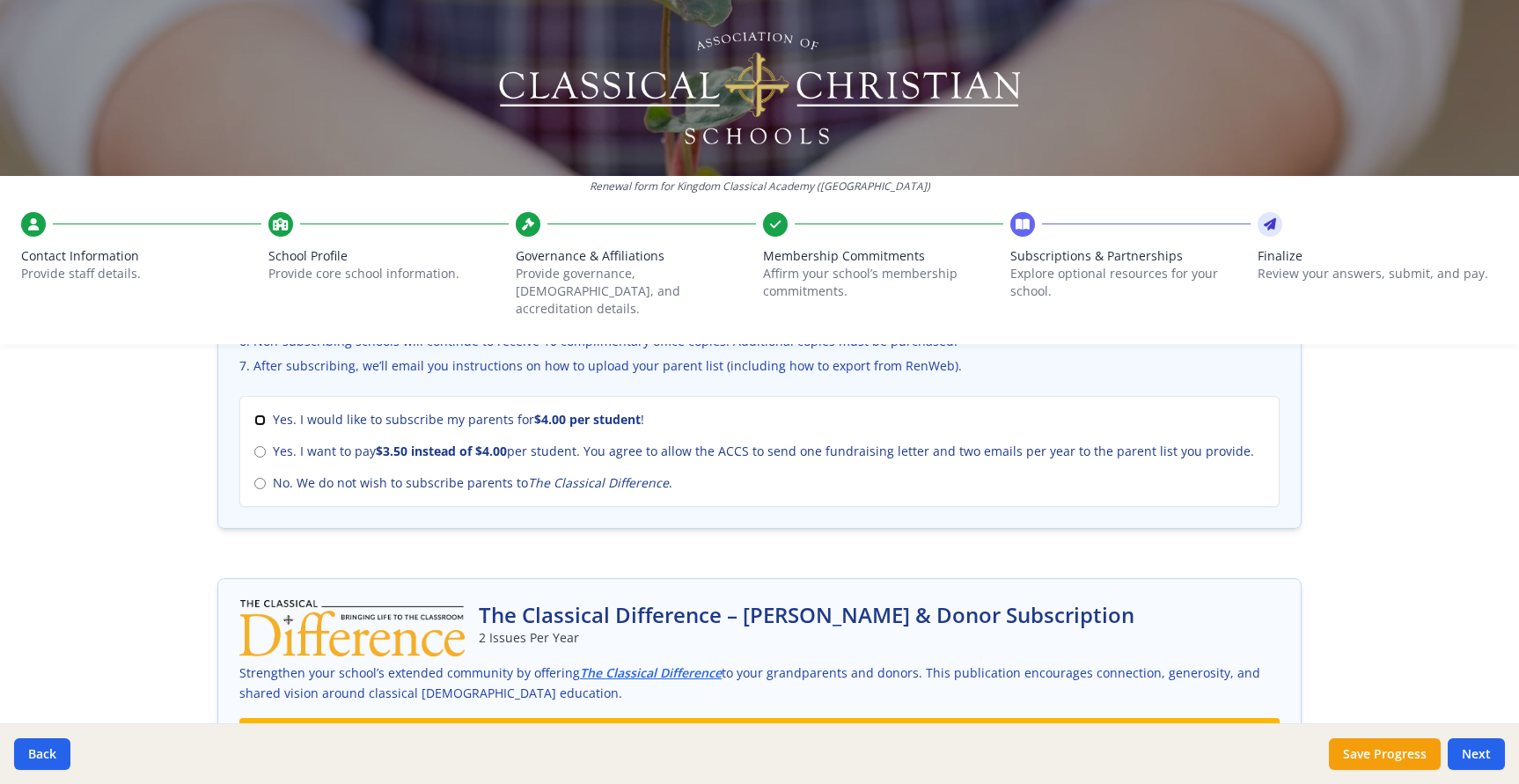
click at [260, 414] on input "Yes. I would like to subscribe my parents for $4.00 per student !" at bounding box center [260, 420] width 11 height 11
radio input "true"
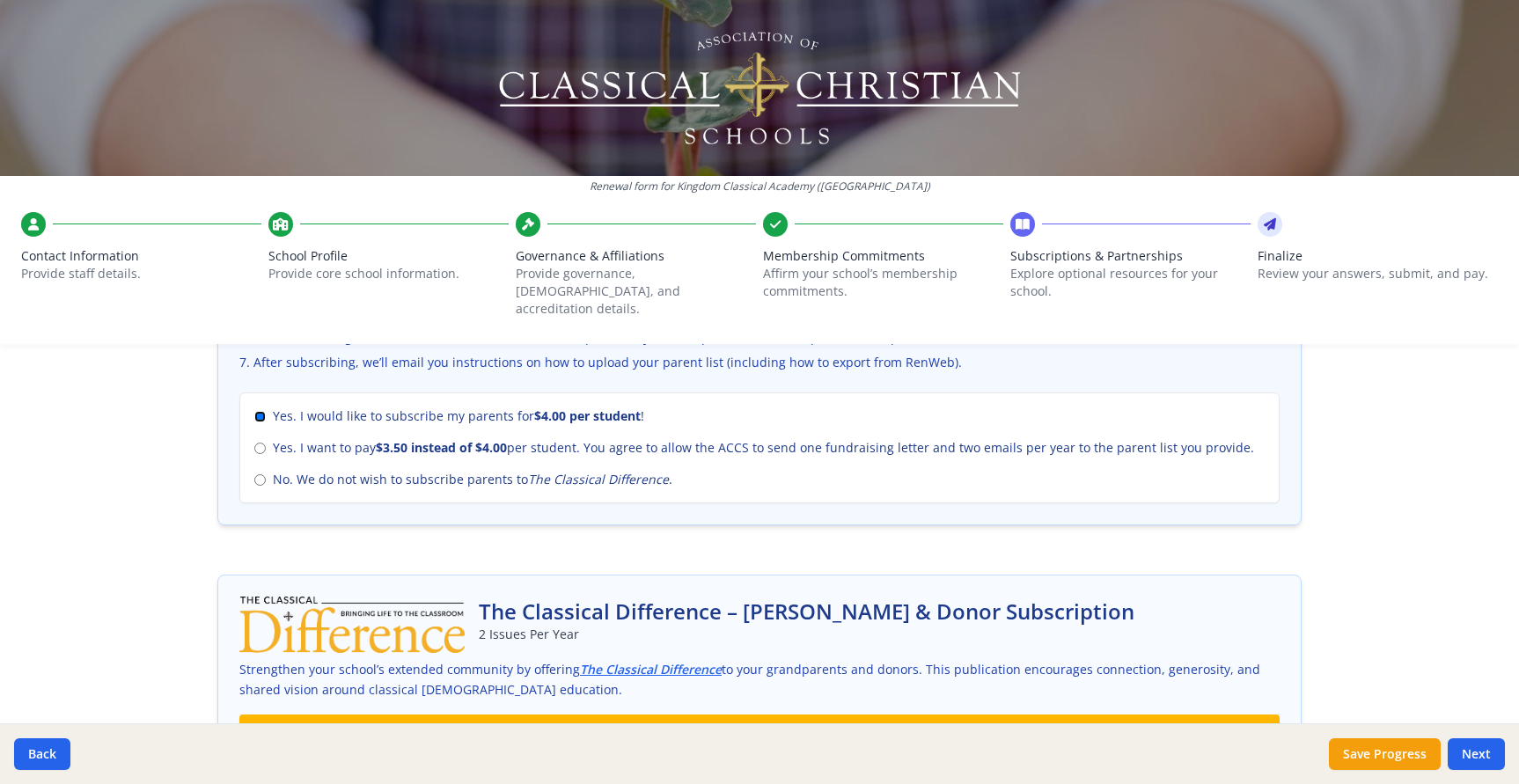
scroll to position [764, 0]
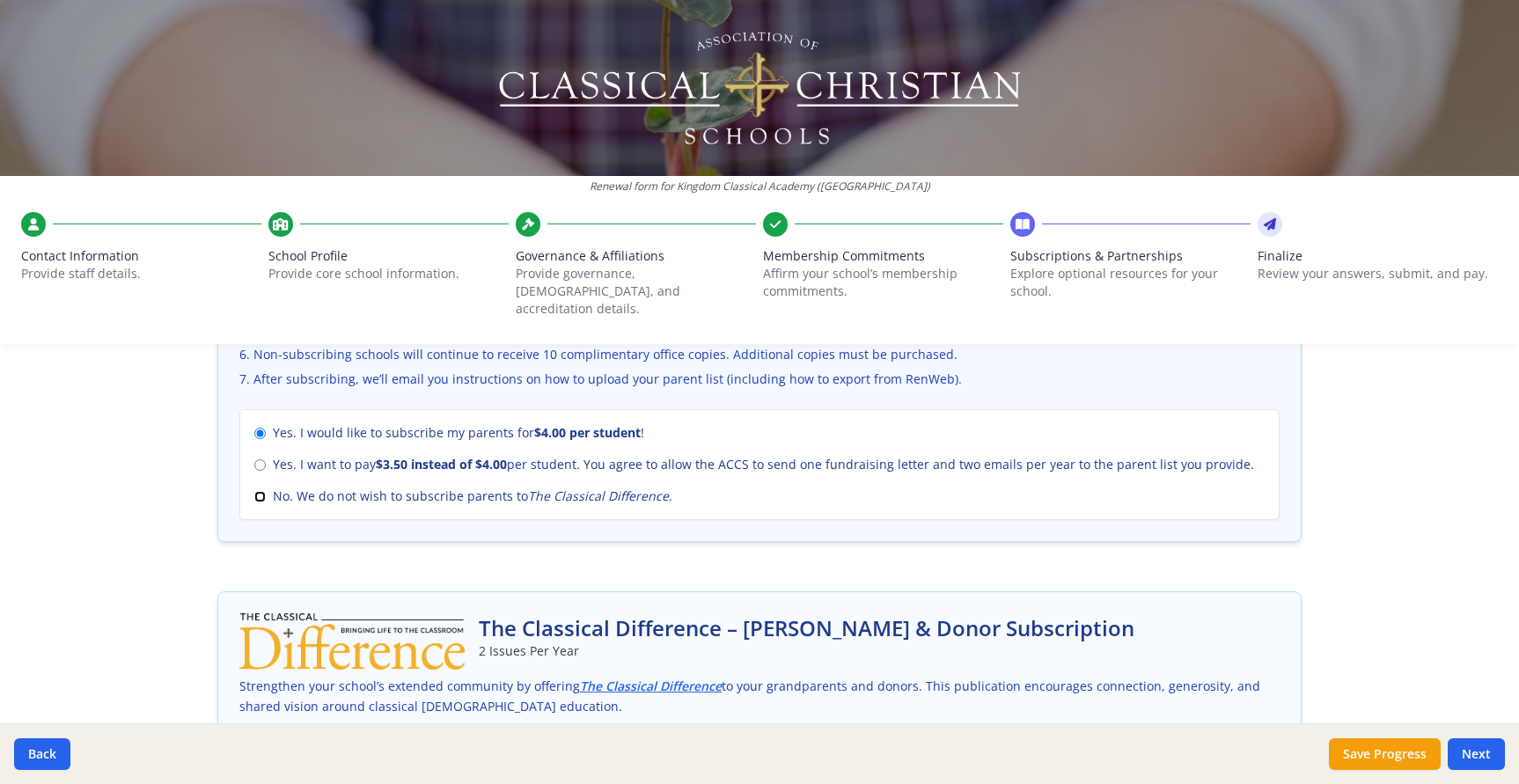
click at [258, 491] on input "No. We do not wish to subscribe parents to The Classical Difference ." at bounding box center [260, 497] width 11 height 11
radio input "true"
radio input "false"
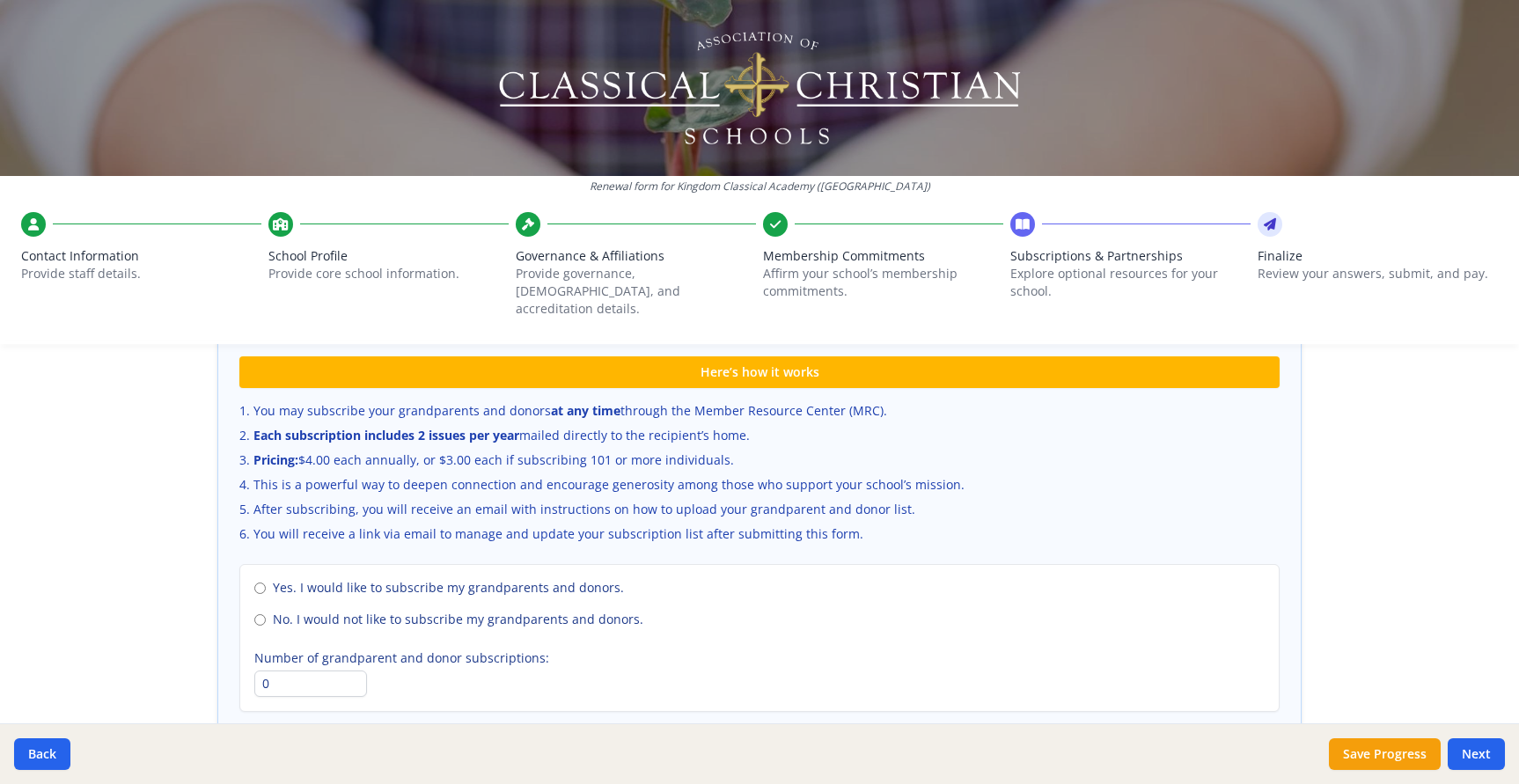
scroll to position [1157, 0]
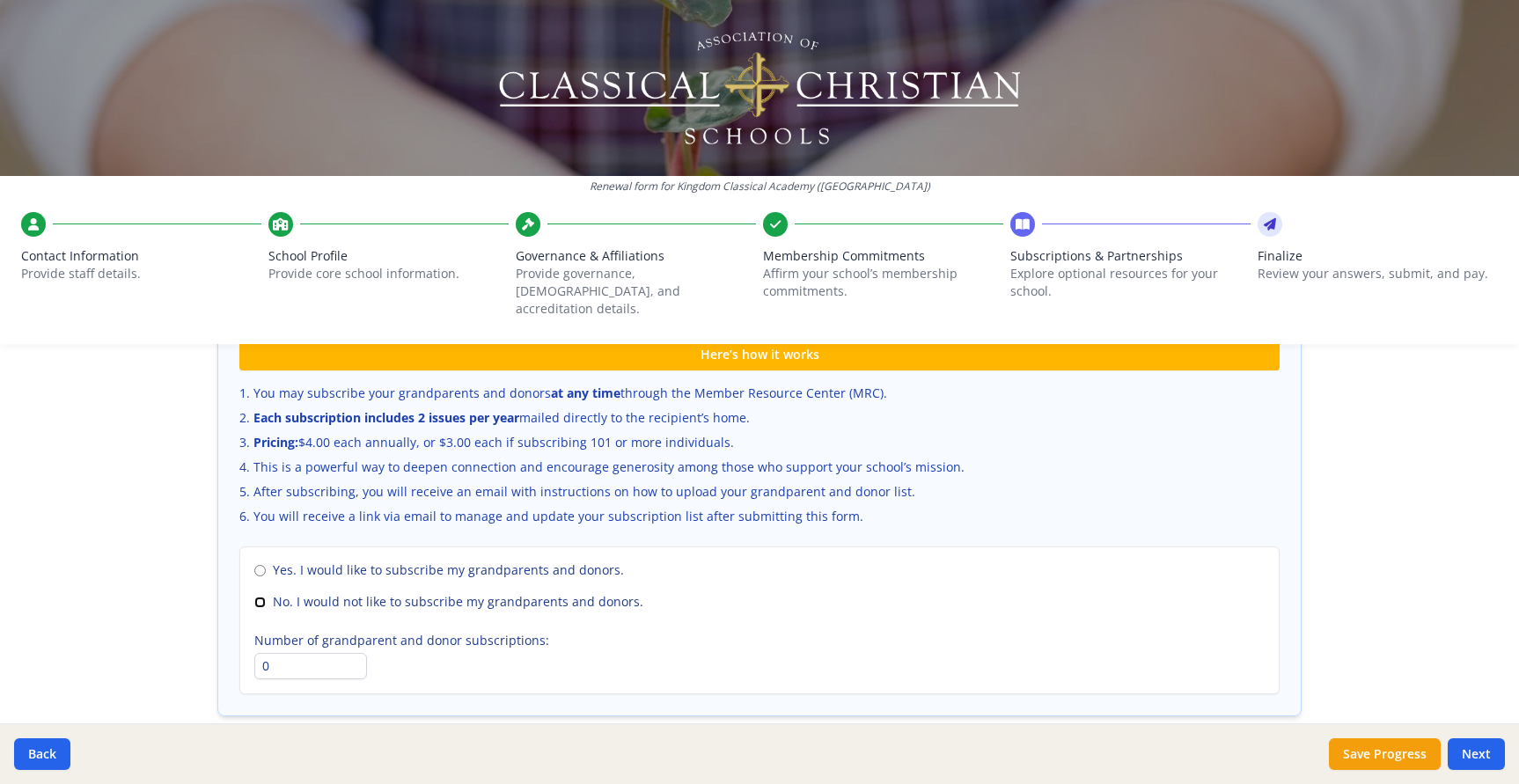
click at [263, 596] on input "No. I would not like to subscribe my grandparents and donors." at bounding box center [260, 602] width 11 height 11
radio input "true"
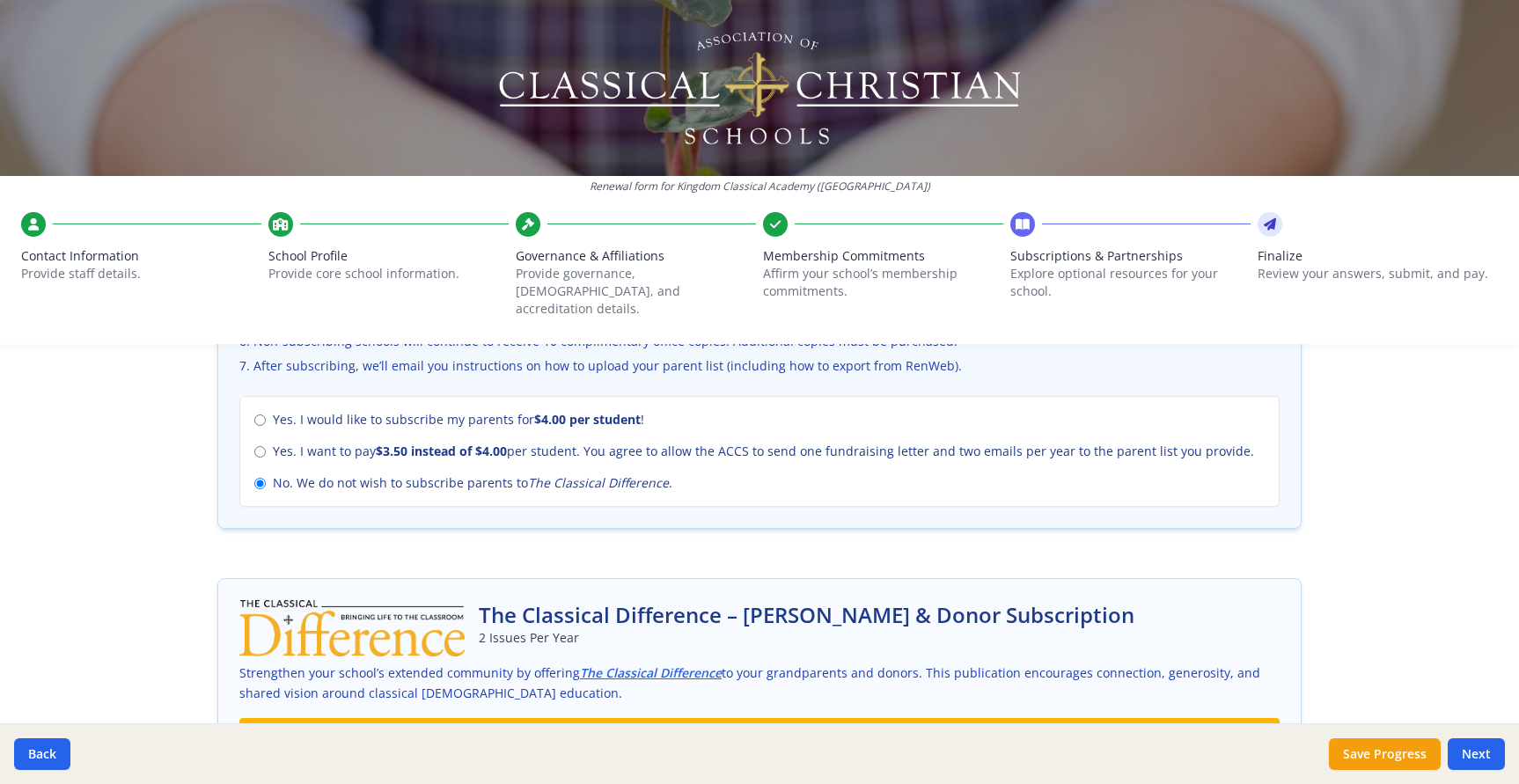
scroll to position [746, 0]
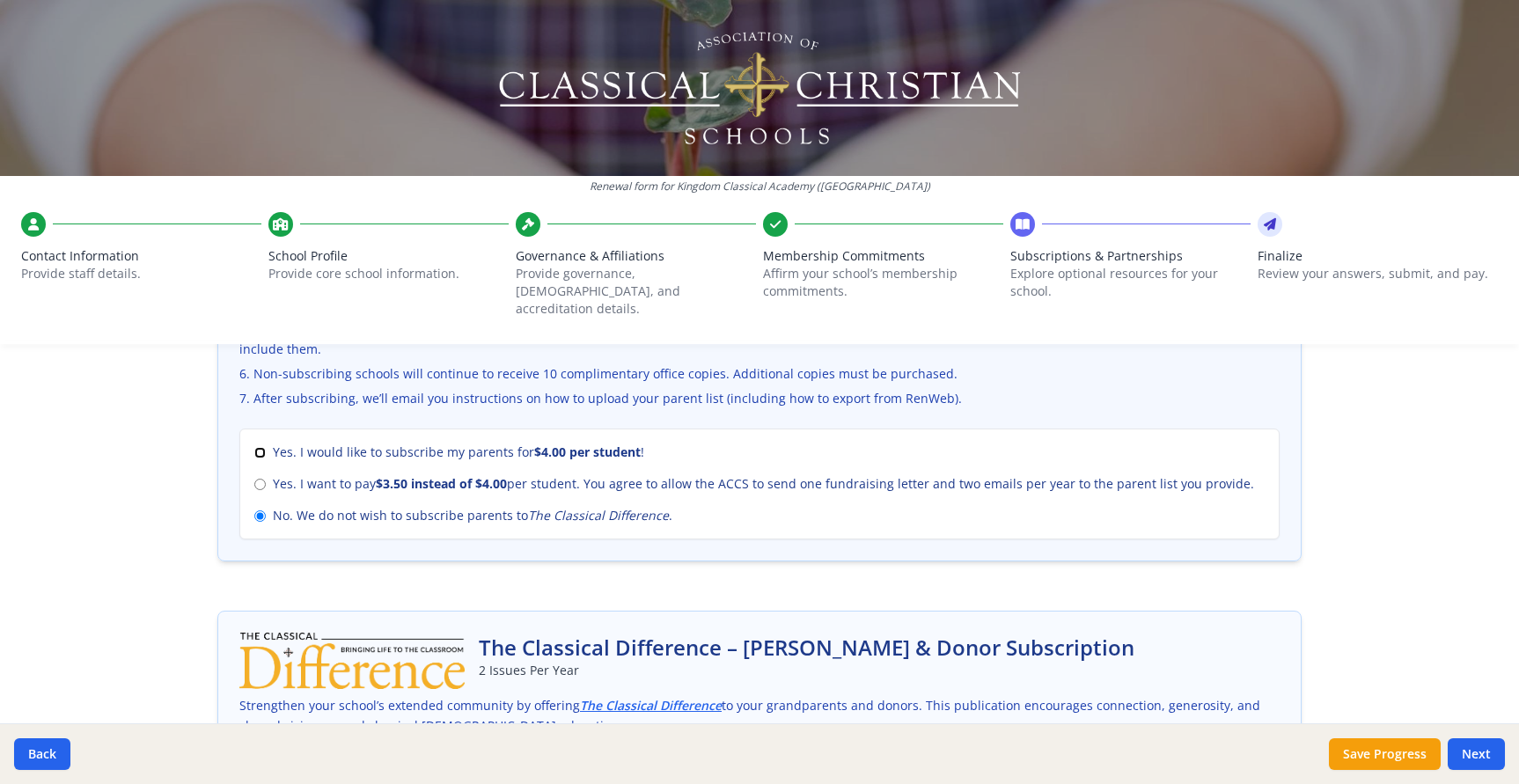
click at [257, 447] on input "Yes. I would like to subscribe my parents for $4.00 per student !" at bounding box center [260, 453] width 11 height 11
radio input "true"
radio input "false"
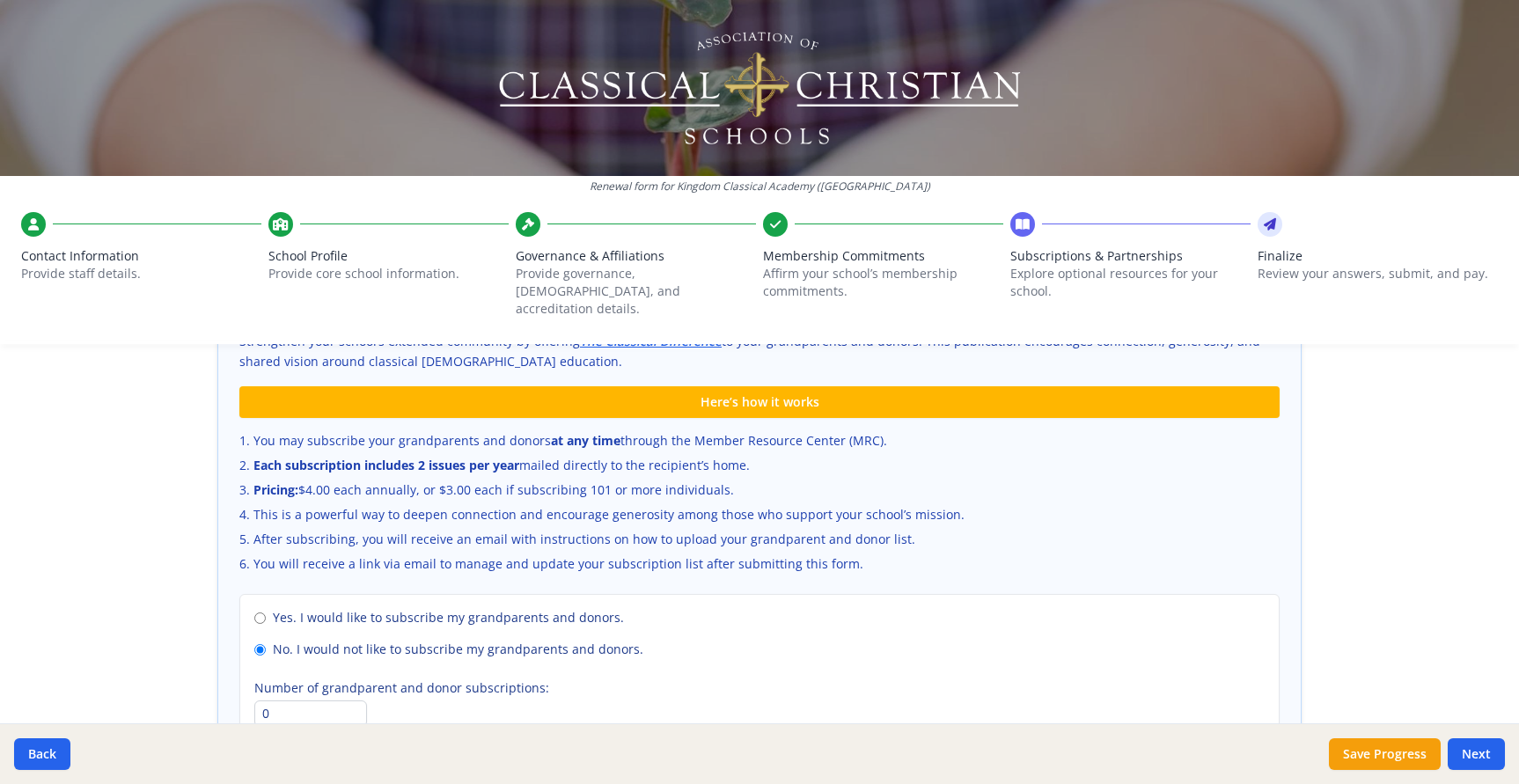
scroll to position [1222, 0]
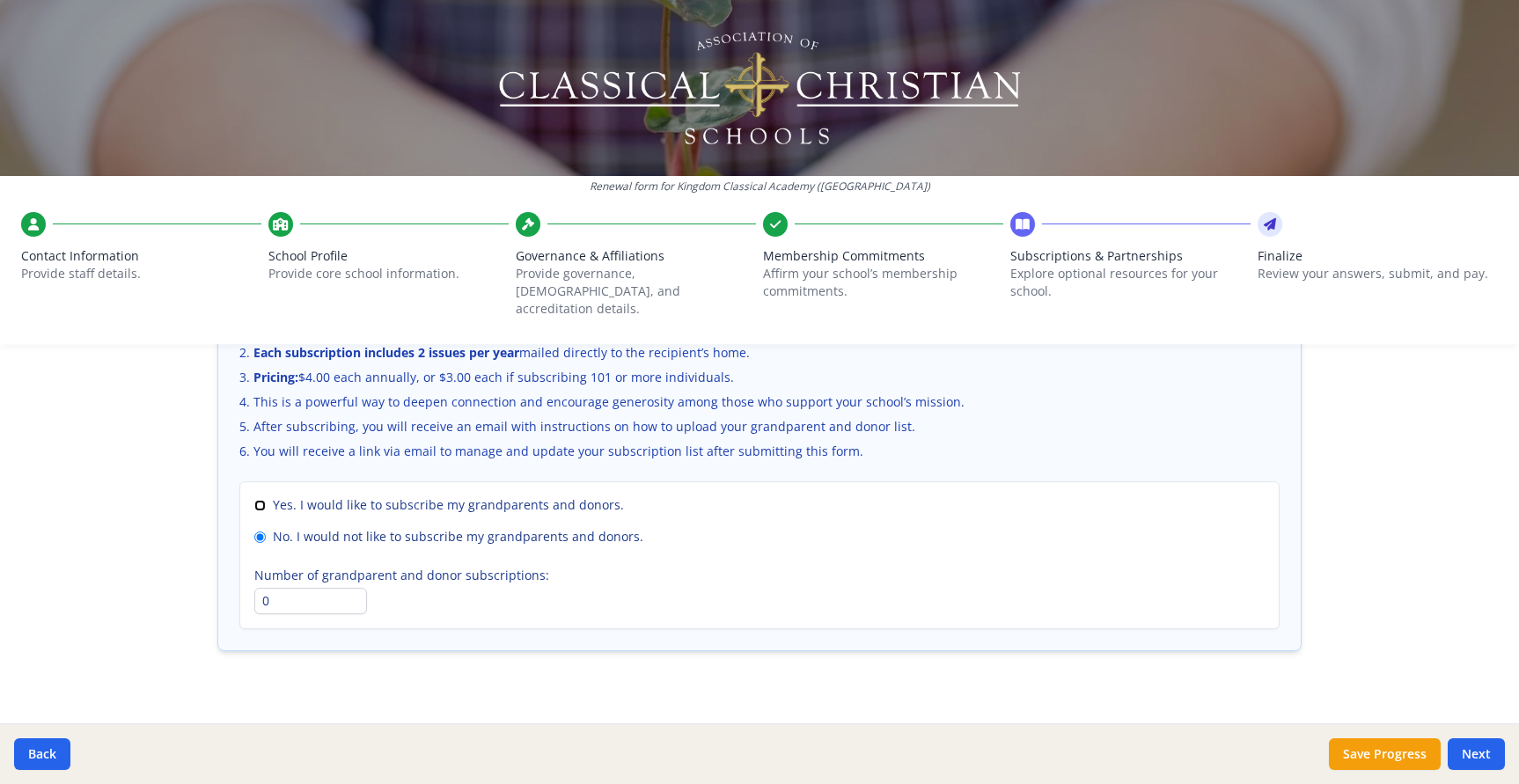
click at [262, 500] on input "Yes. I would like to subscribe my grandparents and donors." at bounding box center [260, 505] width 11 height 11
radio input "true"
click at [259, 531] on input "No. I would not like to subscribe my grandparents and donors." at bounding box center [260, 537] width 11 height 11
radio input "true"
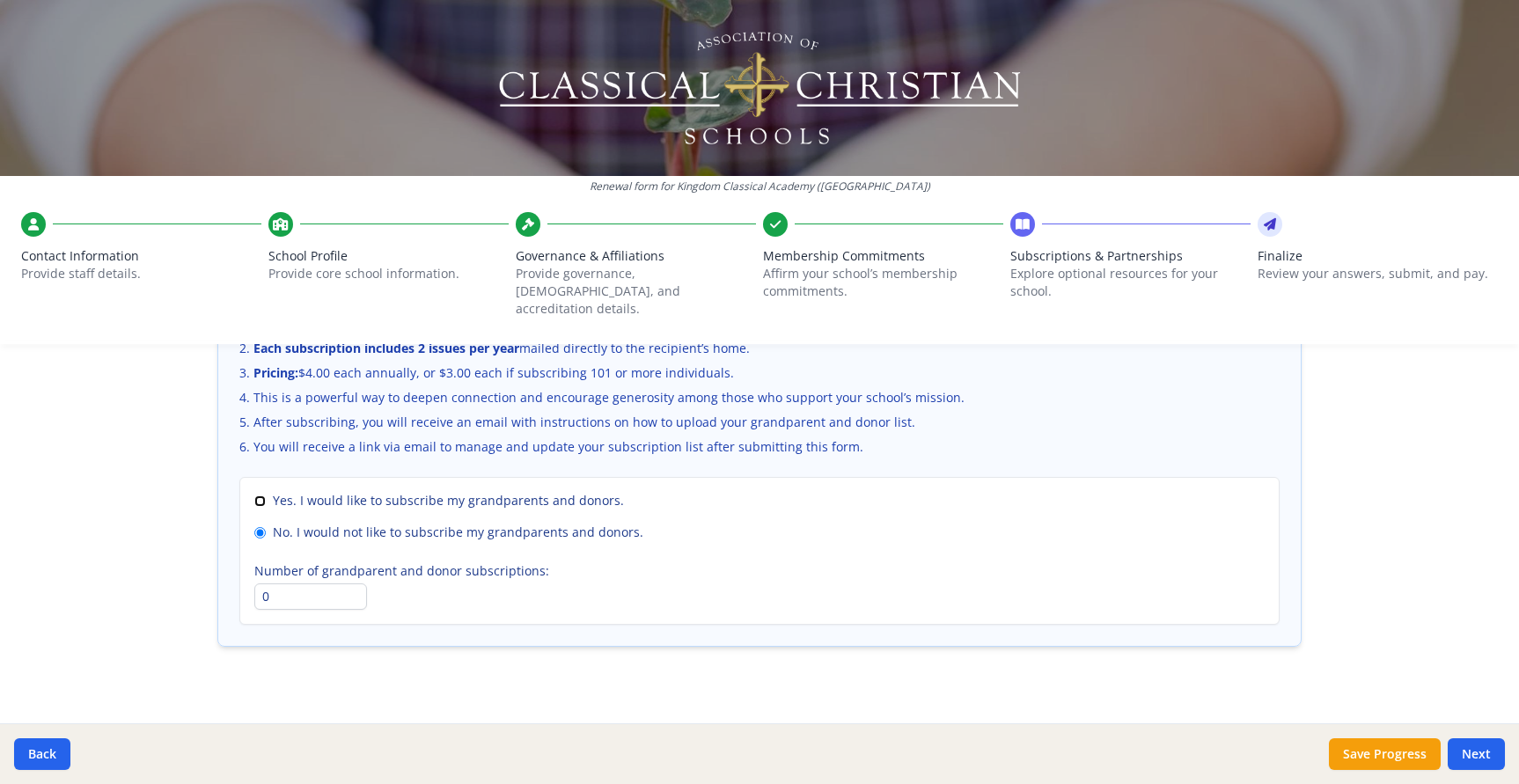
click at [260, 495] on input "Yes. I would like to subscribe my grandparents and donors." at bounding box center [260, 500] width 11 height 11
radio input "true"
radio input "false"
drag, startPoint x: 274, startPoint y: 583, endPoint x: 258, endPoint y: 582, distance: 16.0
click at [258, 583] on input "0" at bounding box center [311, 596] width 113 height 26
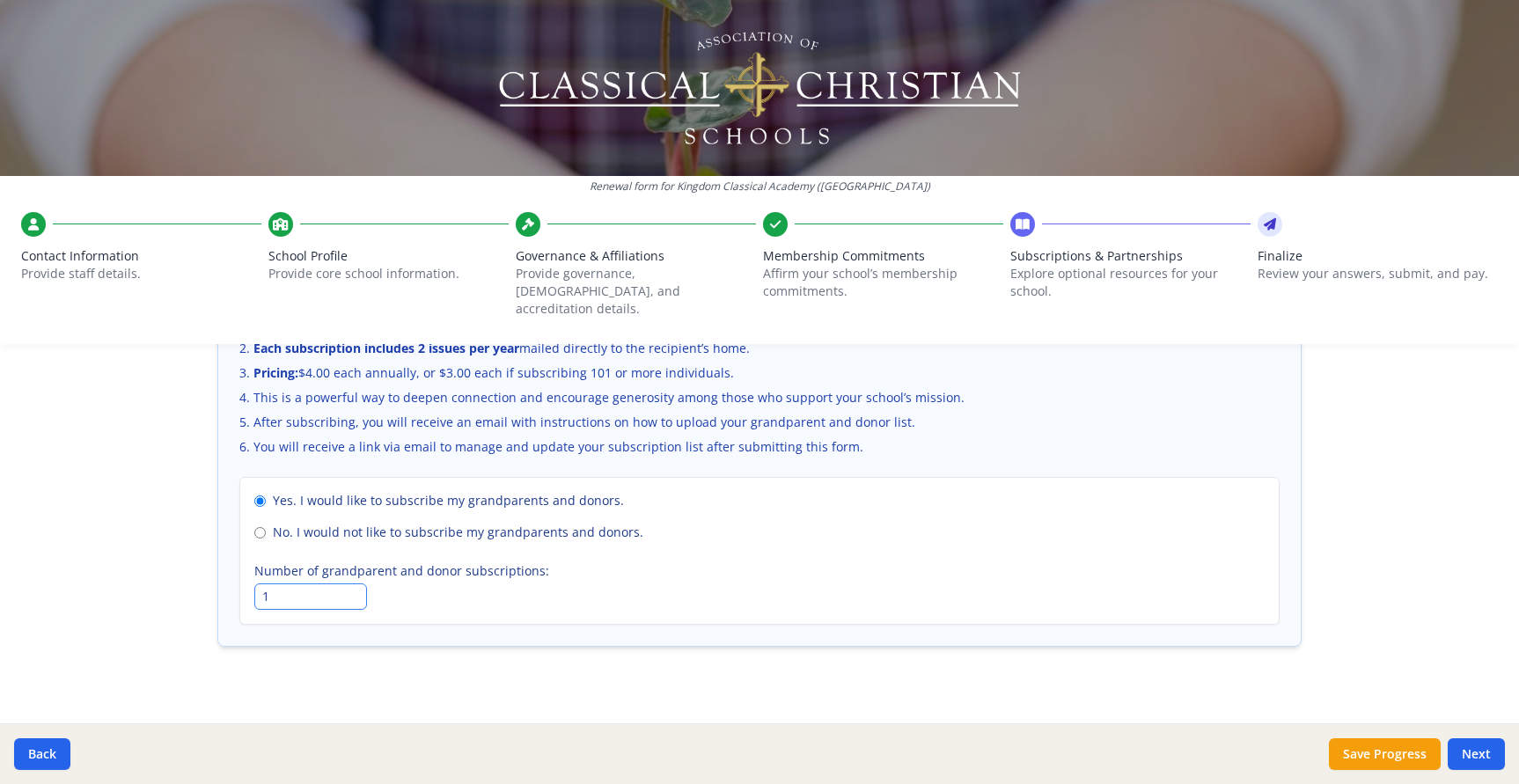
click at [355, 583] on input "1" at bounding box center [311, 596] width 113 height 26
click at [355, 583] on input "2" at bounding box center [311, 596] width 113 height 26
click at [355, 583] on input "3" at bounding box center [311, 596] width 113 height 26
click at [355, 583] on input "4" at bounding box center [311, 596] width 113 height 26
click at [1490, 753] on button "Next" at bounding box center [1476, 754] width 57 height 32
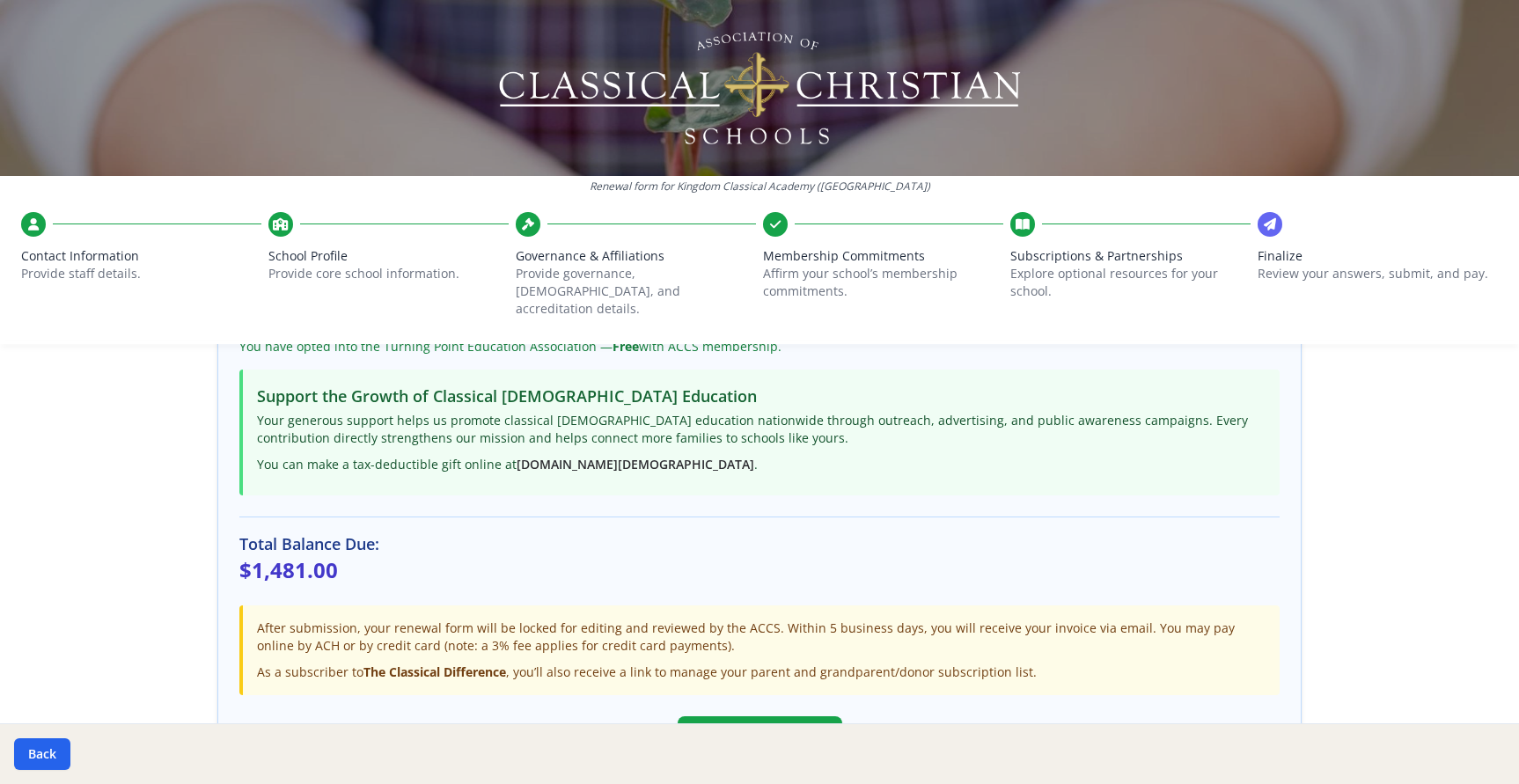
scroll to position [513, 0]
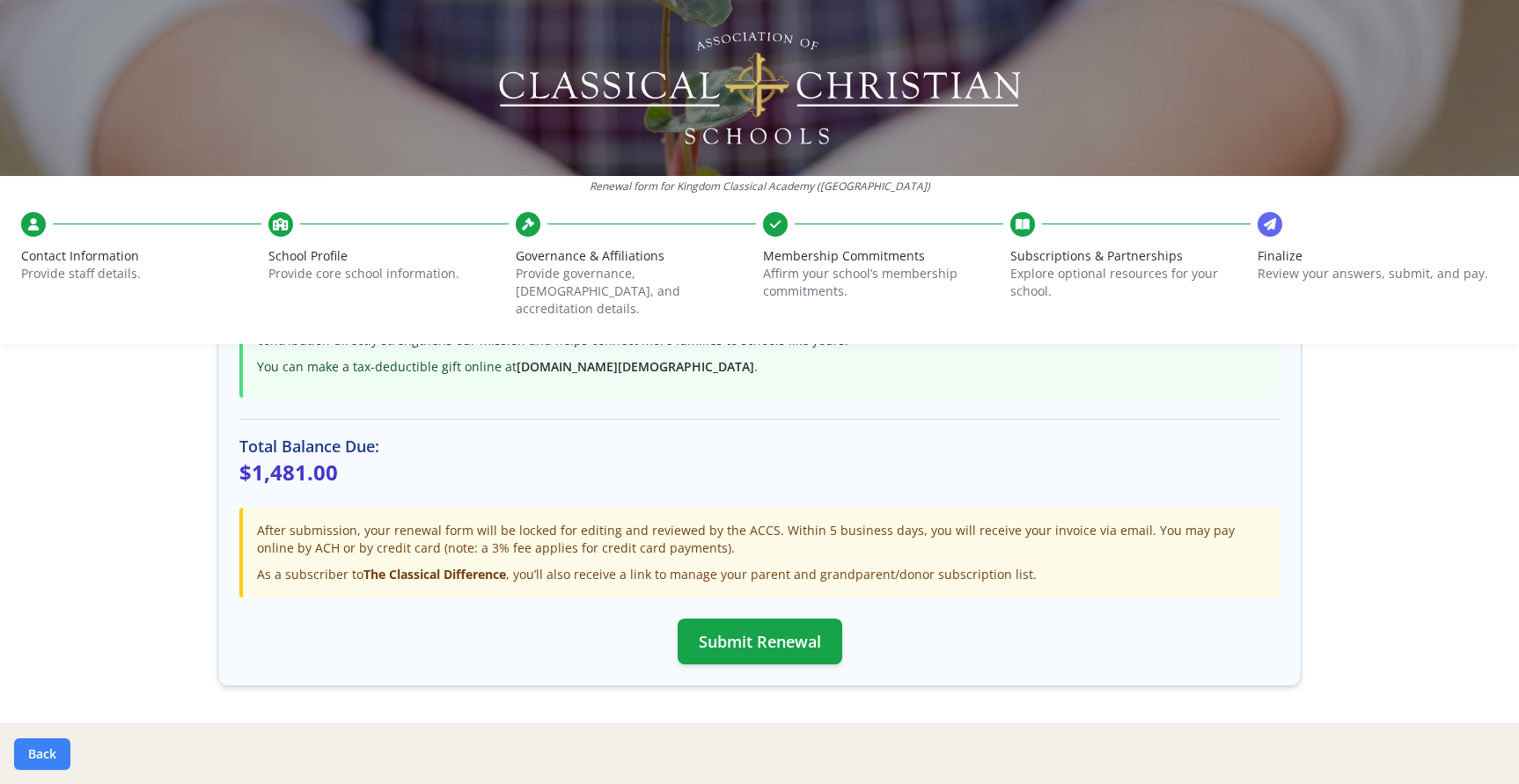
click at [44, 751] on button "Back" at bounding box center [42, 754] width 56 height 32
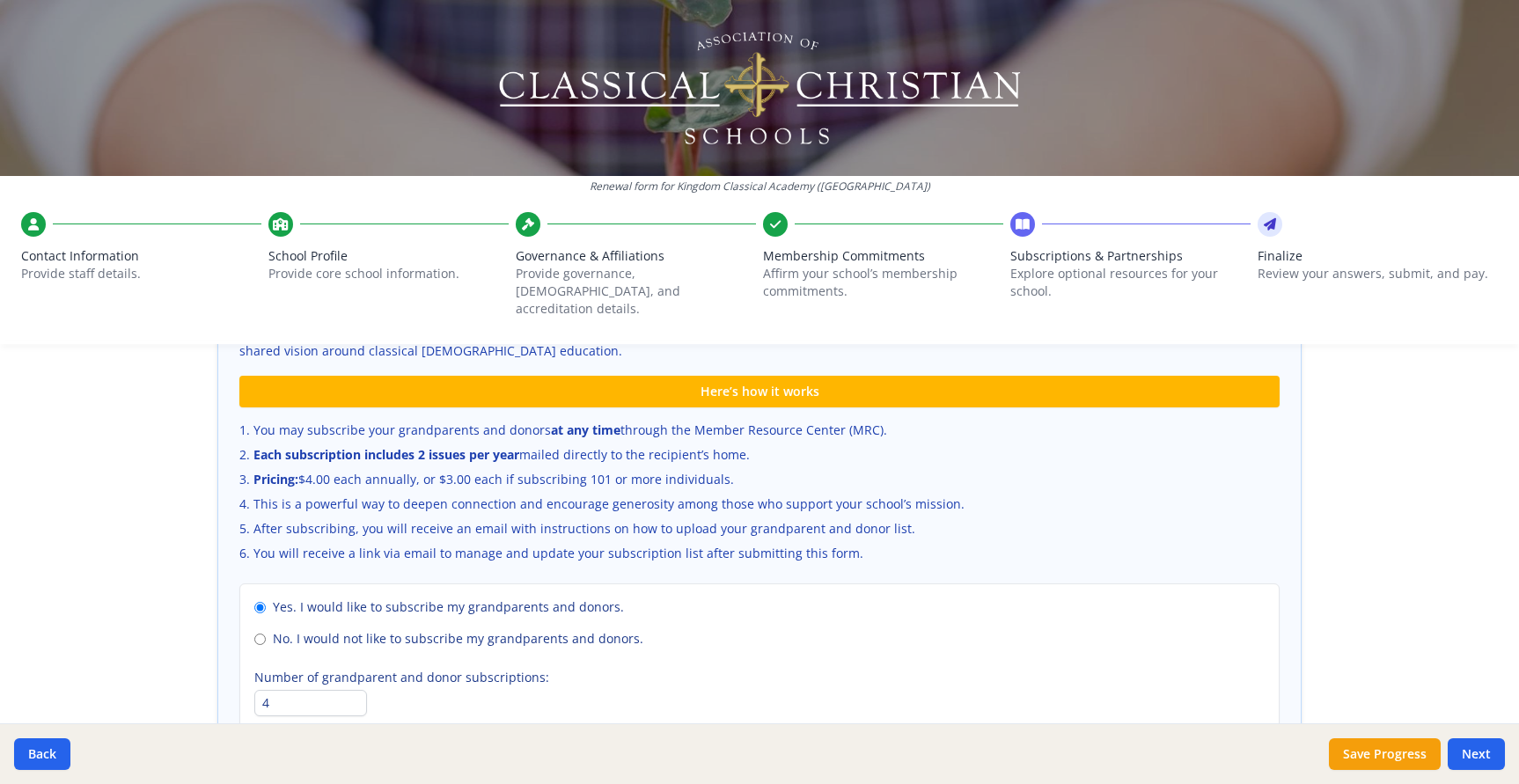
scroll to position [1226, 0]
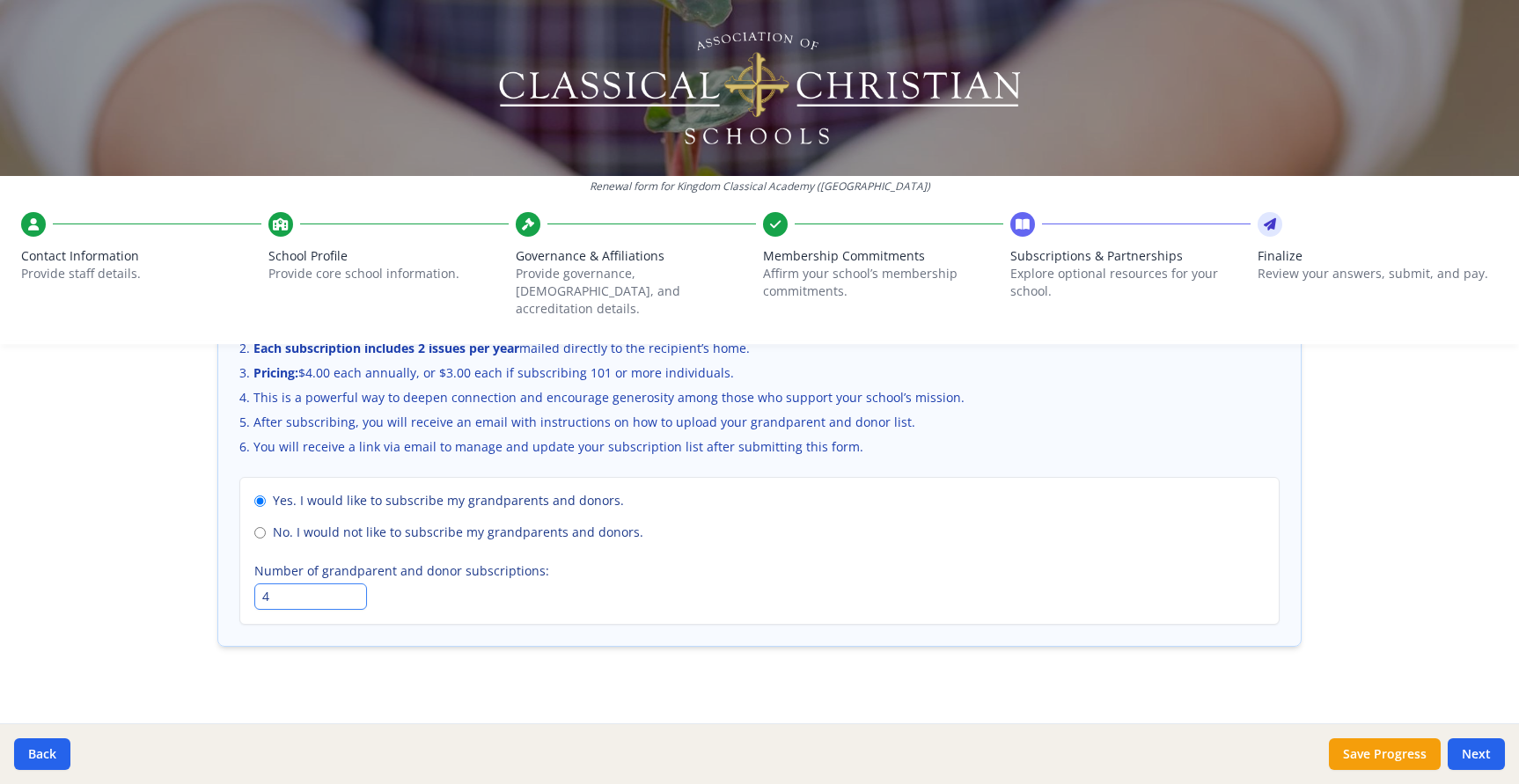
click at [361, 583] on input "3" at bounding box center [311, 596] width 113 height 26
click at [356, 583] on input "2" at bounding box center [311, 596] width 113 height 26
type input "1"
click at [356, 583] on input "1" at bounding box center [311, 596] width 113 height 26
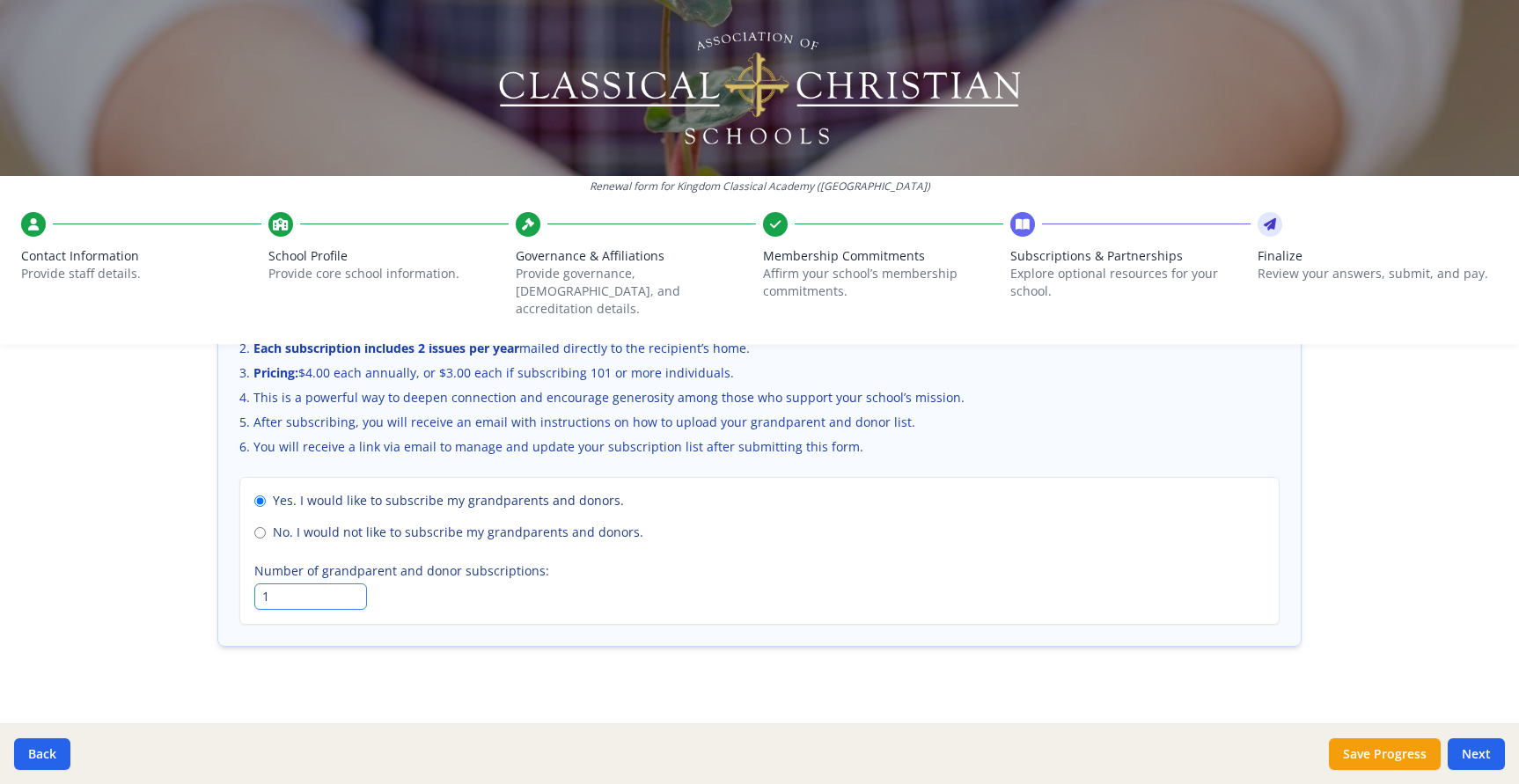
click at [356, 583] on input "1" at bounding box center [311, 596] width 113 height 26
click at [282, 583] on input "1" at bounding box center [311, 596] width 113 height 26
drag, startPoint x: 282, startPoint y: 581, endPoint x: 258, endPoint y: 581, distance: 24.0
click at [258, 583] on input "1" at bounding box center [311, 596] width 113 height 26
click at [263, 527] on input "No. I would not like to subscribe my grandparents and donors." at bounding box center [260, 532] width 11 height 11
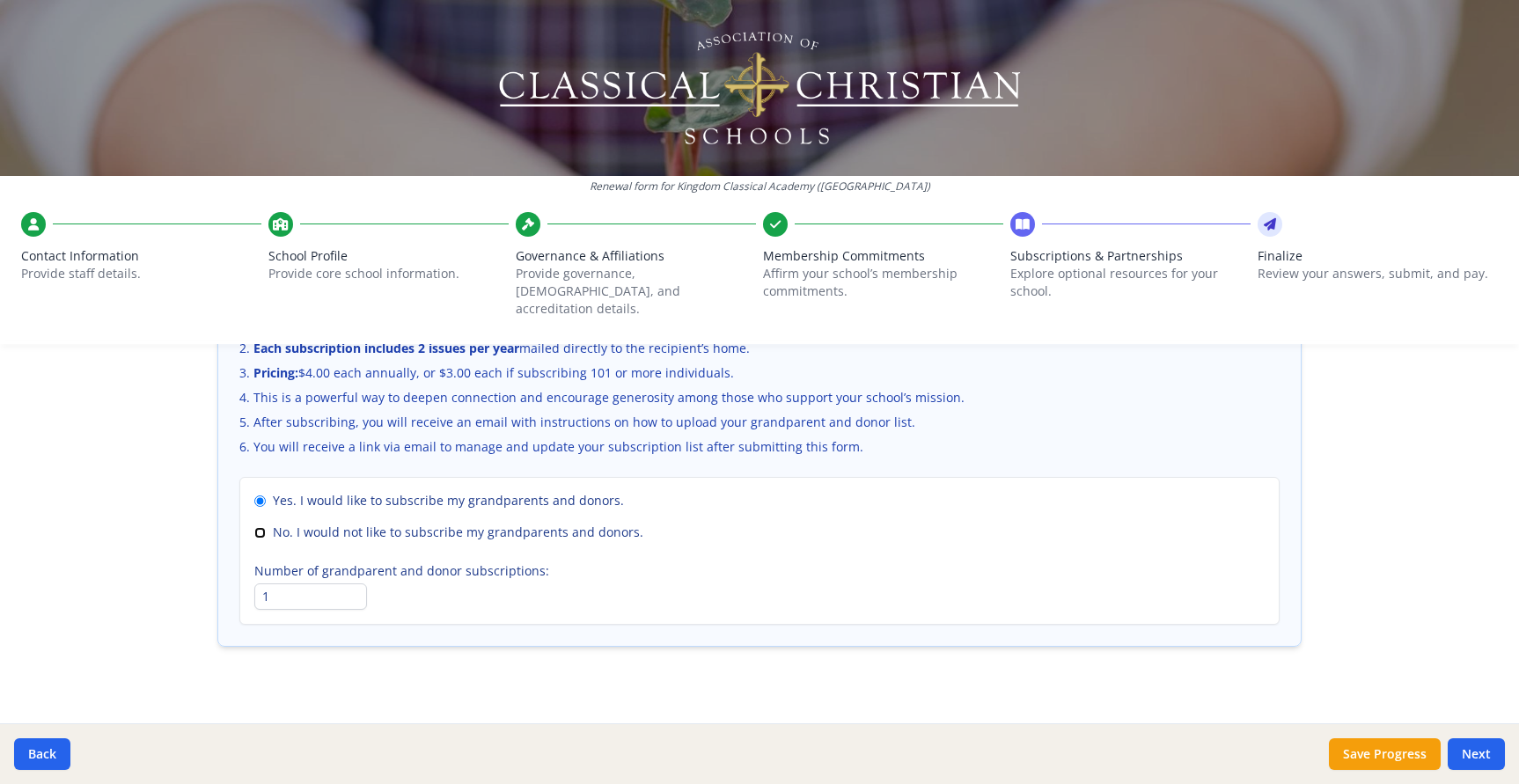
radio input "true"
radio input "false"
click at [1487, 759] on button "Next" at bounding box center [1476, 754] width 57 height 32
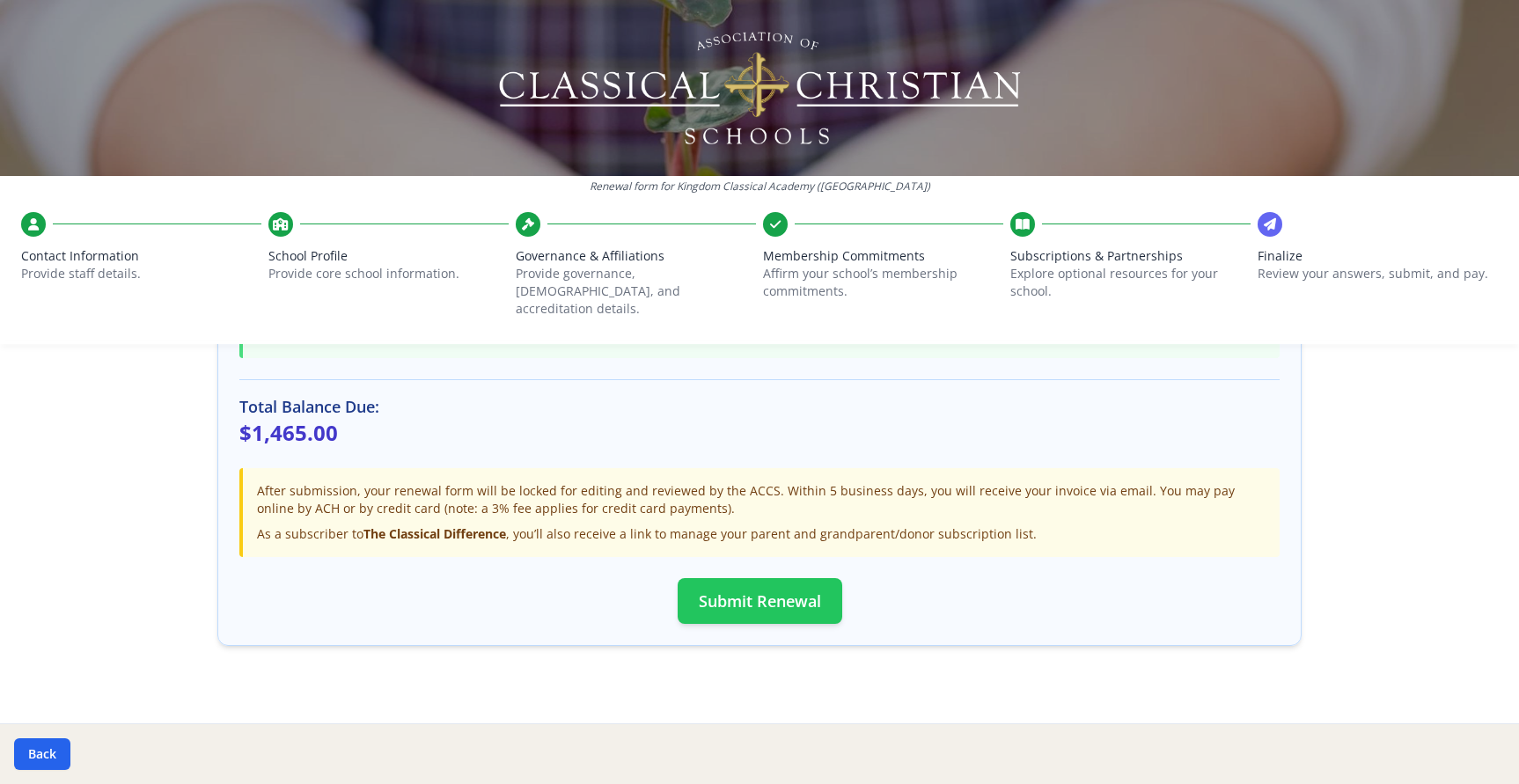
click at [783, 578] on button "Submit Renewal" at bounding box center [759, 601] width 164 height 46
